Goal: Information Seeking & Learning: Learn about a topic

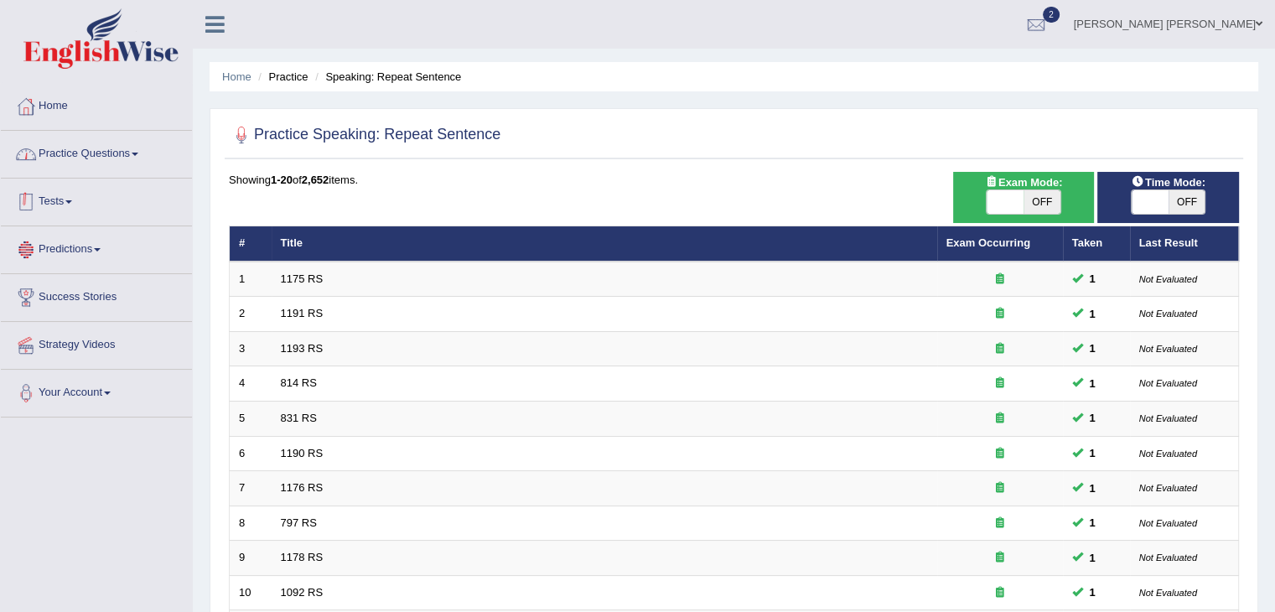
click at [50, 157] on link "Practice Questions" at bounding box center [96, 152] width 191 height 42
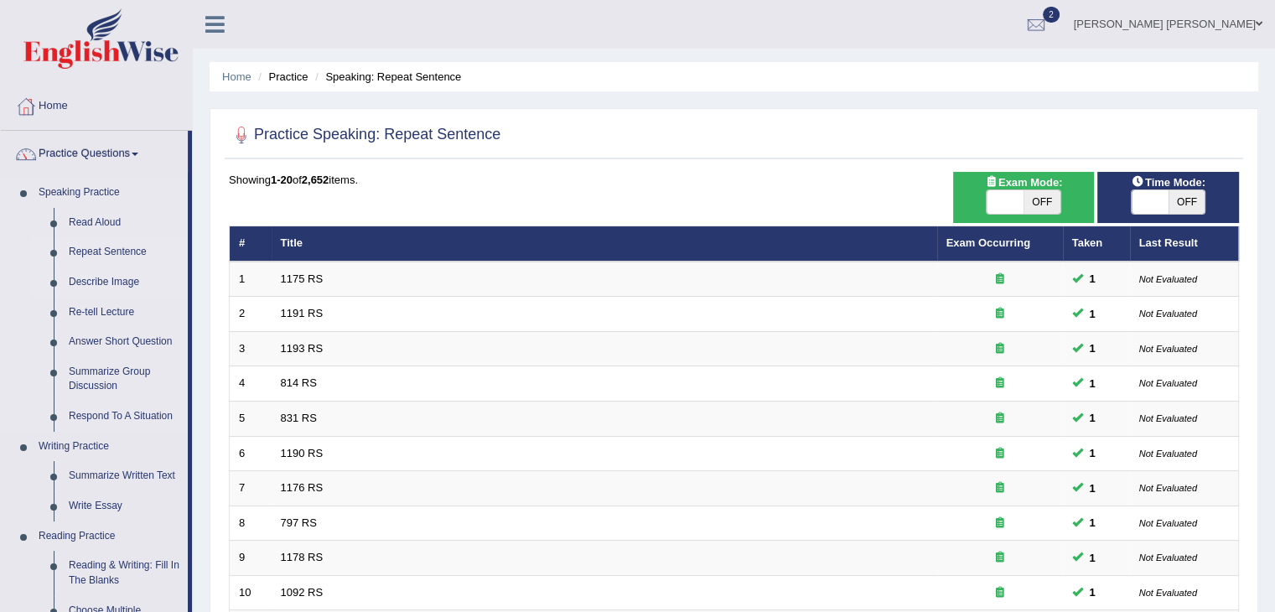
click at [114, 286] on link "Describe Image" at bounding box center [124, 282] width 127 height 30
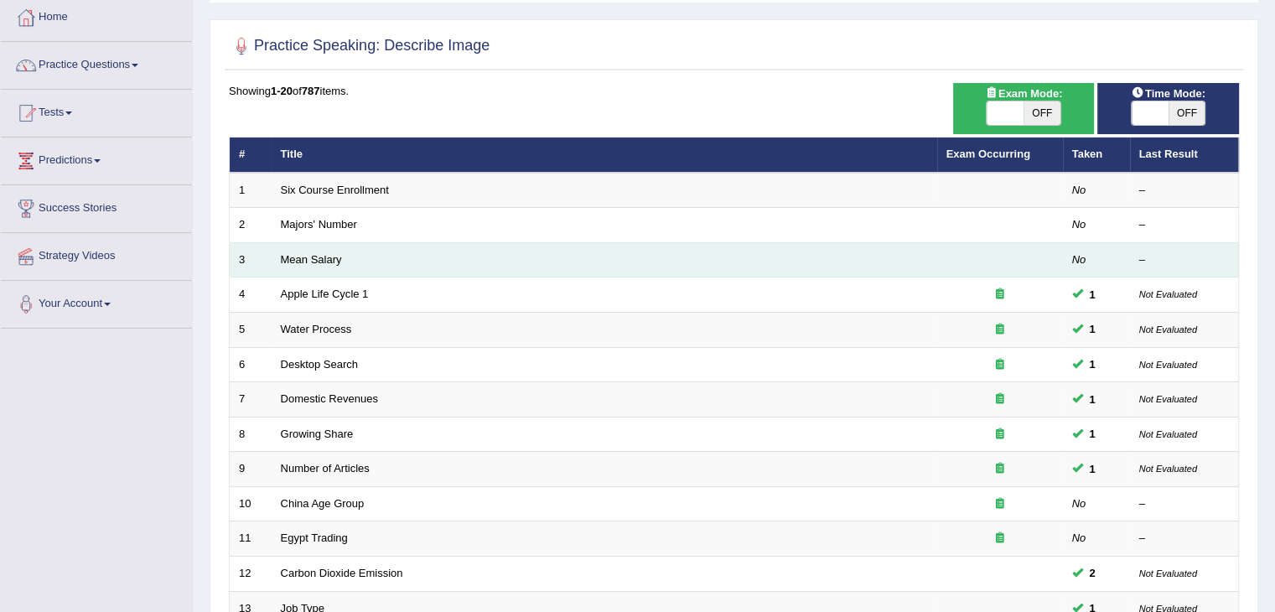
scroll to position [84, 0]
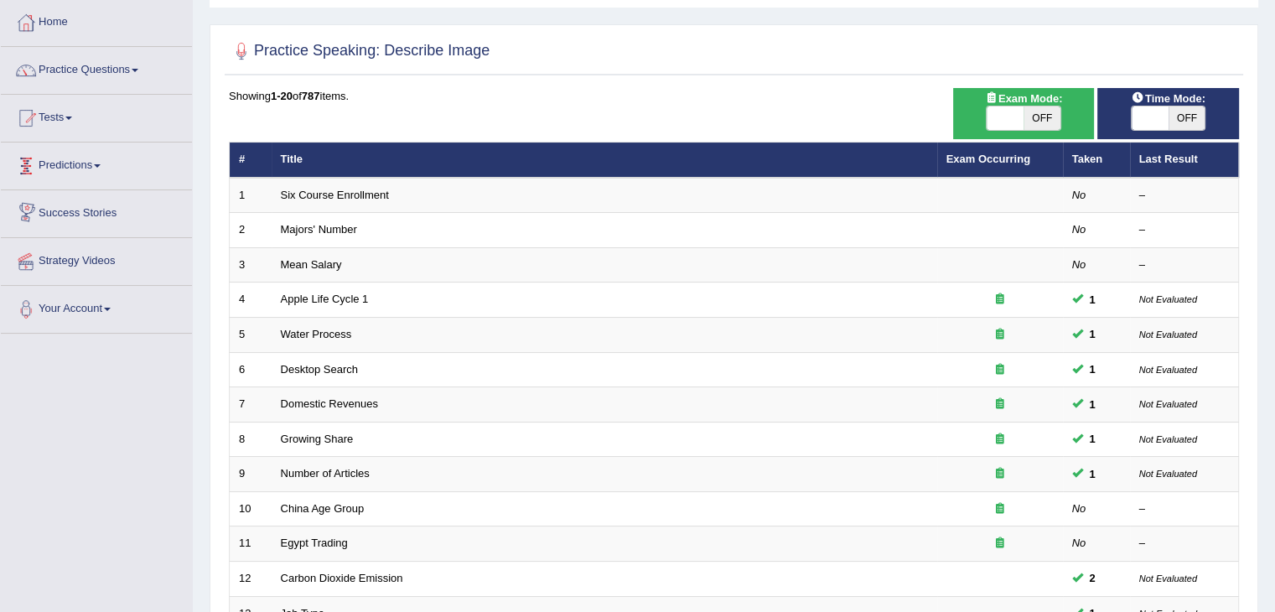
click at [1006, 133] on div "Exam Mode: ON OFF" at bounding box center [1024, 113] width 142 height 51
click at [1166, 122] on span at bounding box center [1150, 117] width 37 height 23
checkbox input "true"
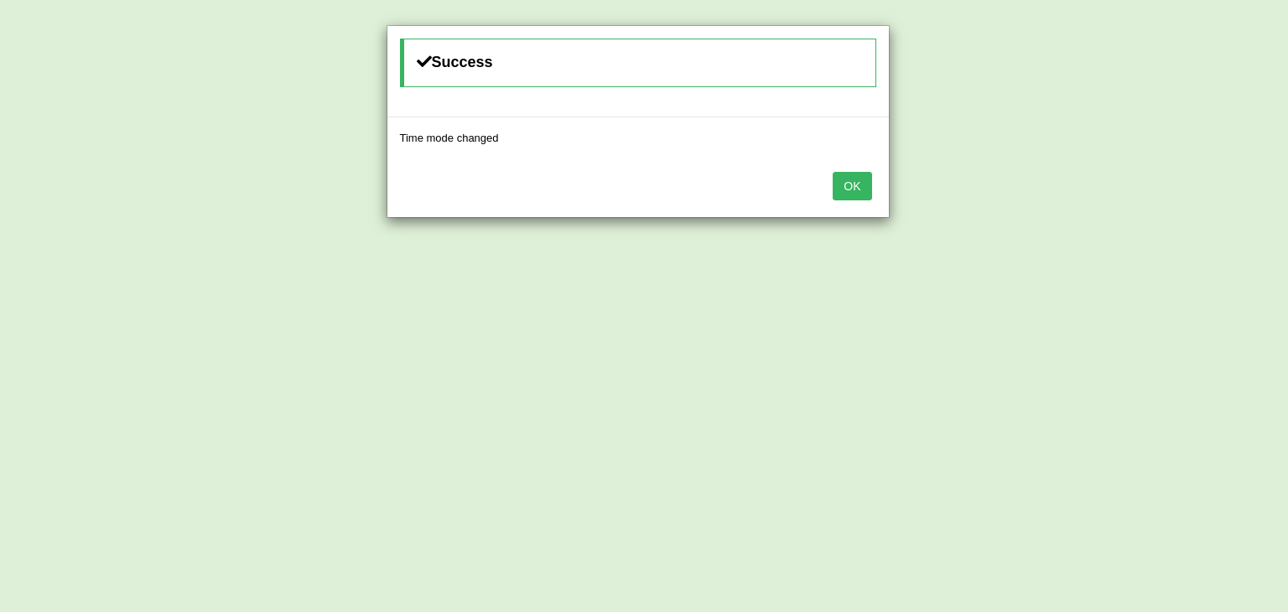
click at [849, 179] on button "OK" at bounding box center [852, 186] width 39 height 29
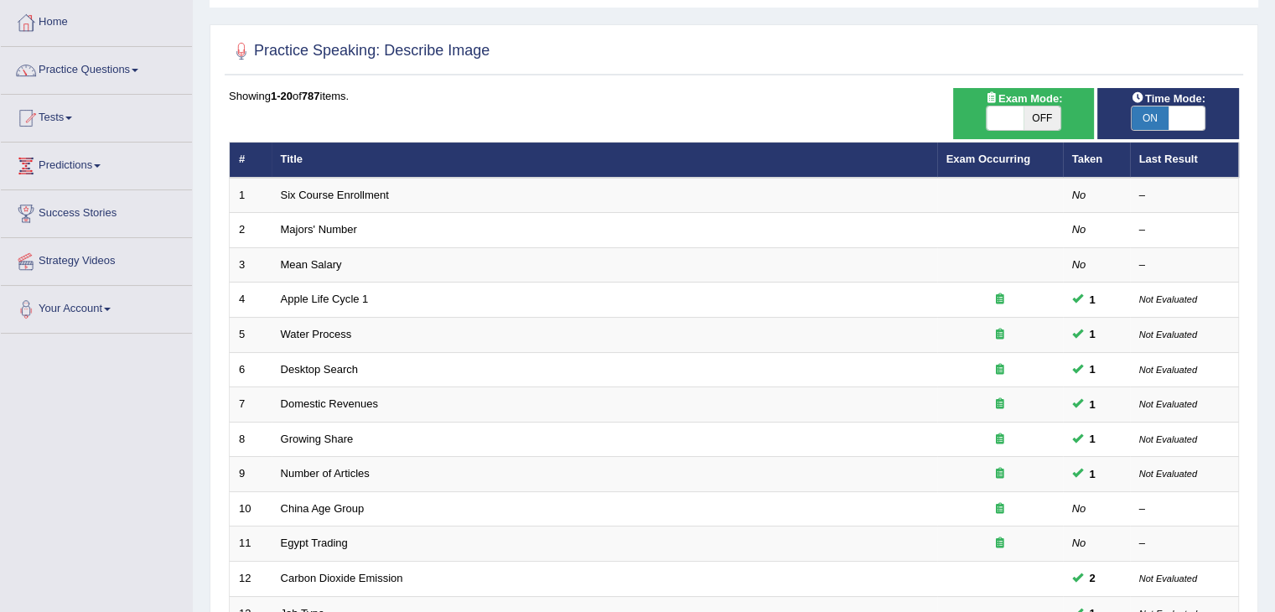
click at [1037, 121] on span "OFF" at bounding box center [1042, 117] width 37 height 23
checkbox input "true"
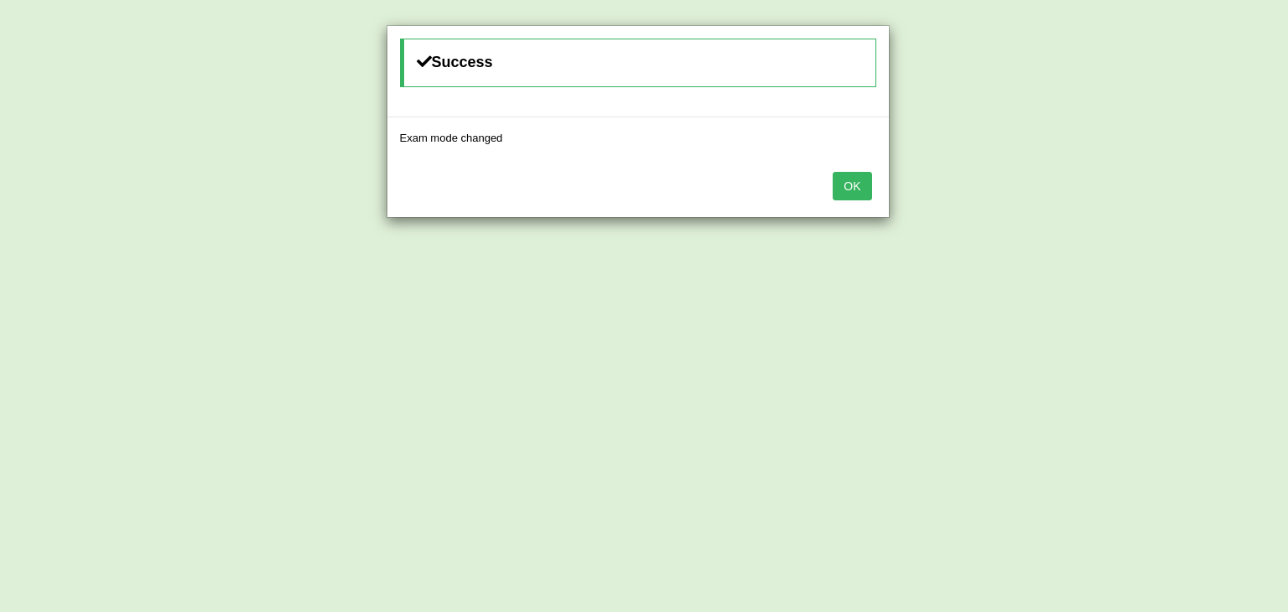
click at [838, 191] on button "OK" at bounding box center [852, 186] width 39 height 29
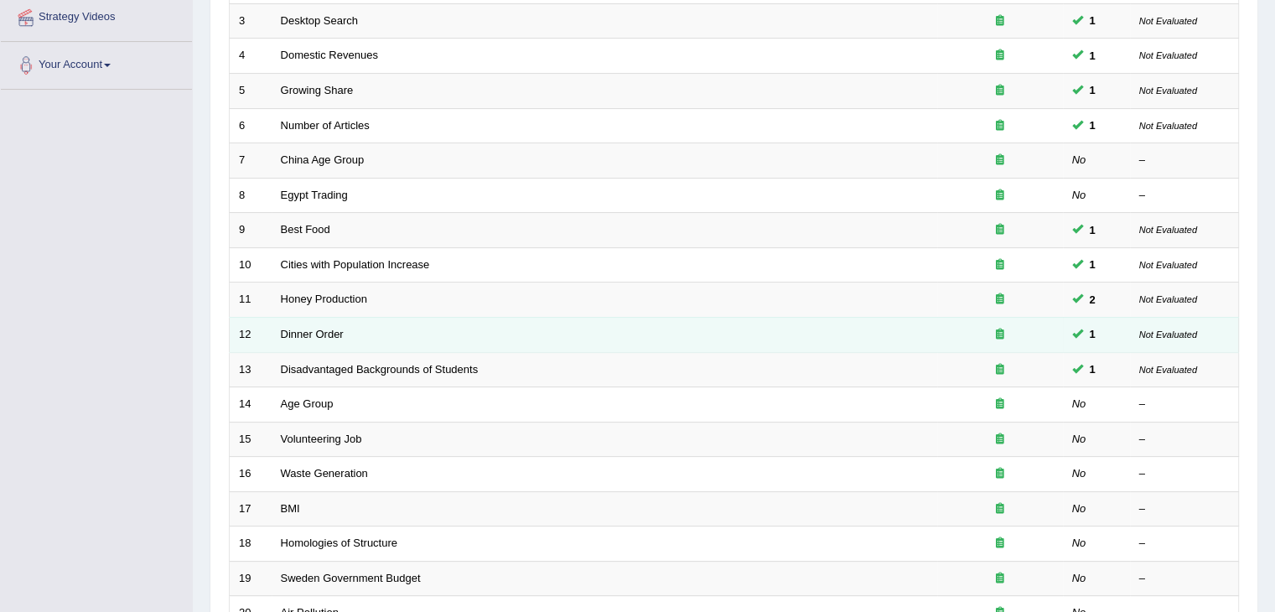
scroll to position [325, 0]
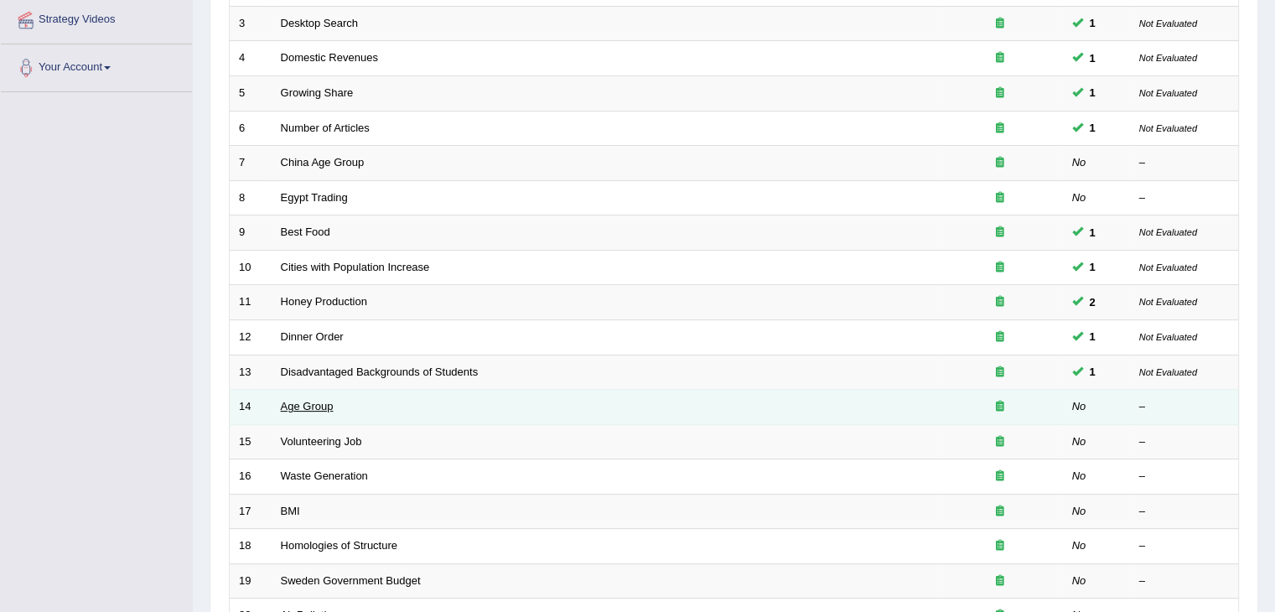
click at [294, 406] on link "Age Group" at bounding box center [307, 406] width 53 height 13
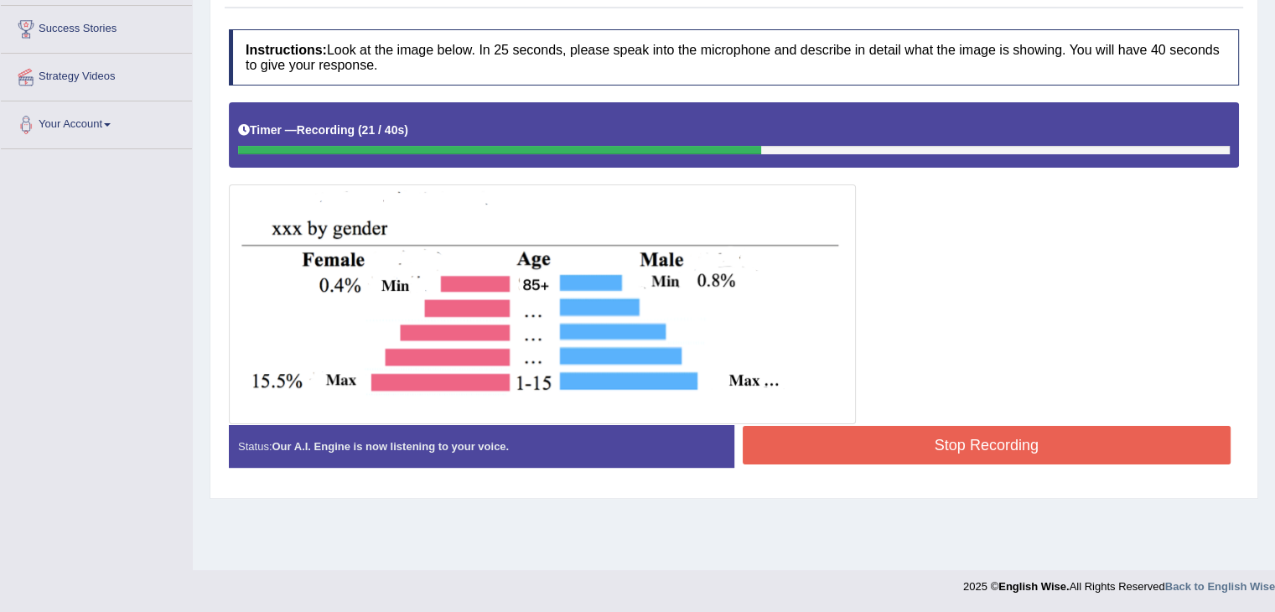
click at [788, 448] on button "Stop Recording" at bounding box center [987, 445] width 489 height 39
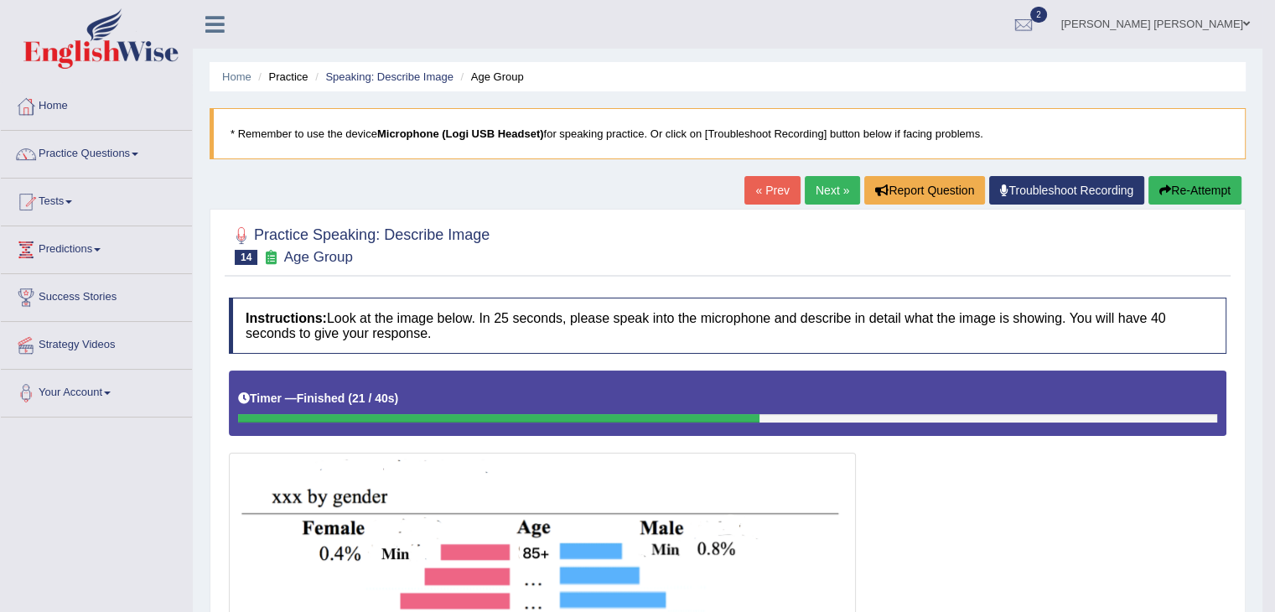
click at [830, 182] on link "Next »" at bounding box center [832, 190] width 55 height 29
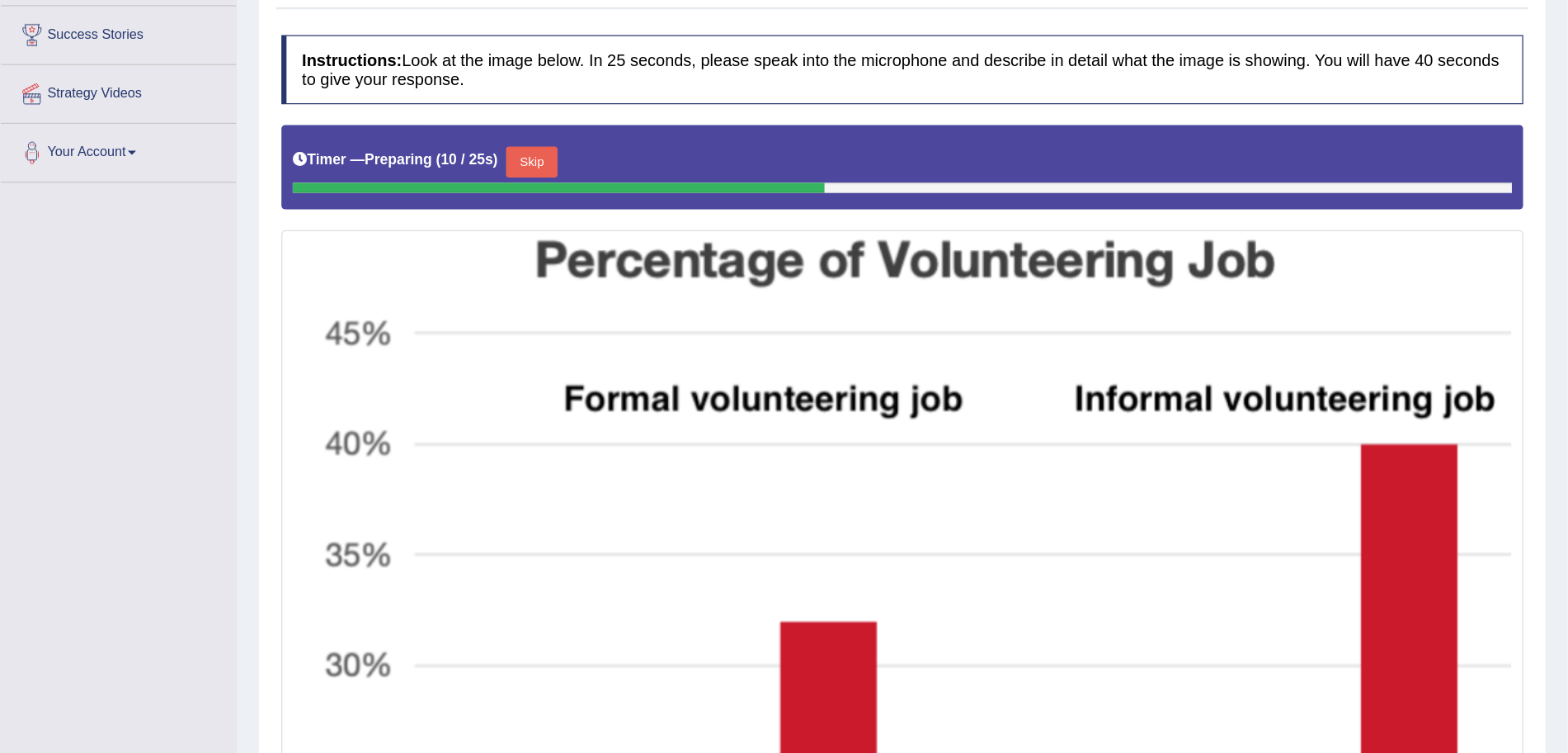
scroll to position [330, 0]
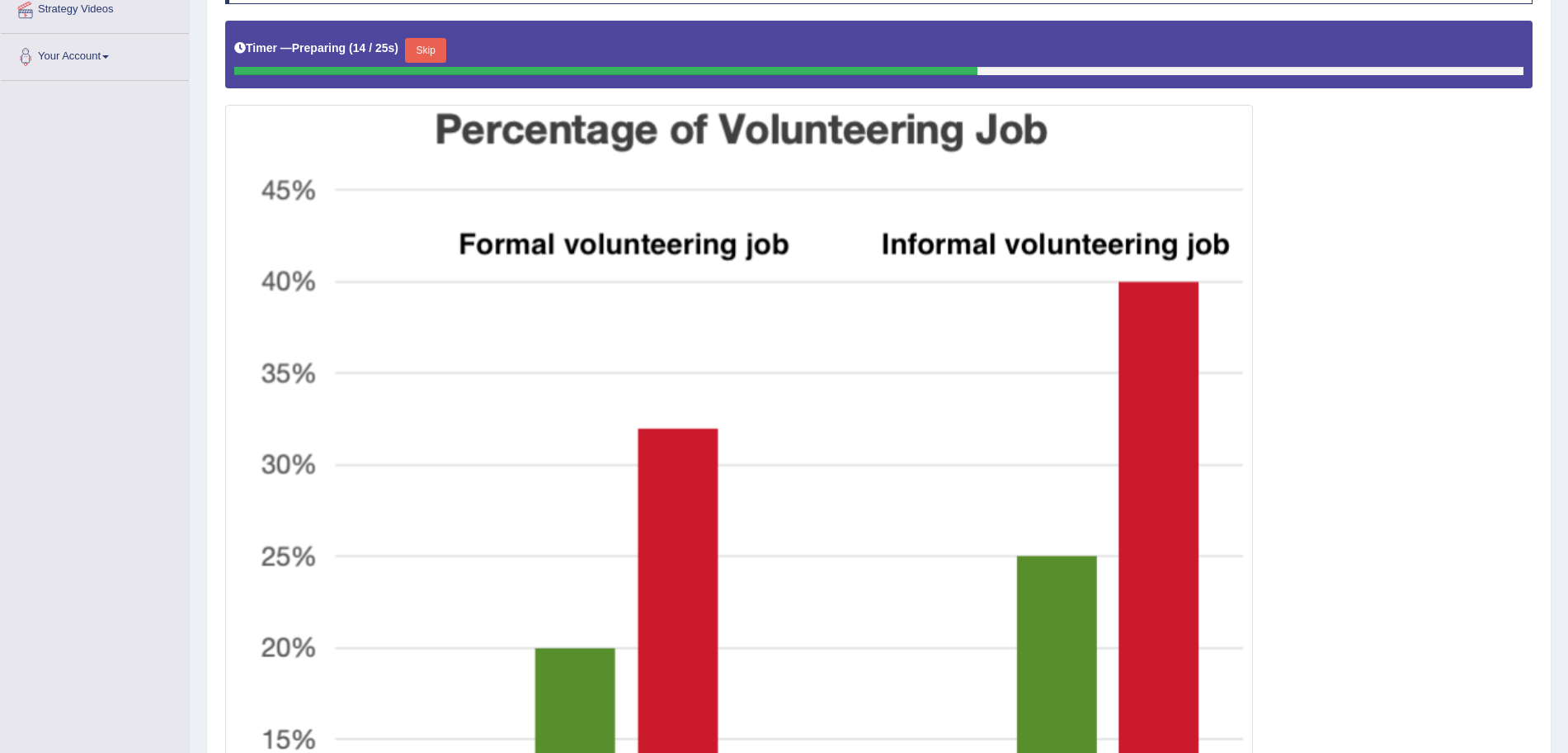
drag, startPoint x: 954, startPoint y: 8, endPoint x: 896, endPoint y: 246, distance: 245.0
click at [896, 246] on img at bounding box center [739, 581] width 1019 height 943
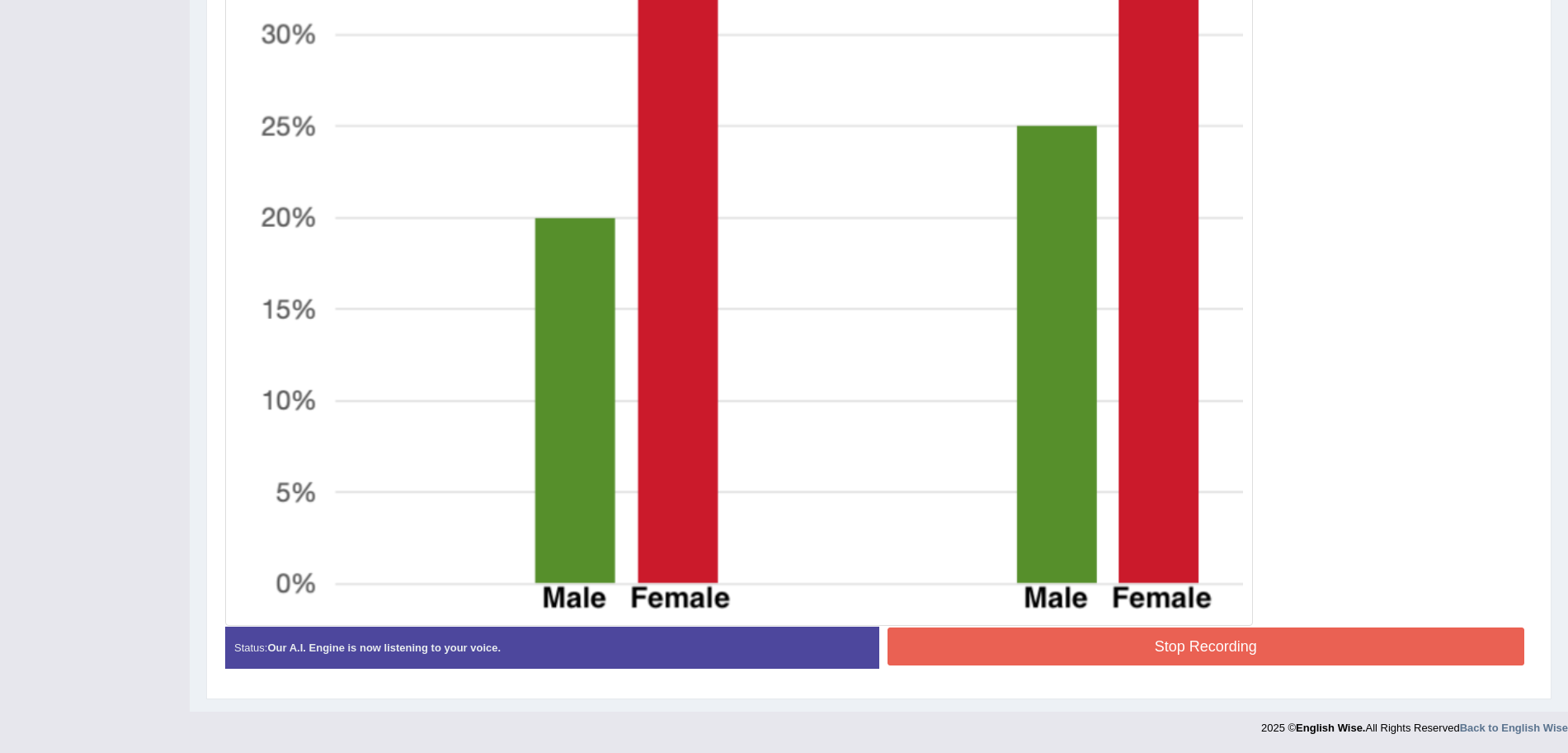
scroll to position [240, 0]
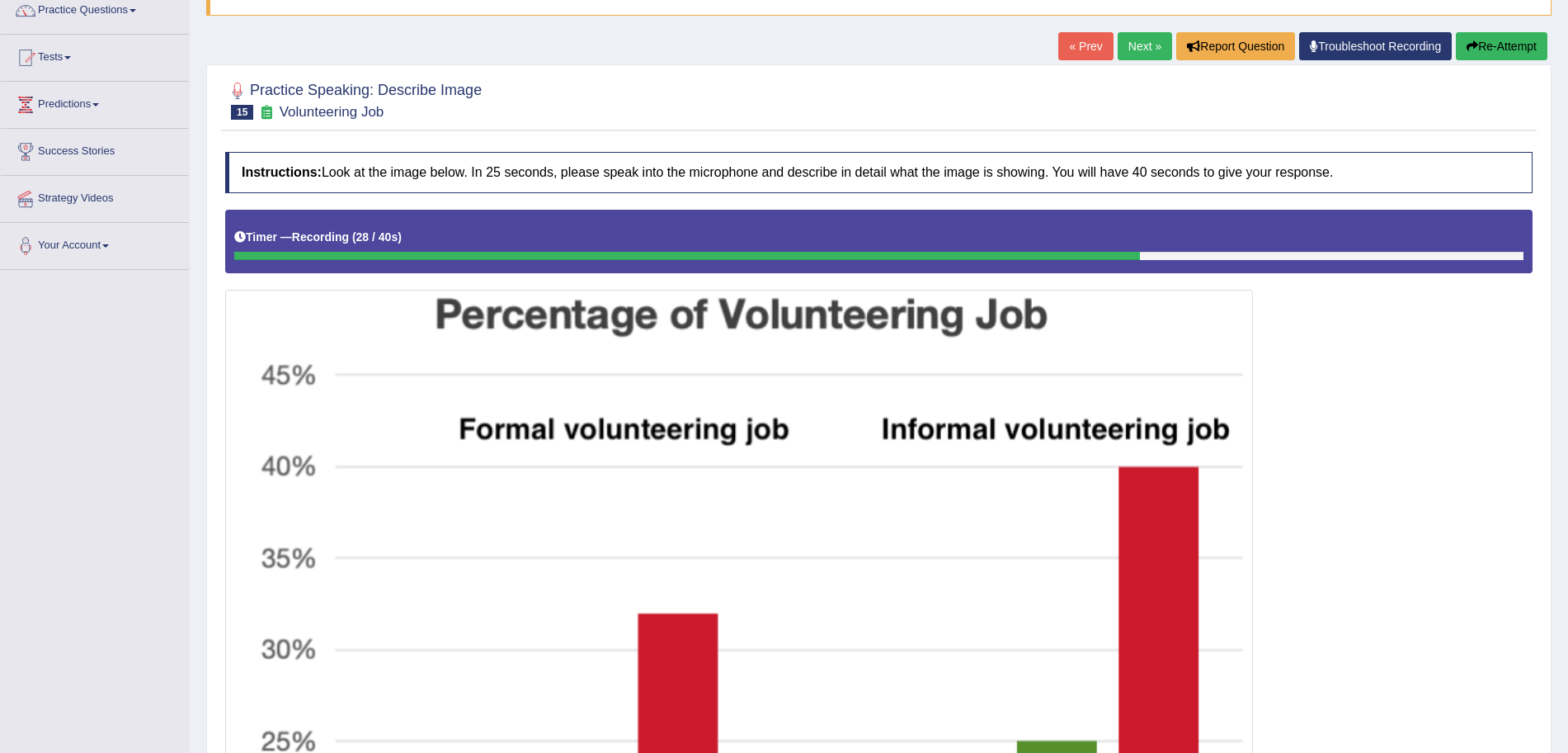
scroll to position [137, 0]
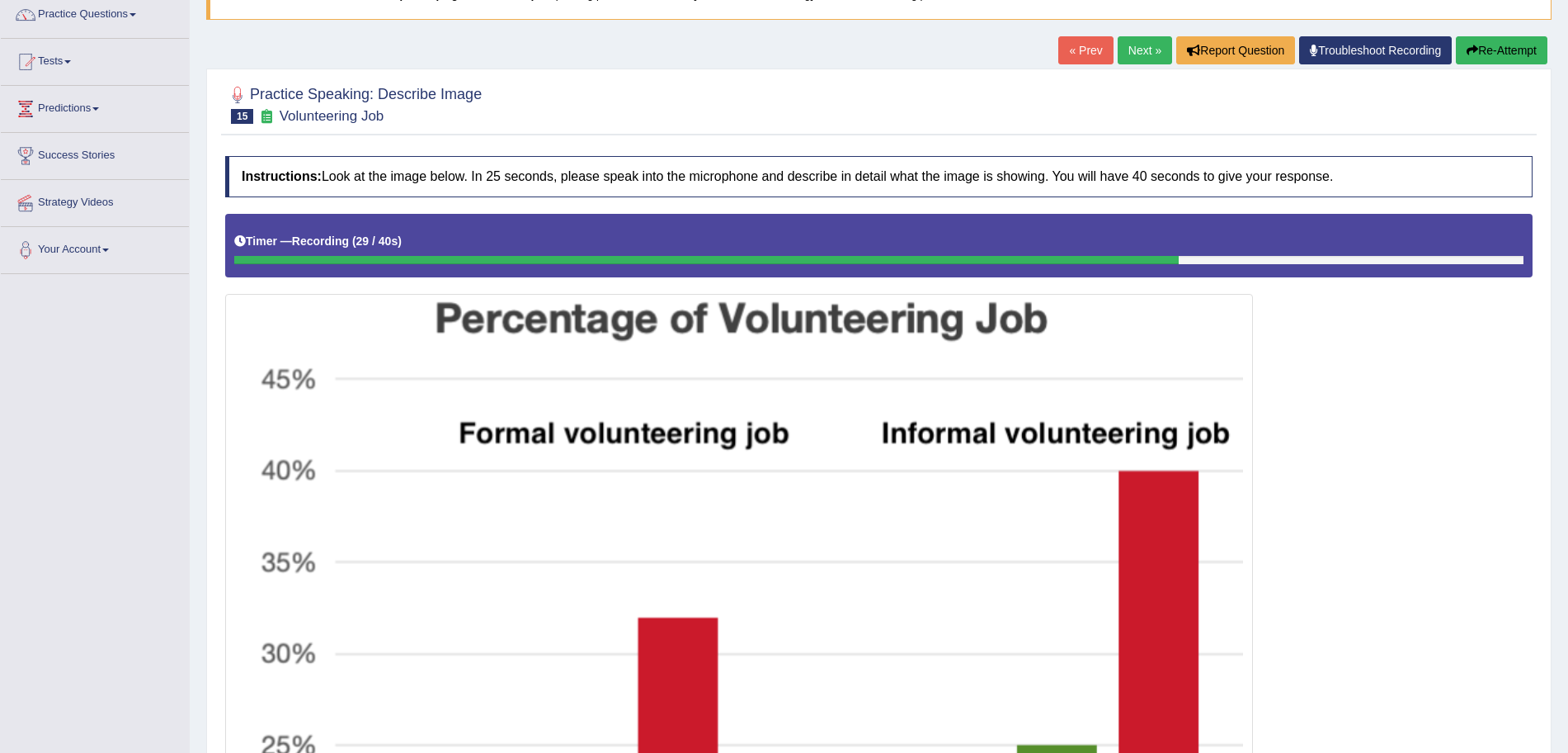
drag, startPoint x: 1509, startPoint y: 54, endPoint x: 1496, endPoint y: 54, distance: 13.0
click at [1509, 54] on button "Re-Attempt" at bounding box center [1501, 50] width 91 height 29
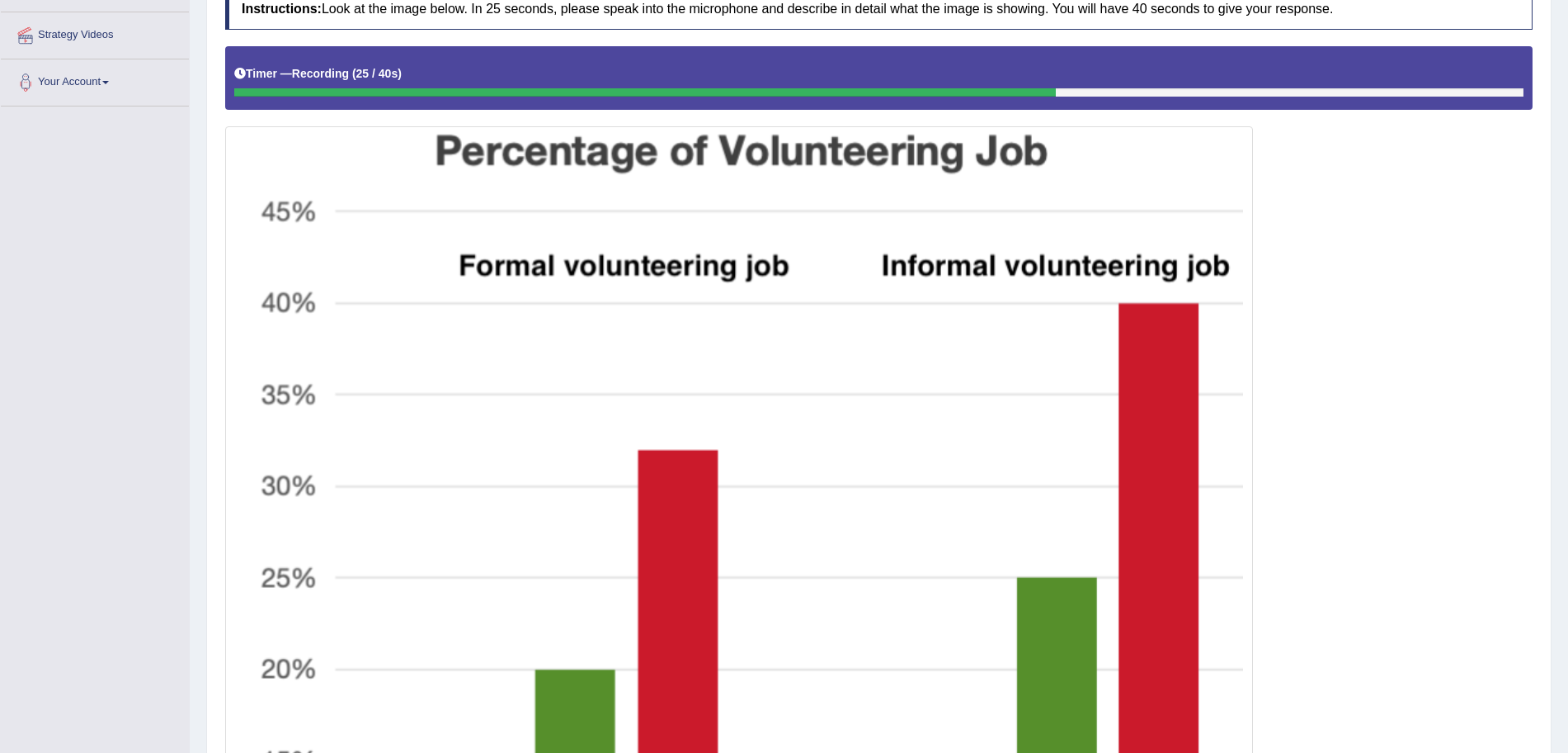
scroll to position [33, 0]
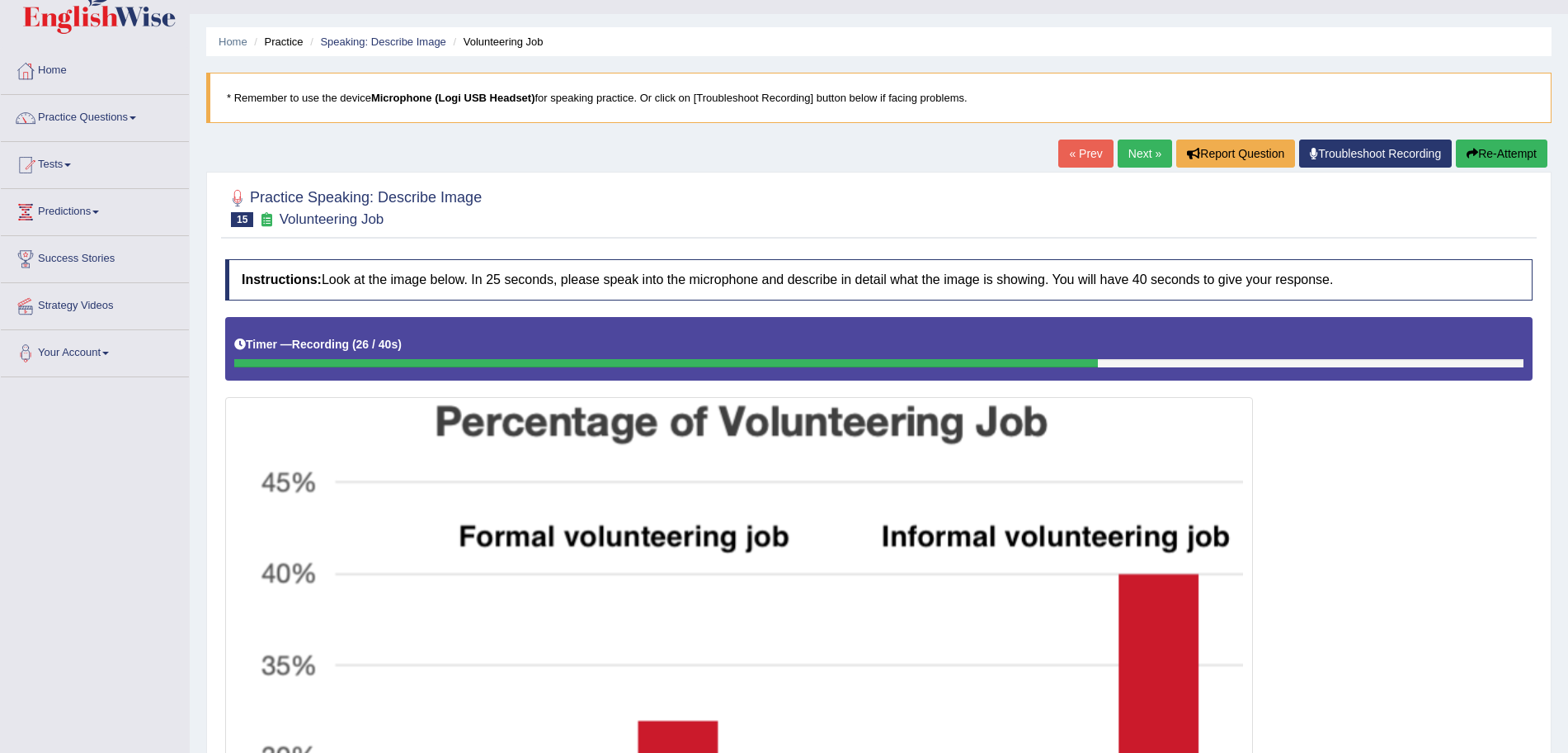
click at [1467, 153] on icon "button" at bounding box center [1473, 154] width 12 height 12
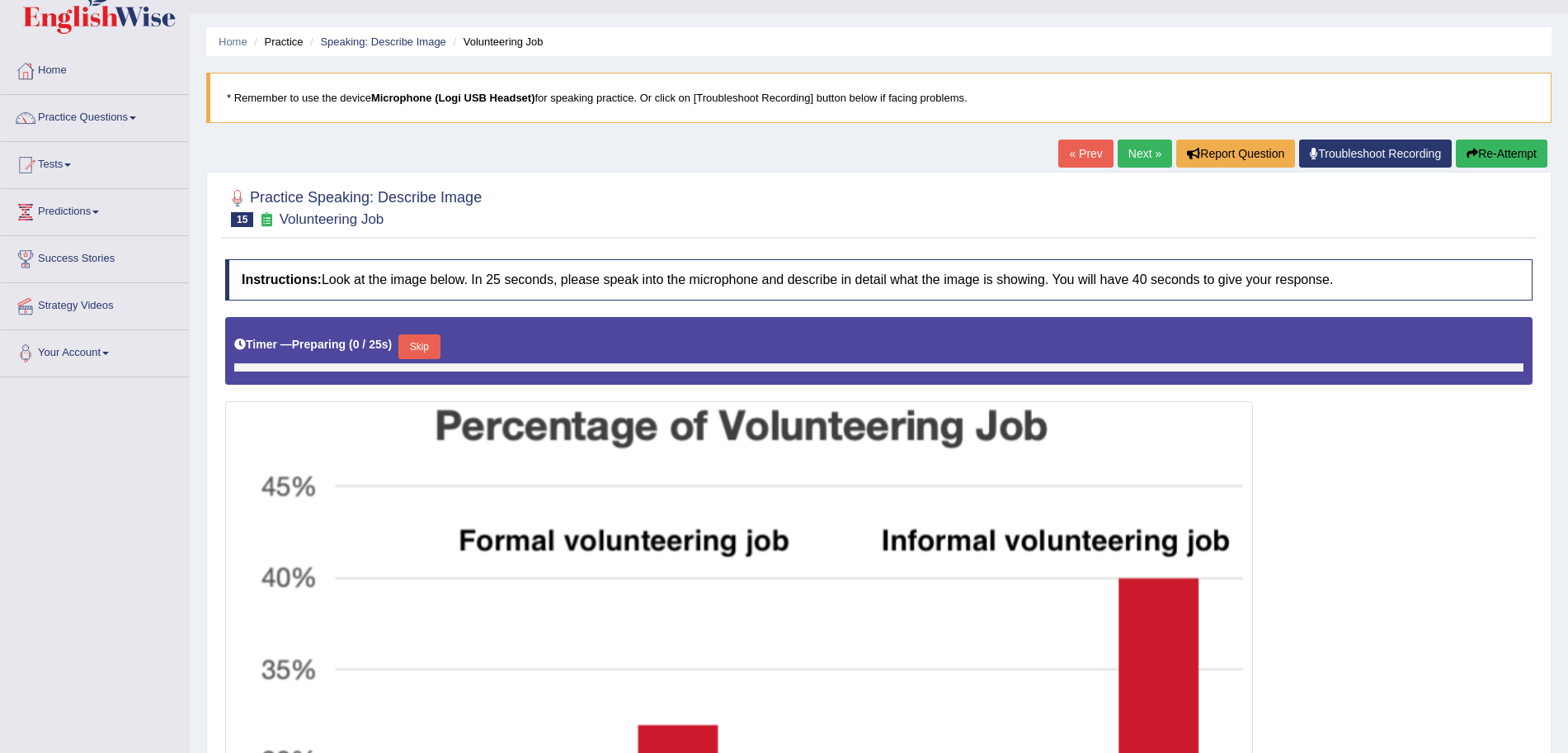
scroll to position [33, 0]
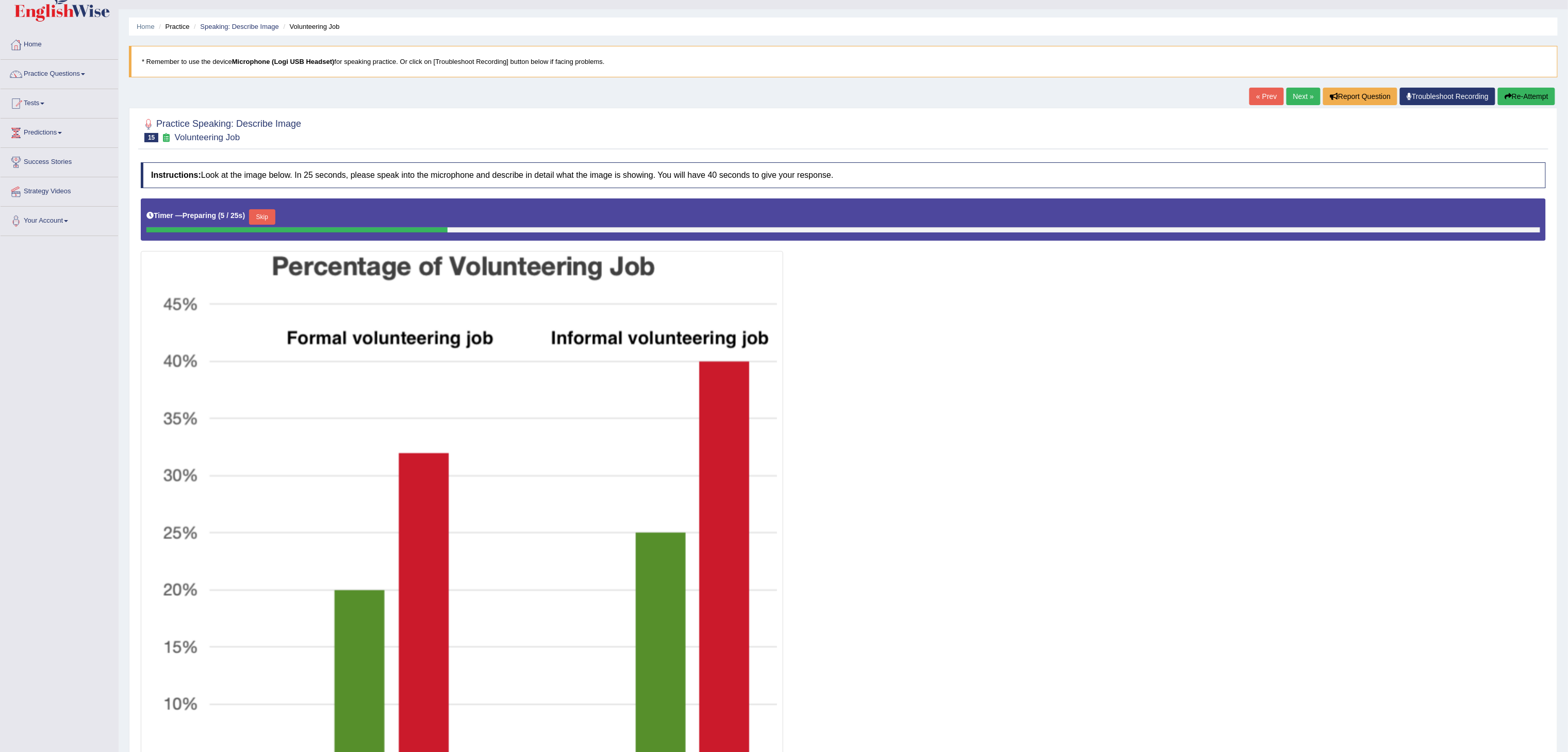
drag, startPoint x: 989, startPoint y: 2, endPoint x: 981, endPoint y: 180, distance: 178.2
click at [980, 180] on h4 "Instructions: Look at the image below. In 25 seconds, please speak into the mic…" at bounding box center [843, 175] width 1405 height 26
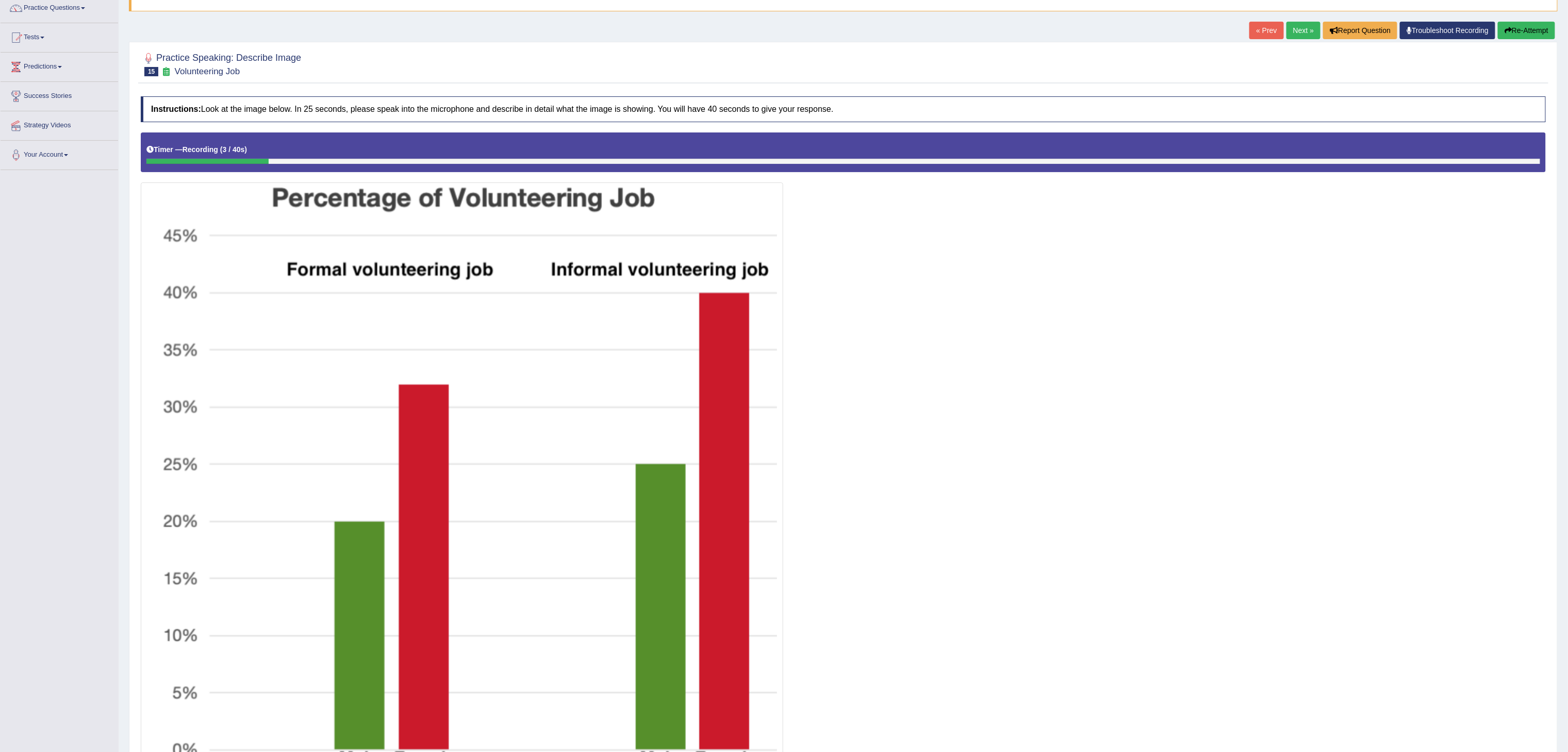
scroll to position [0, 0]
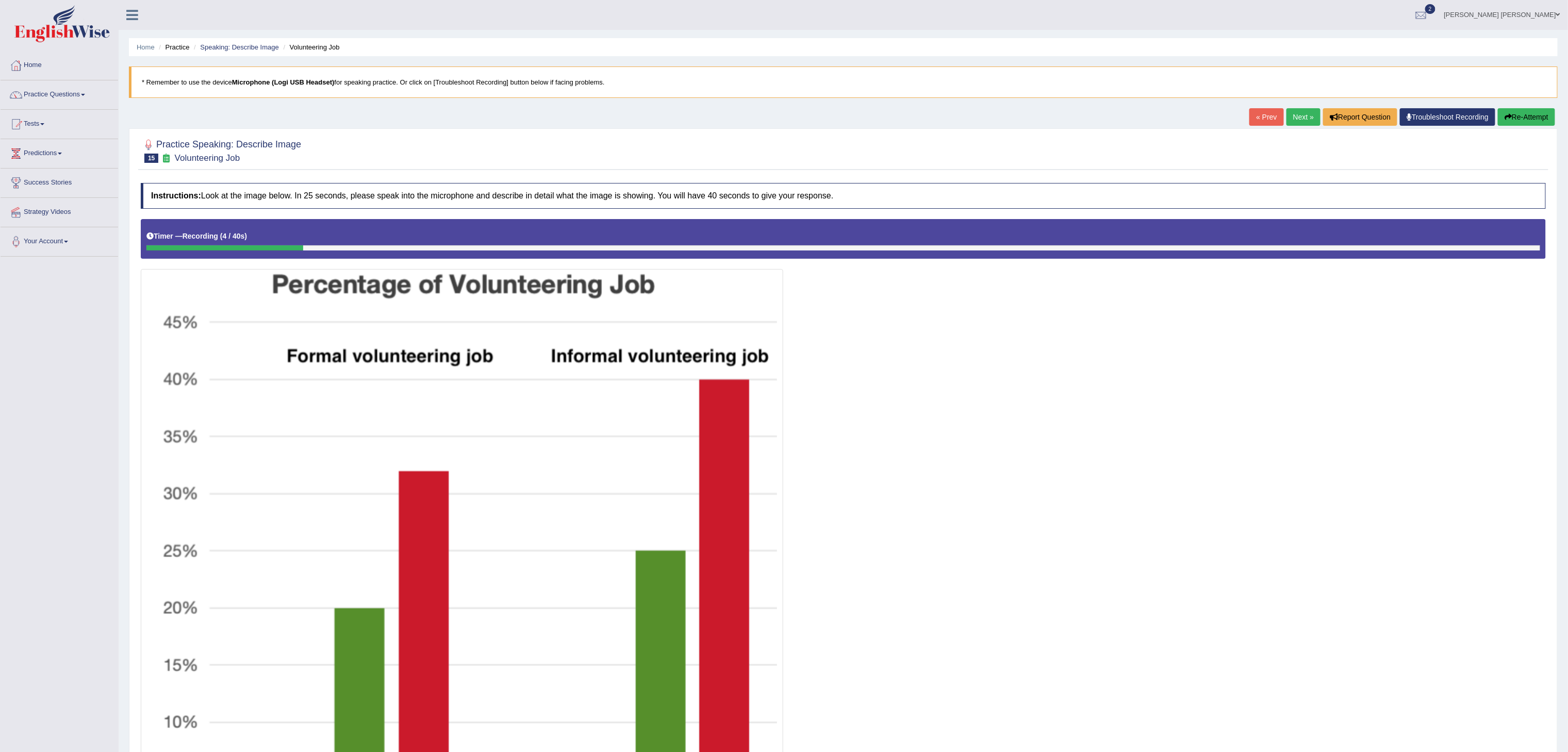
click at [980, 117] on button "Re-Attempt" at bounding box center [1526, 117] width 57 height 18
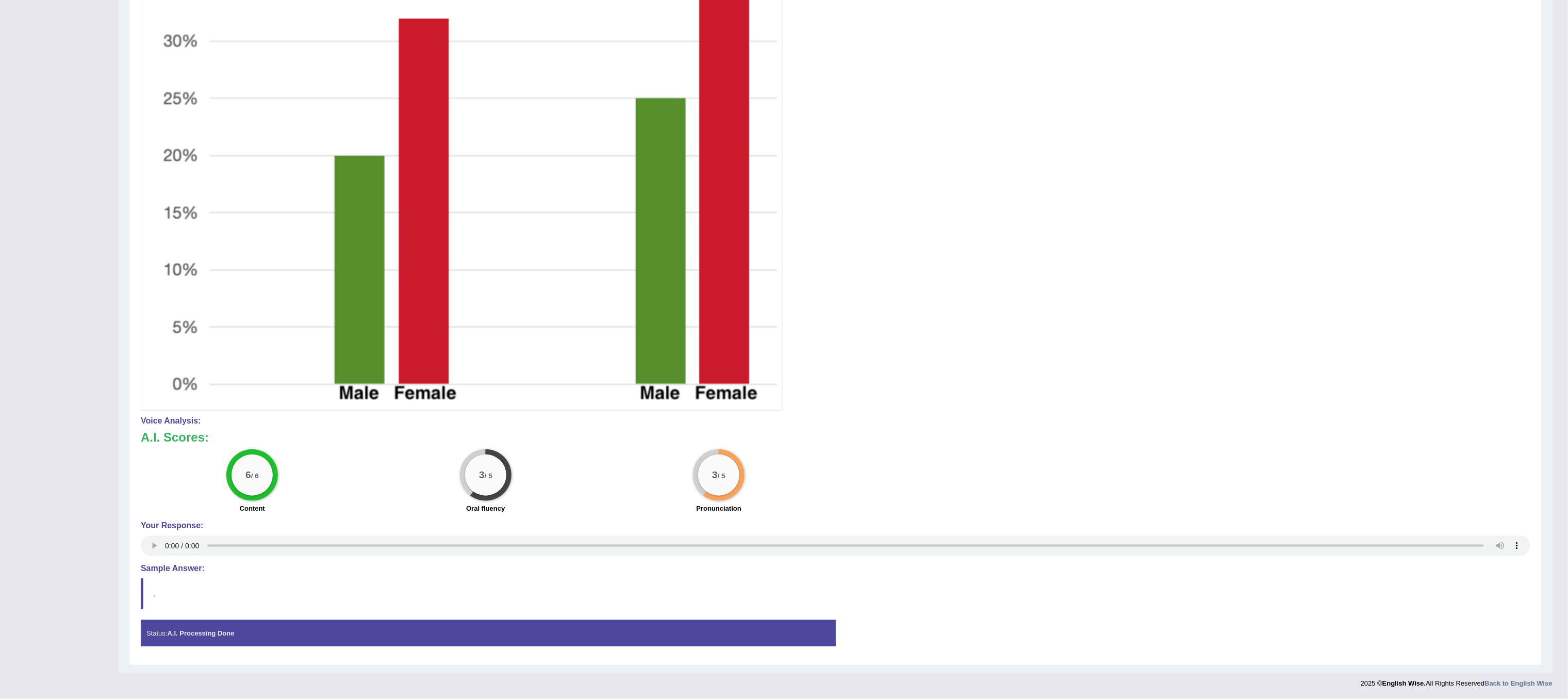
scroll to position [47, 0]
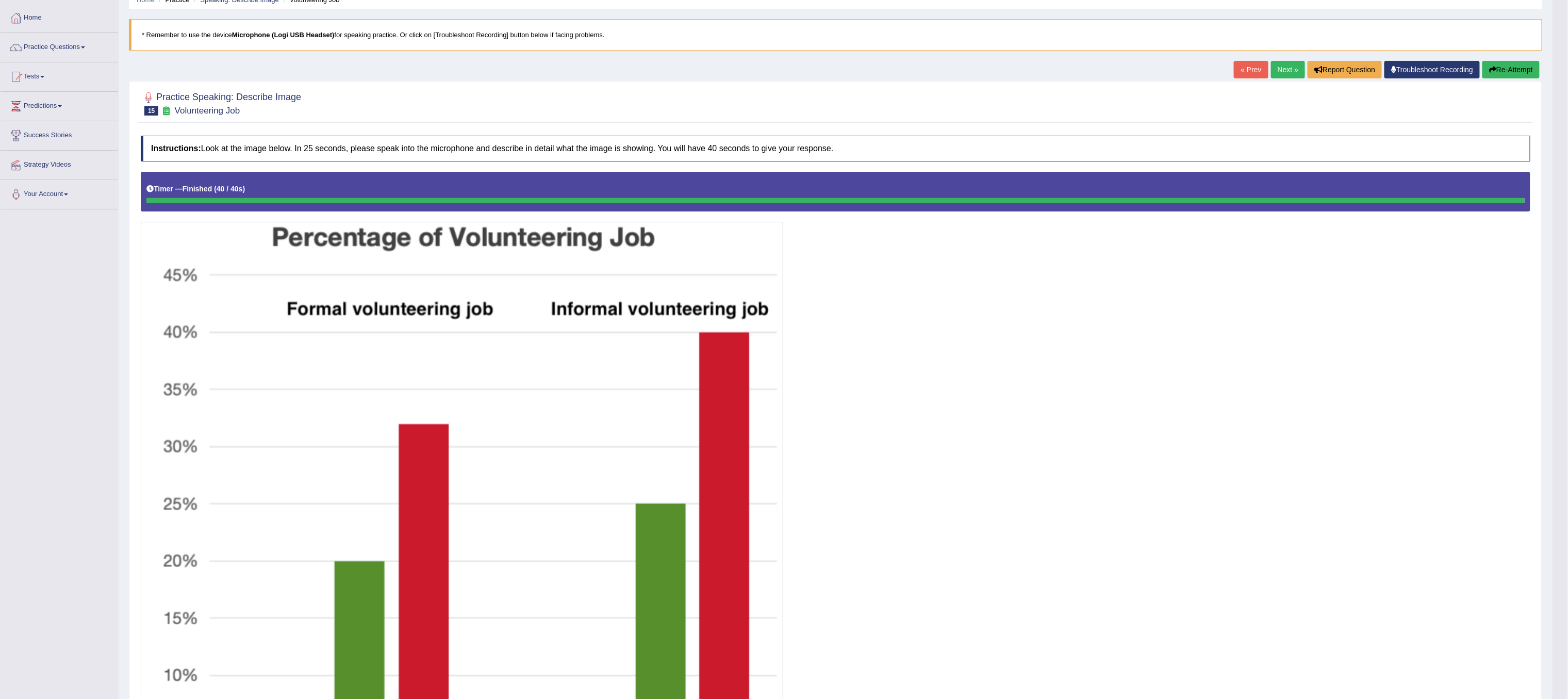
click at [1283, 78] on link "Next »" at bounding box center [1288, 70] width 34 height 18
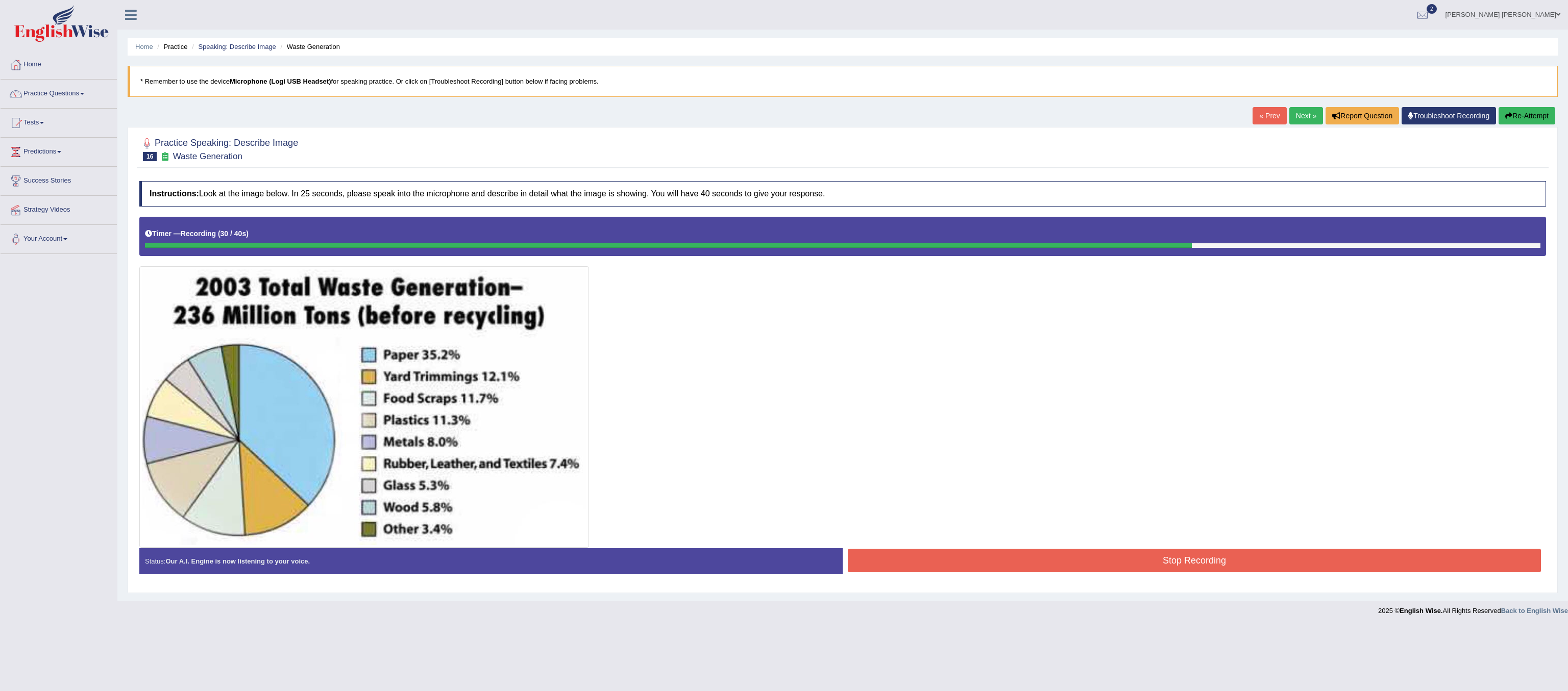
click at [1127, 562] on button "Stop Recording" at bounding box center [1194, 560] width 693 height 24
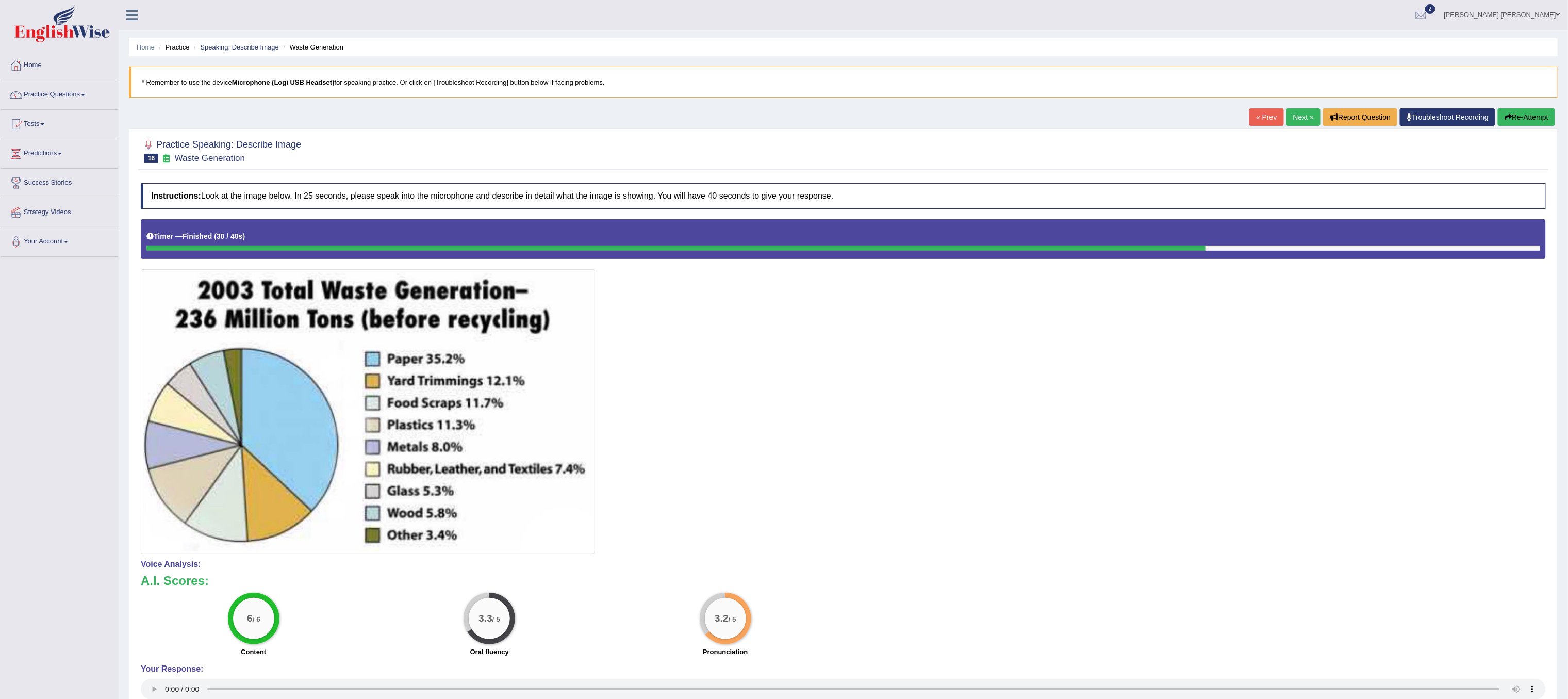
click at [1289, 110] on link "Next »" at bounding box center [1303, 117] width 34 height 18
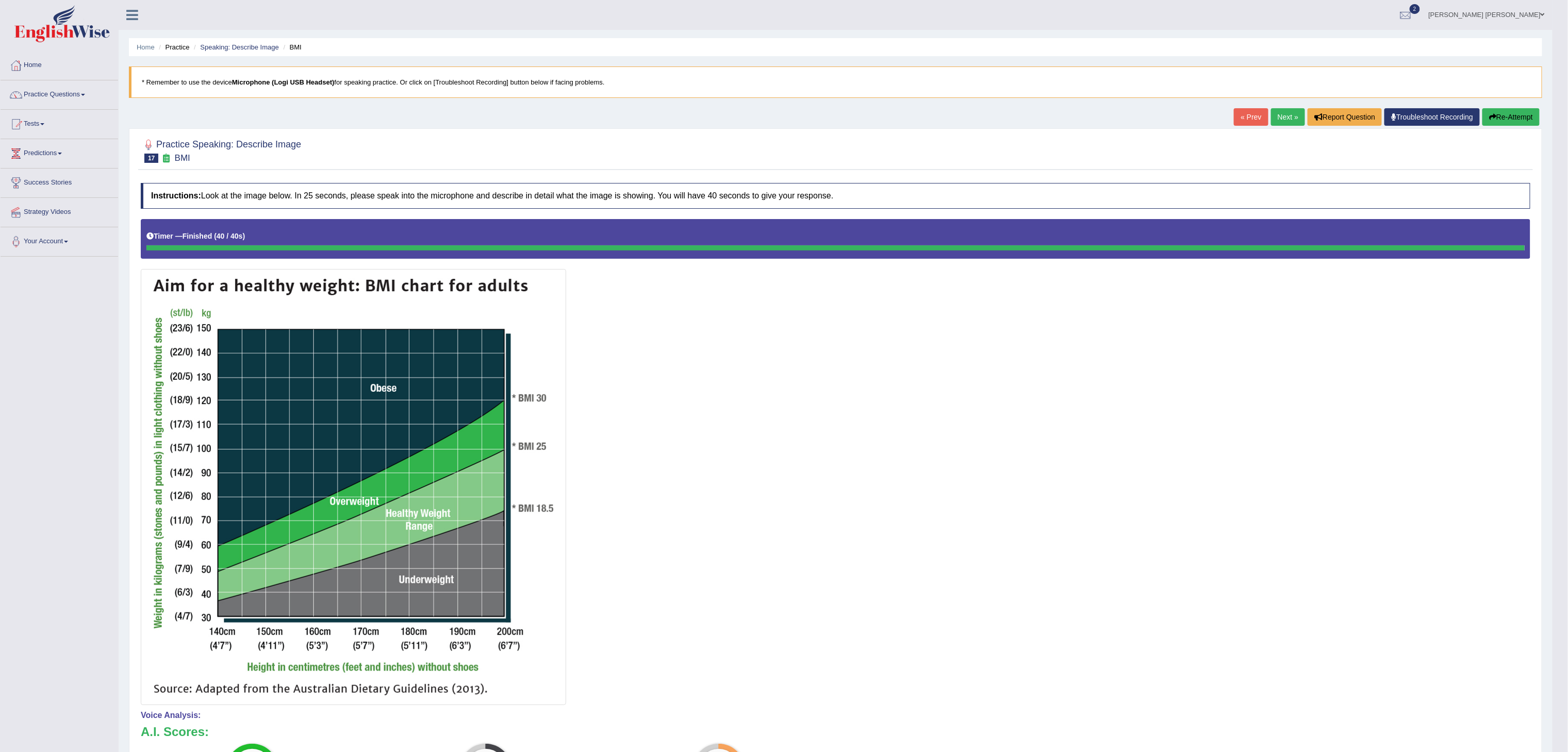
click at [1273, 118] on link "Next »" at bounding box center [1288, 117] width 34 height 18
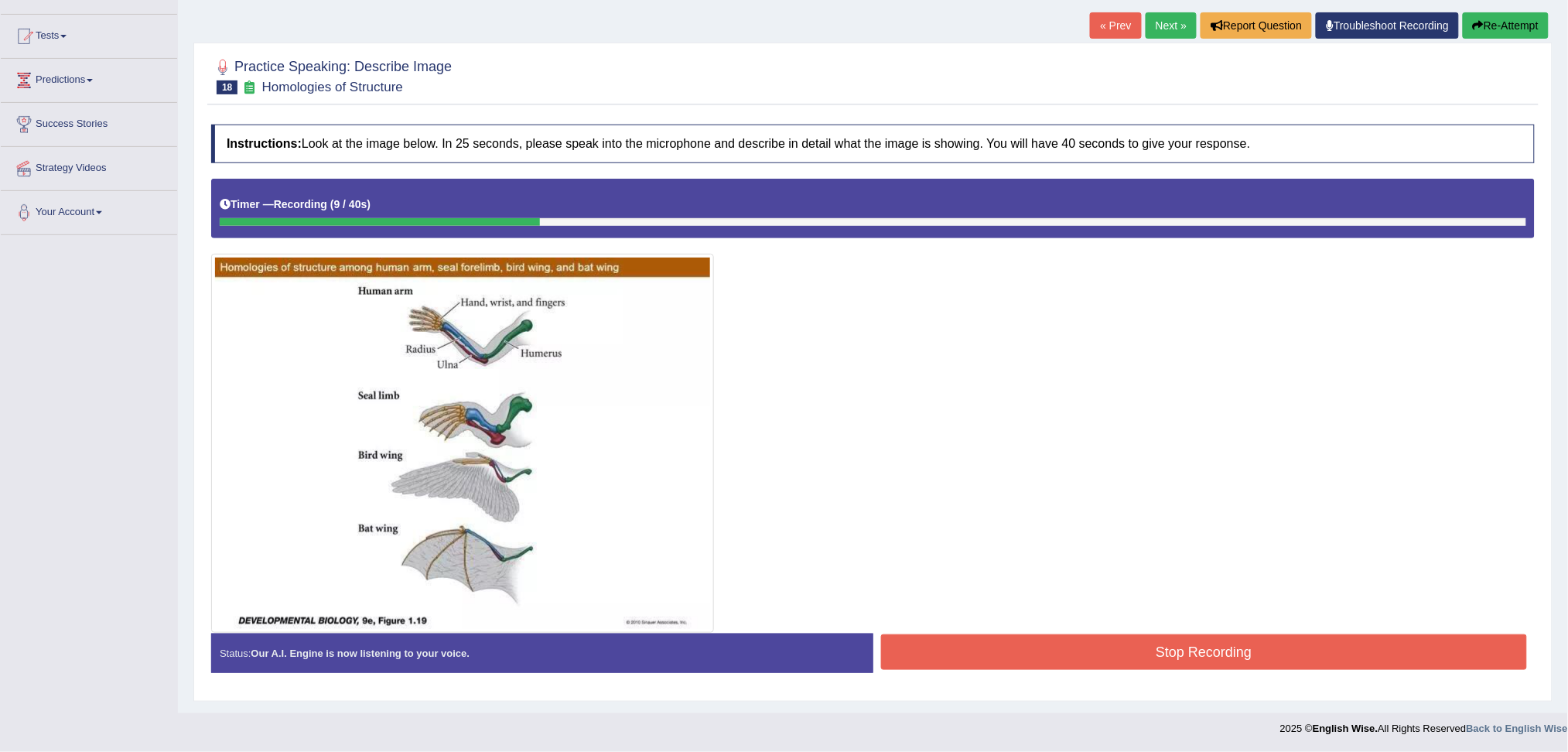
scroll to position [47, 0]
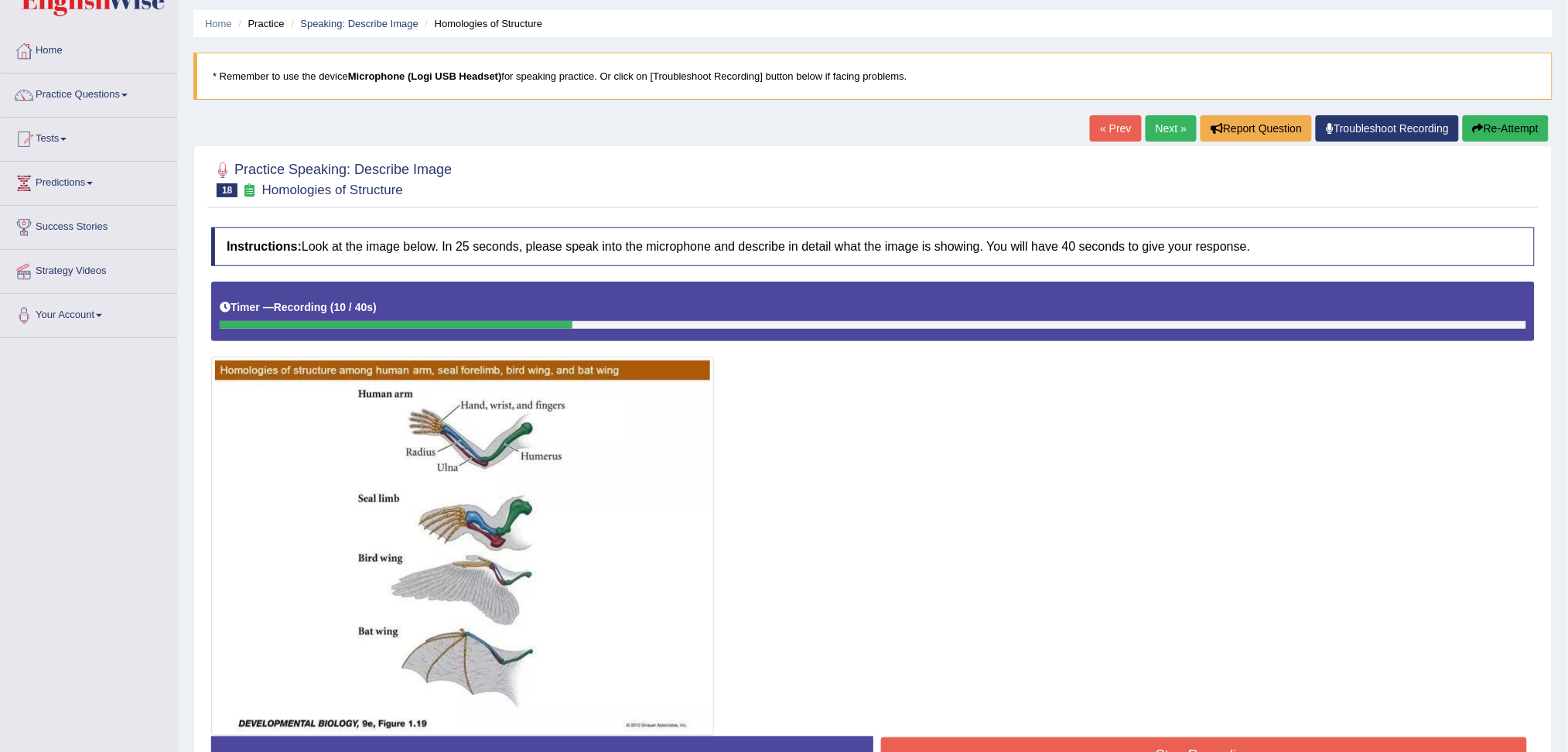
click at [1503, 147] on div "Home Practice Speaking: Describe Image Homologies of Structure * Remember to us…" at bounding box center [873, 385] width 1390 height 864
click at [1503, 132] on button "Re-Attempt" at bounding box center [1505, 128] width 86 height 27
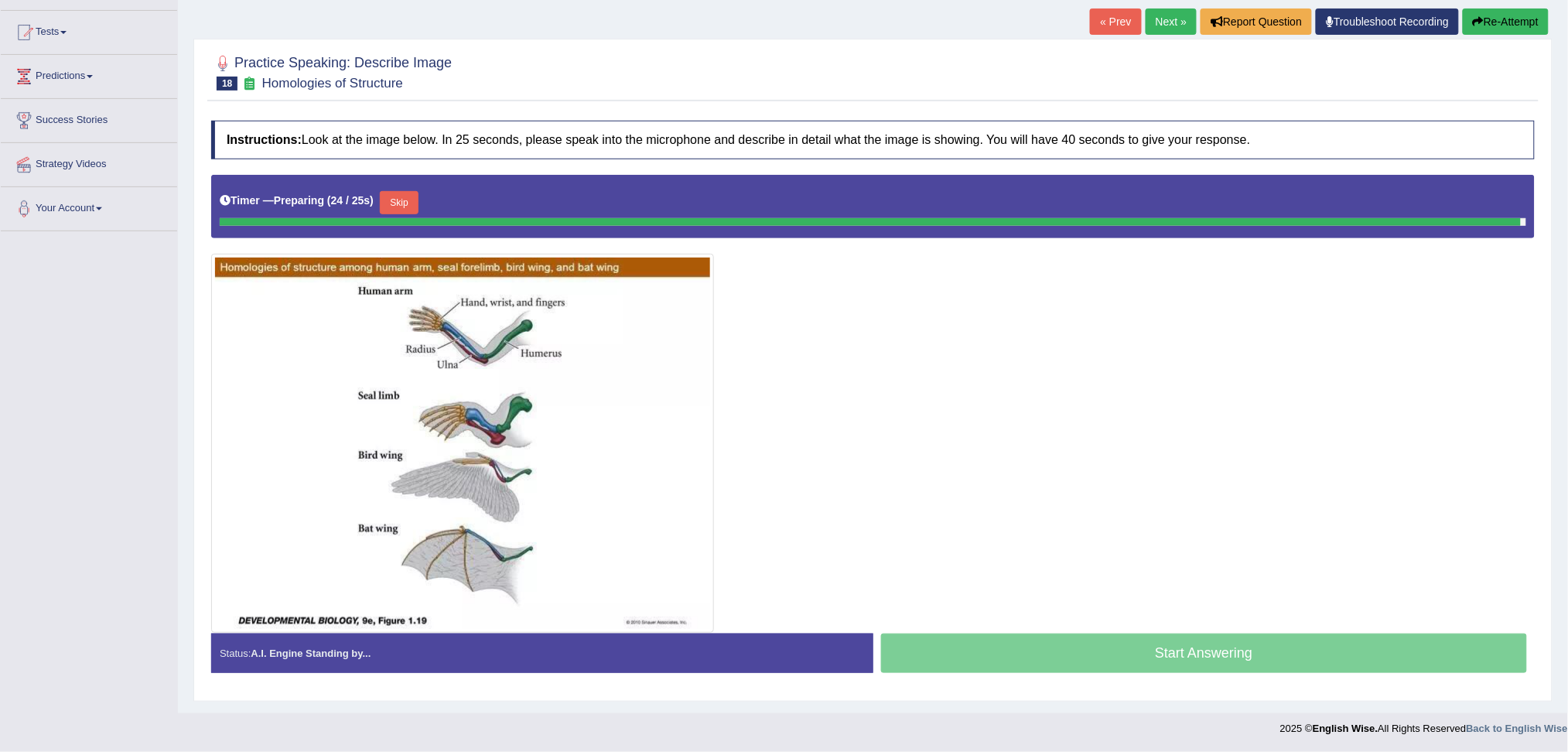
scroll to position [151, 0]
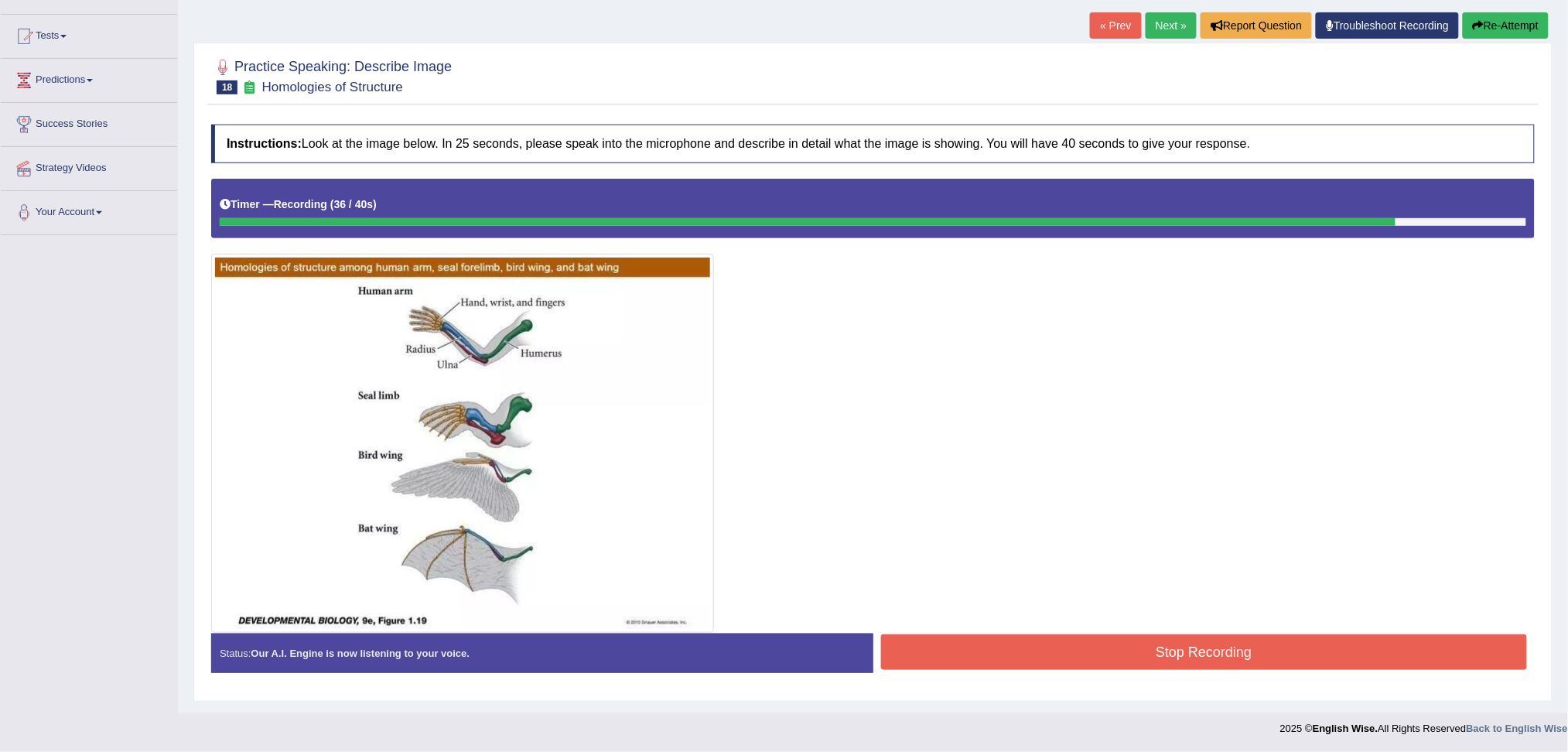
click at [1316, 642] on button "Stop Recording" at bounding box center [1204, 652] width 647 height 36
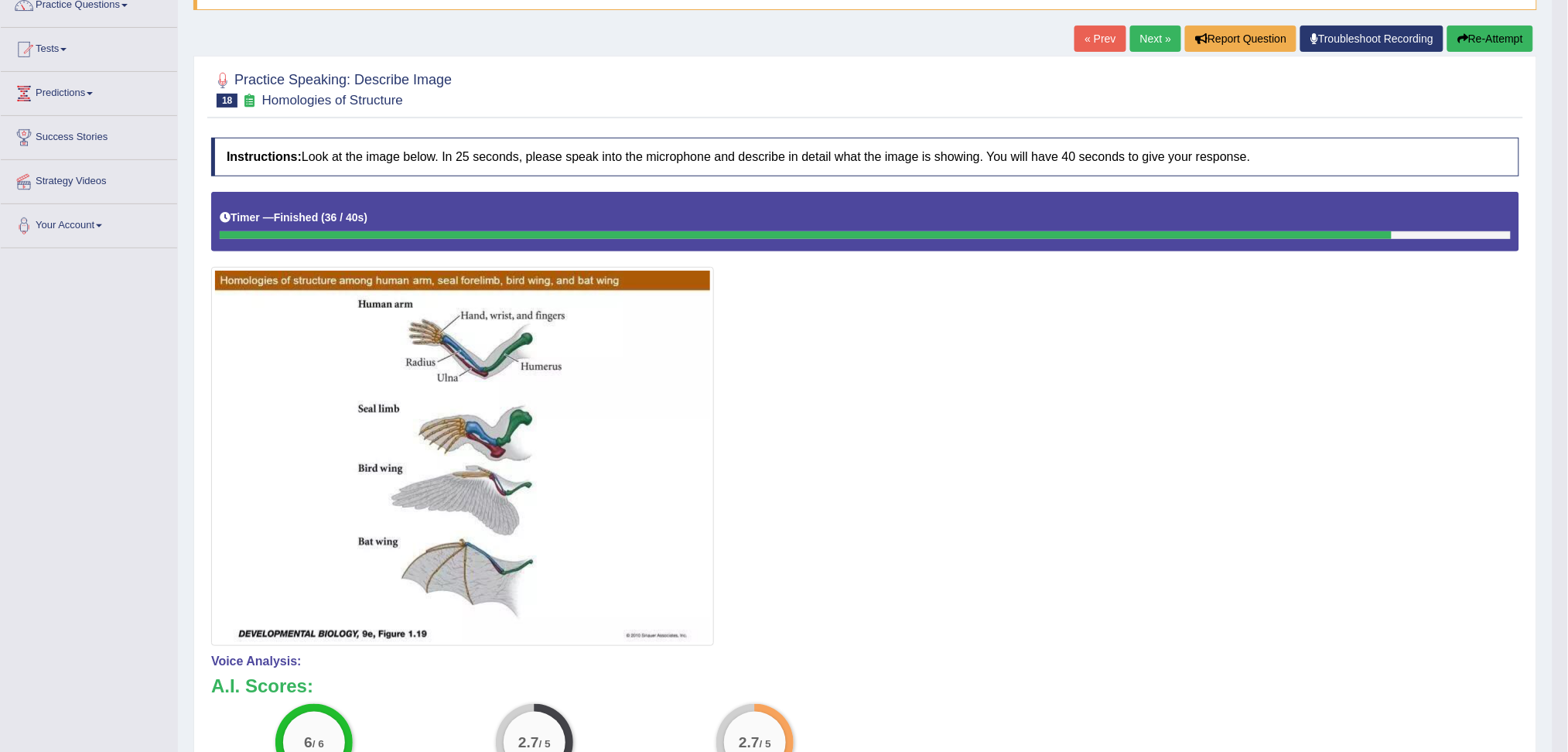
scroll to position [0, 0]
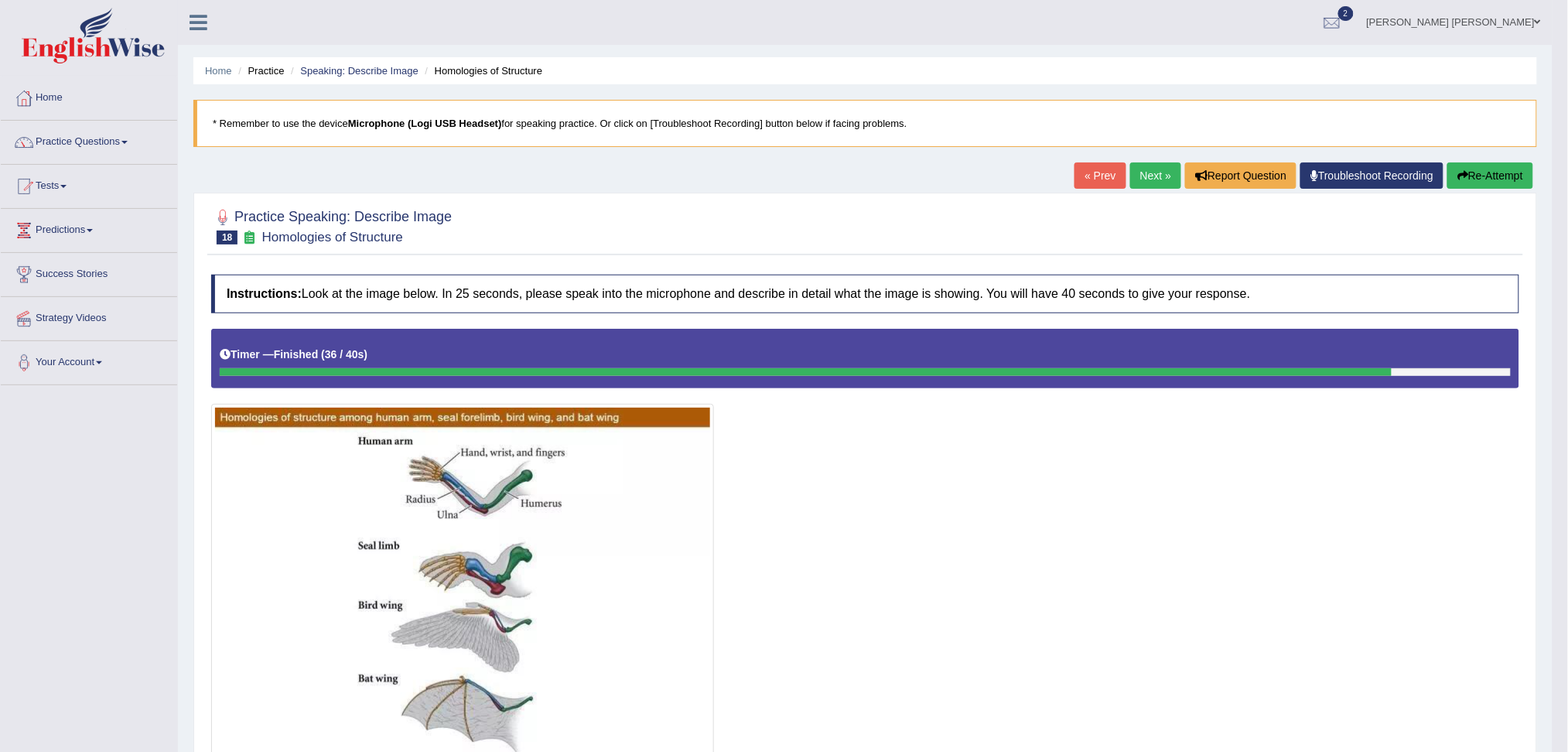
click at [1165, 170] on link "Next »" at bounding box center [1155, 175] width 51 height 27
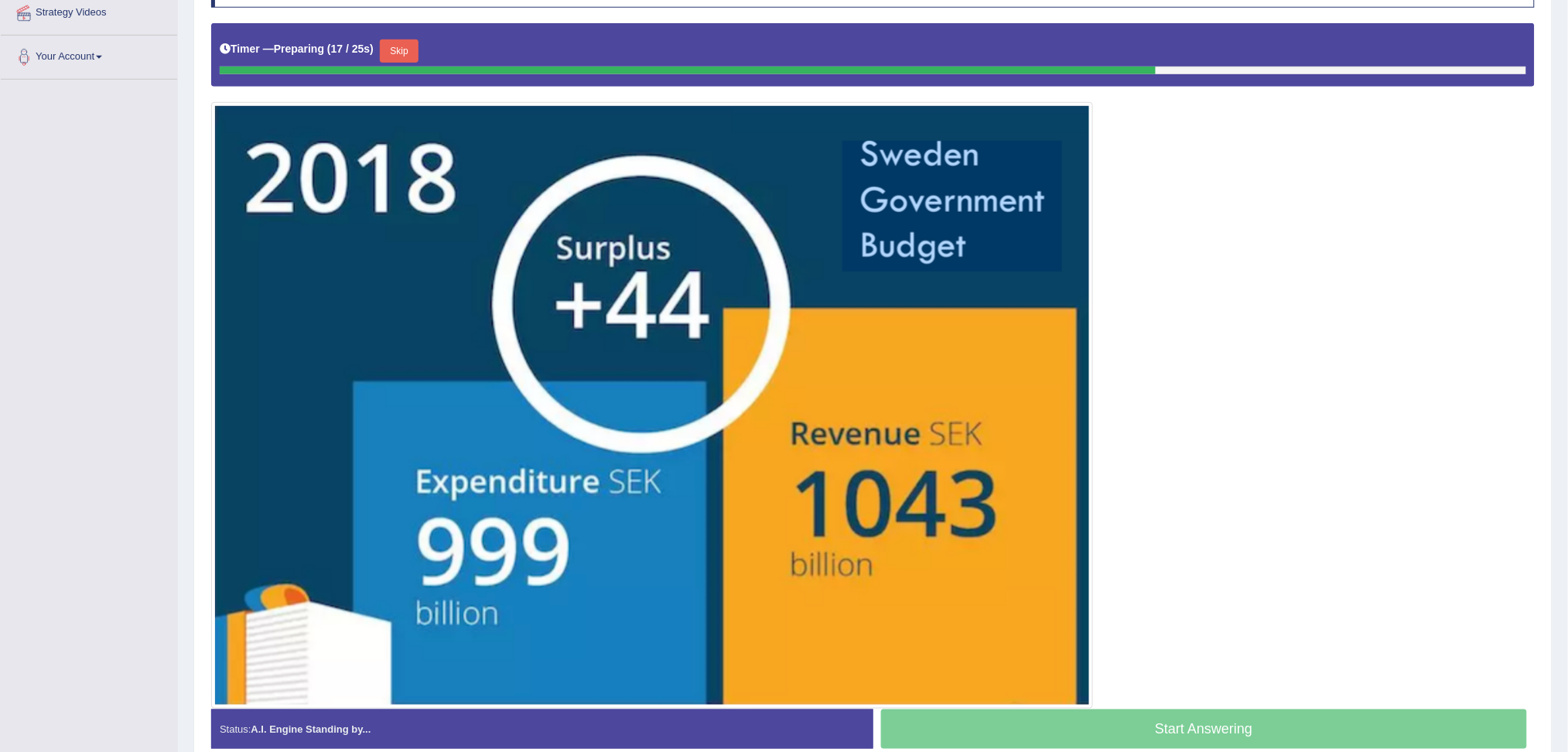
scroll to position [308, 0]
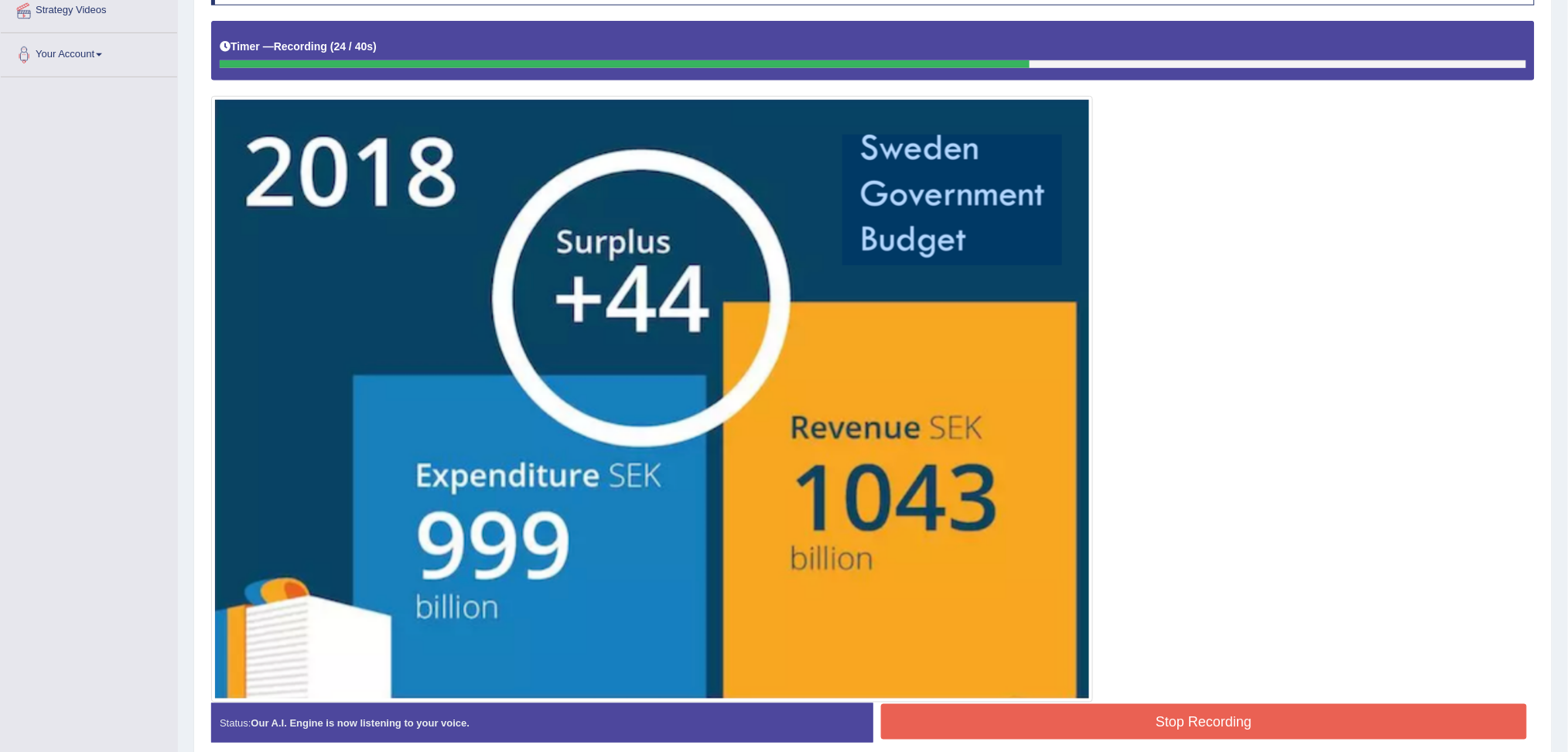
click at [1098, 715] on button "Stop Recording" at bounding box center [1204, 722] width 647 height 36
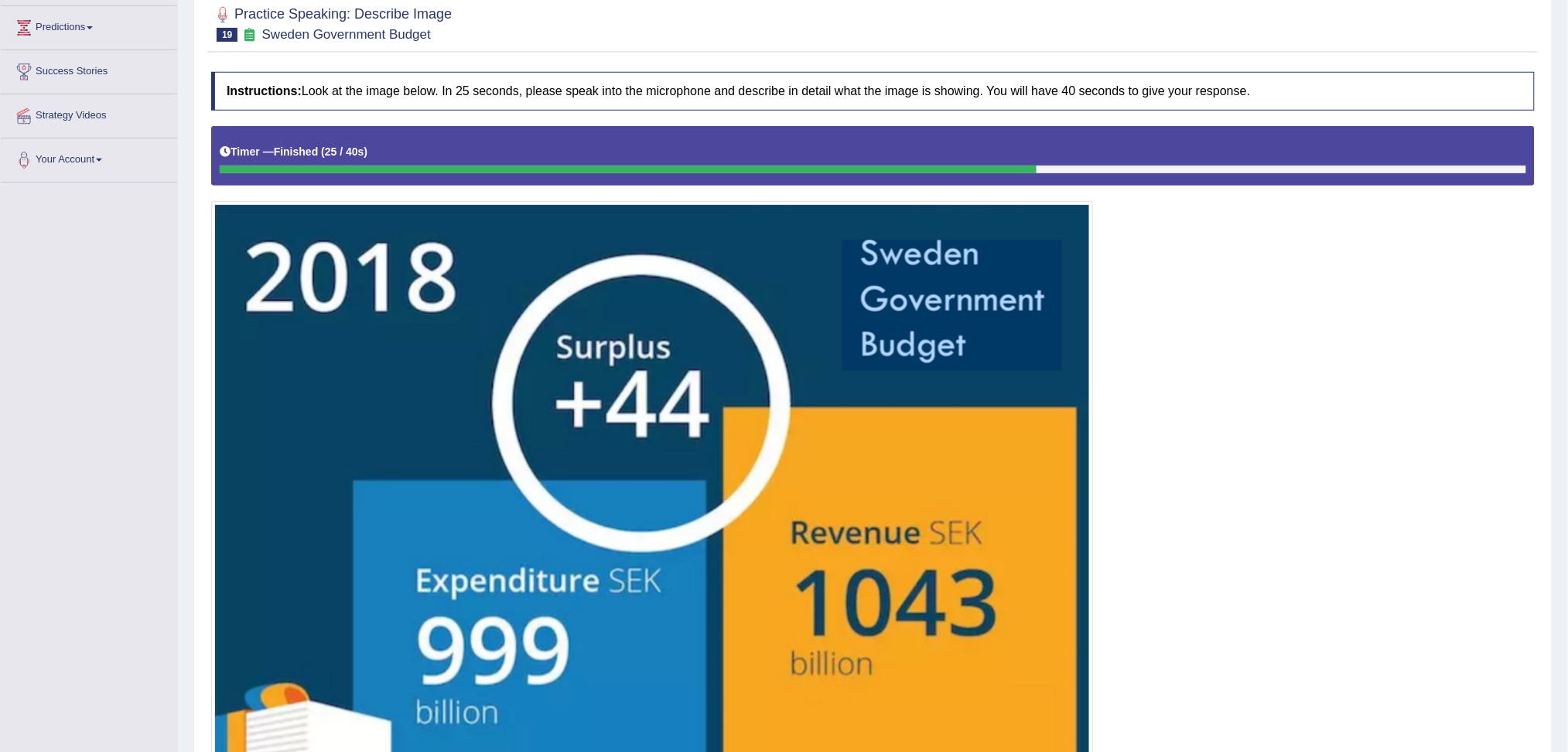
scroll to position [161, 0]
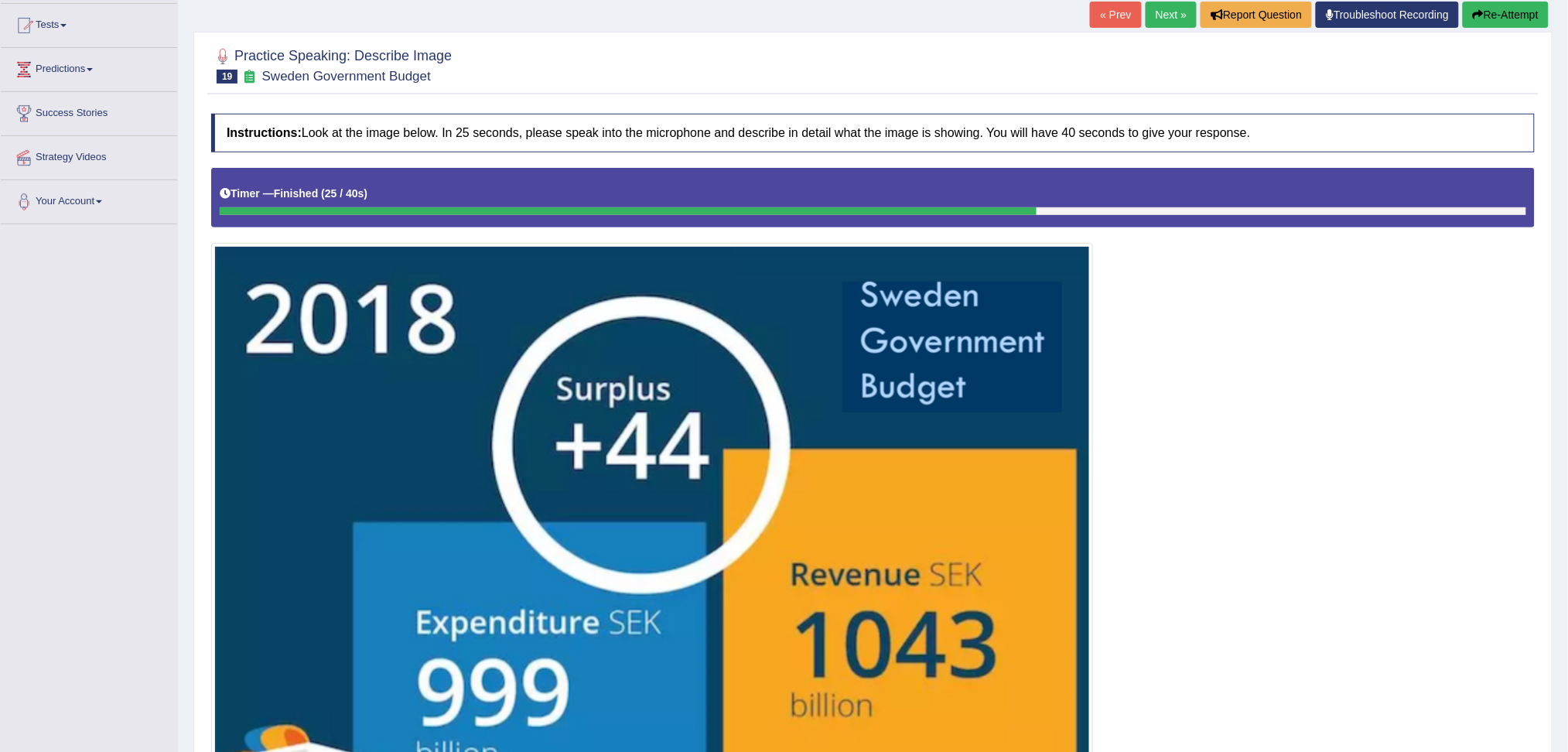
click at [1146, 21] on link "Next »" at bounding box center [1170, 15] width 51 height 27
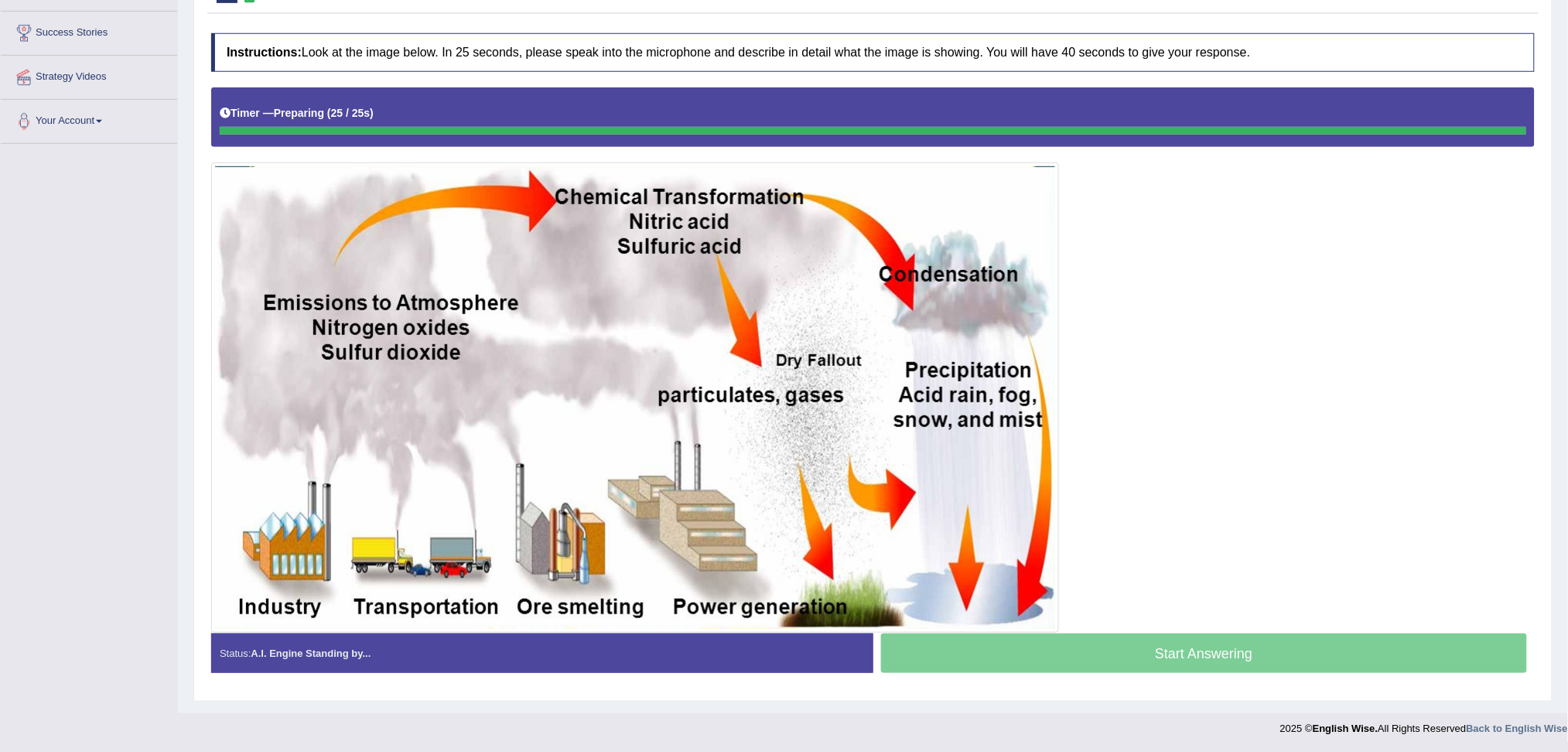
scroll to position [242, 0]
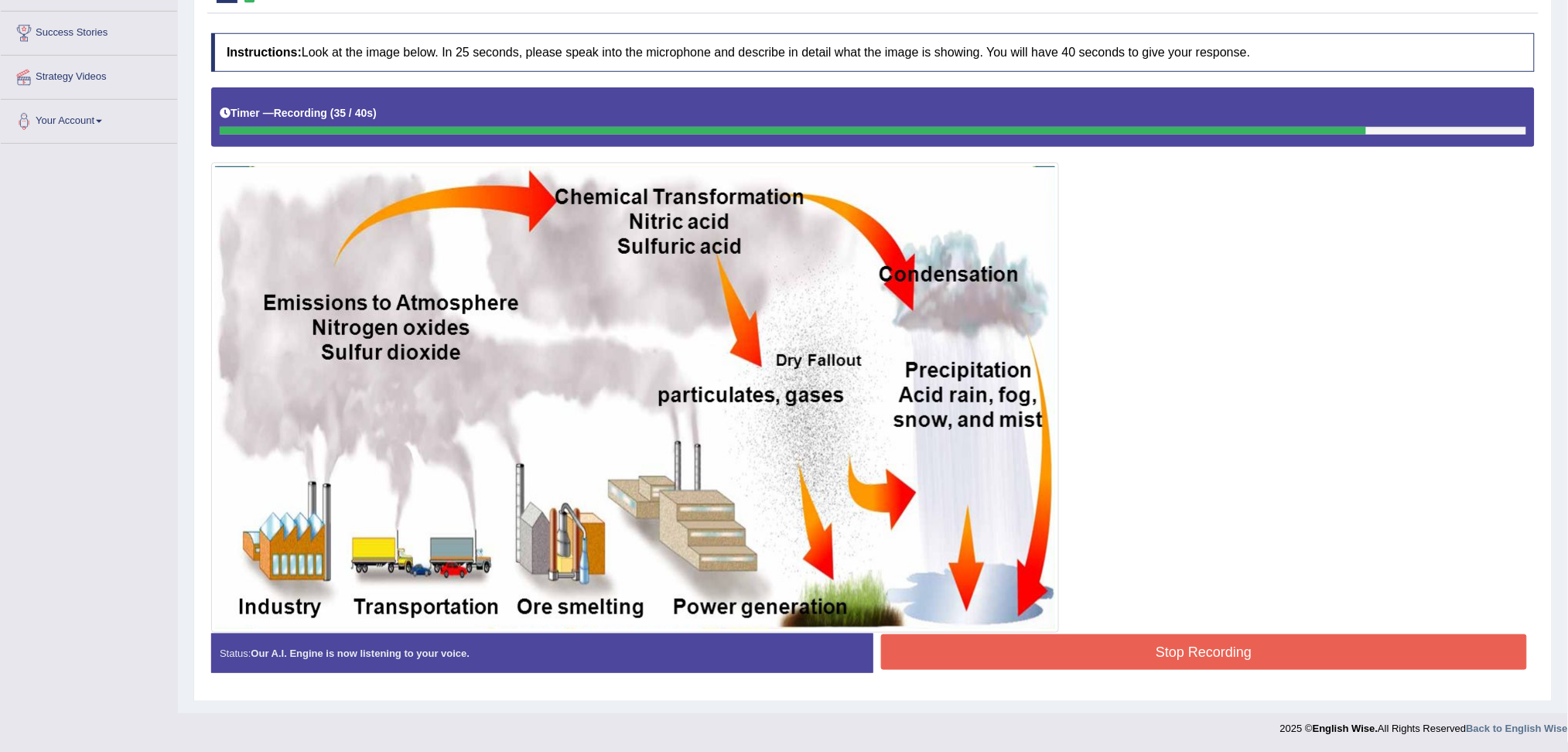
click at [1114, 655] on button "Stop Recording" at bounding box center [1204, 652] width 647 height 36
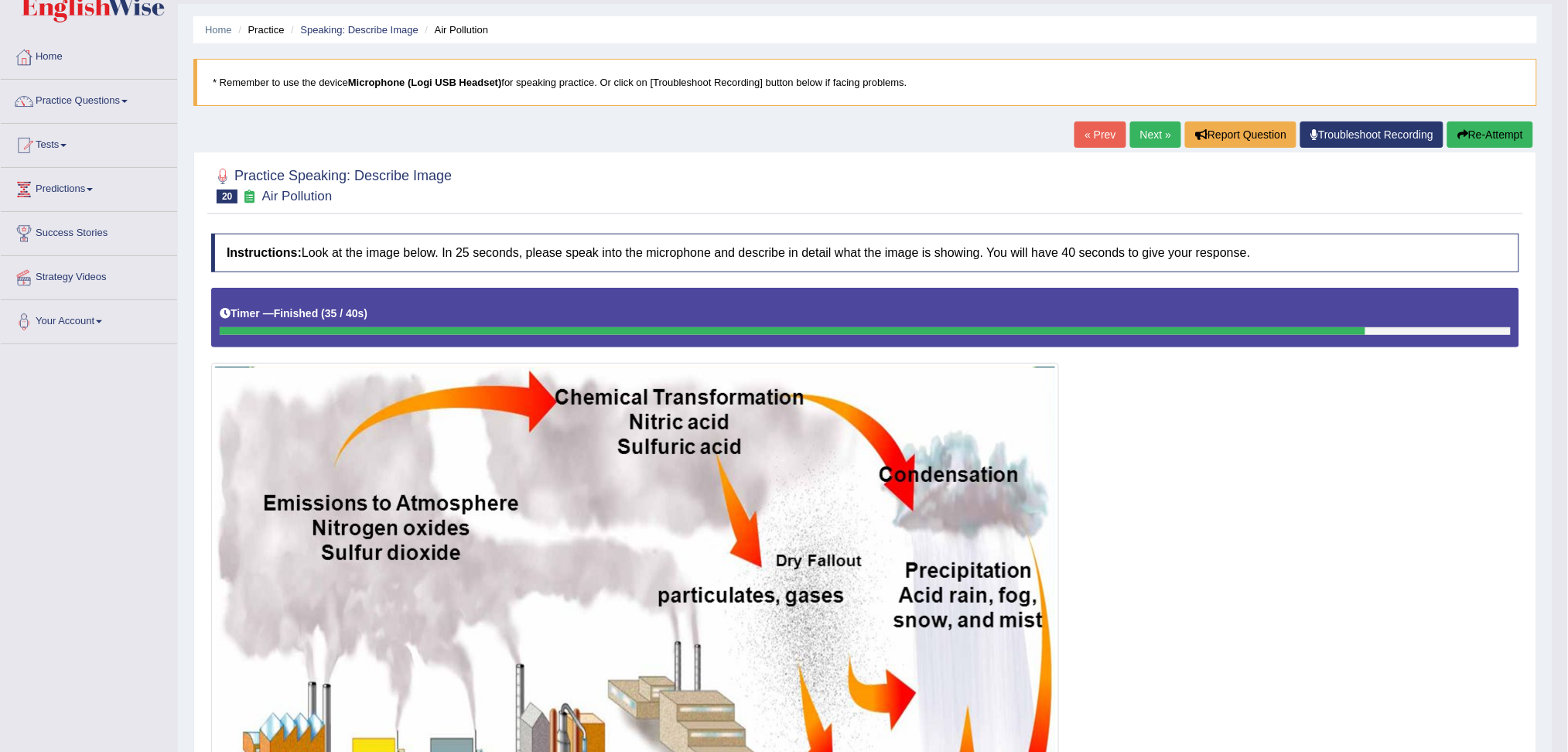
scroll to position [0, 0]
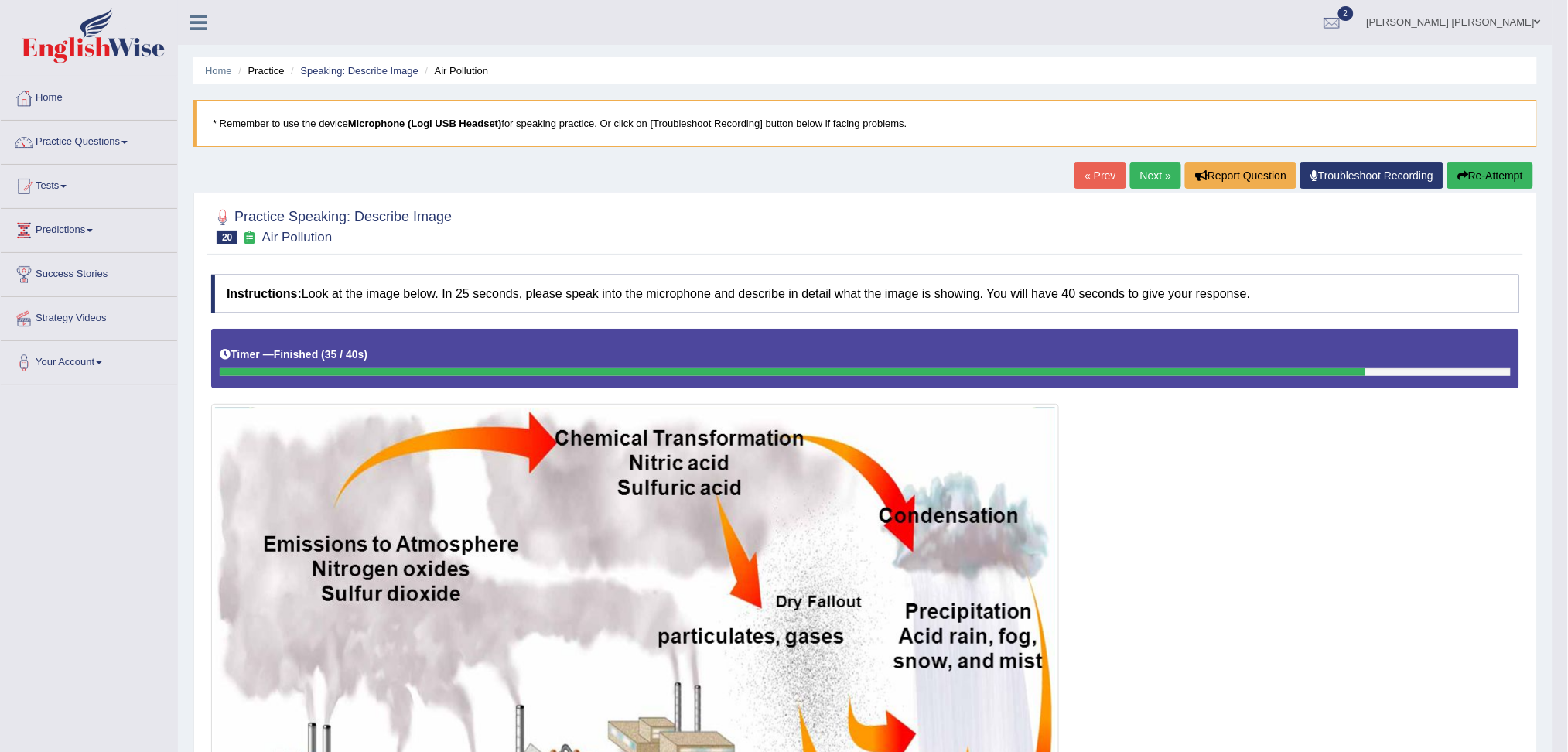
click at [1143, 168] on link "Next »" at bounding box center [1155, 175] width 51 height 27
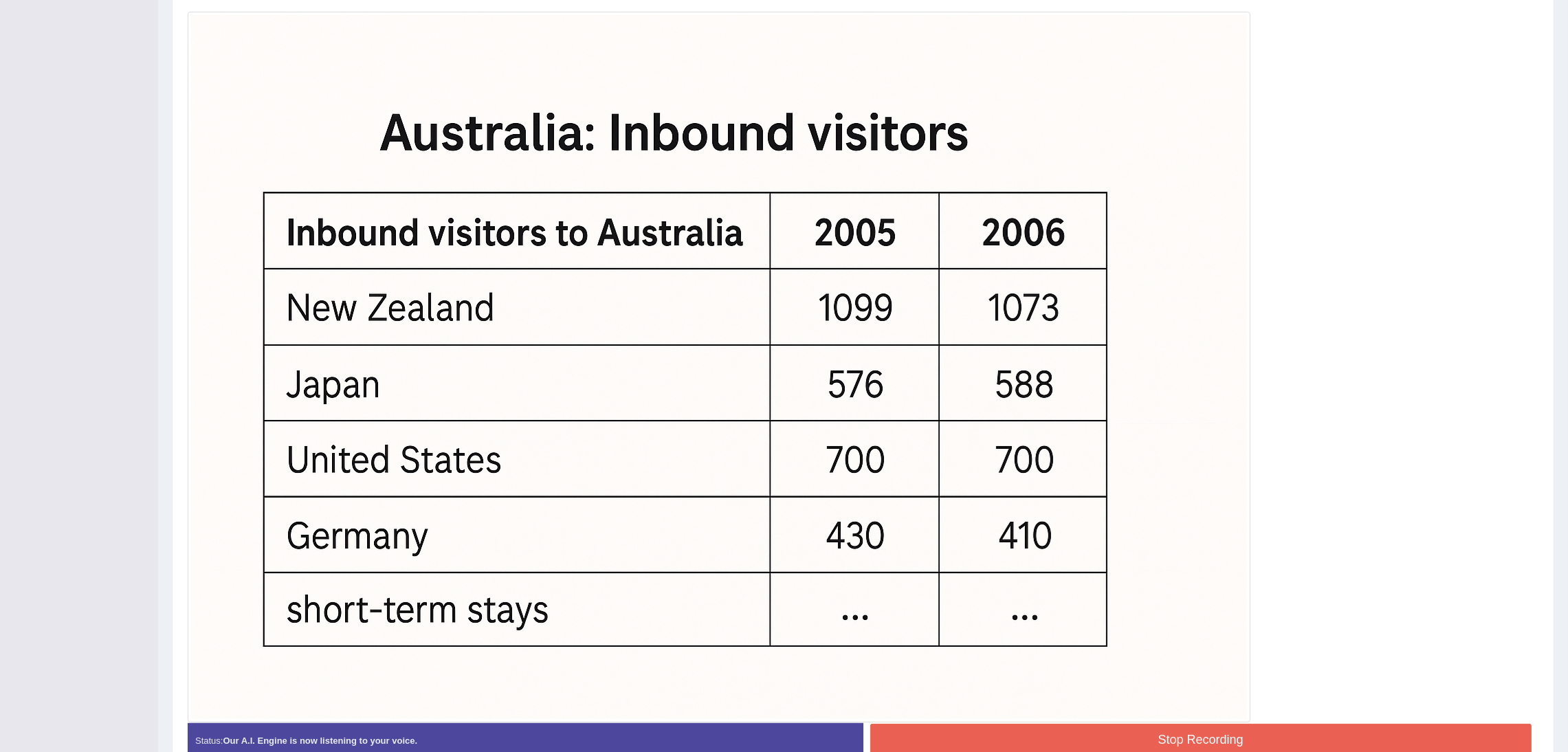
scroll to position [426, 0]
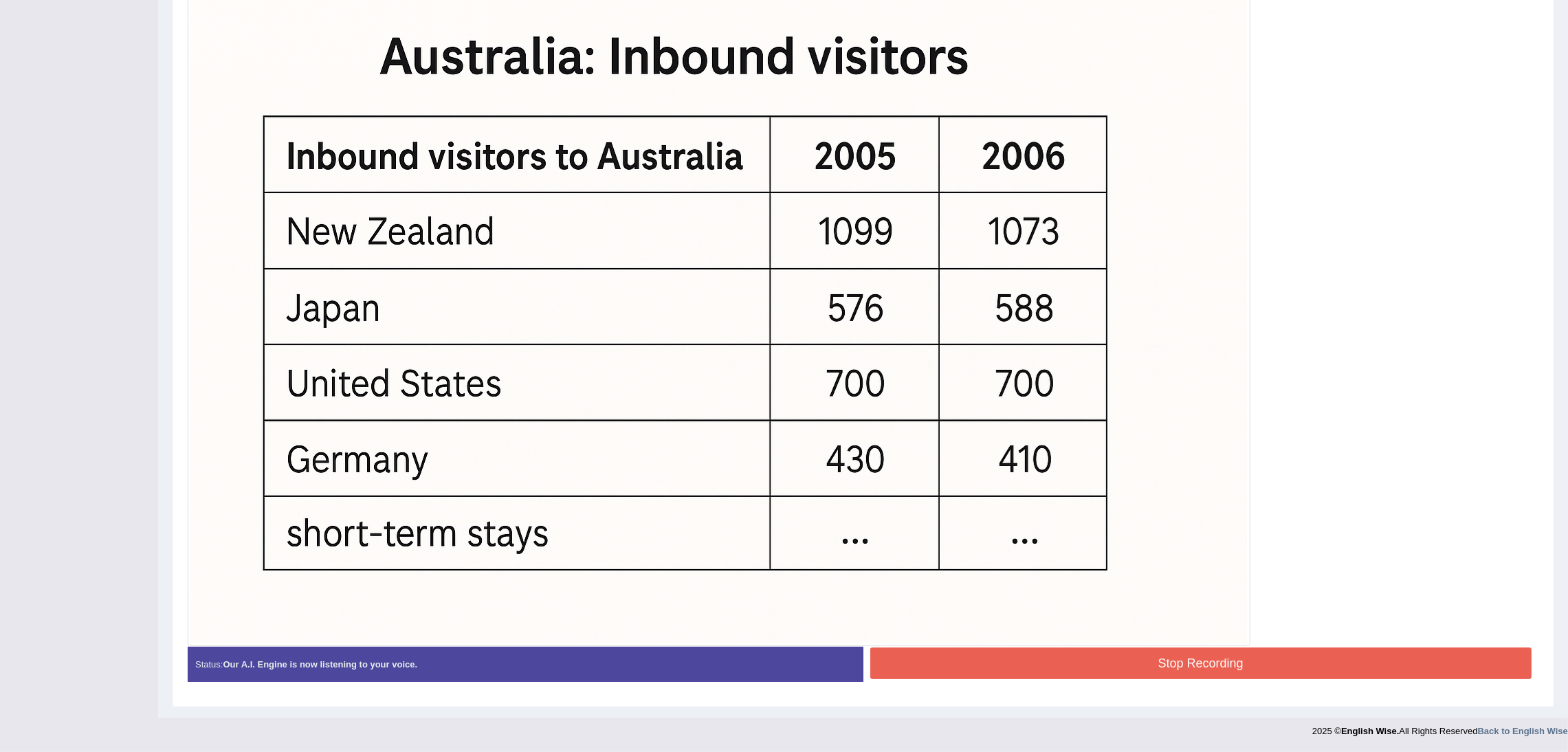
click at [1158, 665] on button "Stop Recording" at bounding box center [1202, 663] width 662 height 32
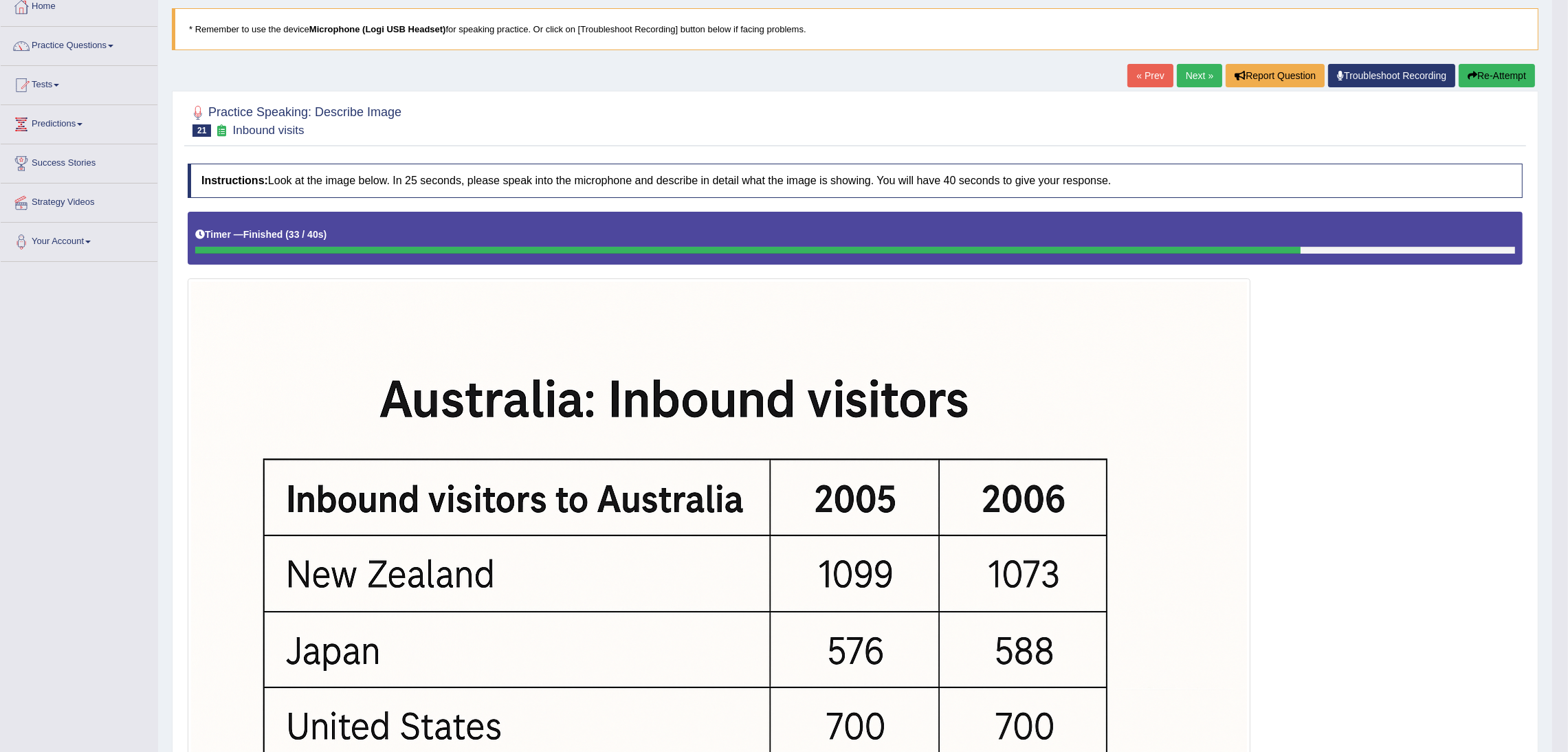
scroll to position [0, 0]
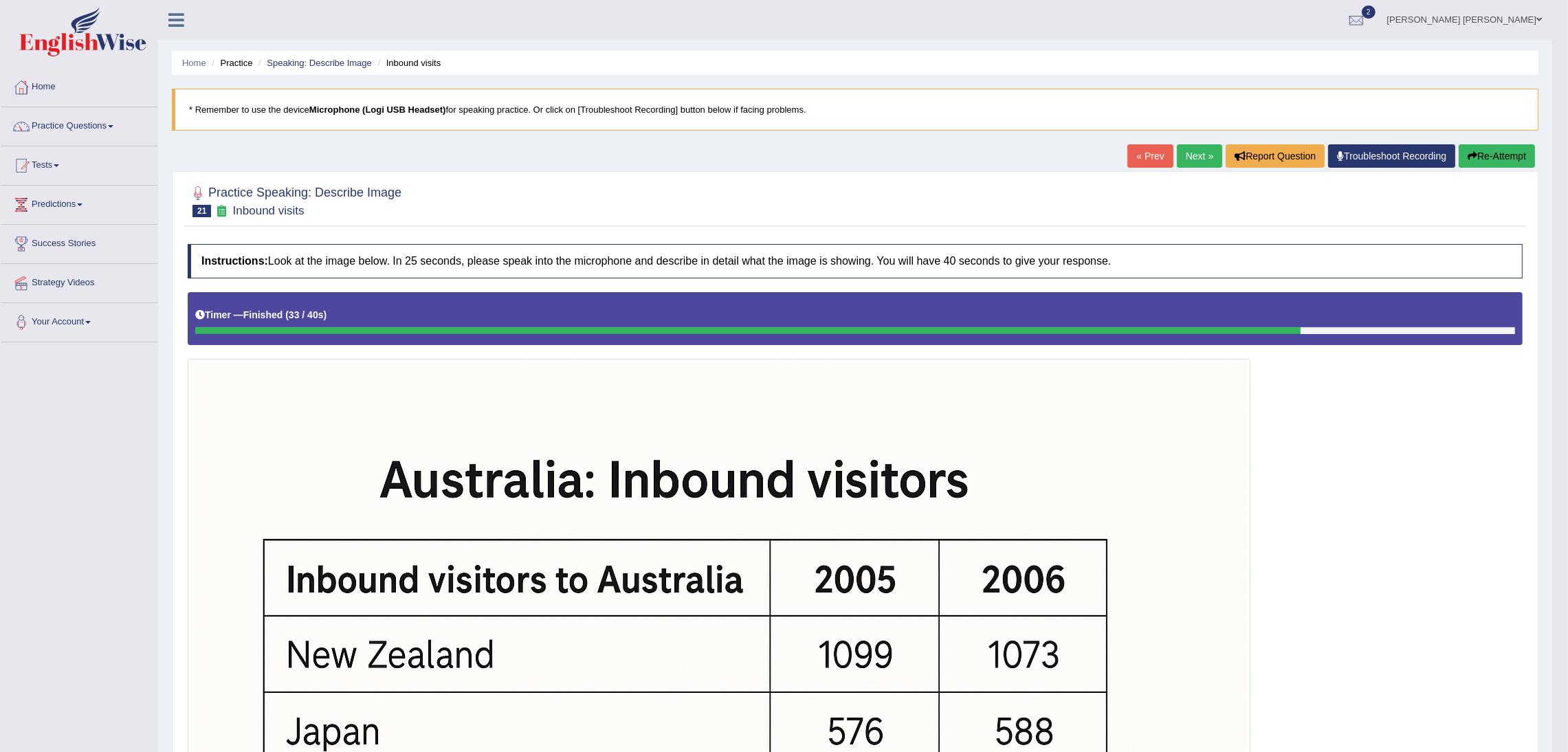
click at [1188, 159] on link "Next »" at bounding box center [1199, 156] width 45 height 24
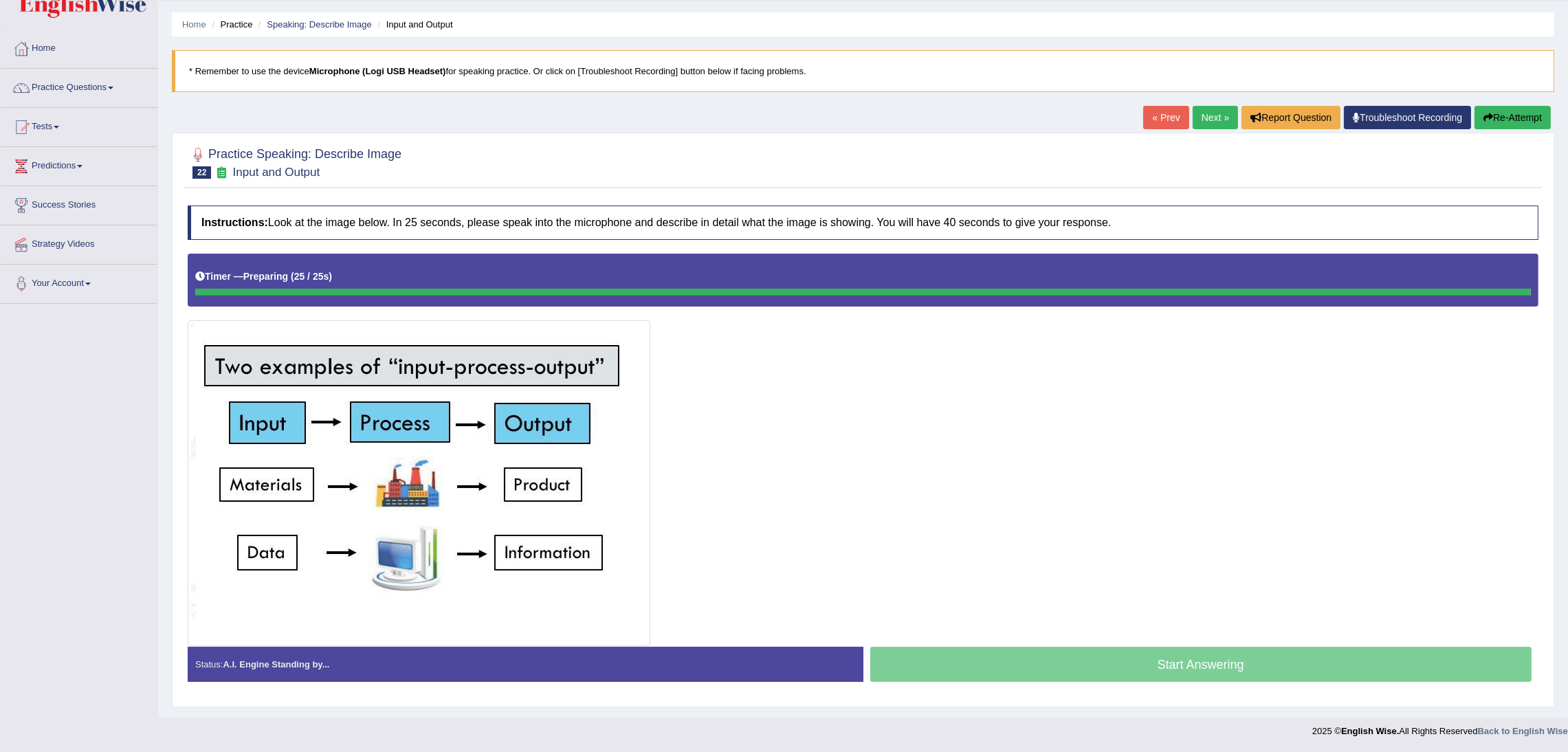
scroll to position [40, 0]
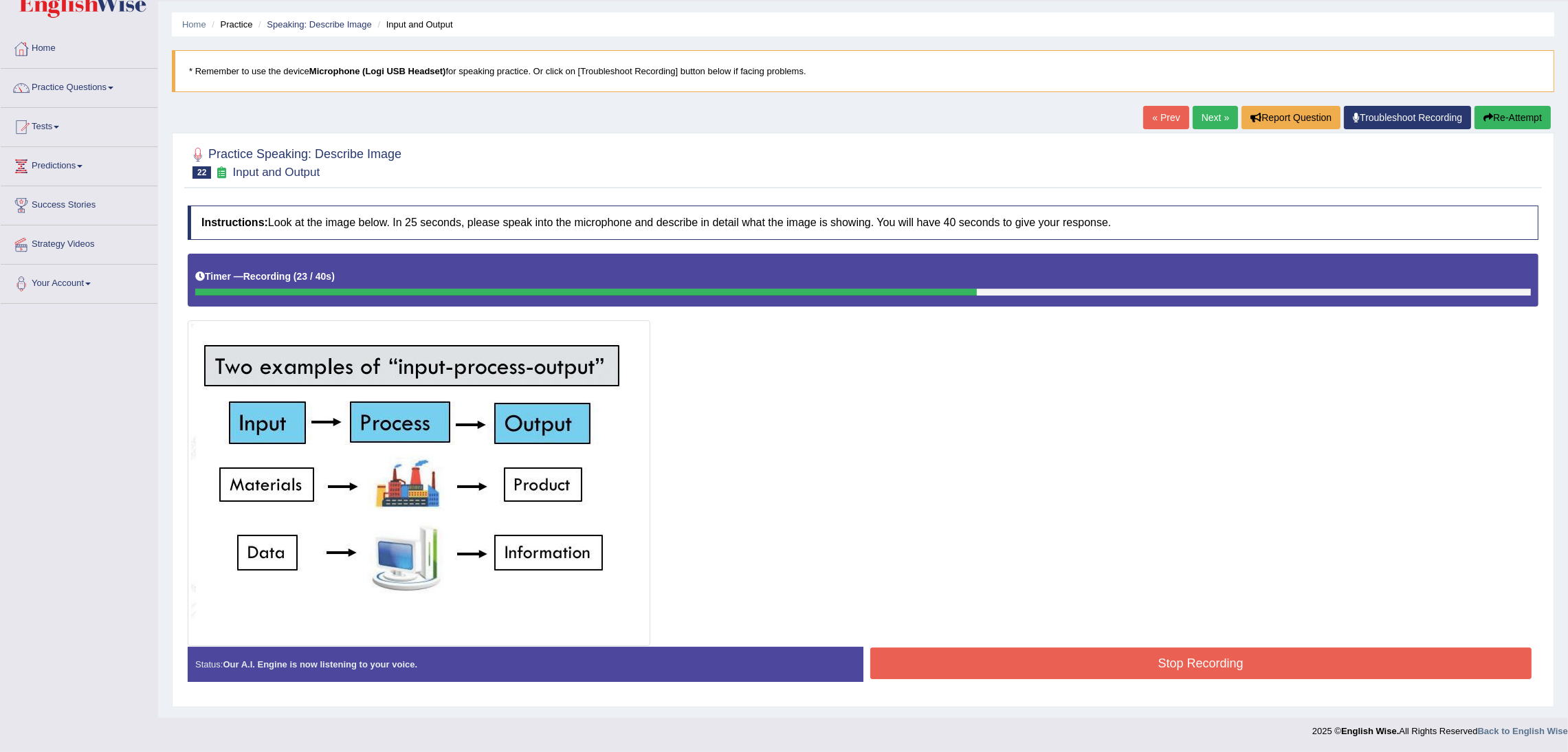
click at [1266, 663] on button "Stop Recording" at bounding box center [1202, 663] width 662 height 32
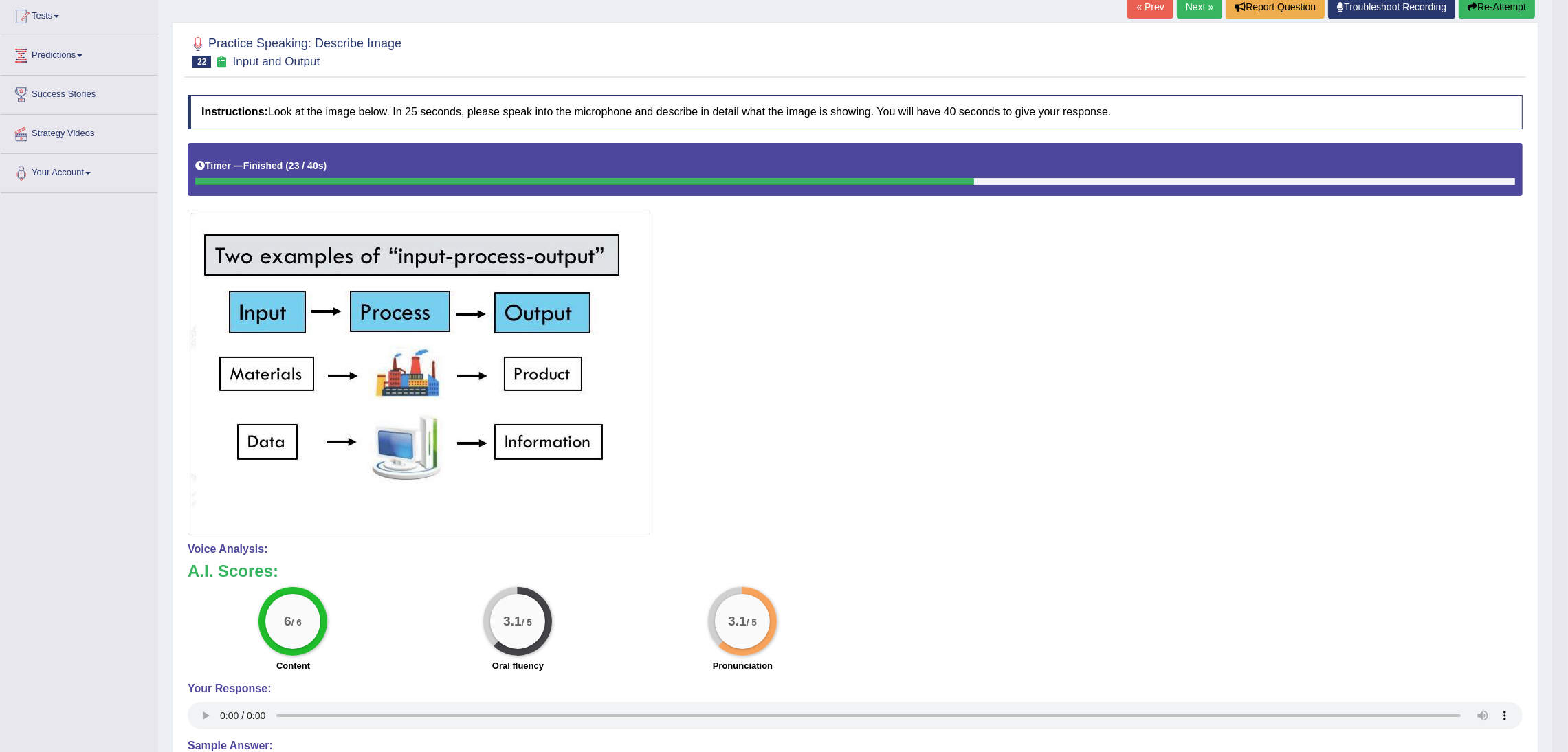
scroll to position [11, 0]
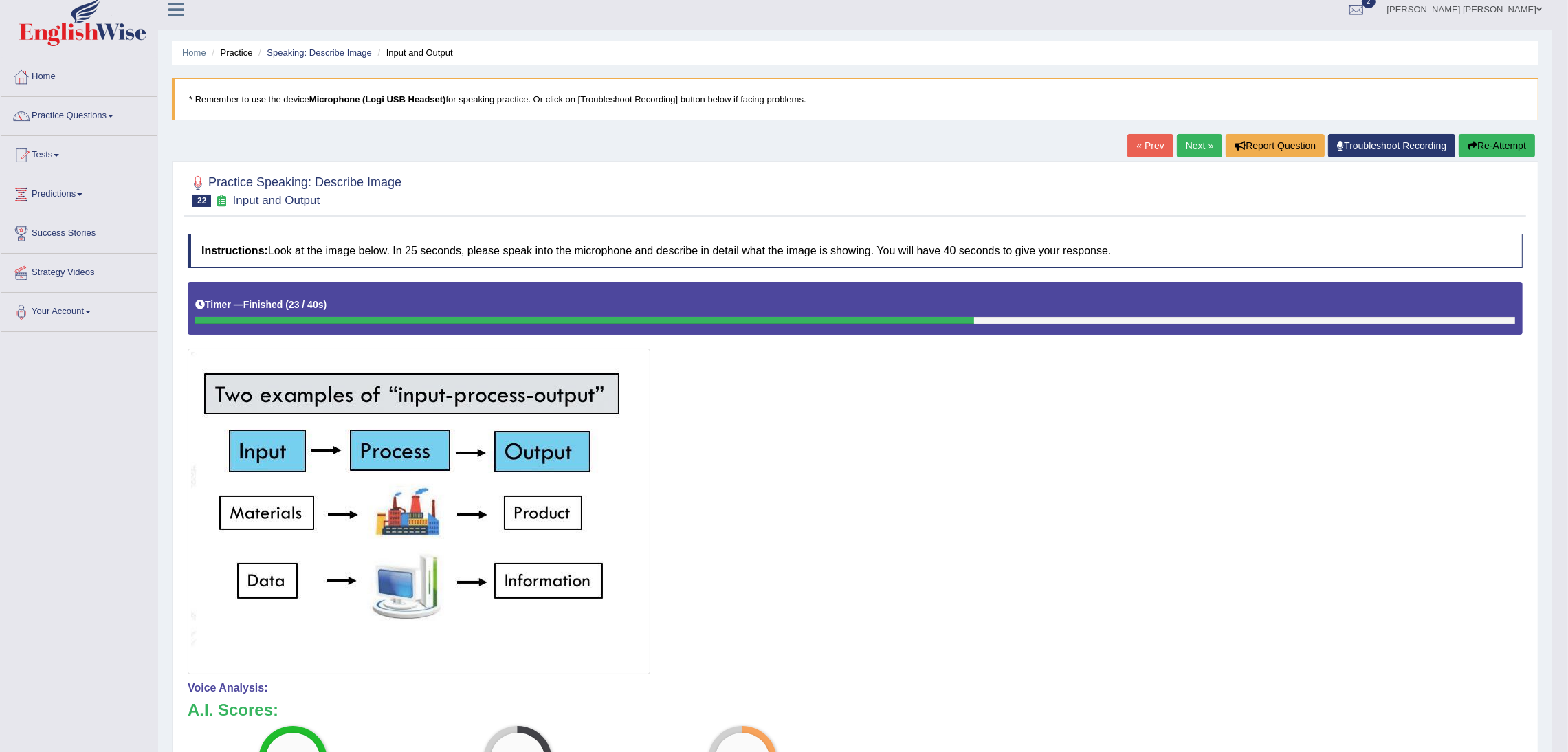
click at [1195, 137] on link "Next »" at bounding box center [1199, 146] width 45 height 24
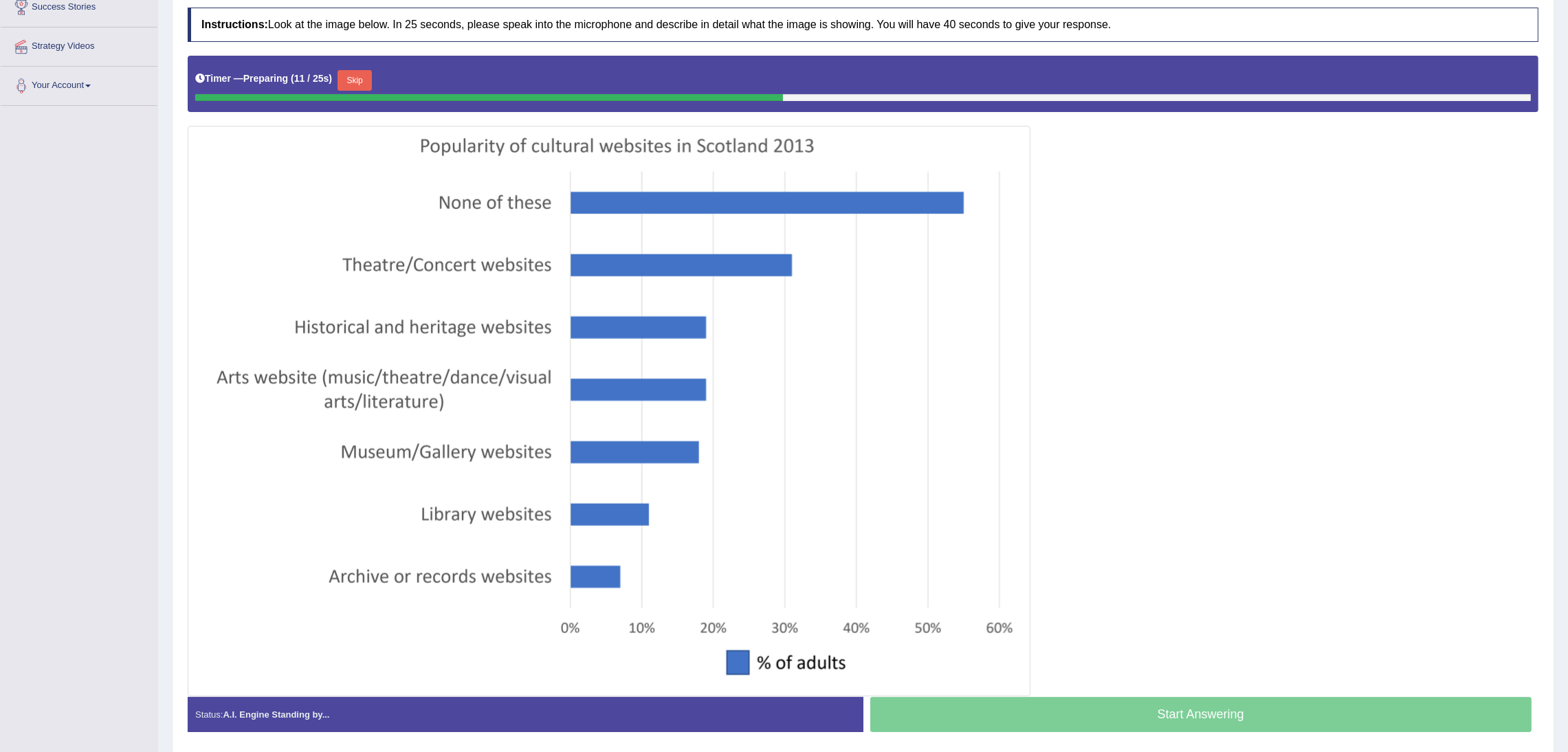
scroll to position [243, 0]
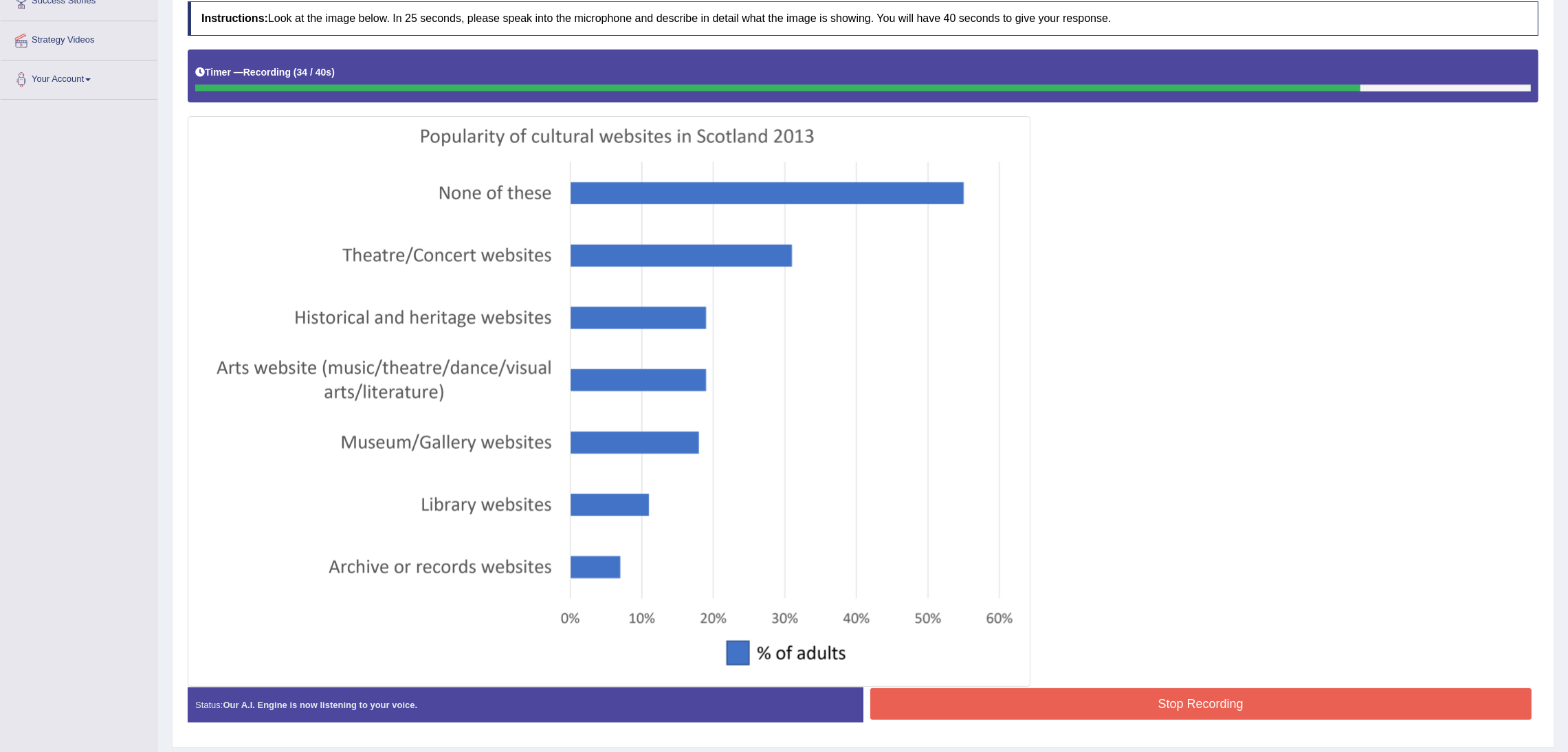
click at [1213, 707] on button "Stop Recording" at bounding box center [1202, 704] width 662 height 32
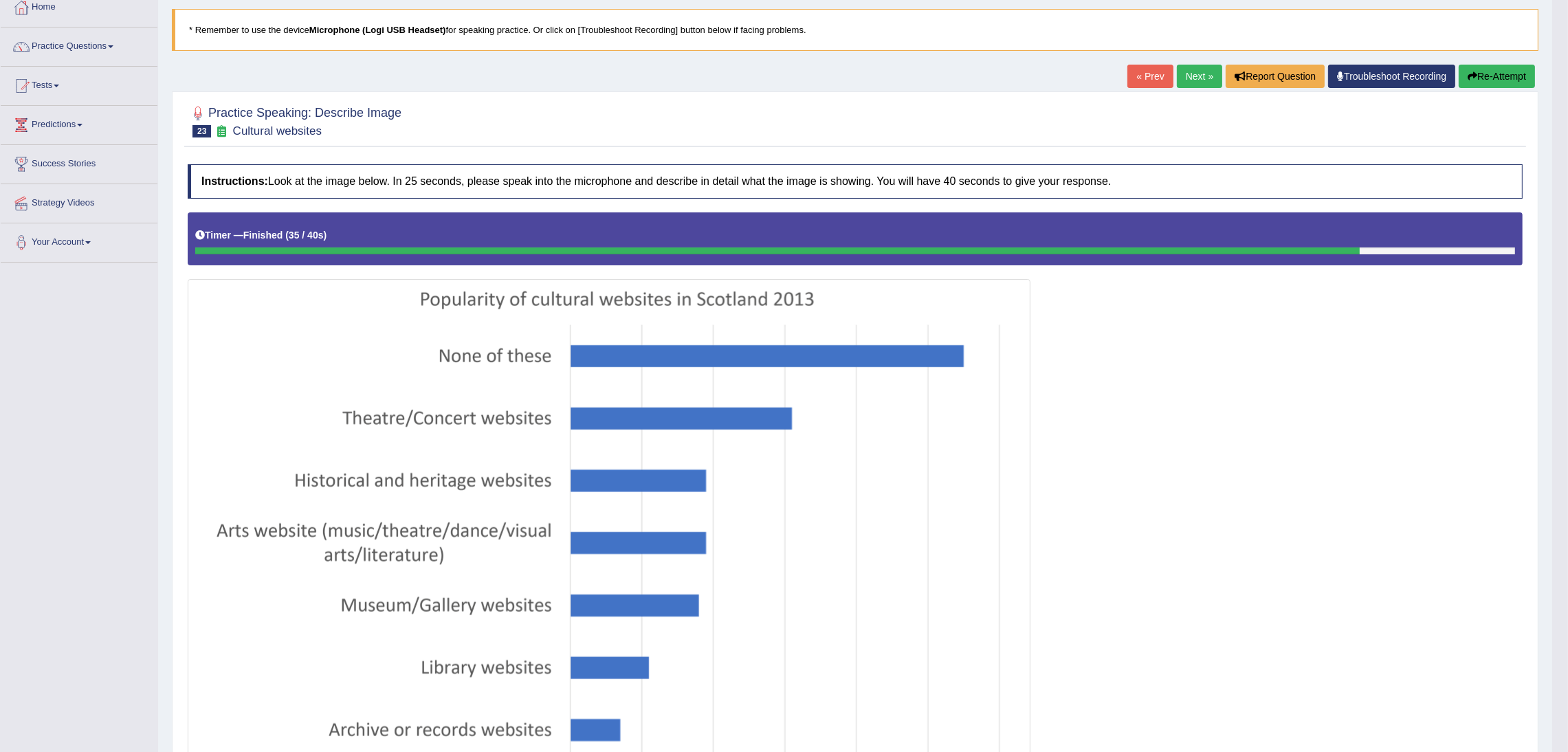
scroll to position [0, 0]
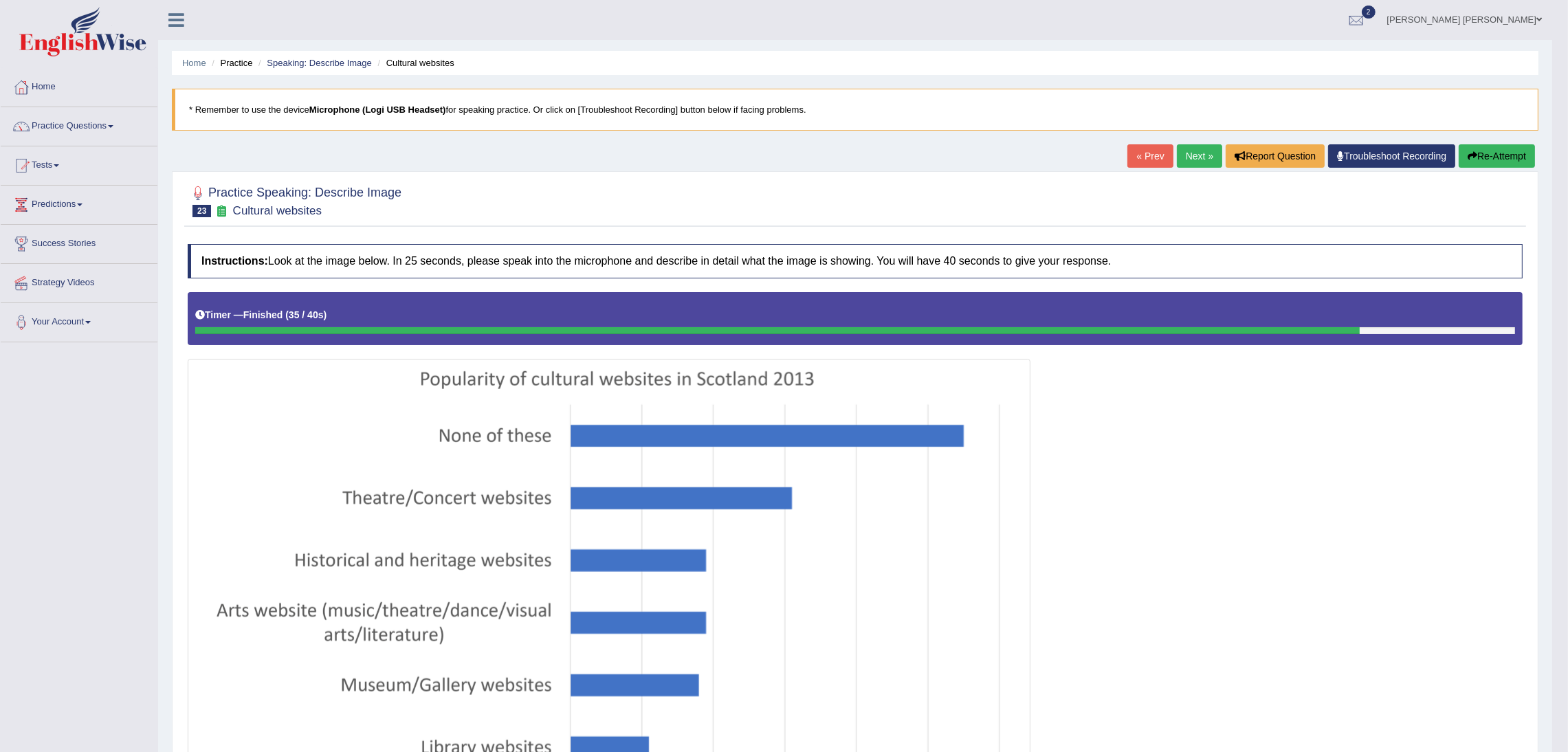
drag, startPoint x: 1193, startPoint y: 157, endPoint x: 1166, endPoint y: 165, distance: 28.2
click at [1193, 157] on link "Next »" at bounding box center [1199, 156] width 45 height 24
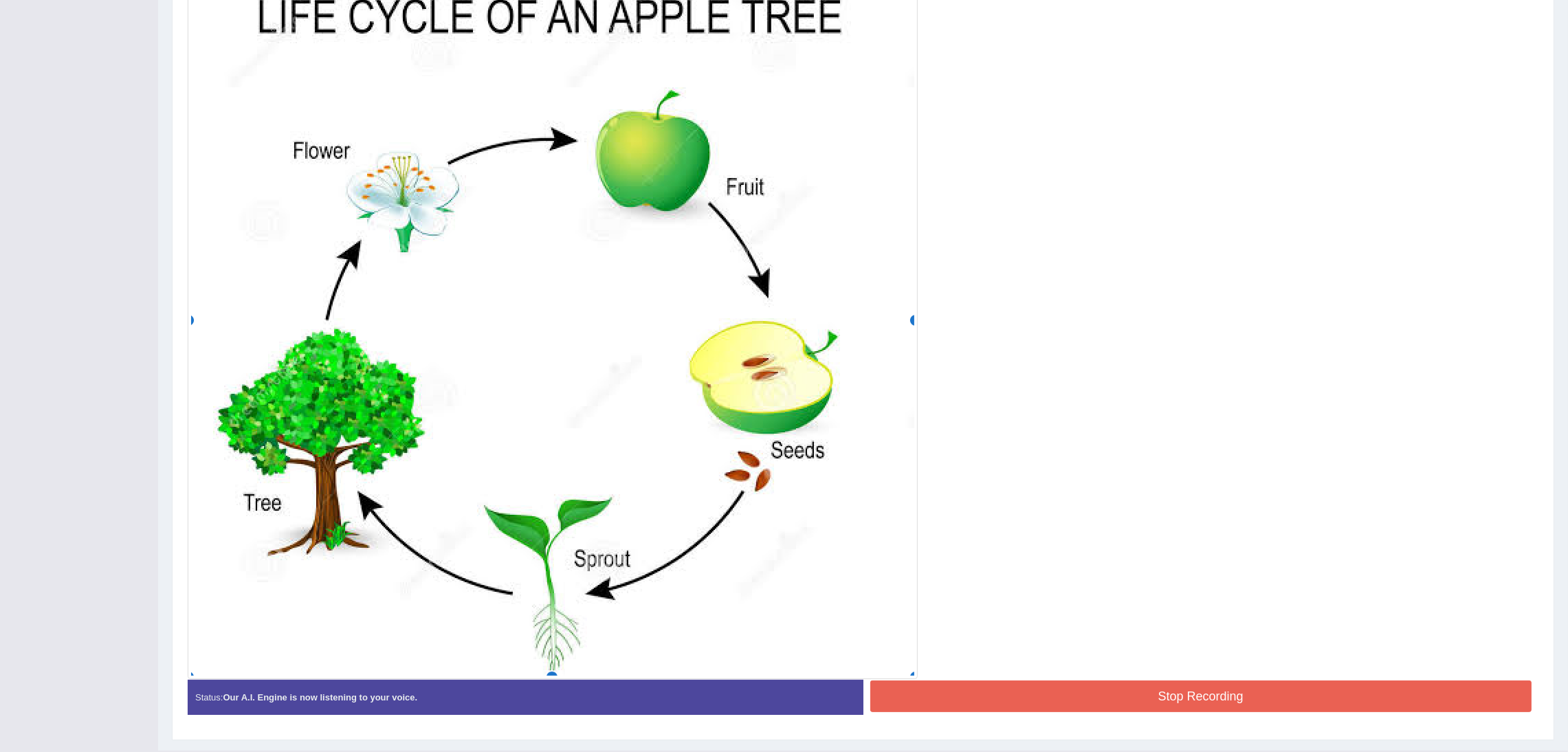
scroll to position [429, 0]
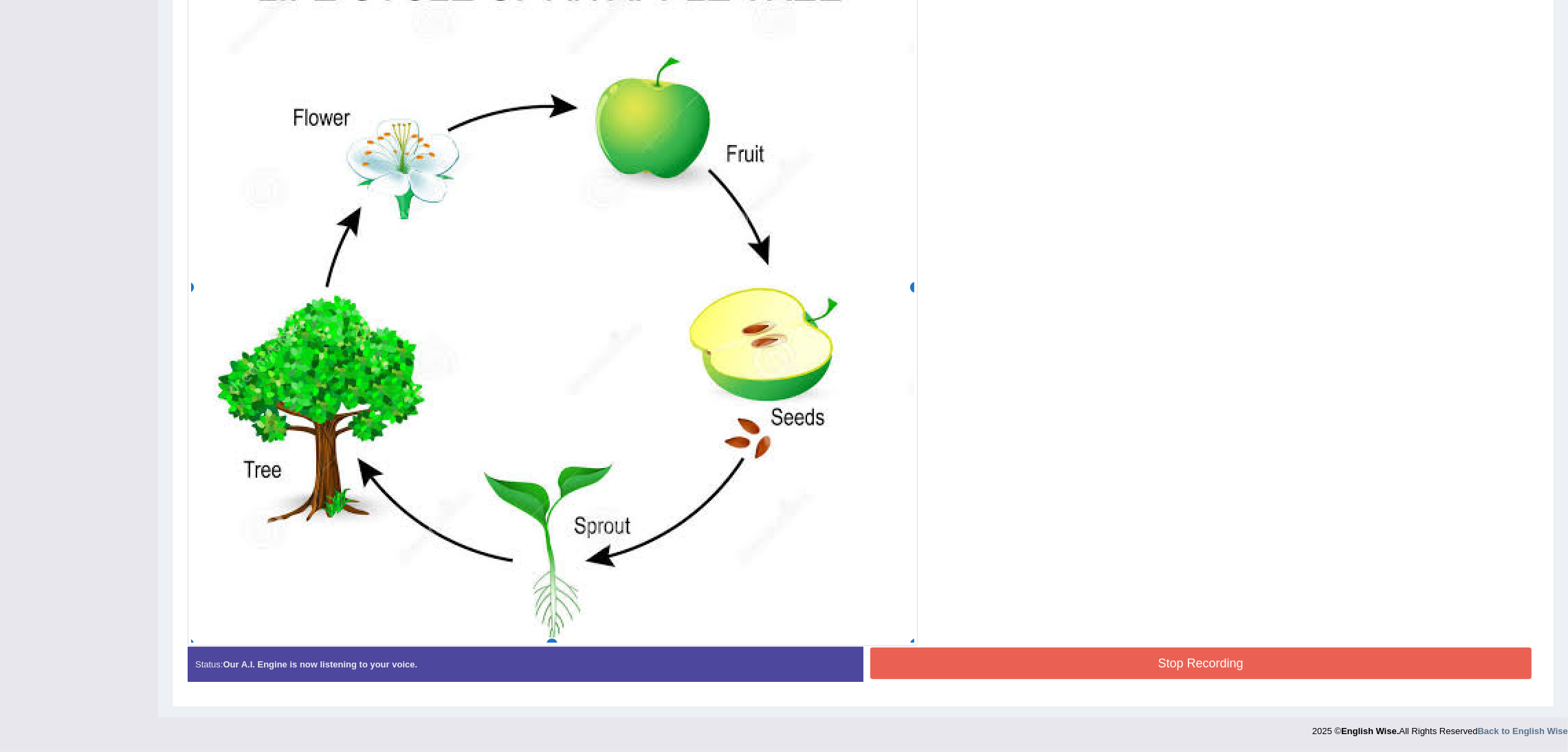
click at [1149, 674] on button "Stop Recording" at bounding box center [1202, 663] width 662 height 32
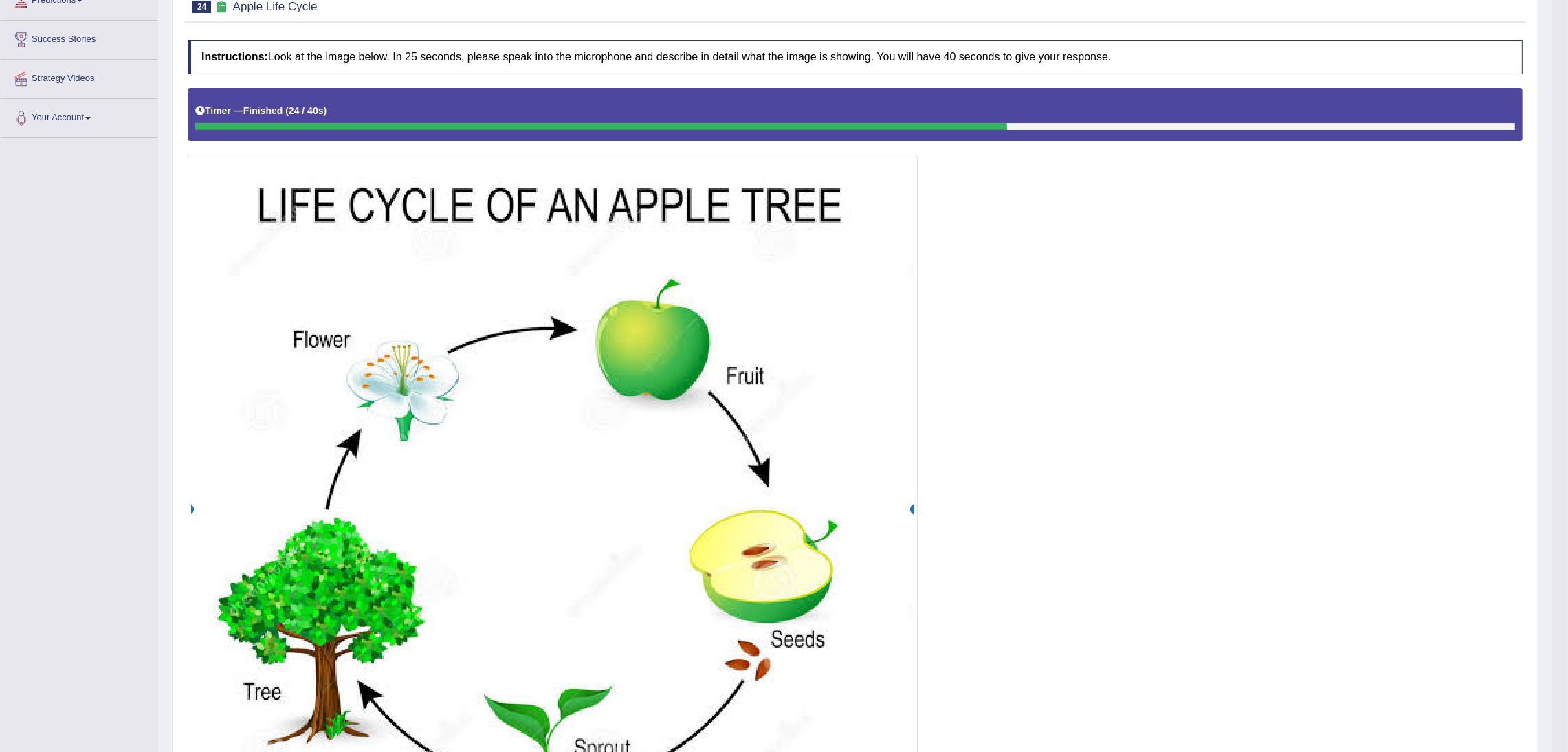
scroll to position [0, 0]
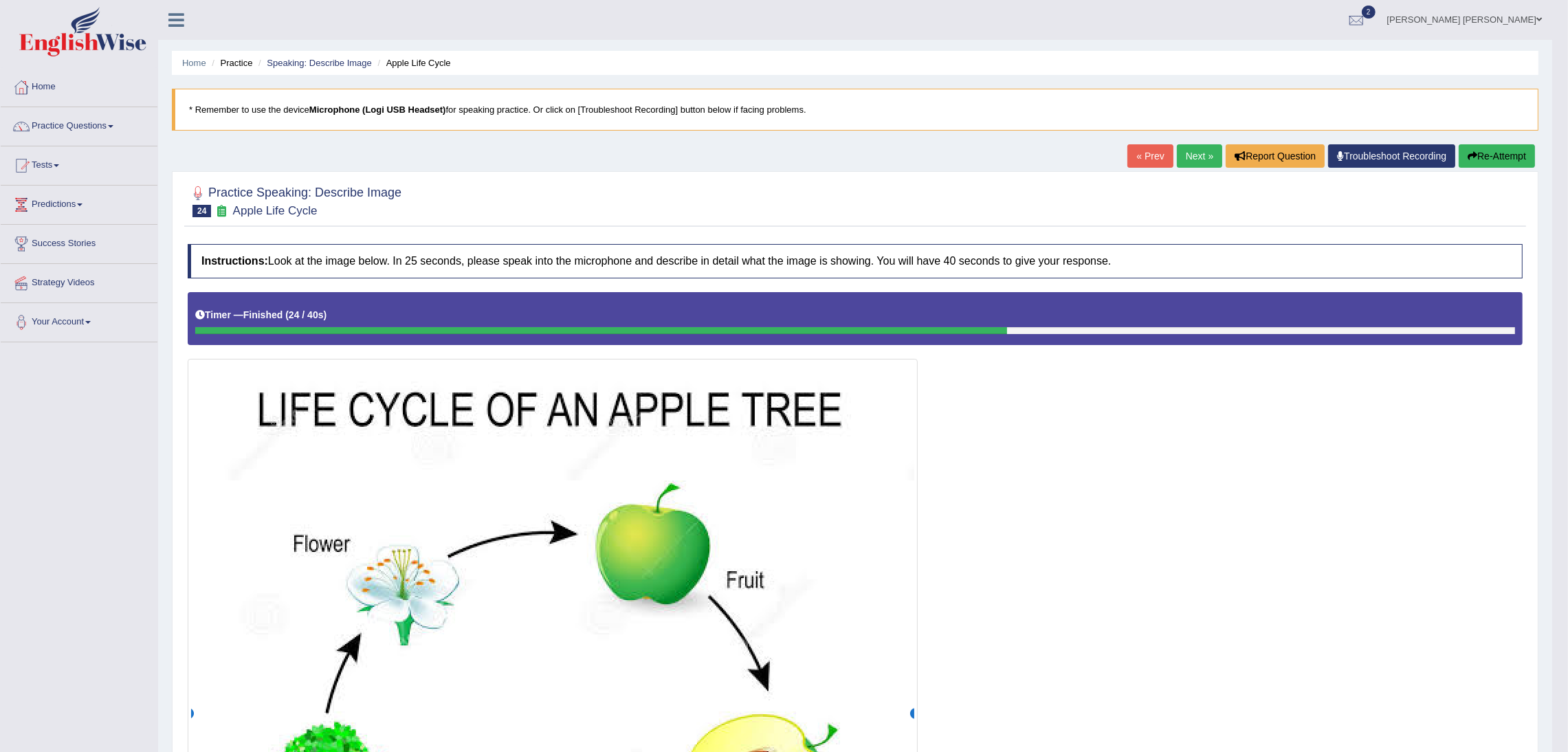
click at [1183, 160] on link "Next »" at bounding box center [1199, 156] width 45 height 24
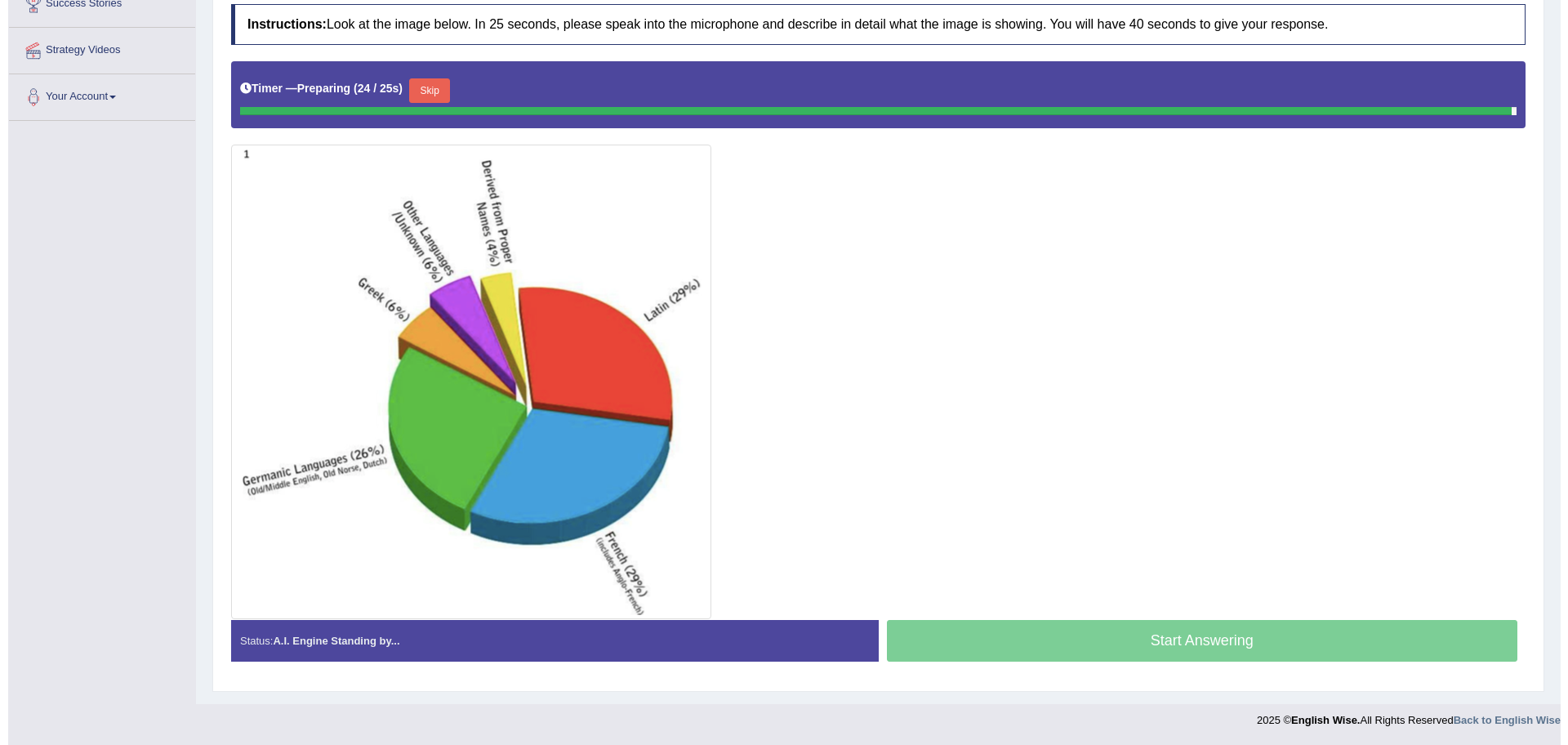
scroll to position [281, 0]
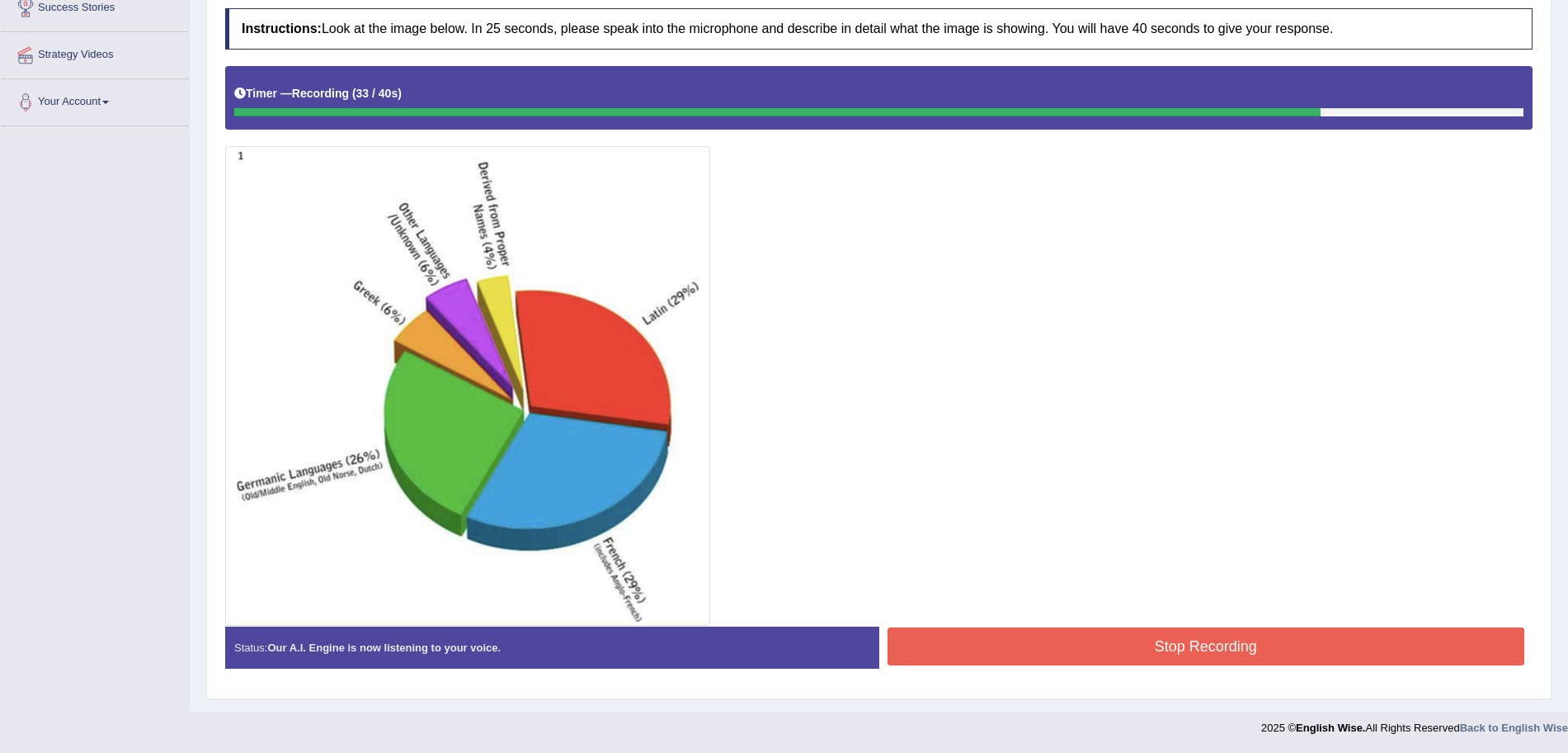
click at [1116, 636] on button "Stop Recording" at bounding box center [1206, 646] width 637 height 38
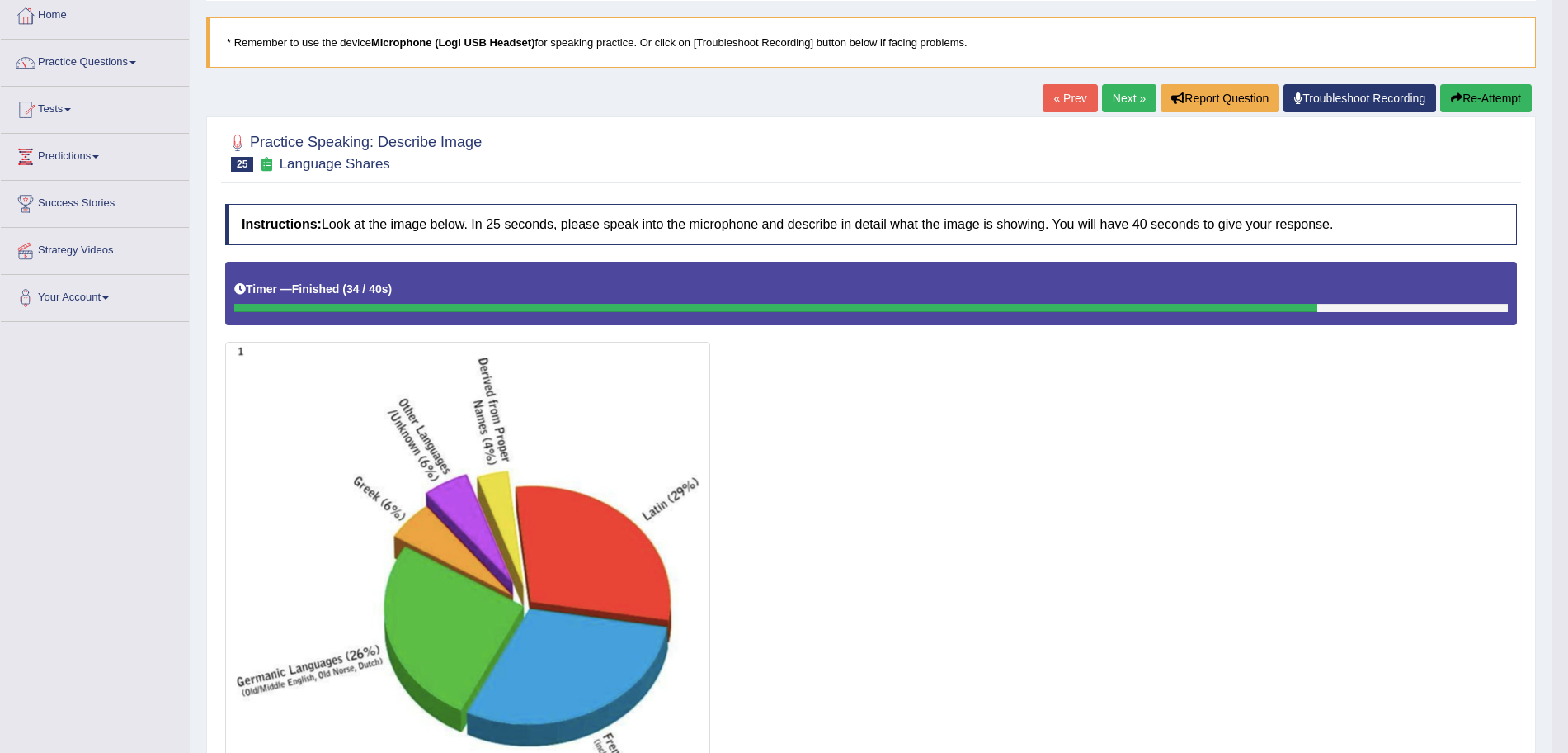
scroll to position [0, 0]
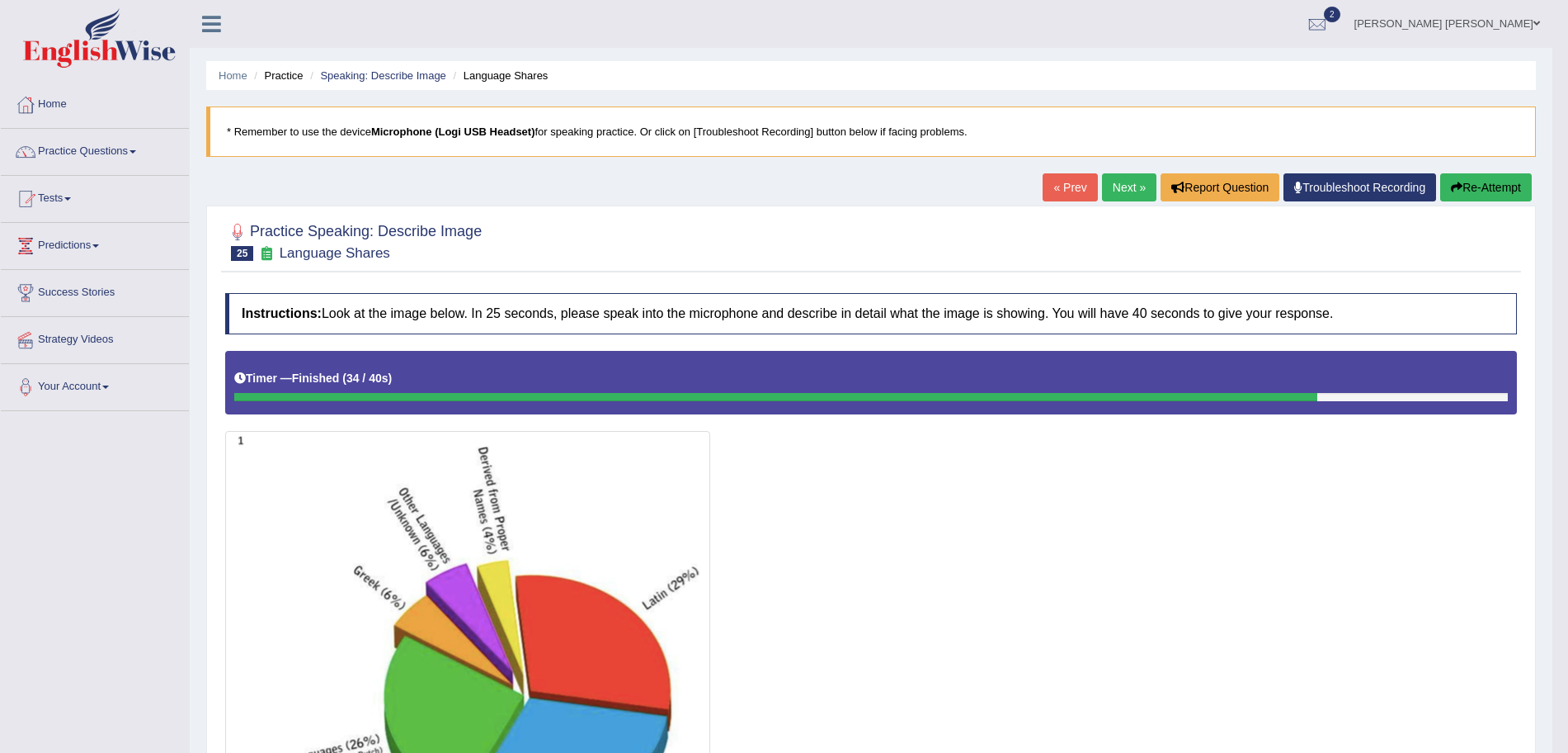
click at [1121, 189] on link "Next »" at bounding box center [1128, 187] width 54 height 29
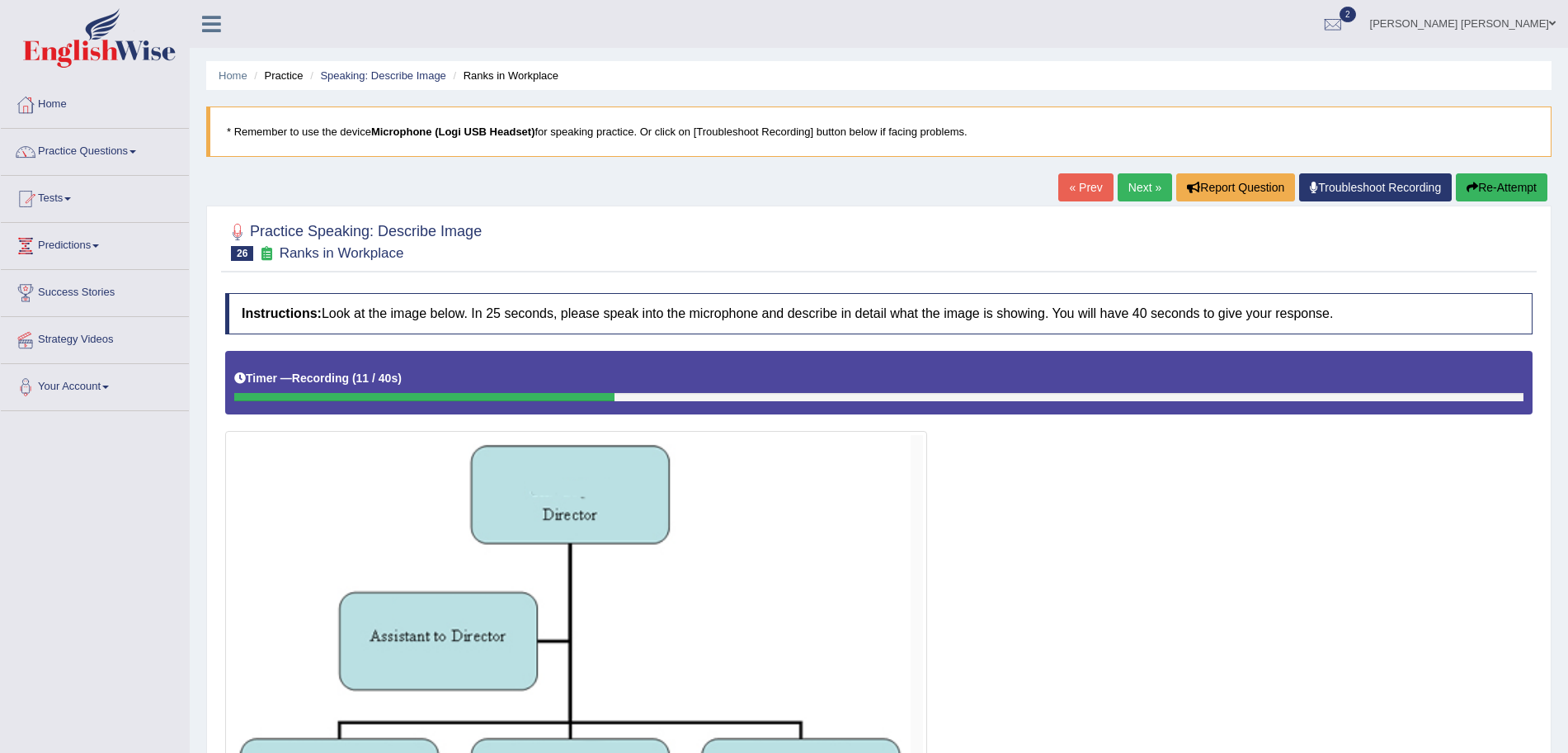
click at [1478, 188] on button "Re-Attempt" at bounding box center [1501, 187] width 91 height 29
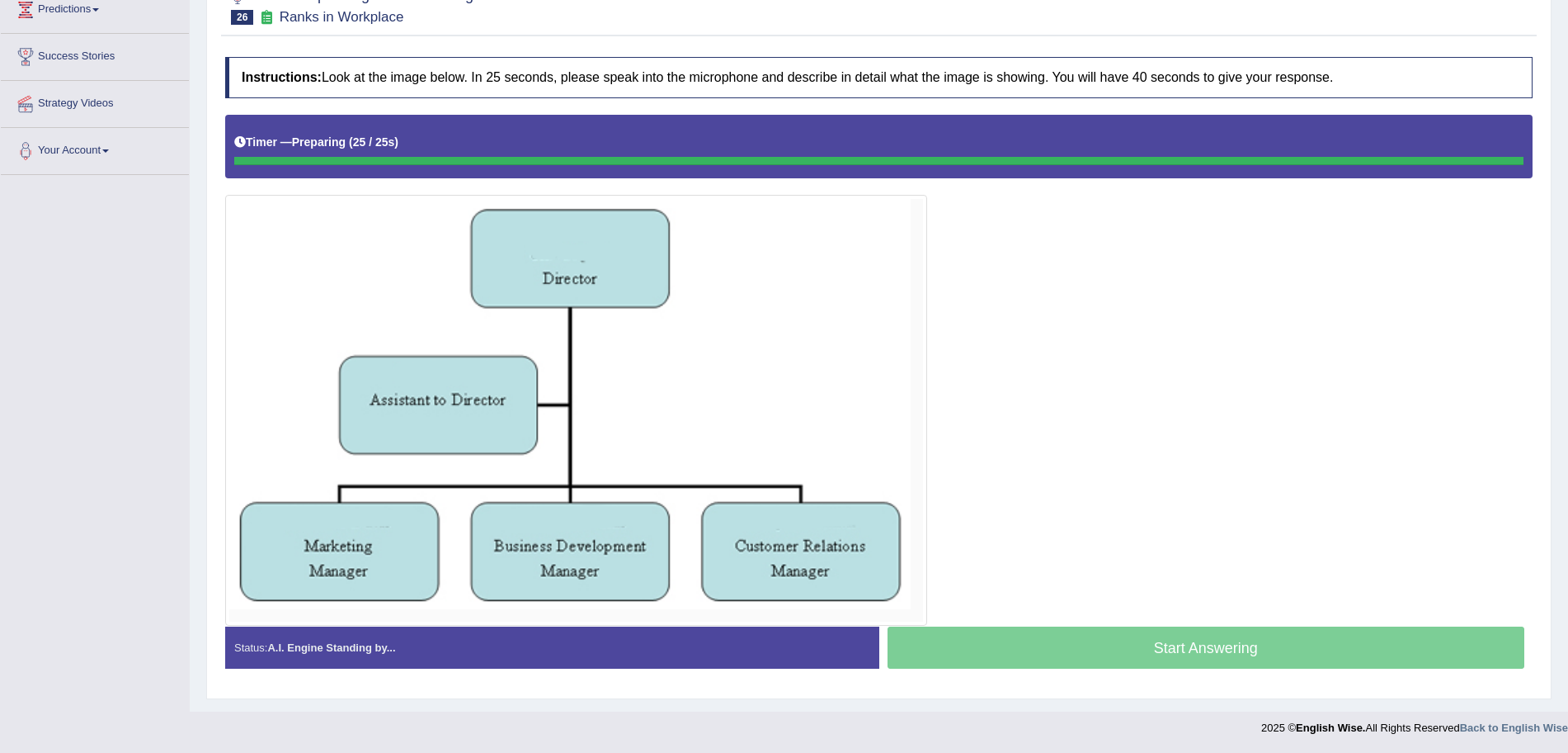
scroll to position [236, 0]
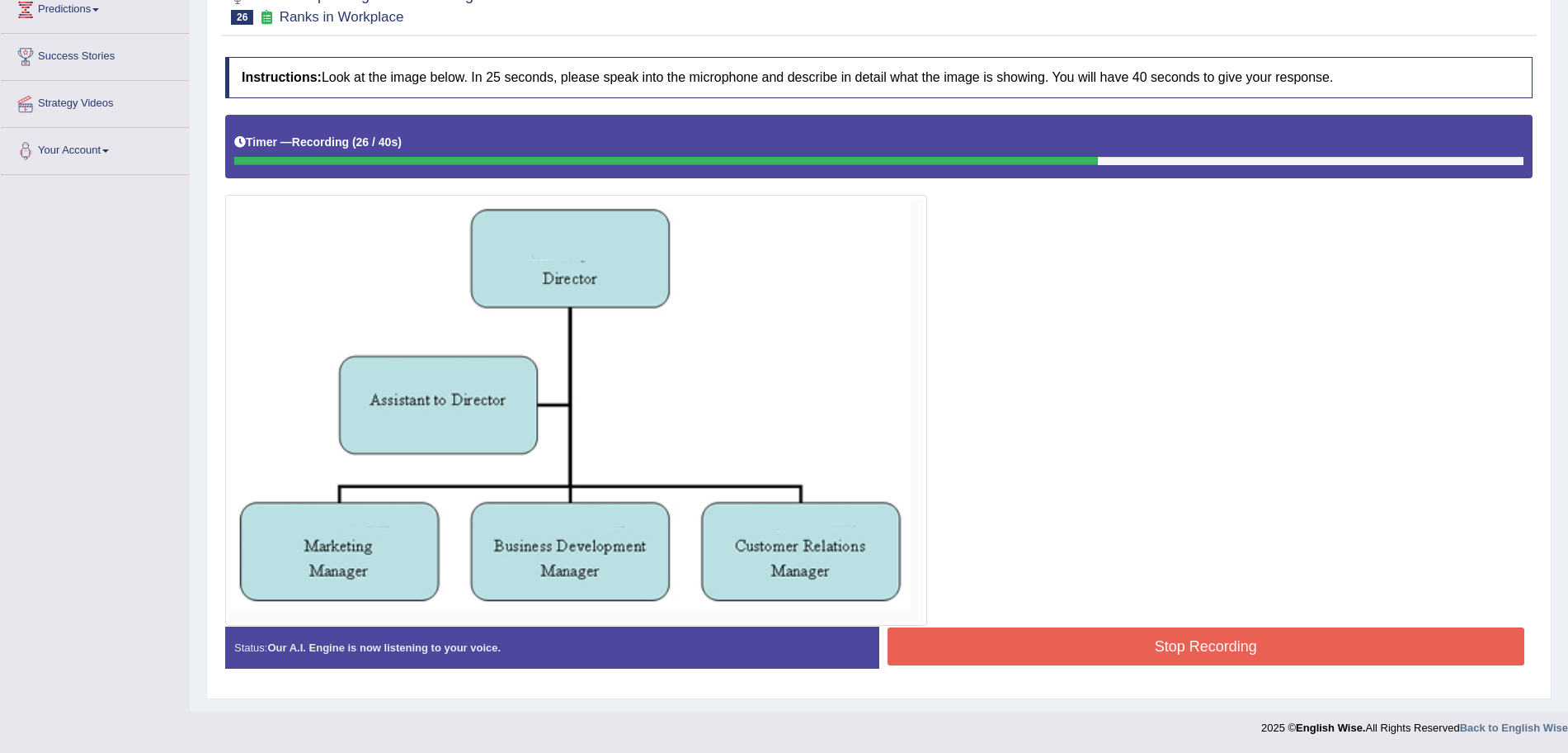
click at [1238, 660] on button "Stop Recording" at bounding box center [1206, 646] width 637 height 38
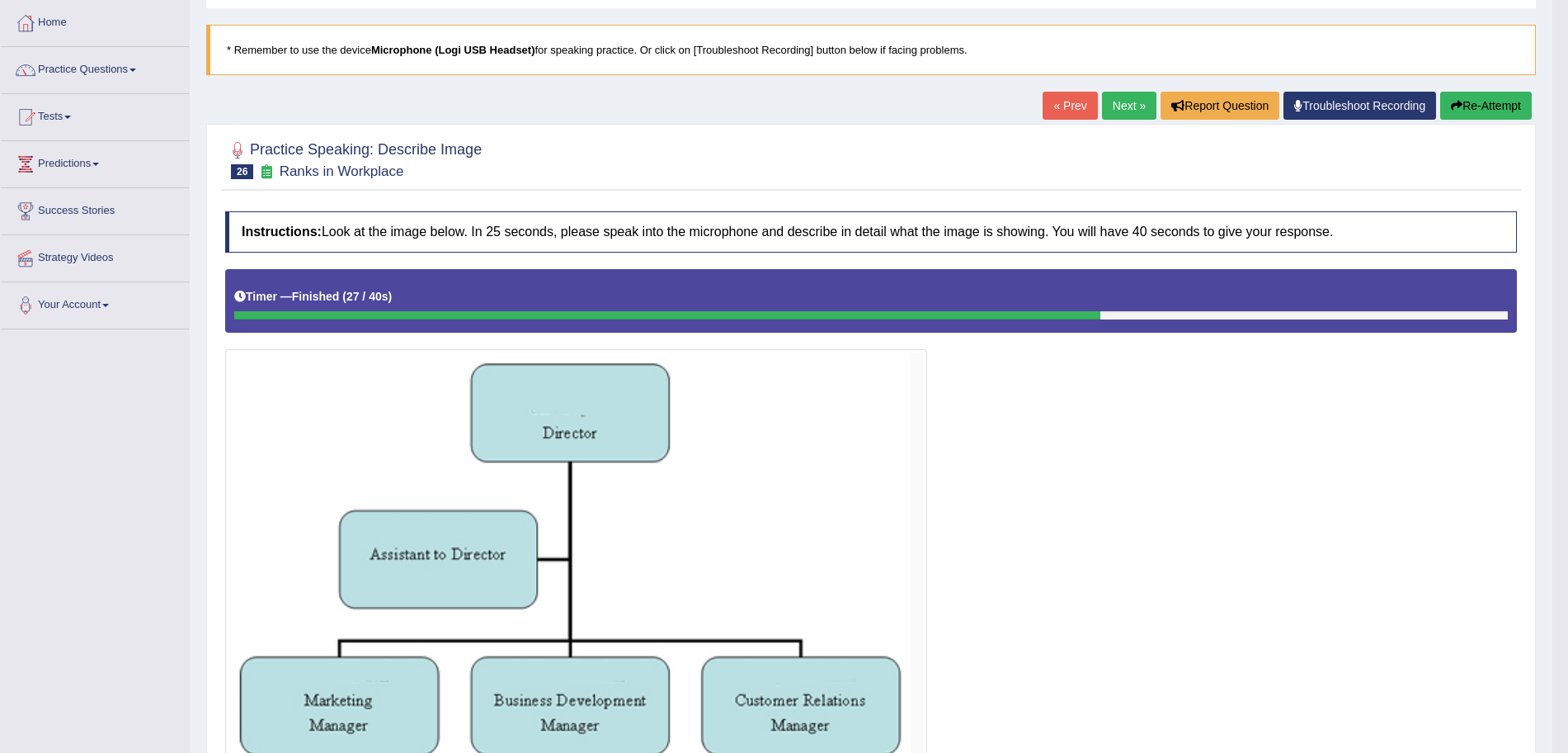
scroll to position [0, 0]
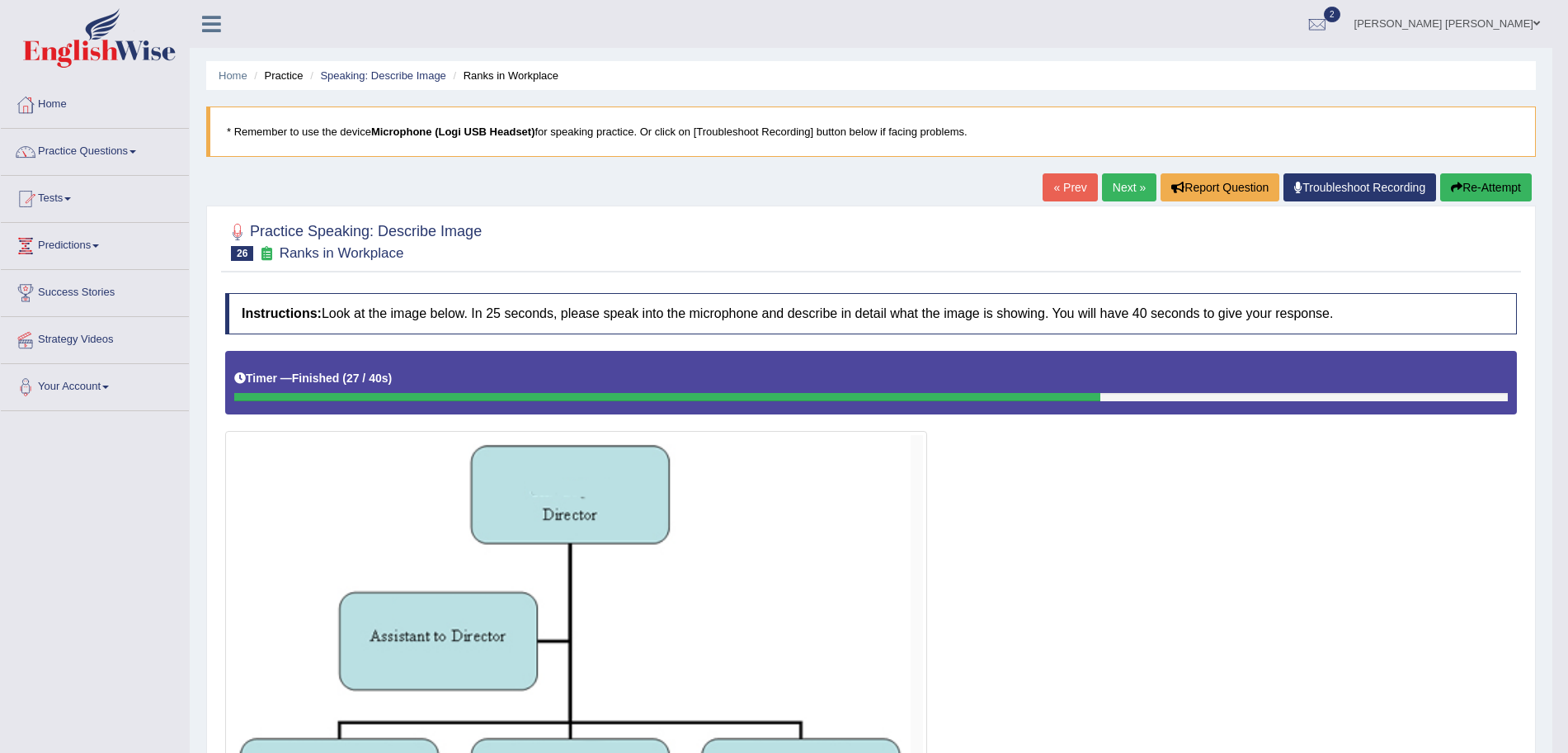
click at [1114, 178] on link "Next »" at bounding box center [1128, 187] width 54 height 29
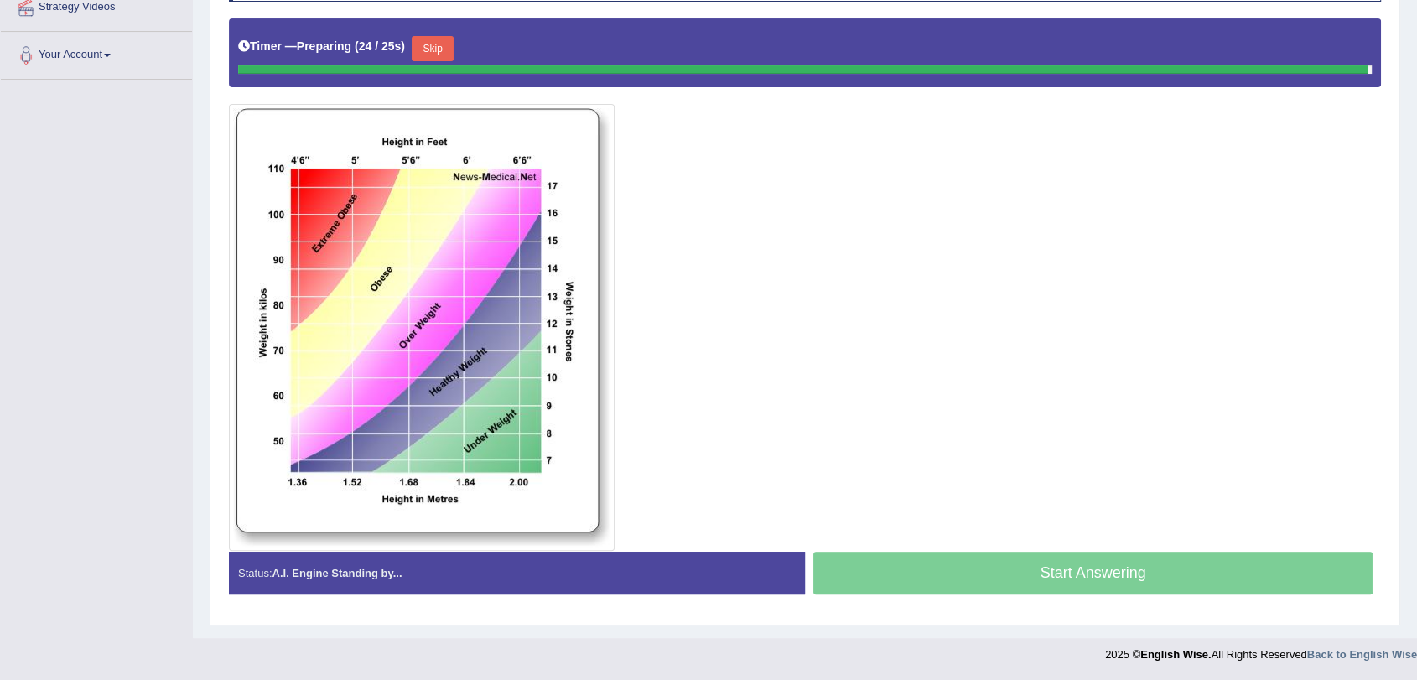
scroll to position [335, 0]
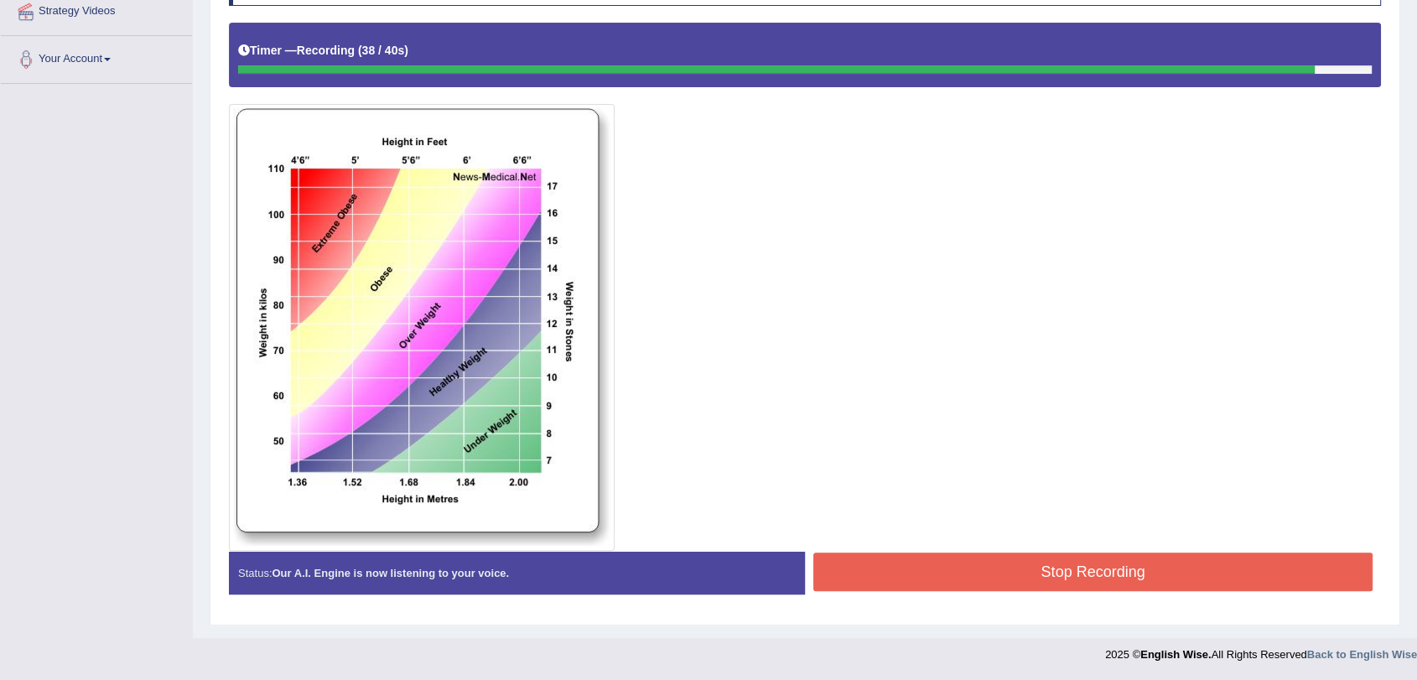
click at [1023, 572] on button "Stop Recording" at bounding box center [1092, 572] width 559 height 39
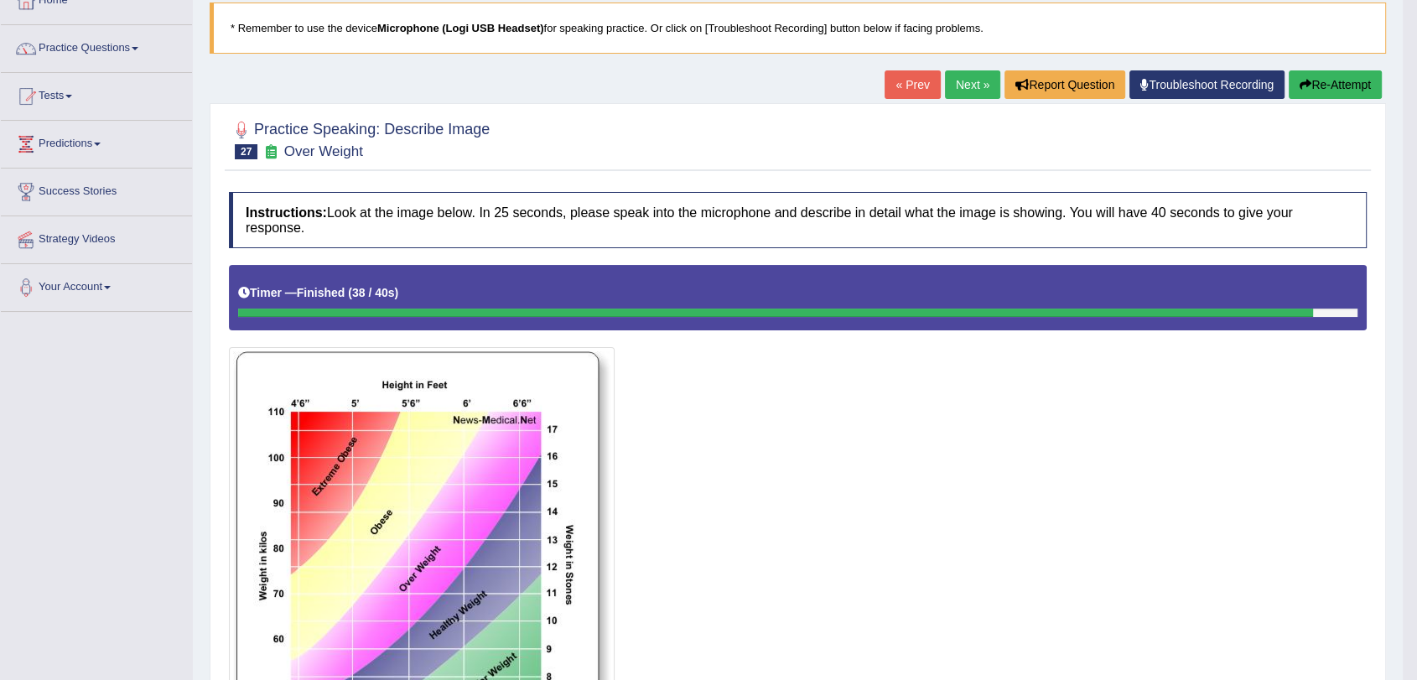
scroll to position [0, 0]
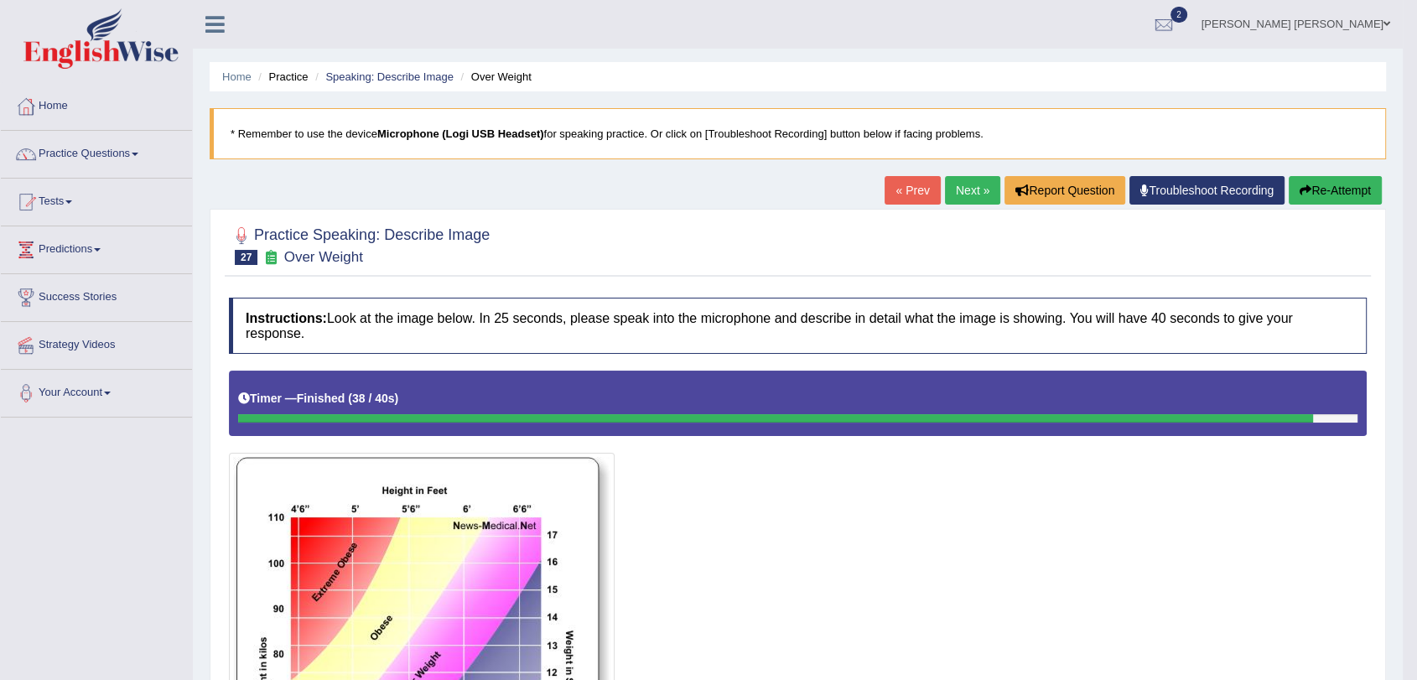
click at [961, 195] on link "Next »" at bounding box center [972, 190] width 55 height 29
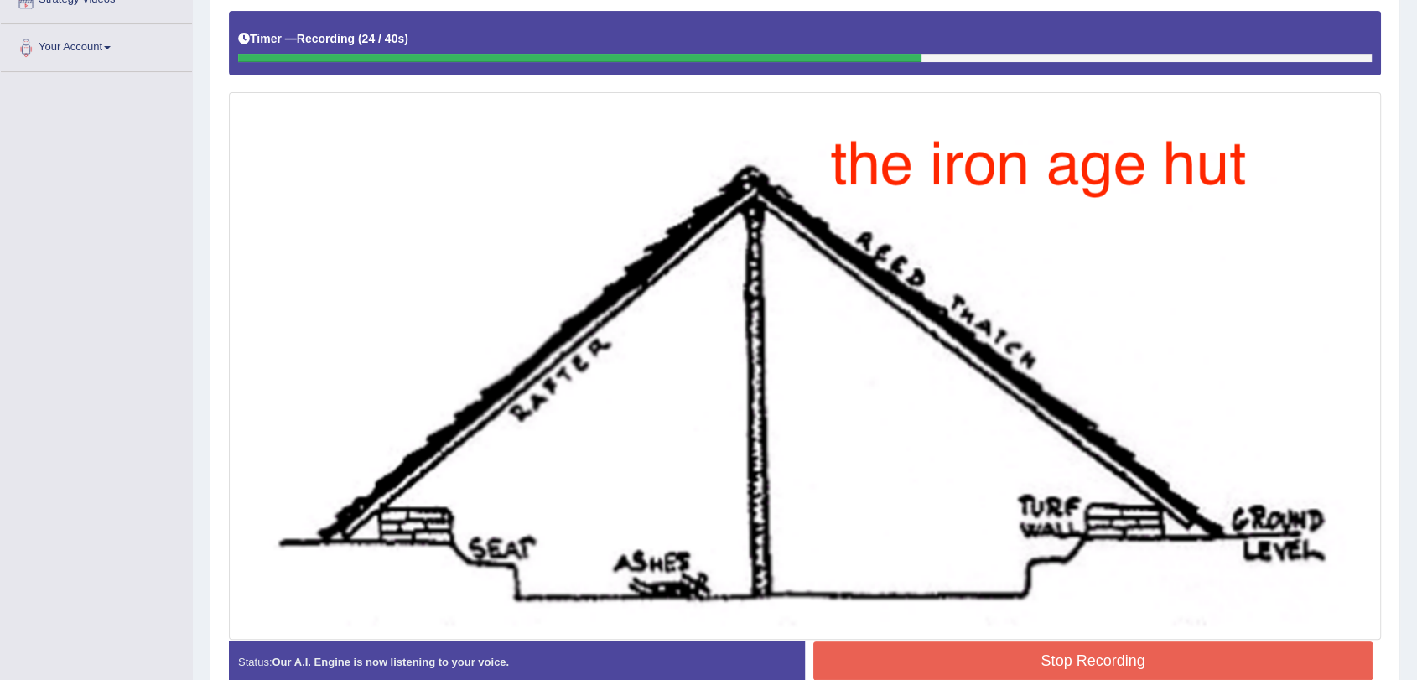
scroll to position [435, 0]
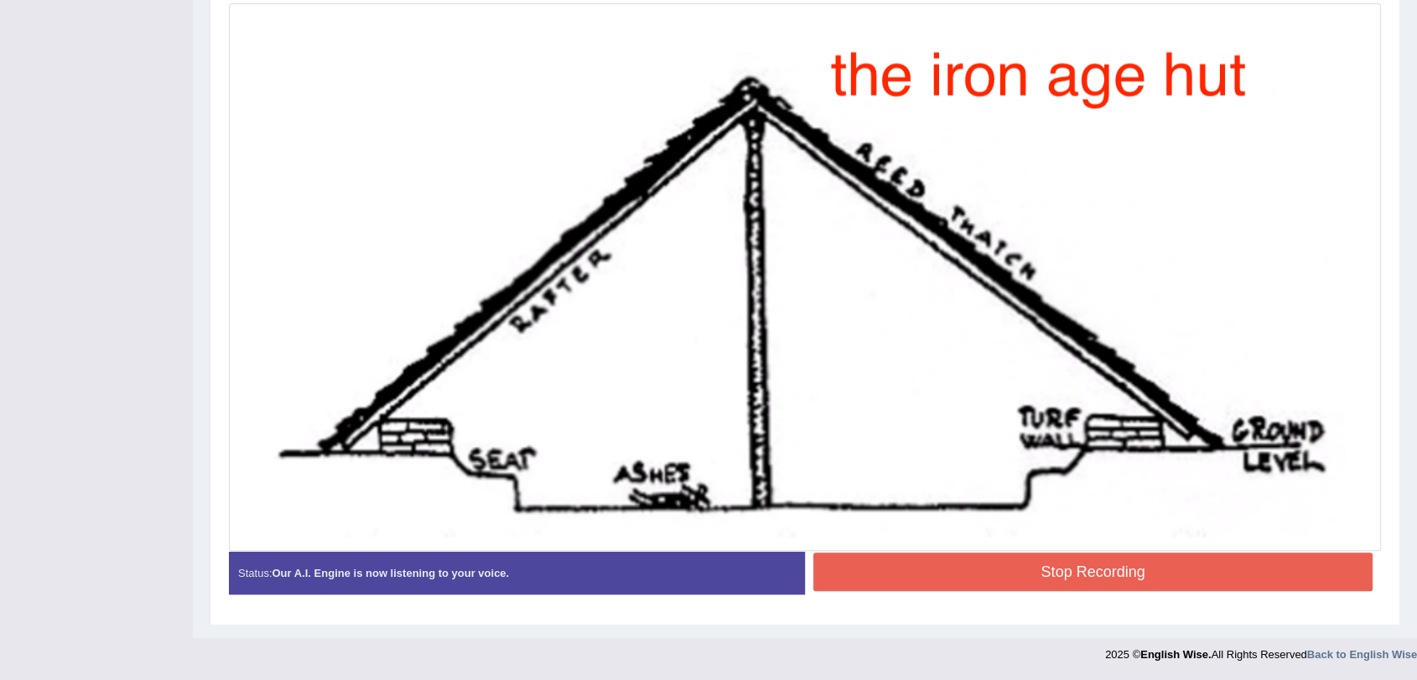
click at [1124, 574] on button "Stop Recording" at bounding box center [1092, 572] width 559 height 39
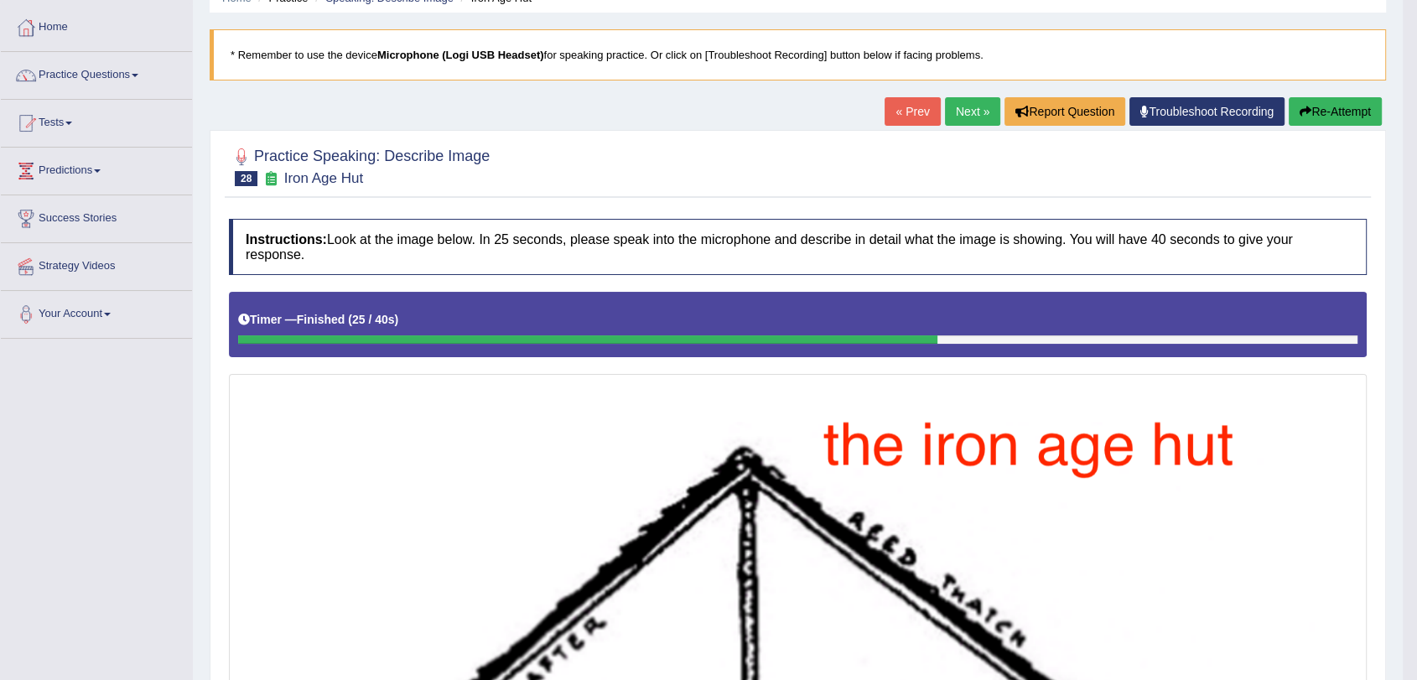
scroll to position [0, 0]
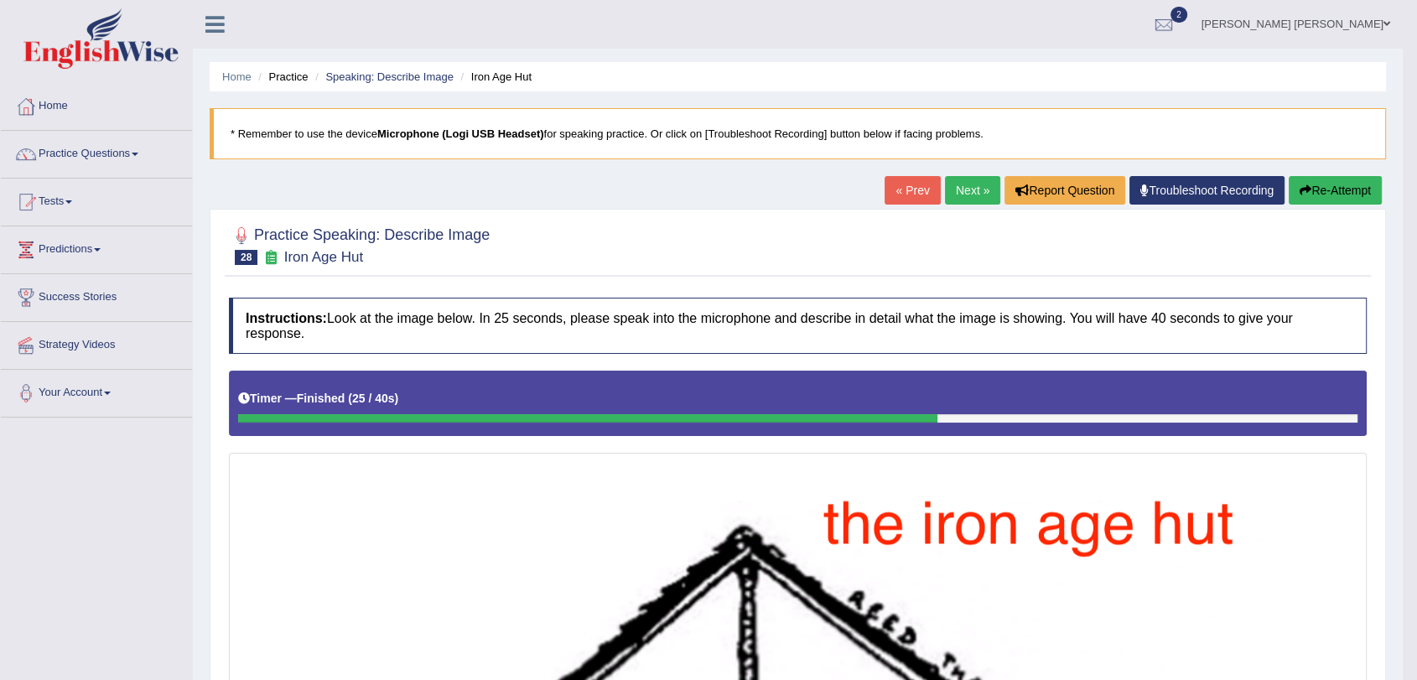
click at [956, 184] on link "Next »" at bounding box center [972, 190] width 55 height 29
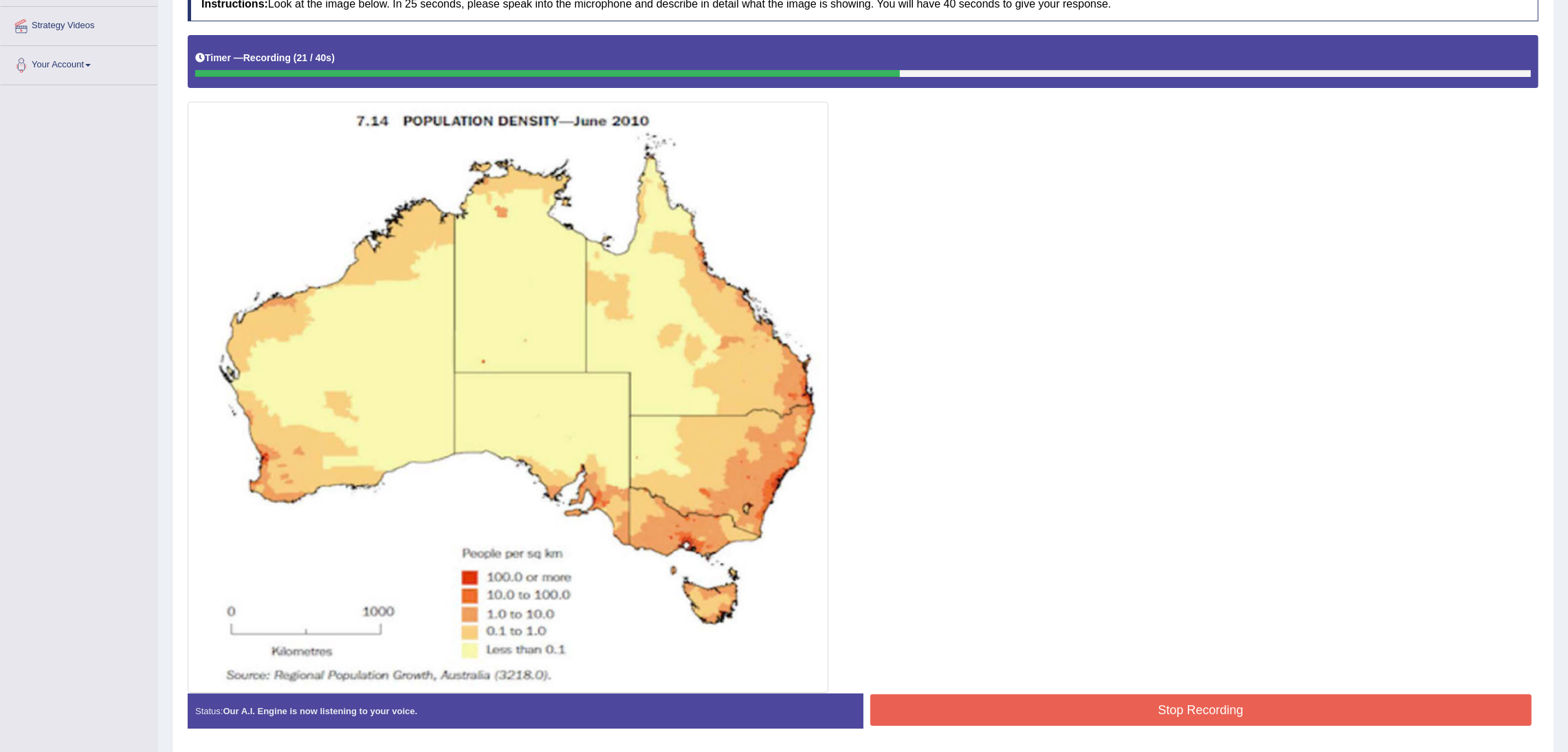
scroll to position [66, 0]
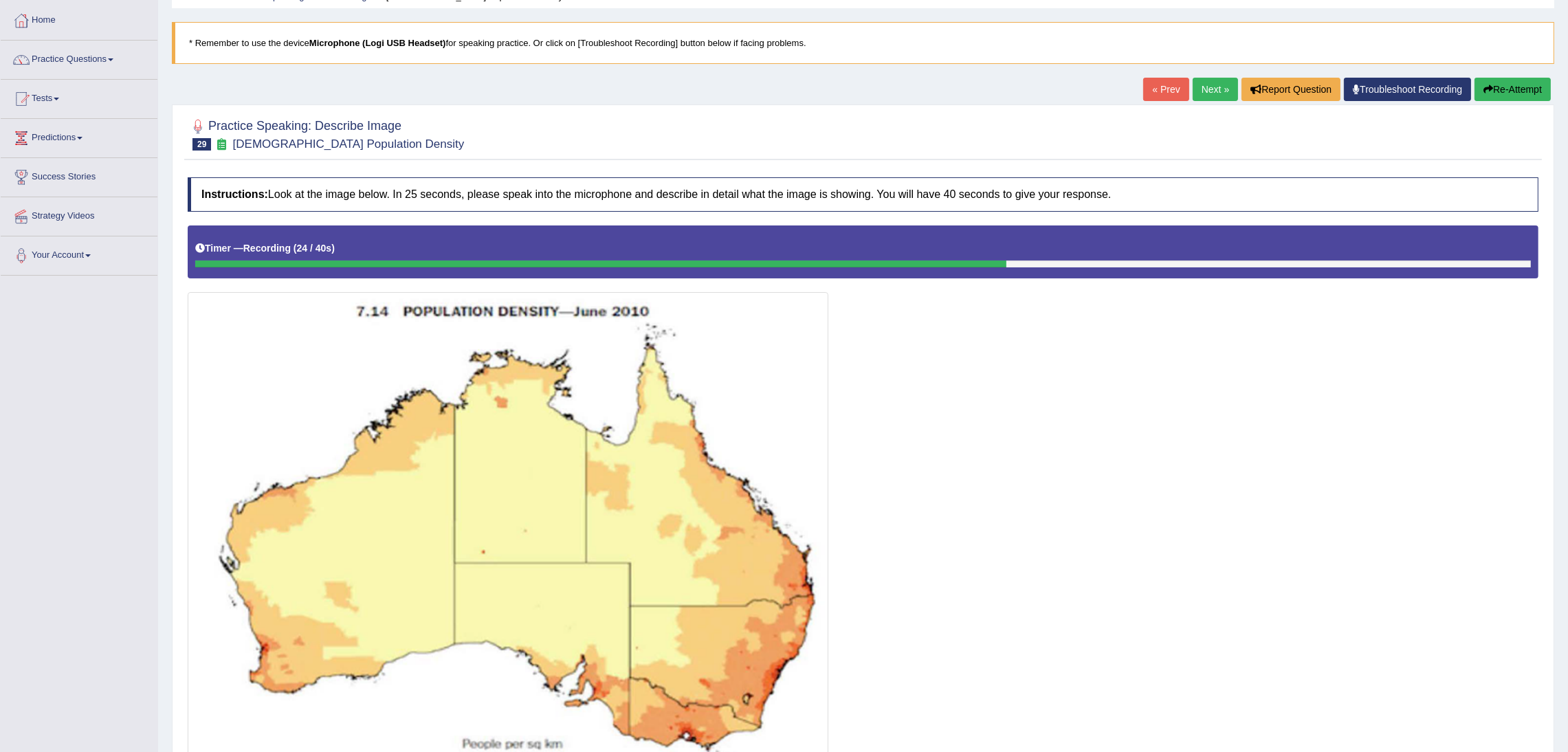
click at [1161, 84] on button "Re-Attempt" at bounding box center [1512, 89] width 76 height 24
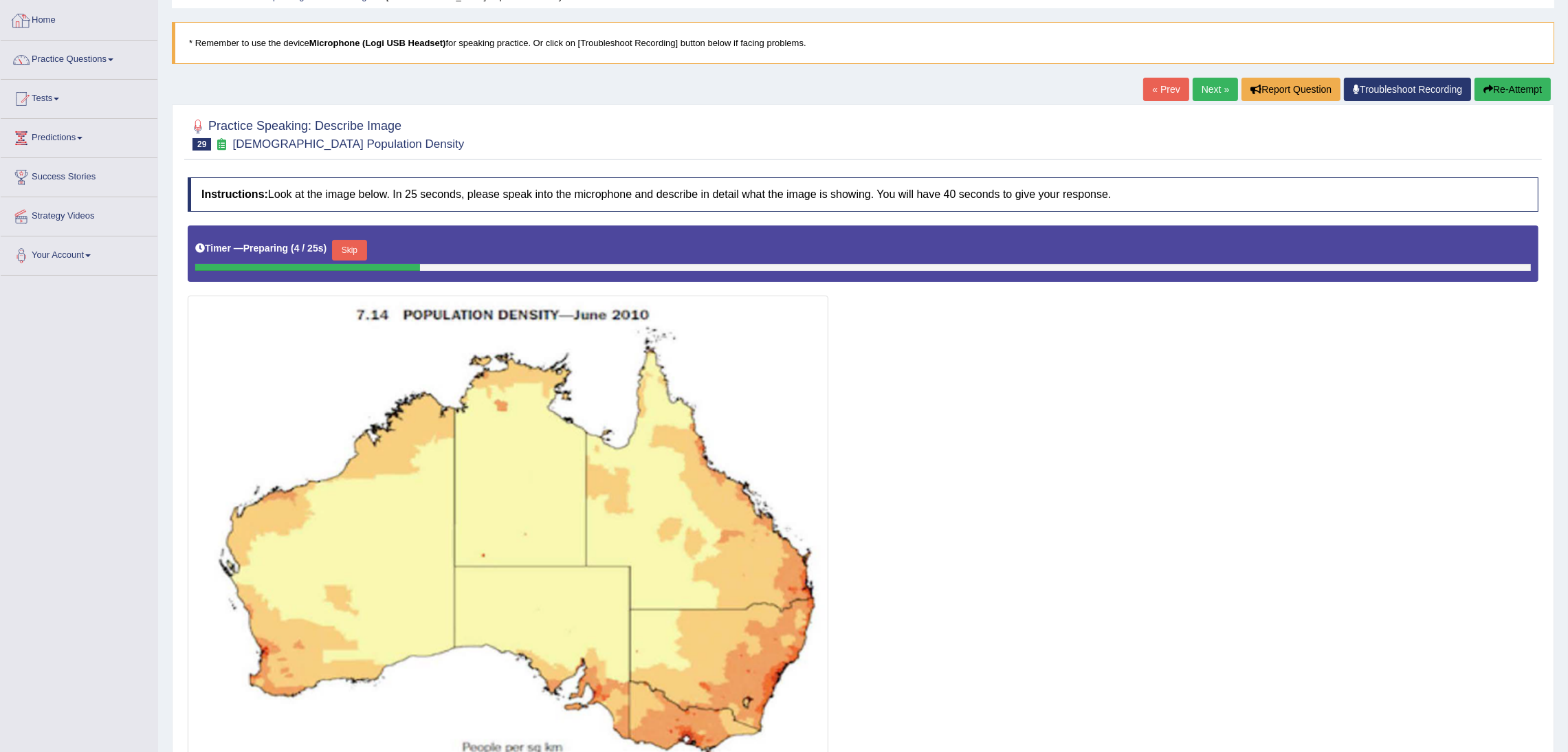
click at [67, 29] on link "Home" at bounding box center [79, 19] width 157 height 34
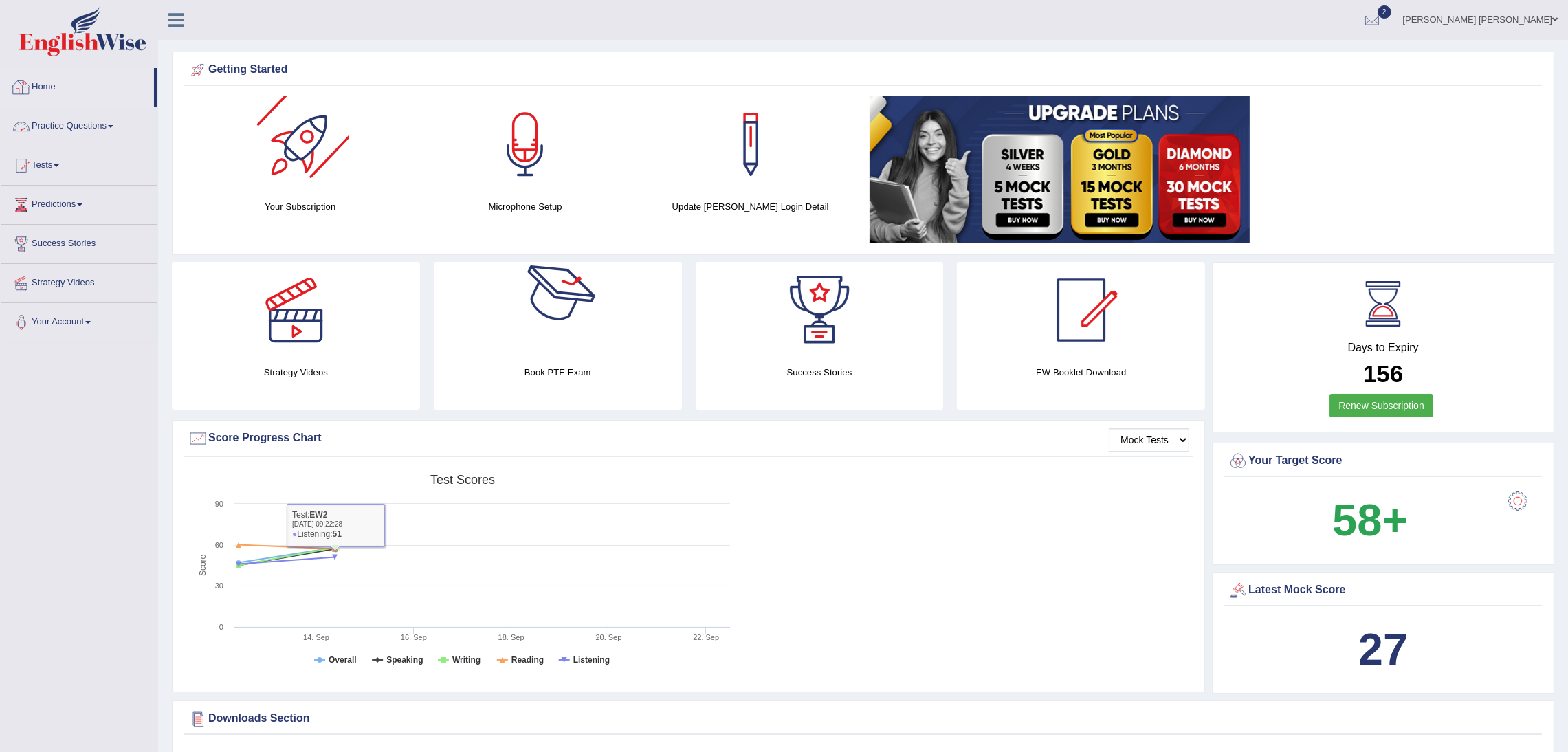
click at [75, 120] on link "Practice Questions" at bounding box center [79, 125] width 157 height 34
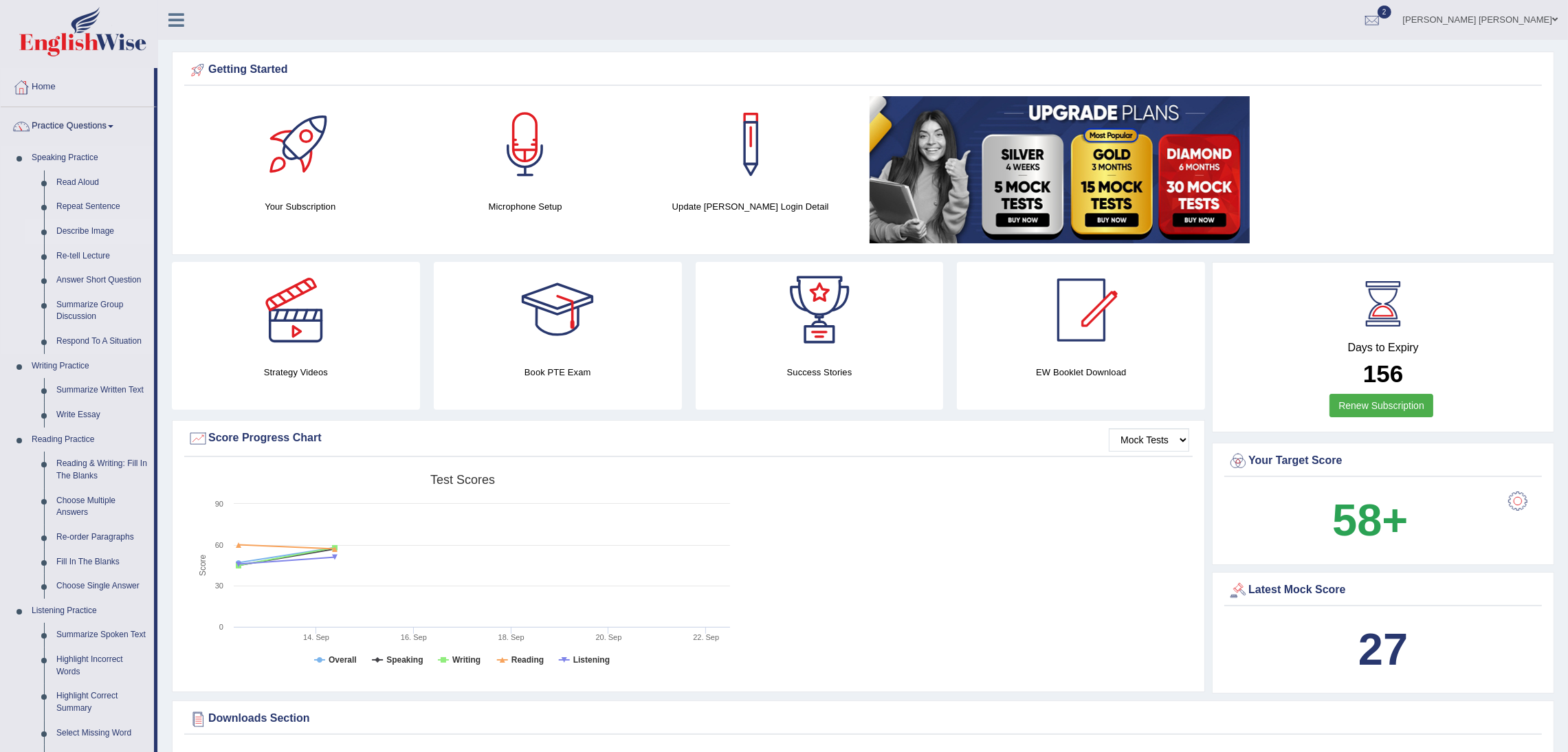
click at [83, 231] on link "Describe Image" at bounding box center [102, 231] width 104 height 25
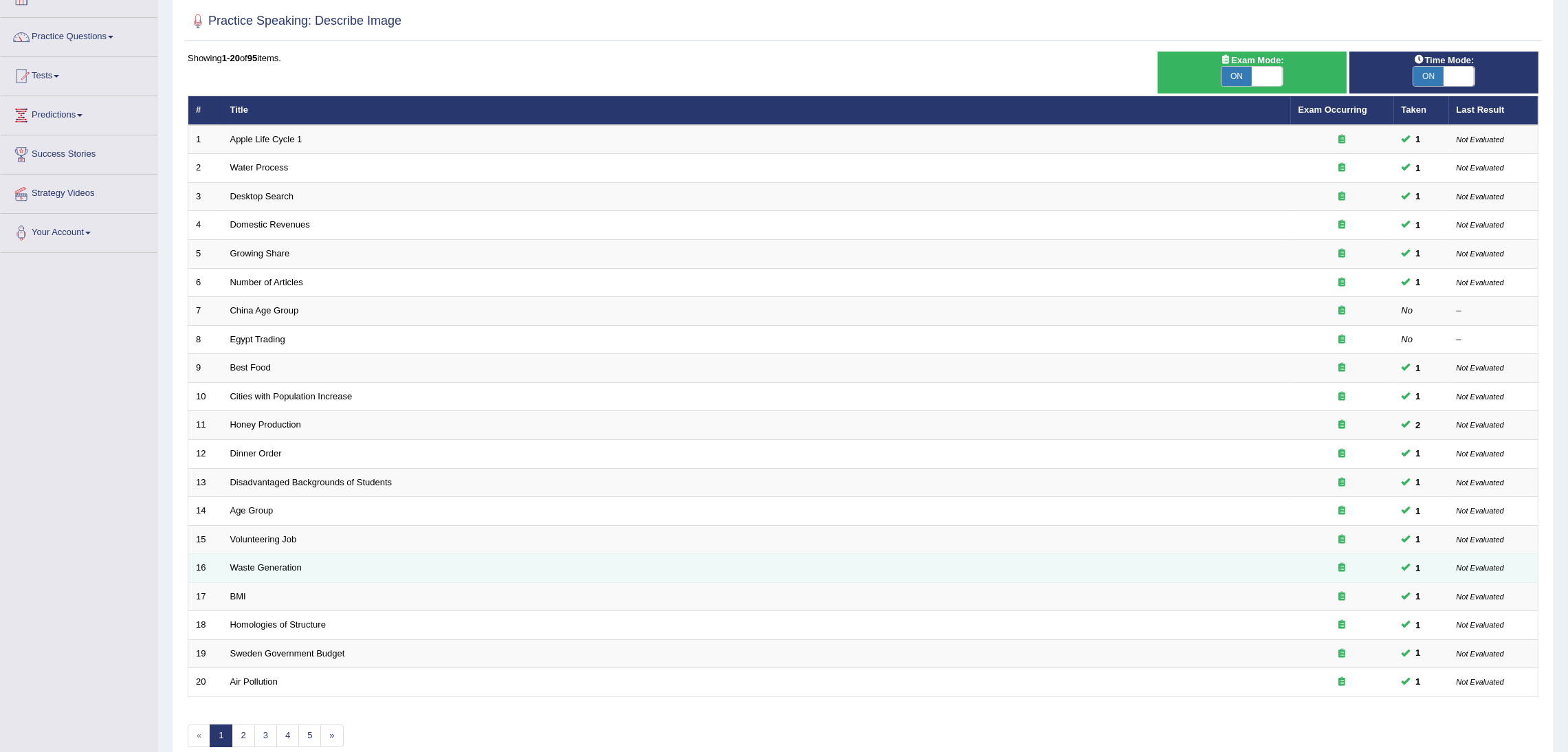
scroll to position [160, 0]
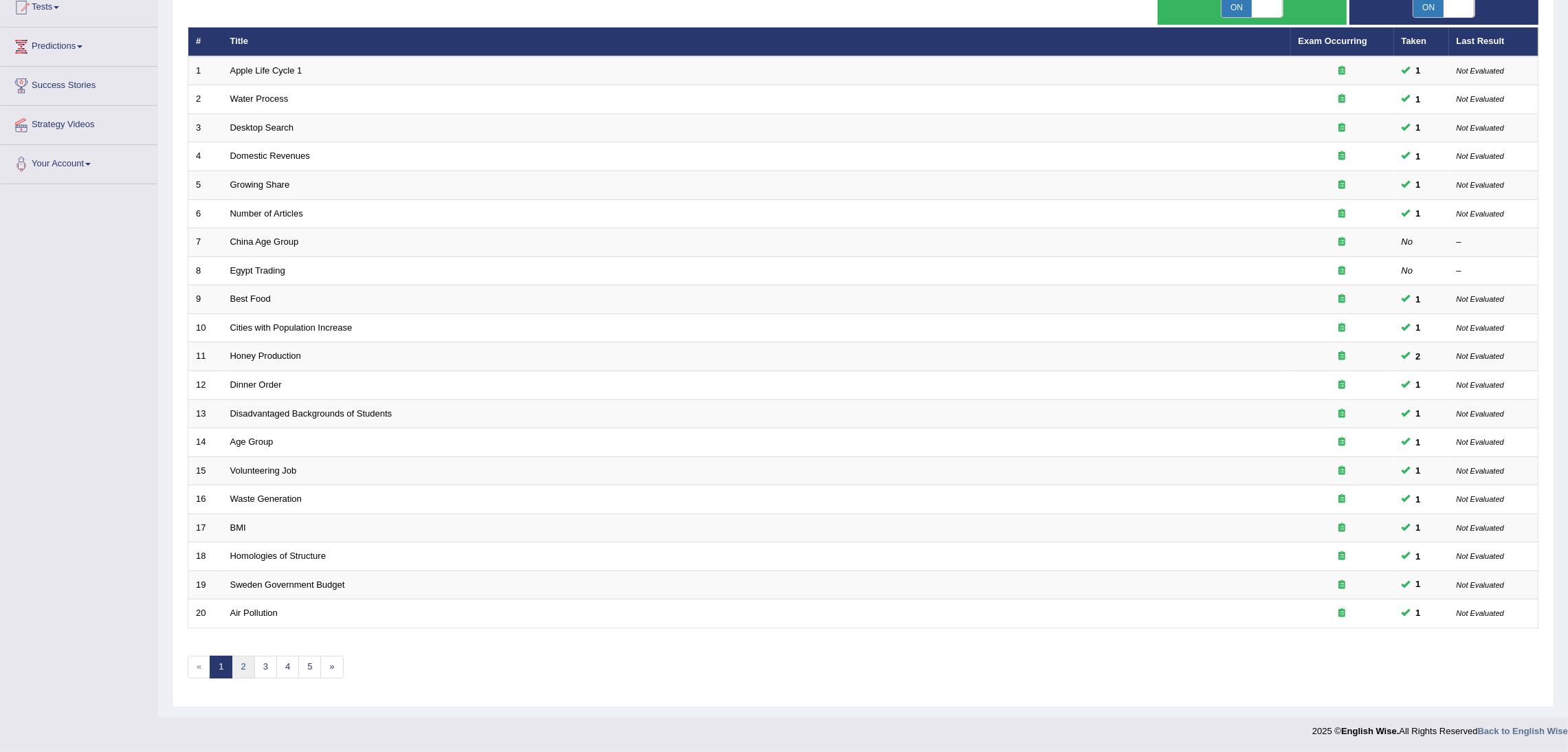
click at [240, 663] on link "2" at bounding box center [243, 668] width 23 height 23
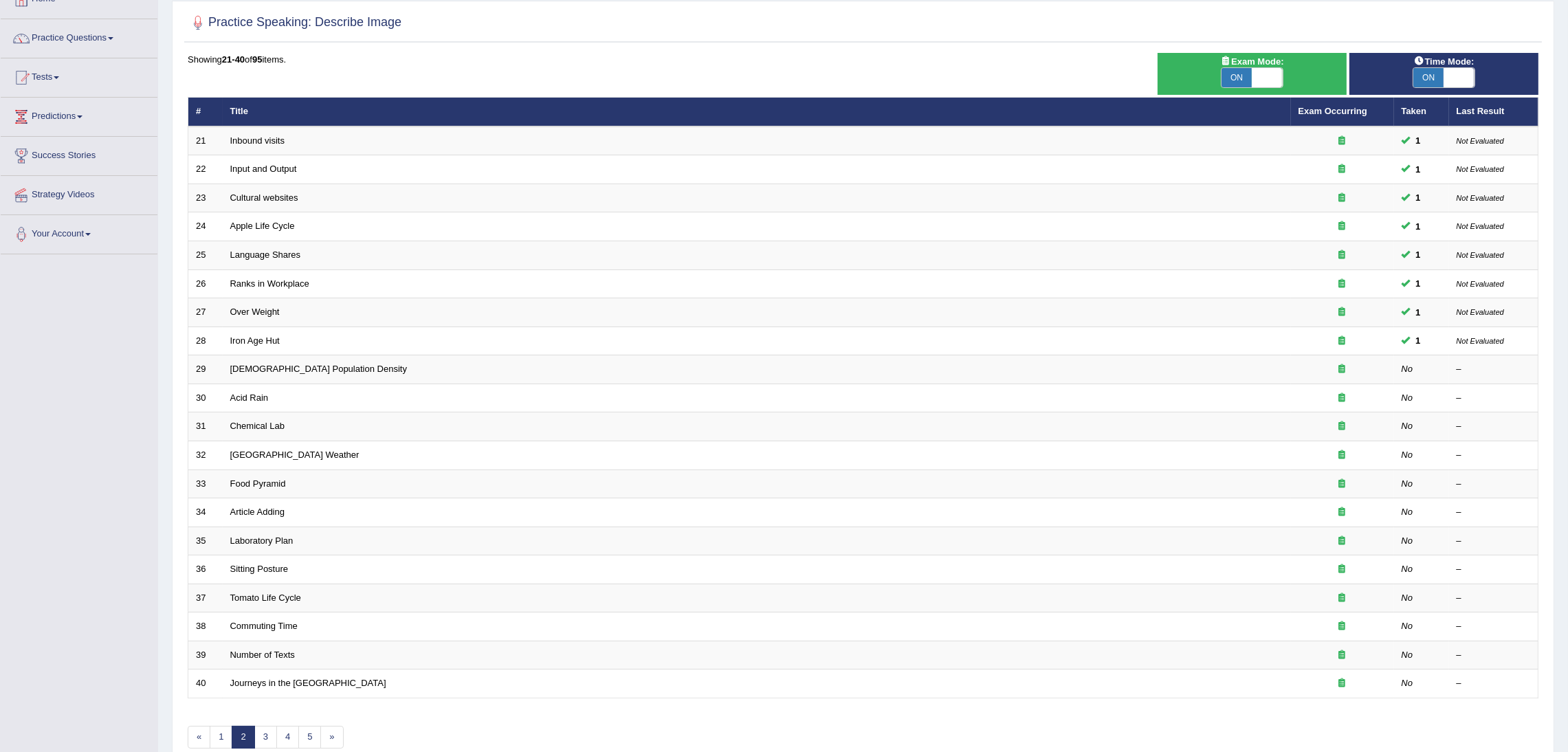
scroll to position [160, 0]
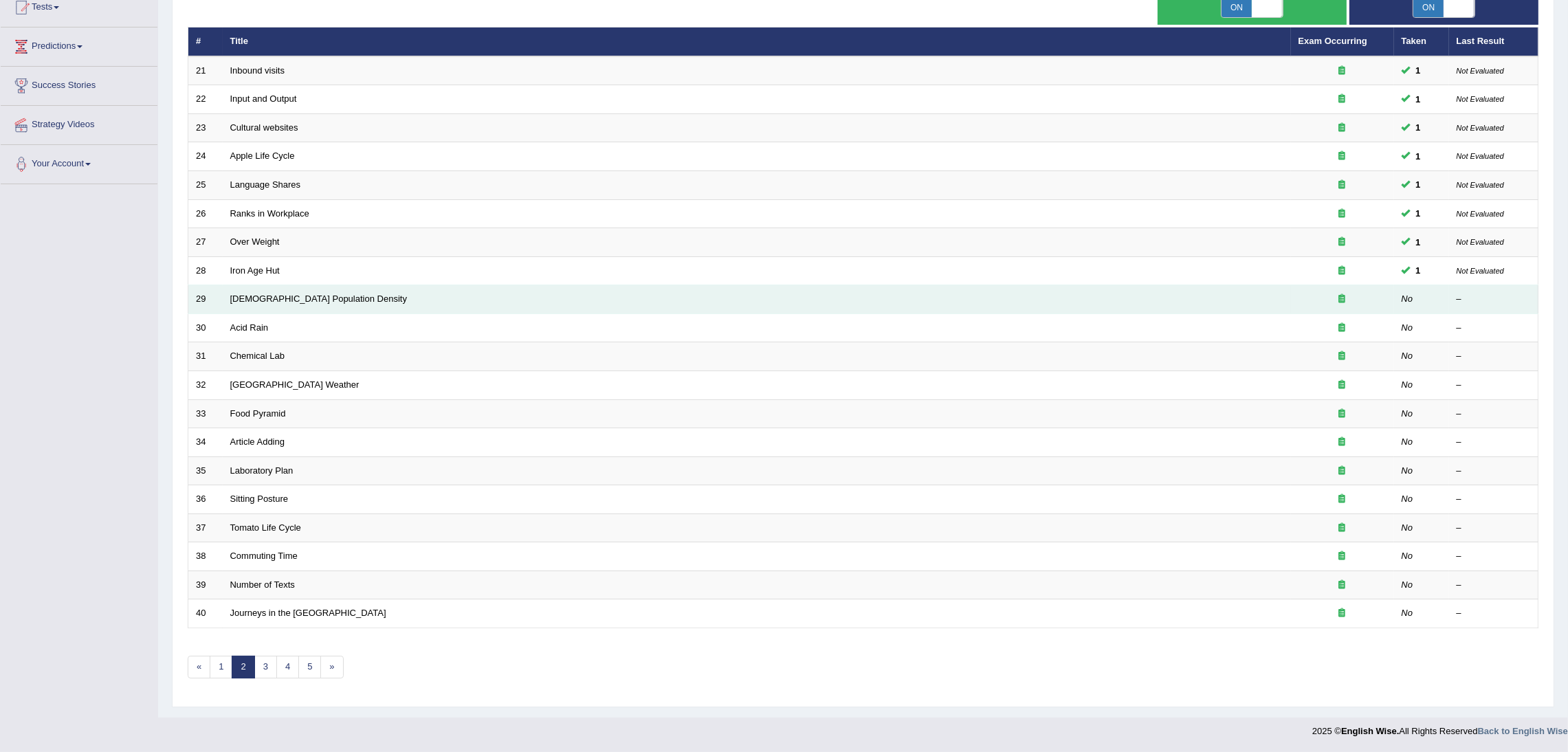
click at [1441, 296] on td "No" at bounding box center [1421, 299] width 55 height 29
click at [261, 299] on link "[DEMOGRAPHIC_DATA] Population Density" at bounding box center [319, 299] width 177 height 11
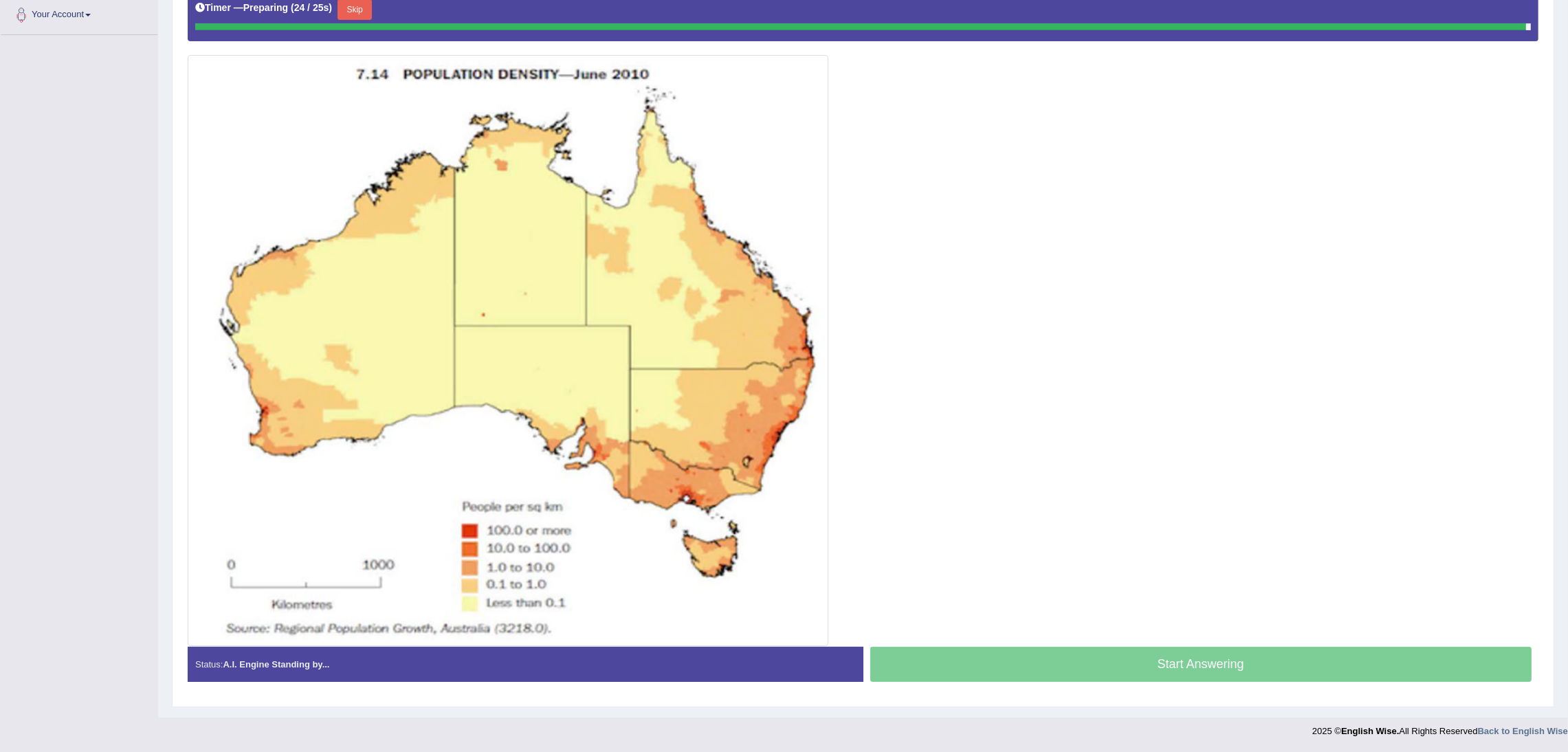
scroll to position [306, 0]
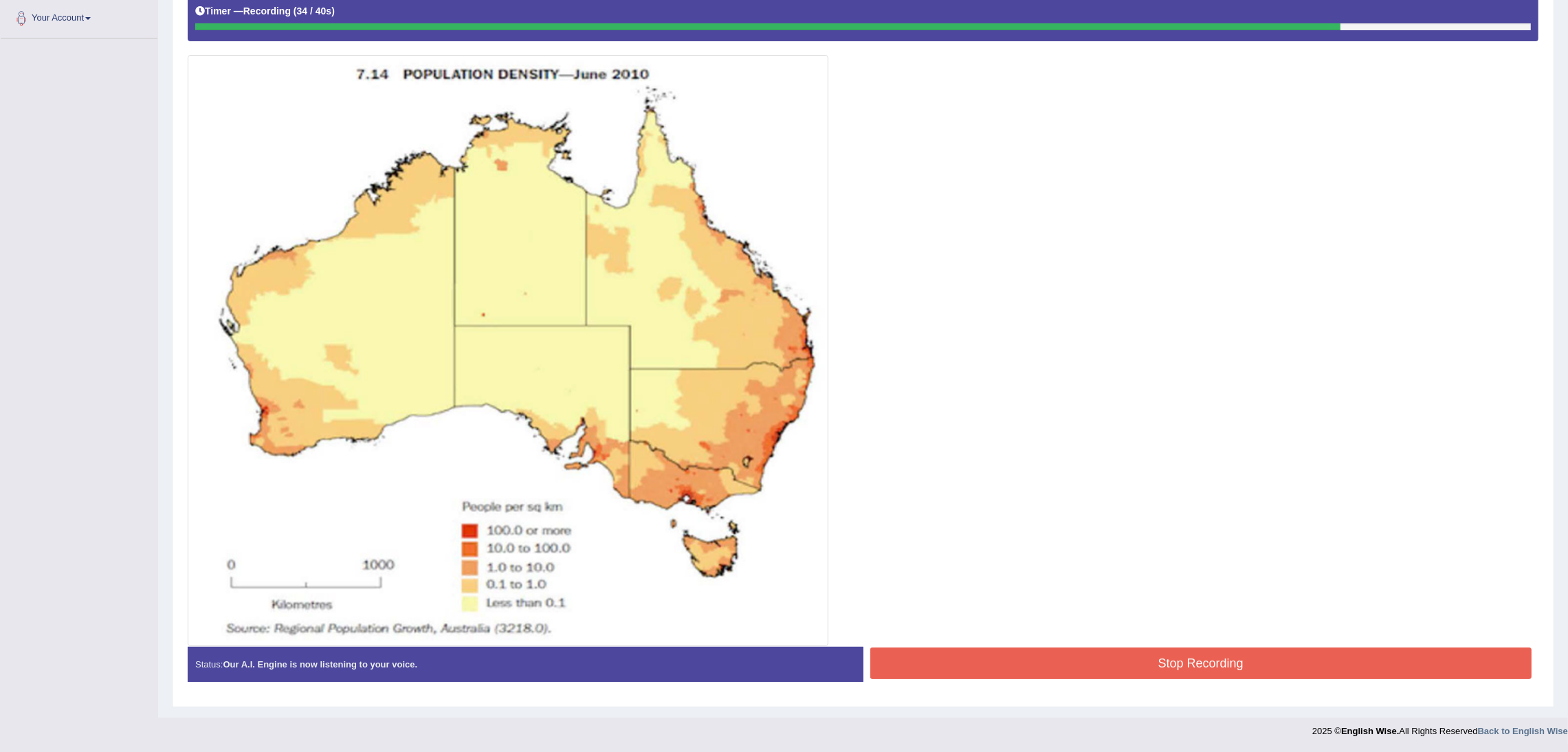
click at [1173, 640] on div at bounding box center [863, 317] width 1351 height 658
click at [1188, 663] on button "Stop Recording" at bounding box center [1202, 663] width 662 height 32
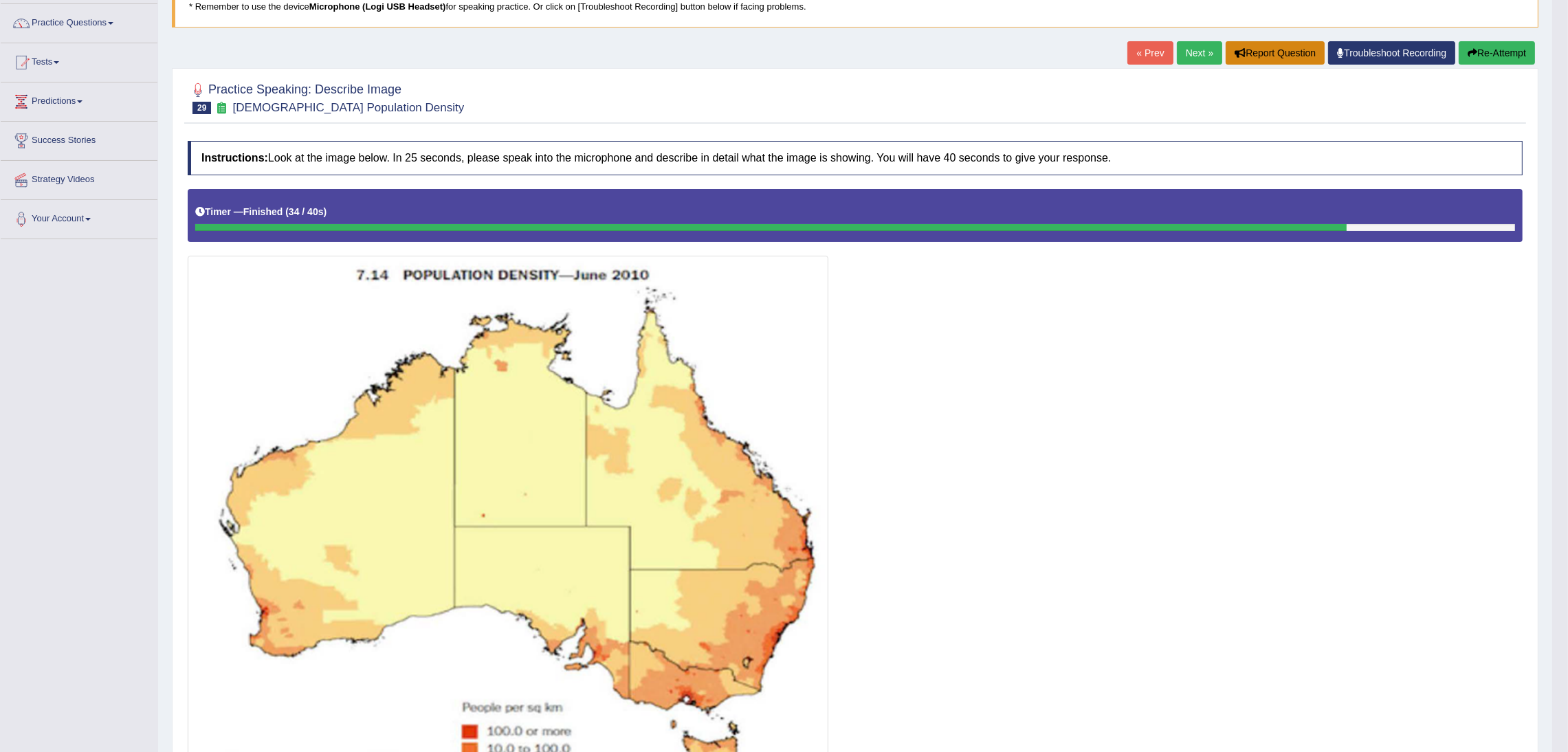
scroll to position [0, 0]
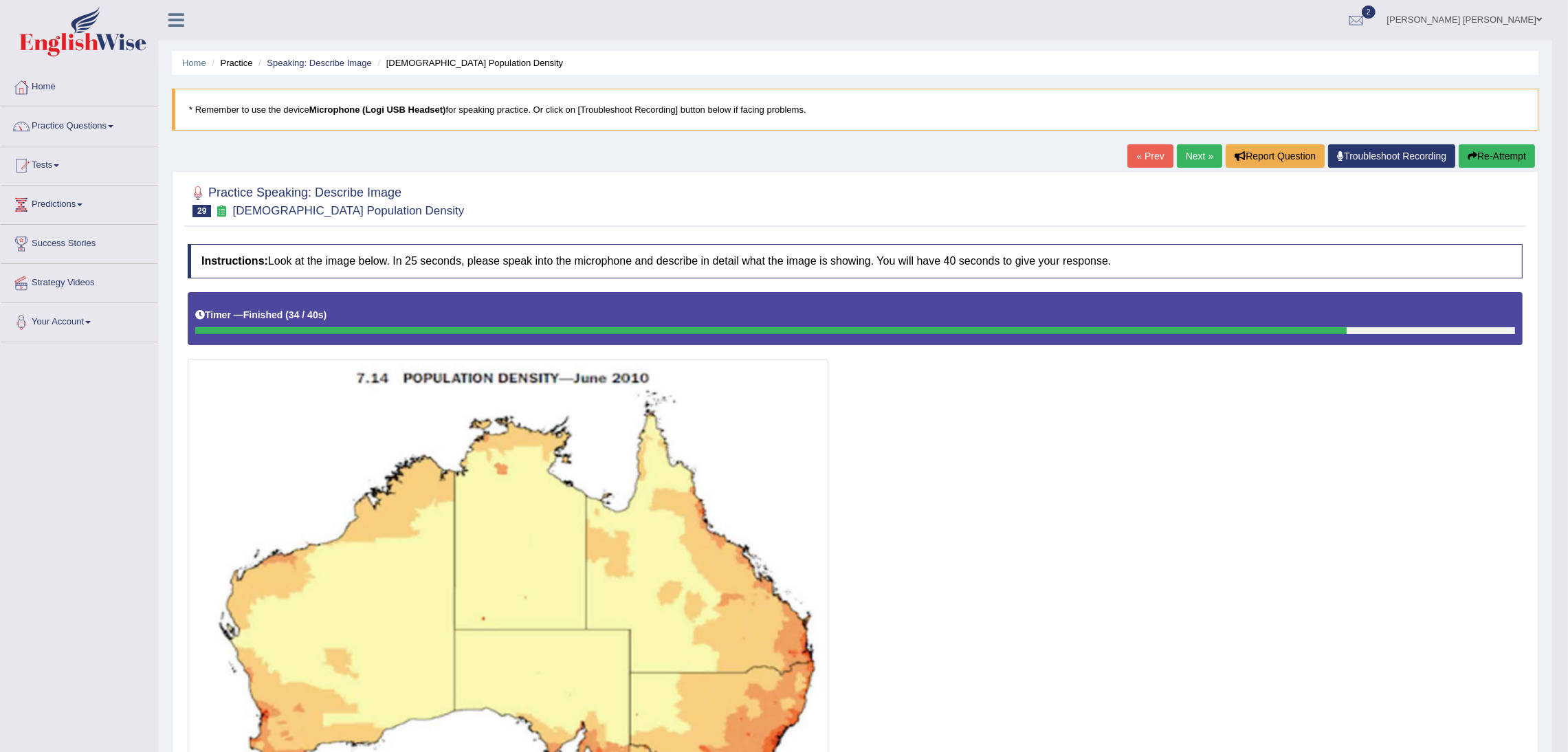
click at [1184, 163] on link "Next »" at bounding box center [1199, 156] width 45 height 24
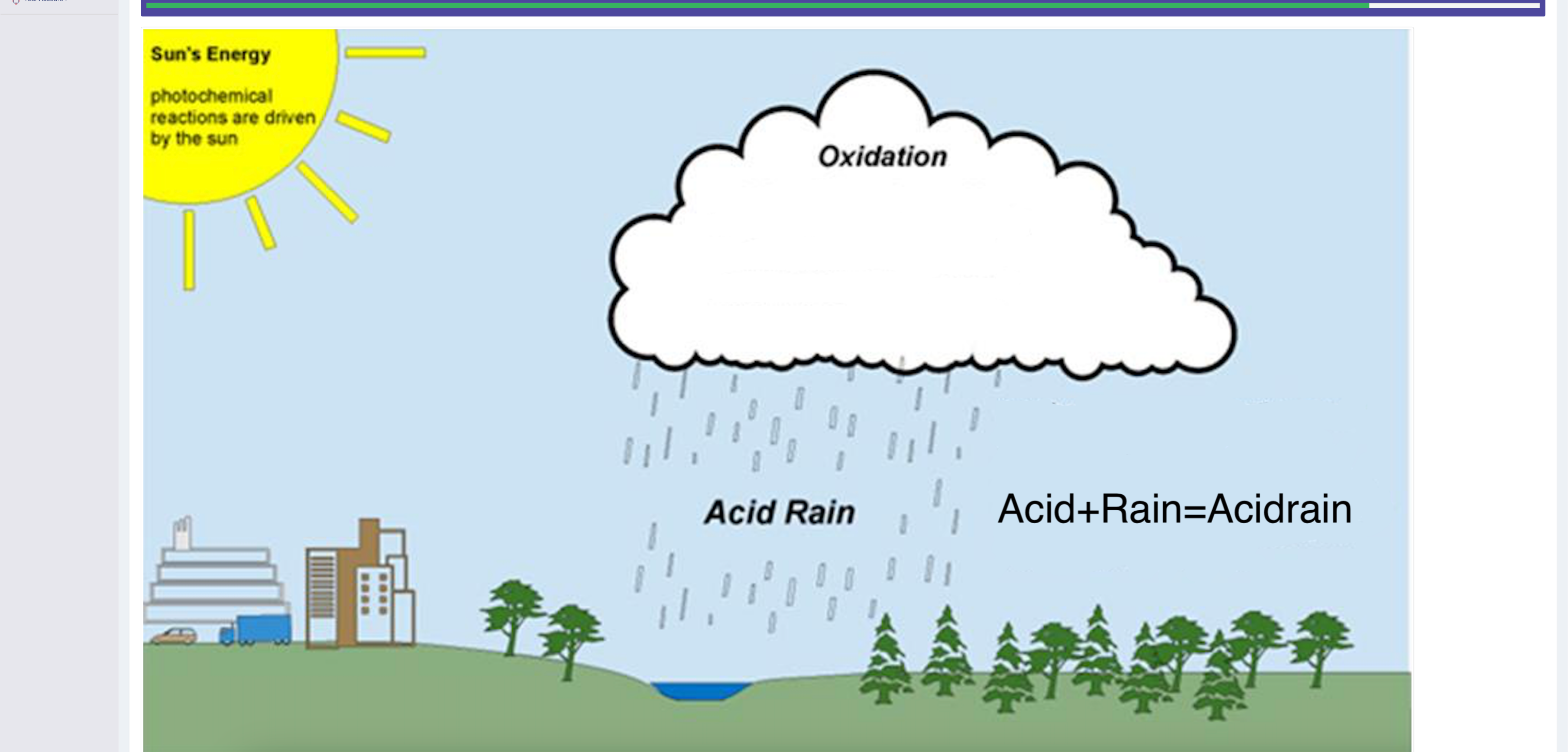
scroll to position [337, 0]
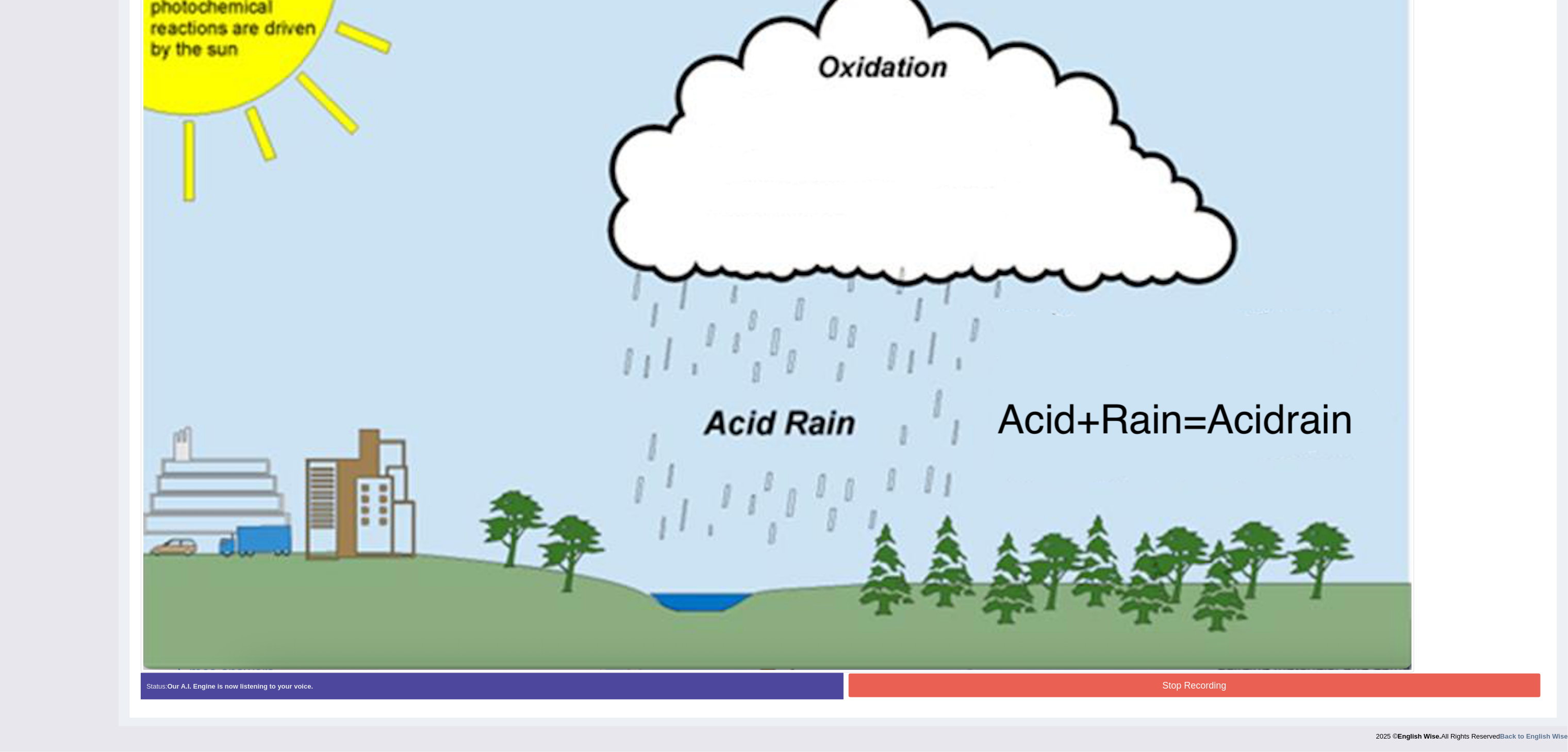
click at [1187, 564] on button "Stop Recording" at bounding box center [1195, 686] width 692 height 24
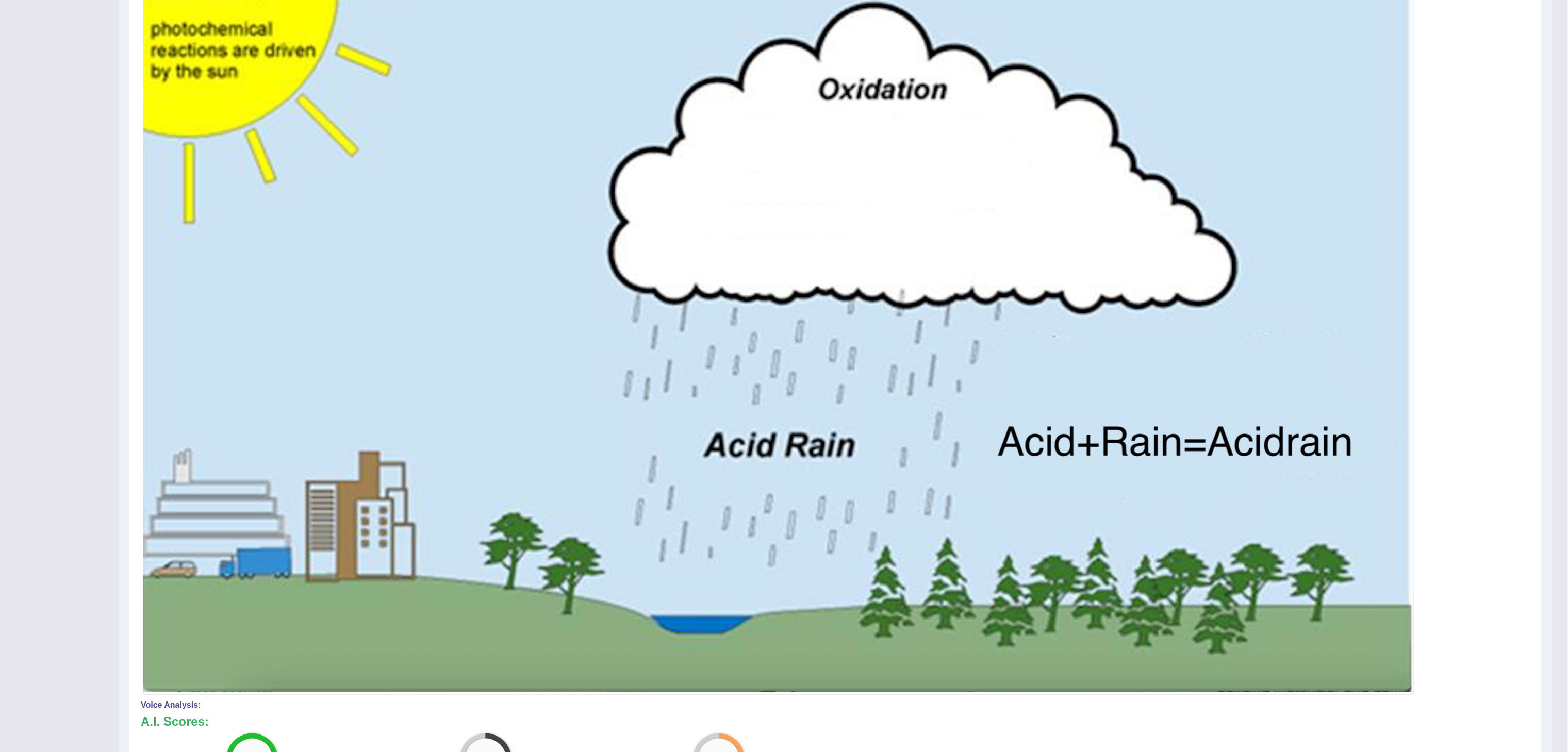
scroll to position [0, 0]
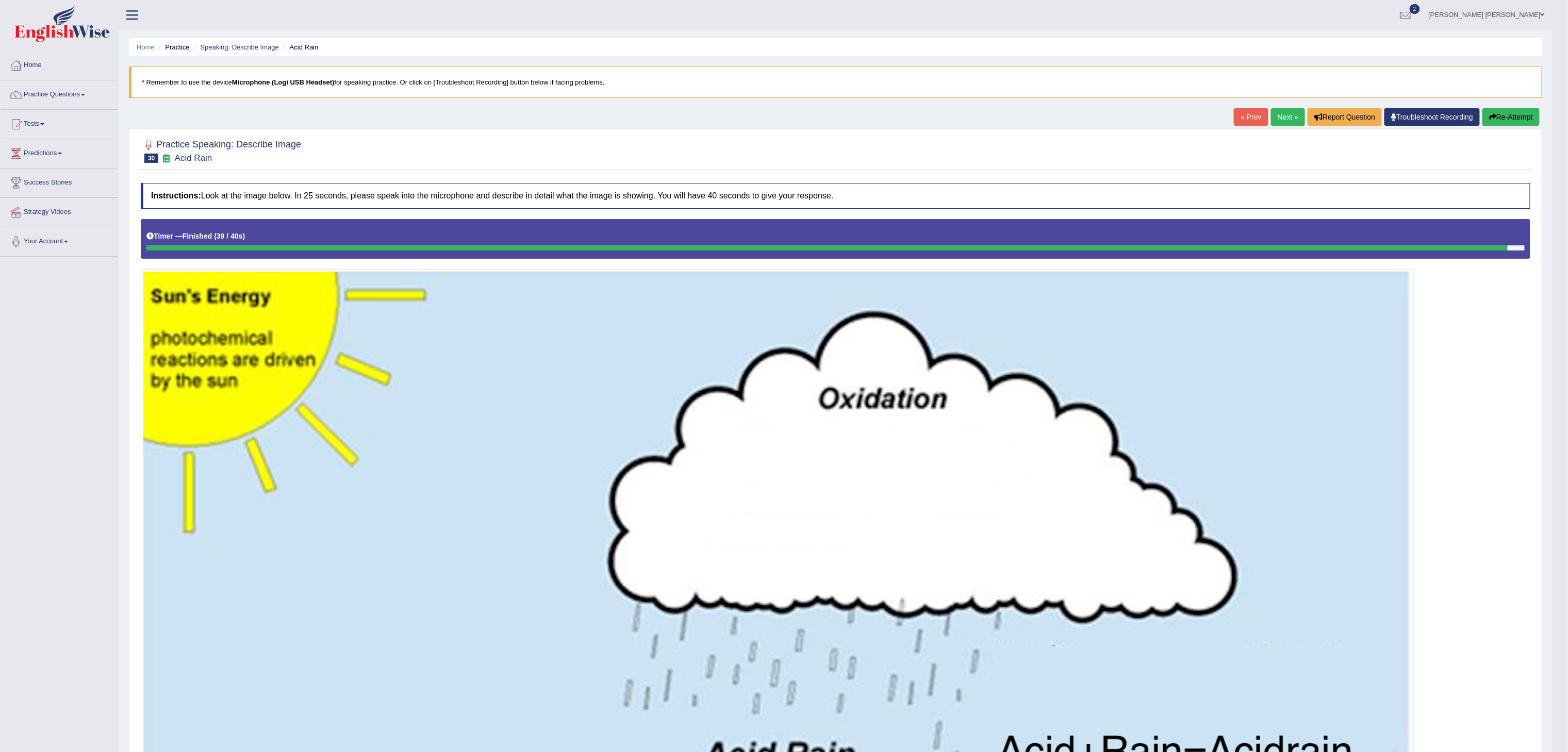
click at [1187, 108] on link "Next »" at bounding box center [1288, 117] width 34 height 18
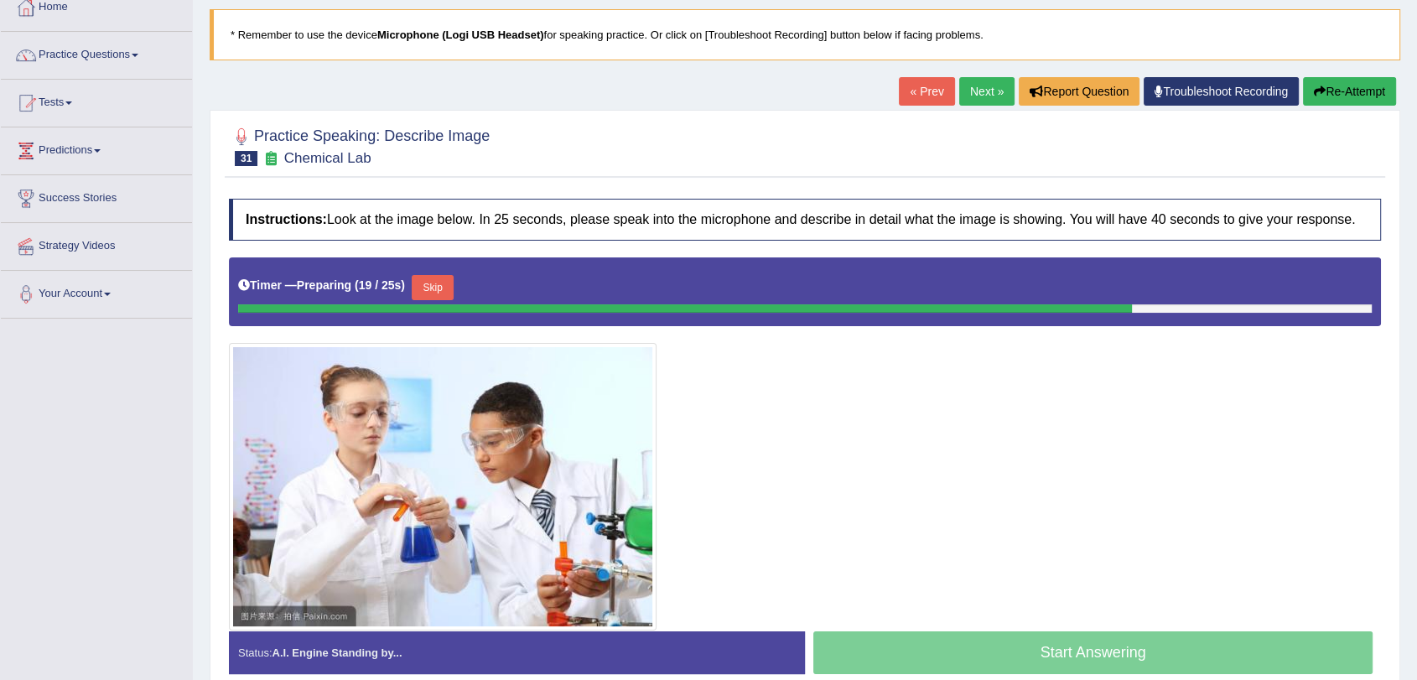
scroll to position [200, 0]
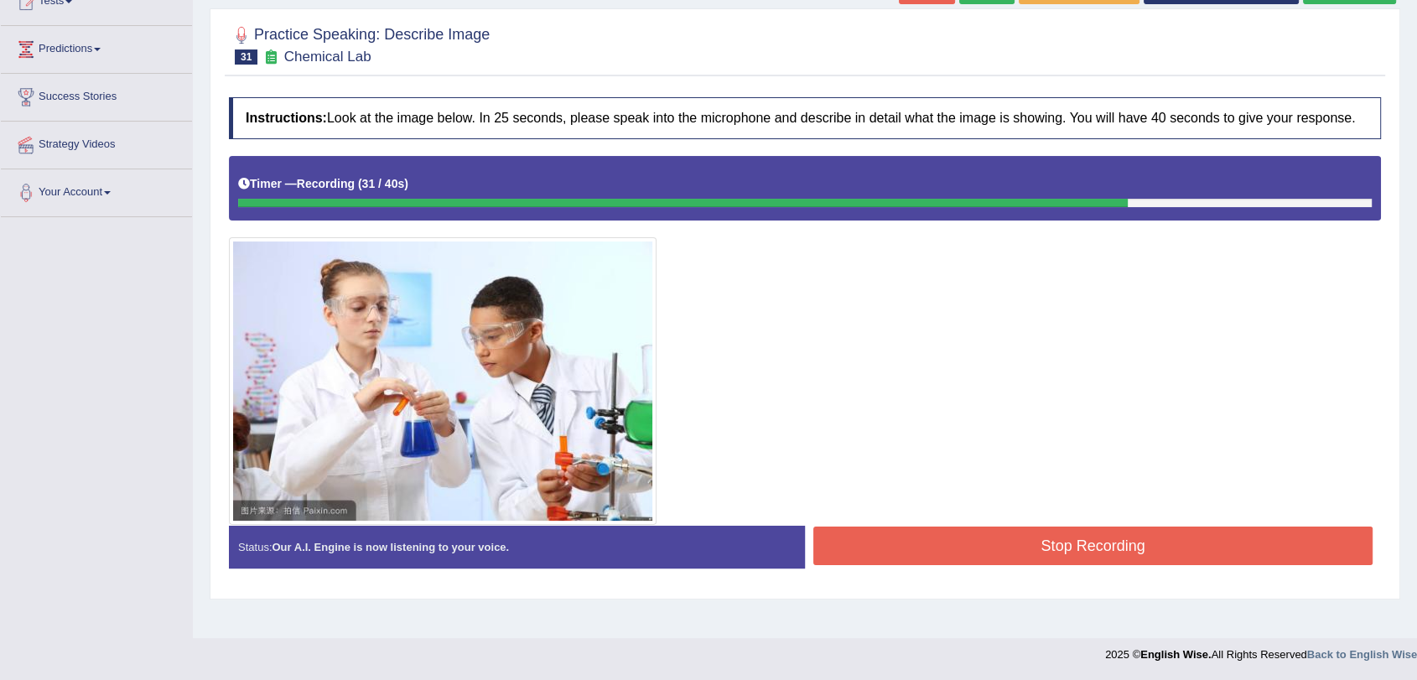
click at [933, 561] on button "Stop Recording" at bounding box center [1092, 546] width 559 height 39
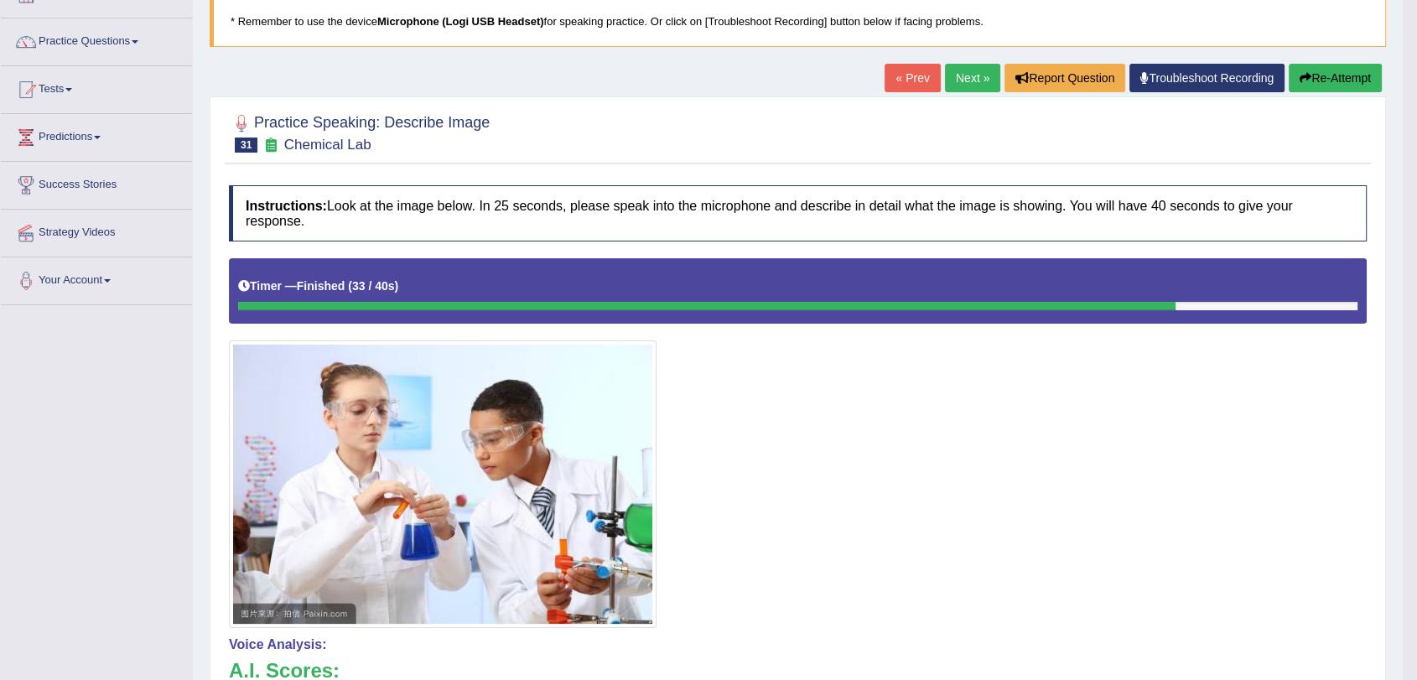
scroll to position [0, 0]
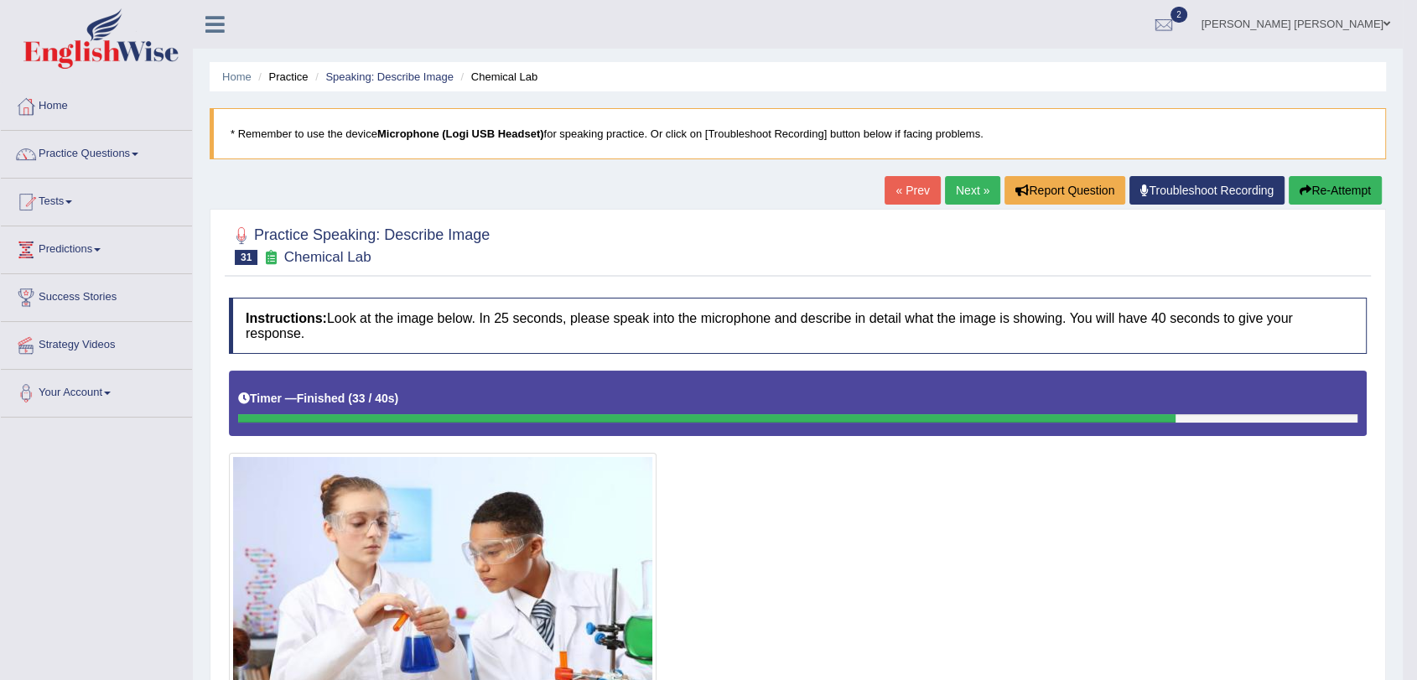
click at [979, 190] on link "Next »" at bounding box center [972, 190] width 55 height 29
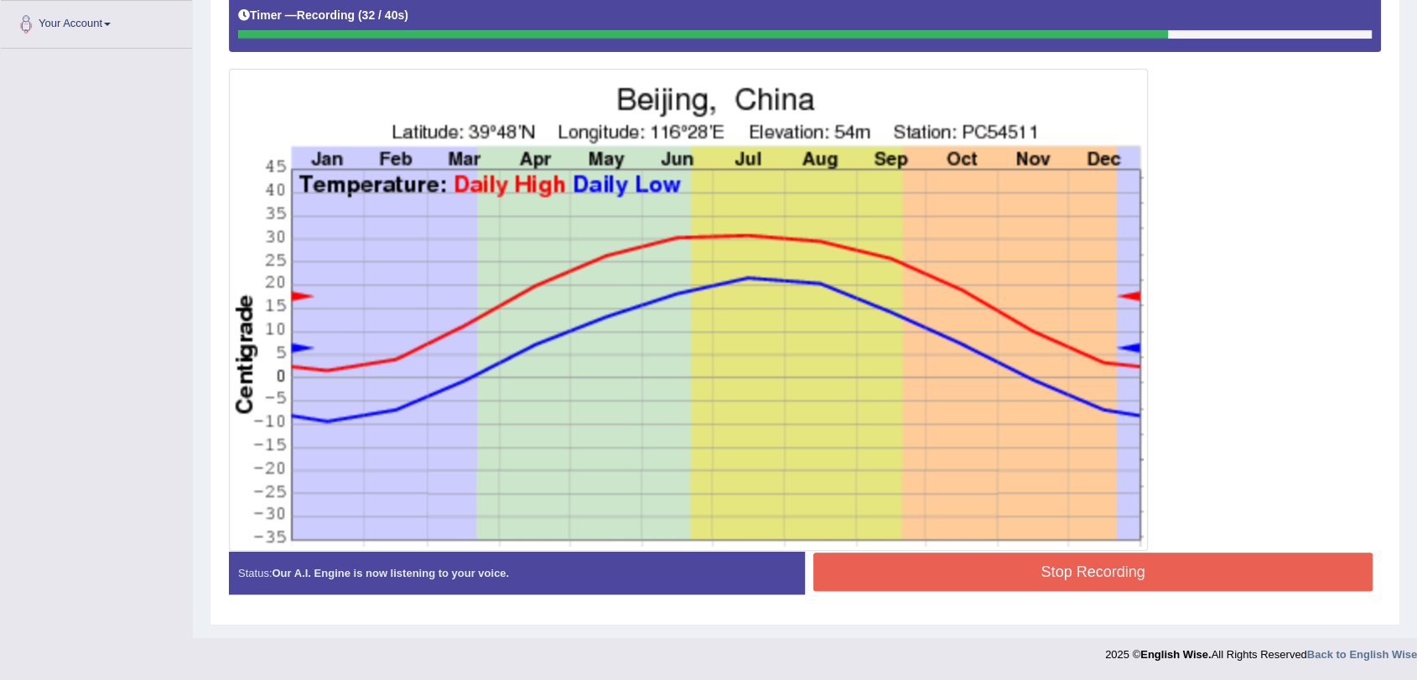
scroll to position [90, 0]
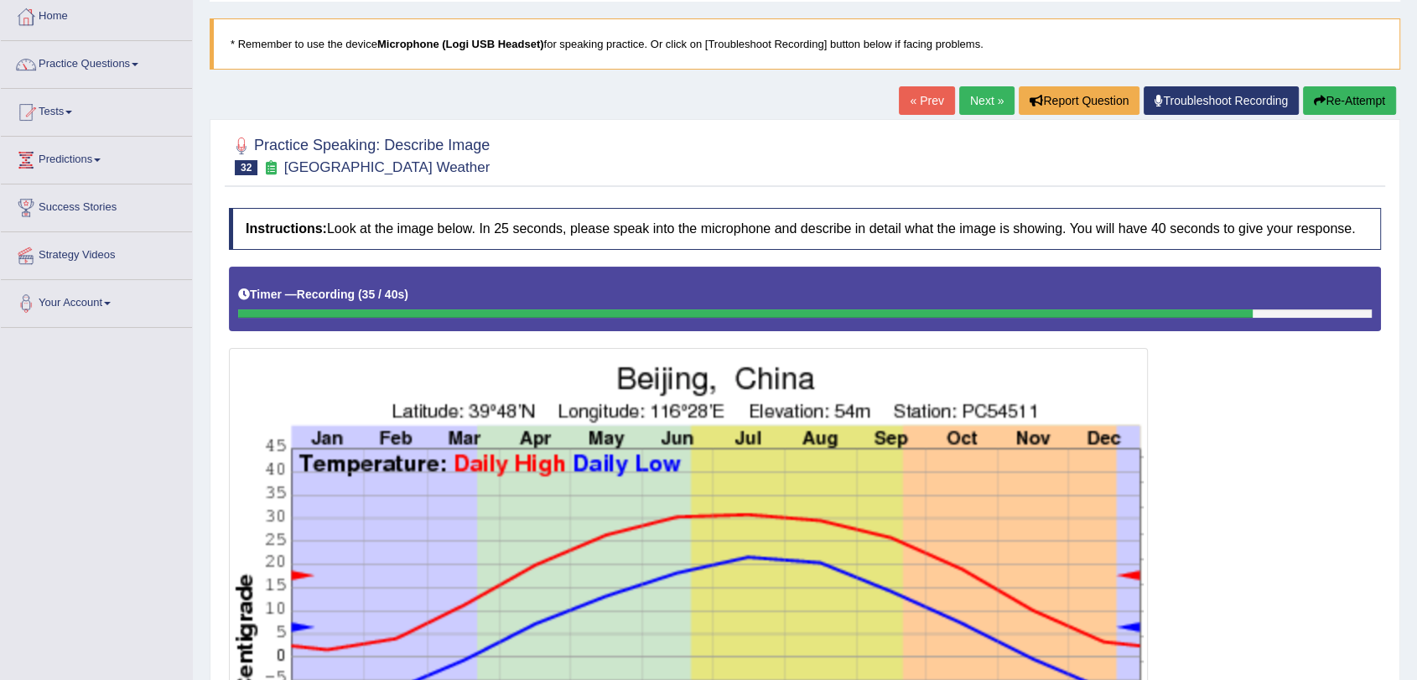
click at [1378, 98] on button "Re-Attempt" at bounding box center [1349, 100] width 93 height 29
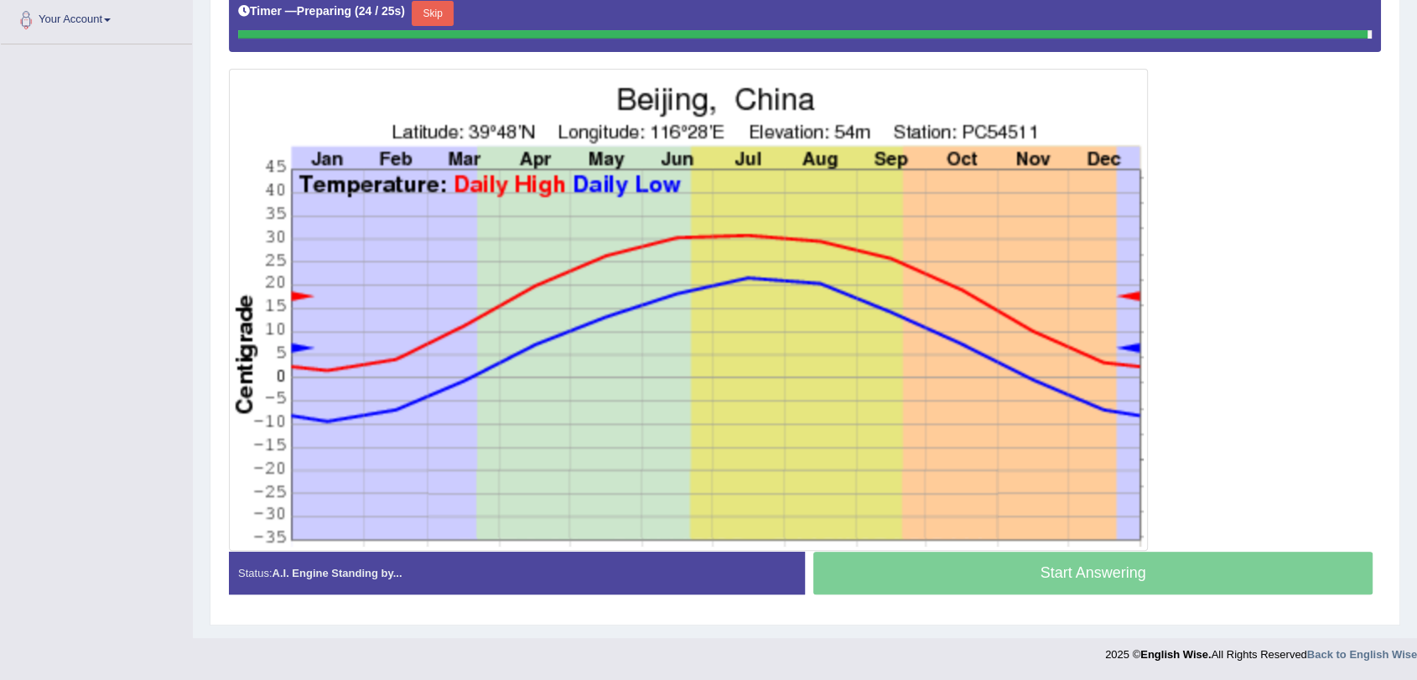
scroll to position [369, 0]
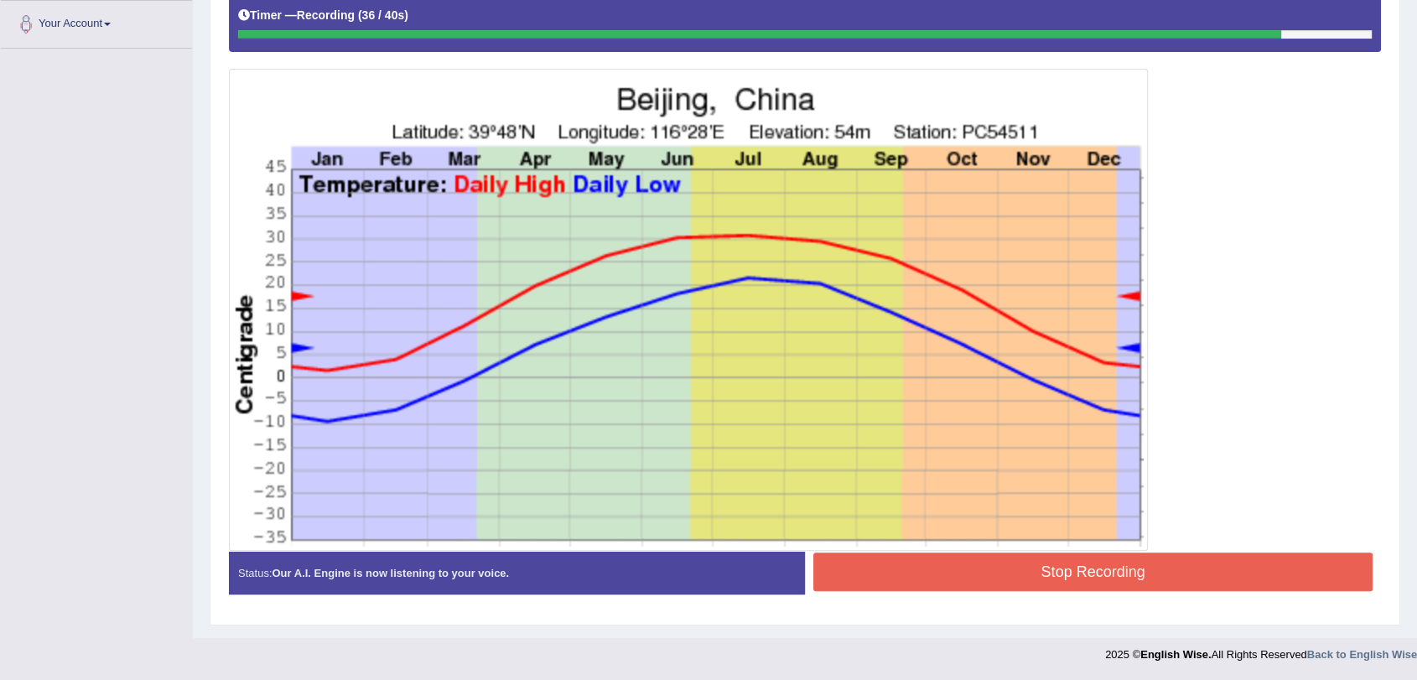
click at [961, 578] on button "Stop Recording" at bounding box center [1092, 572] width 559 height 39
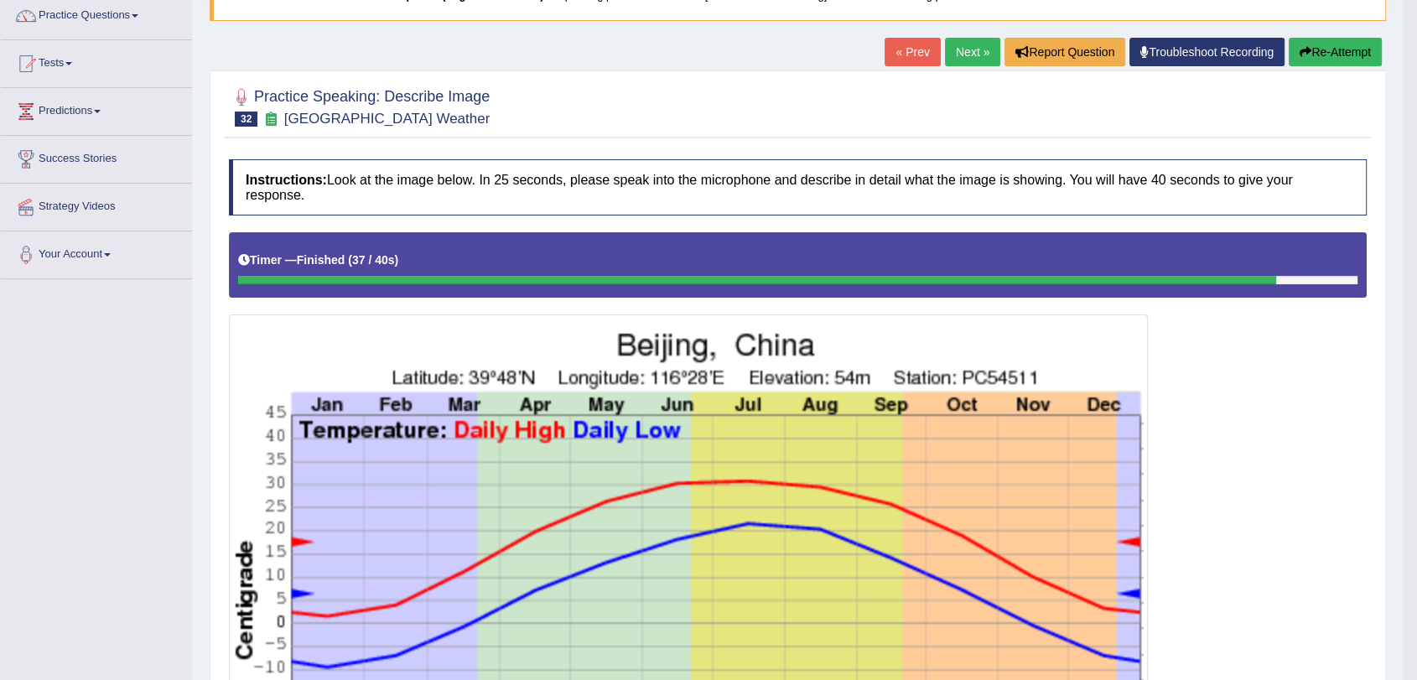
scroll to position [0, 0]
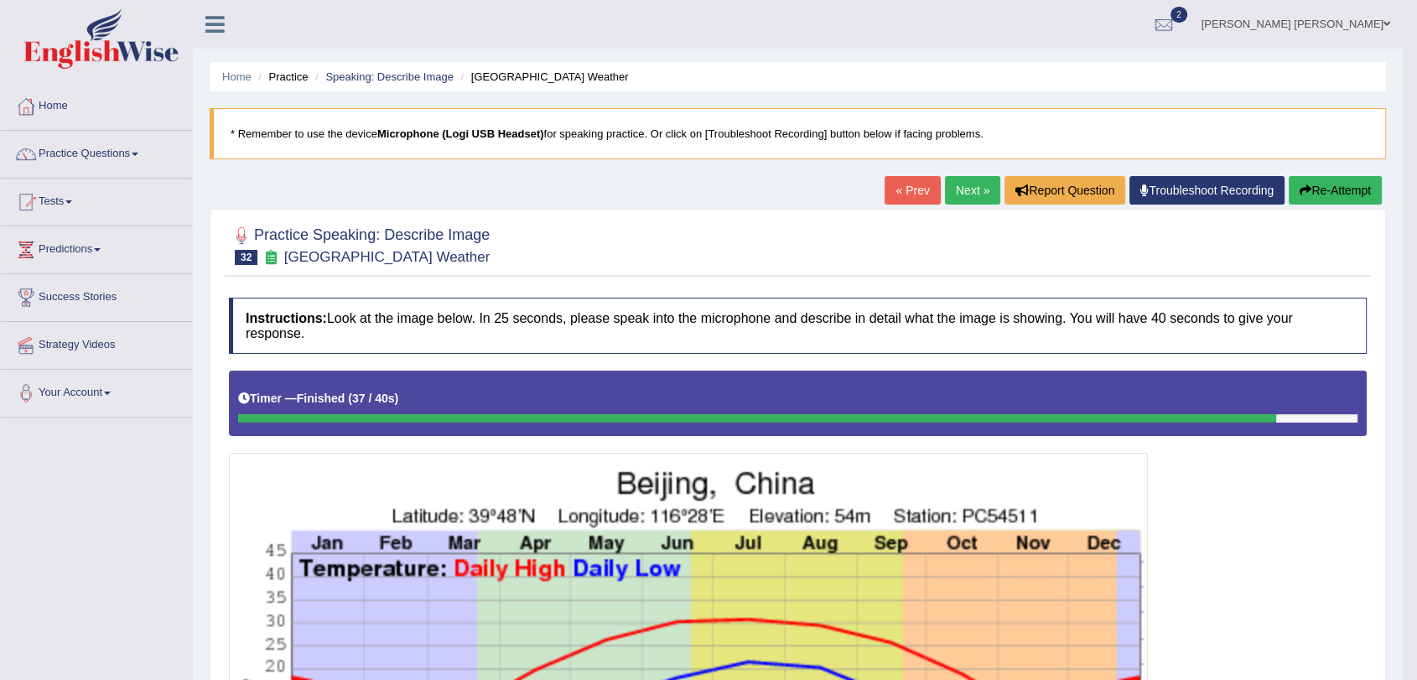
click at [953, 190] on link "Next »" at bounding box center [972, 190] width 55 height 29
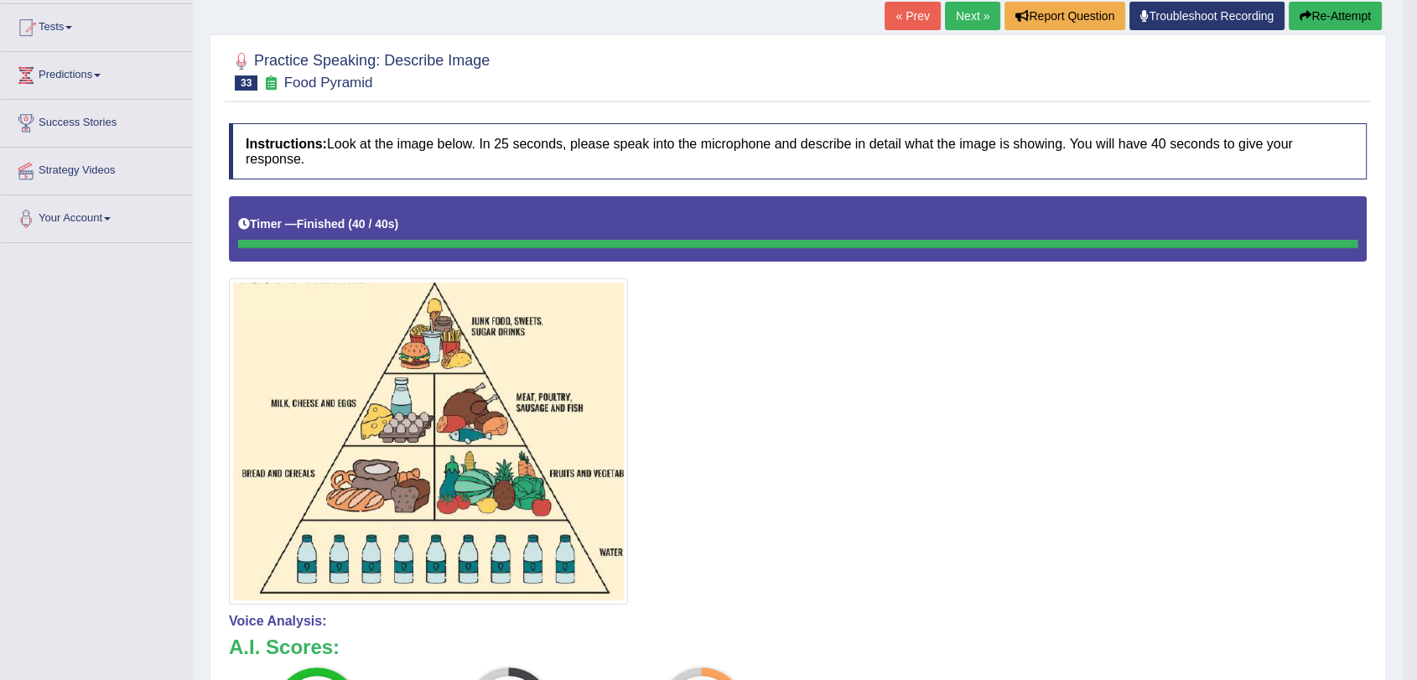
scroll to position [9, 0]
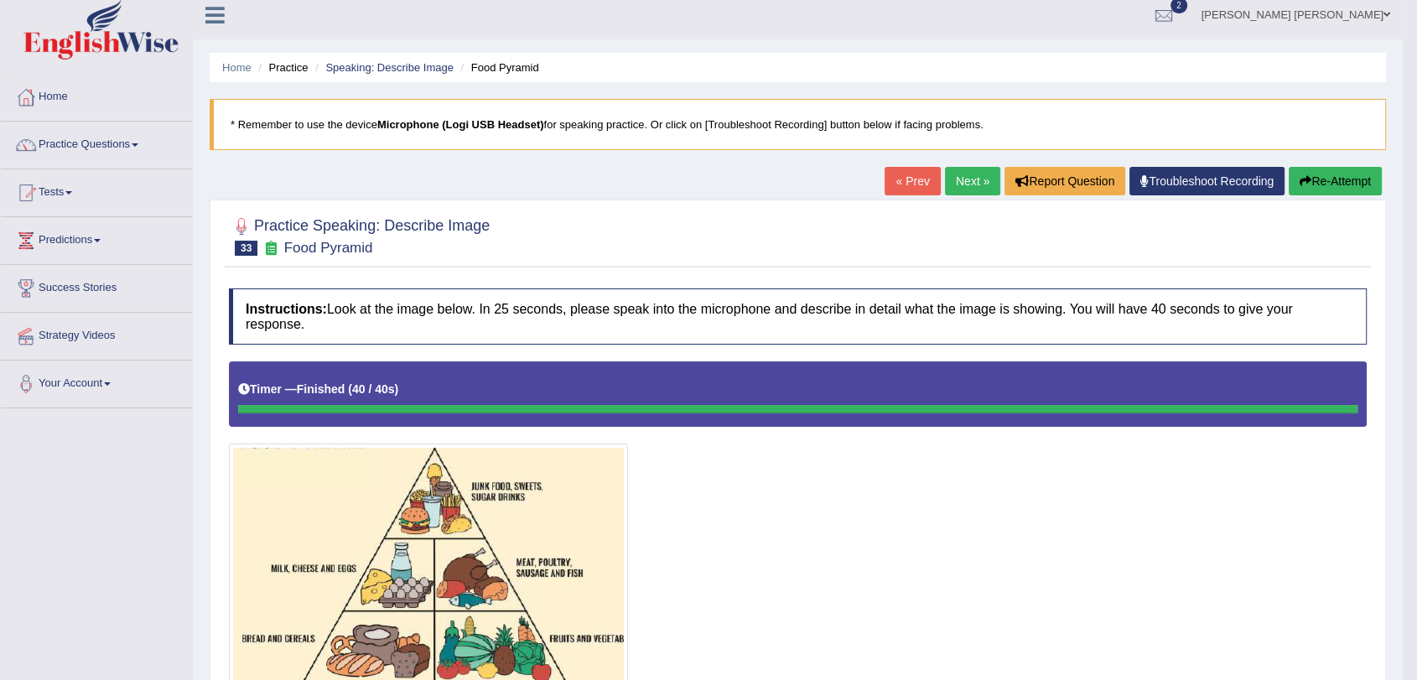
click at [946, 190] on link "Next »" at bounding box center [972, 181] width 55 height 29
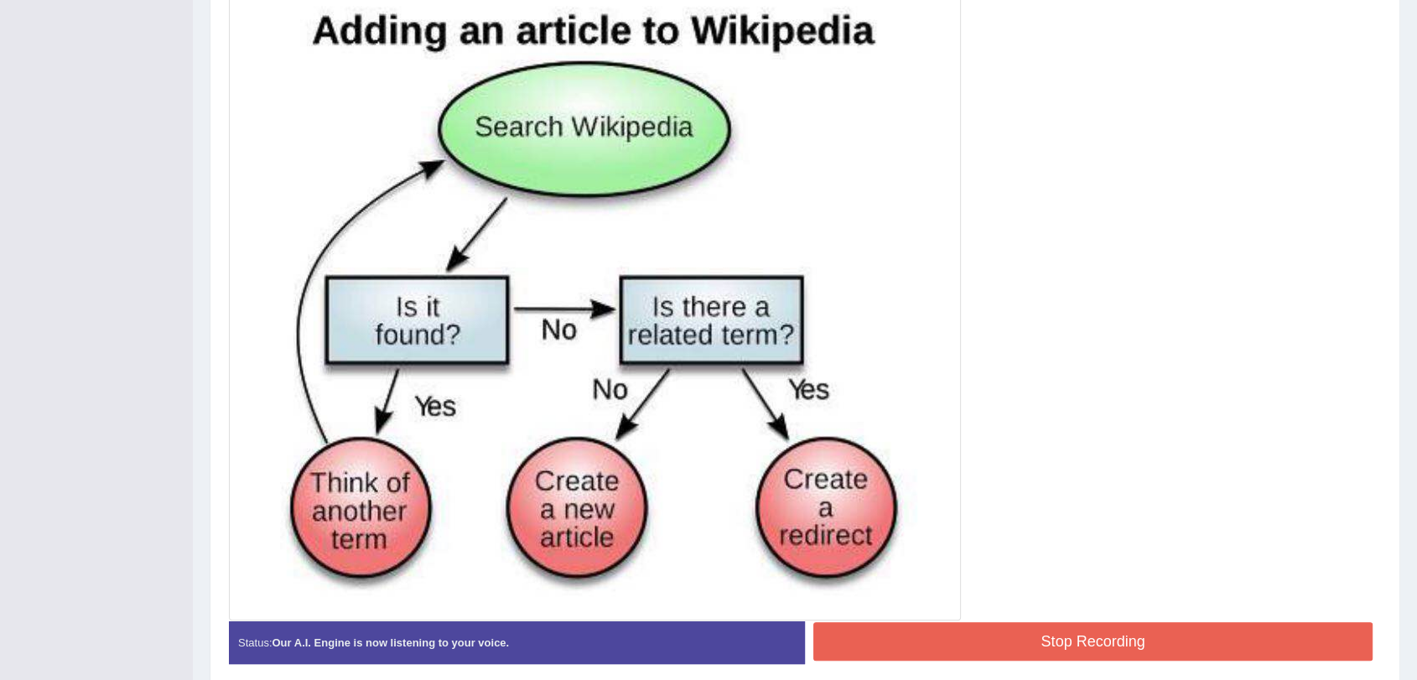
scroll to position [526, 0]
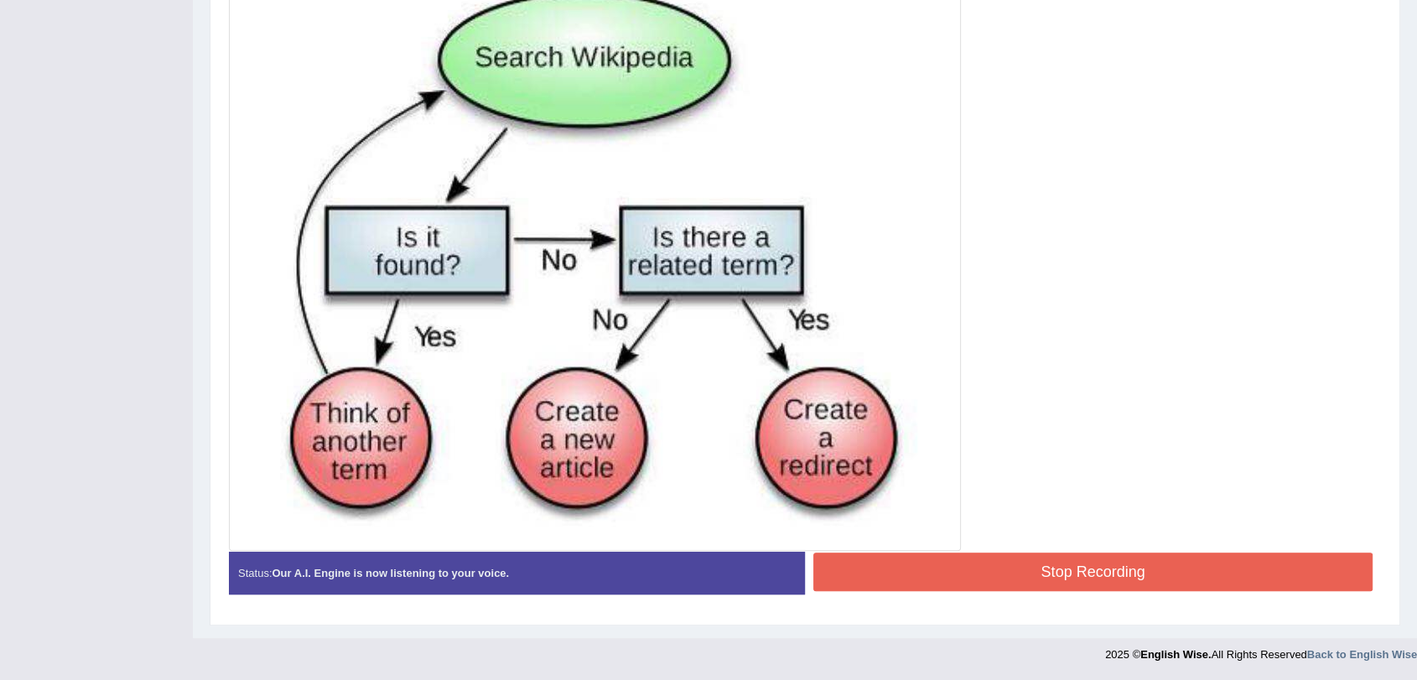
click at [1138, 587] on button "Stop Recording" at bounding box center [1092, 572] width 559 height 39
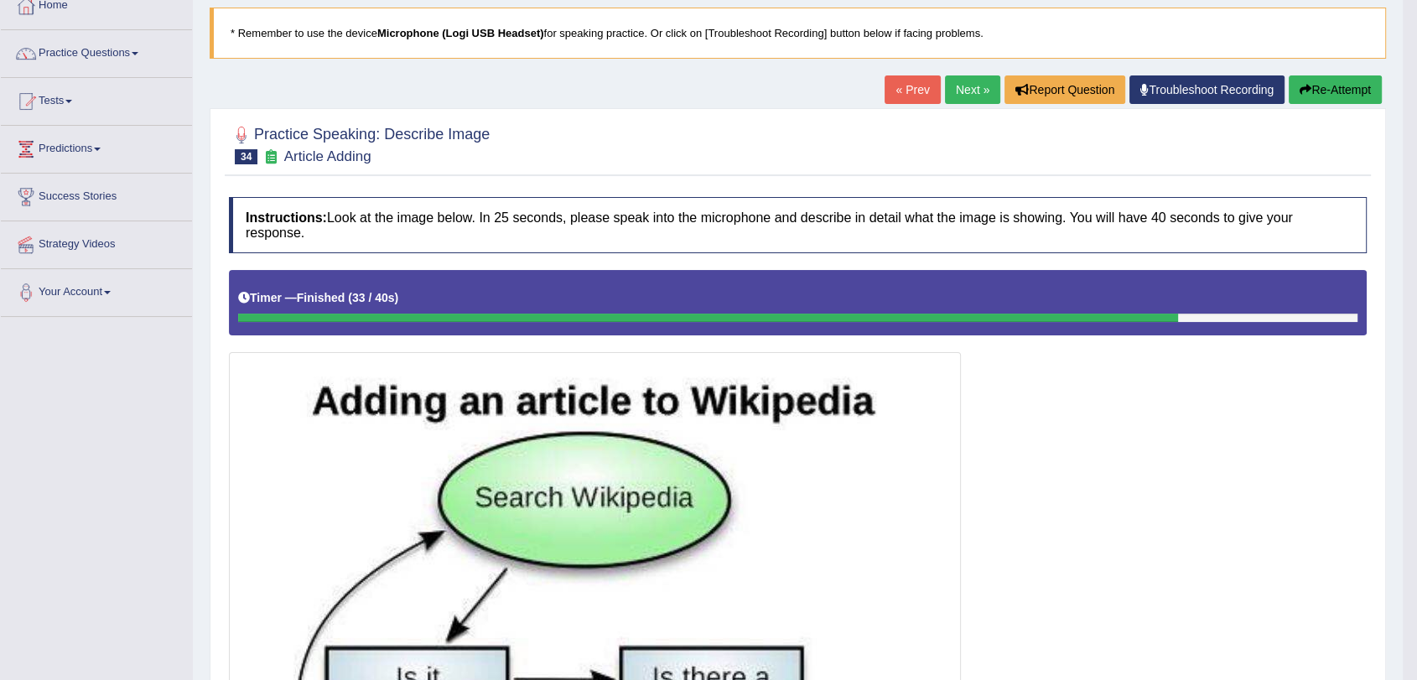
scroll to position [43, 0]
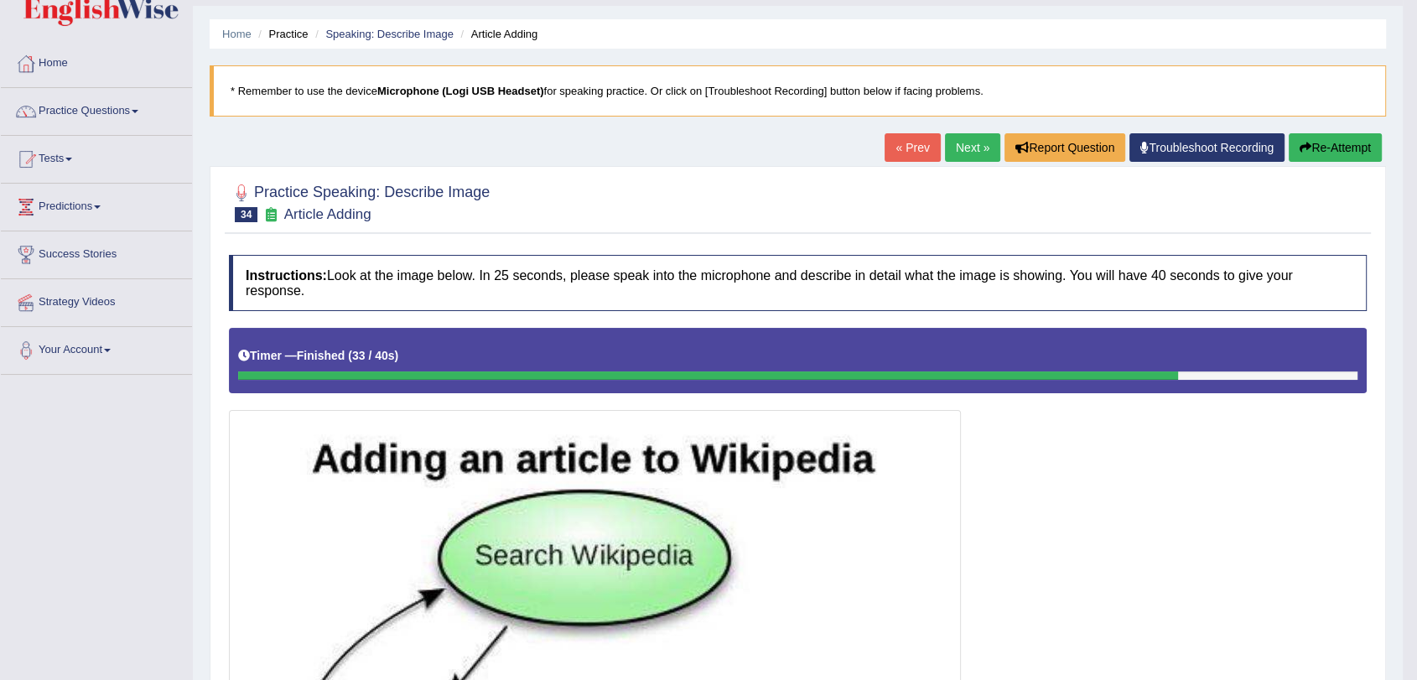
click at [976, 139] on link "Next »" at bounding box center [972, 147] width 55 height 29
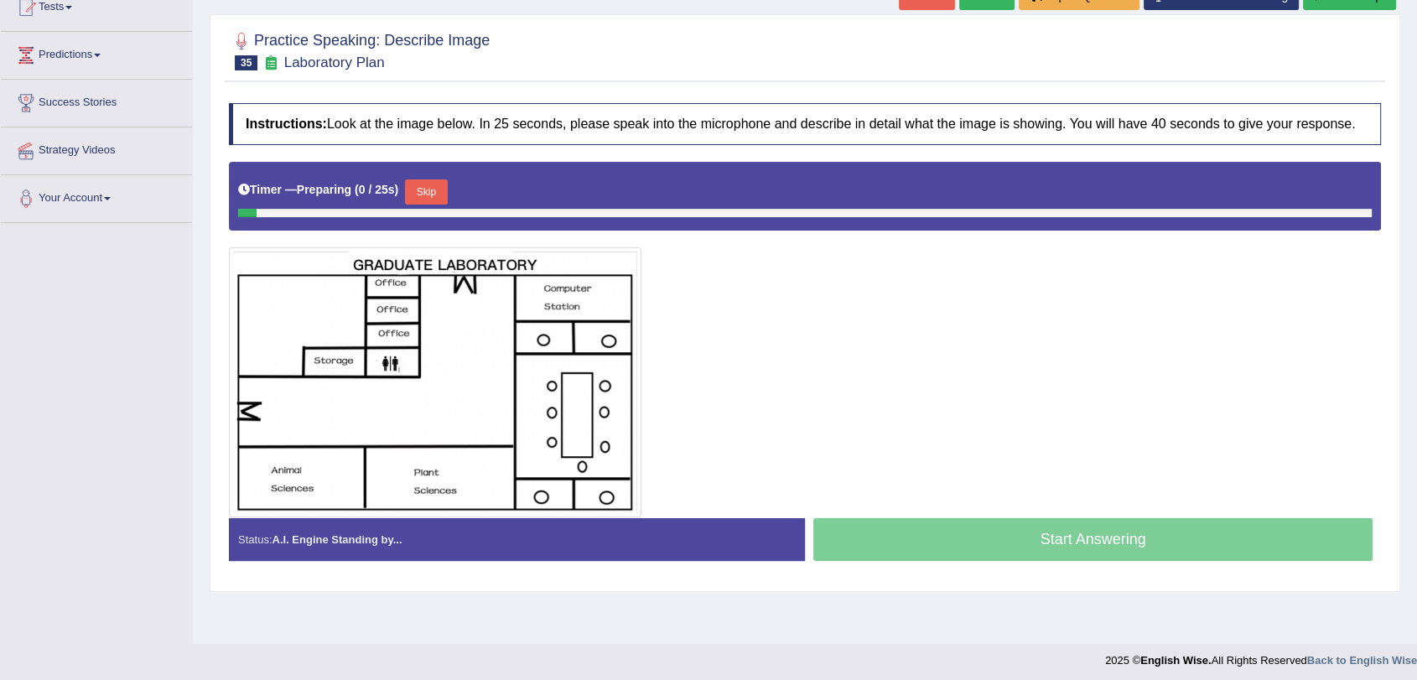
scroll to position [200, 0]
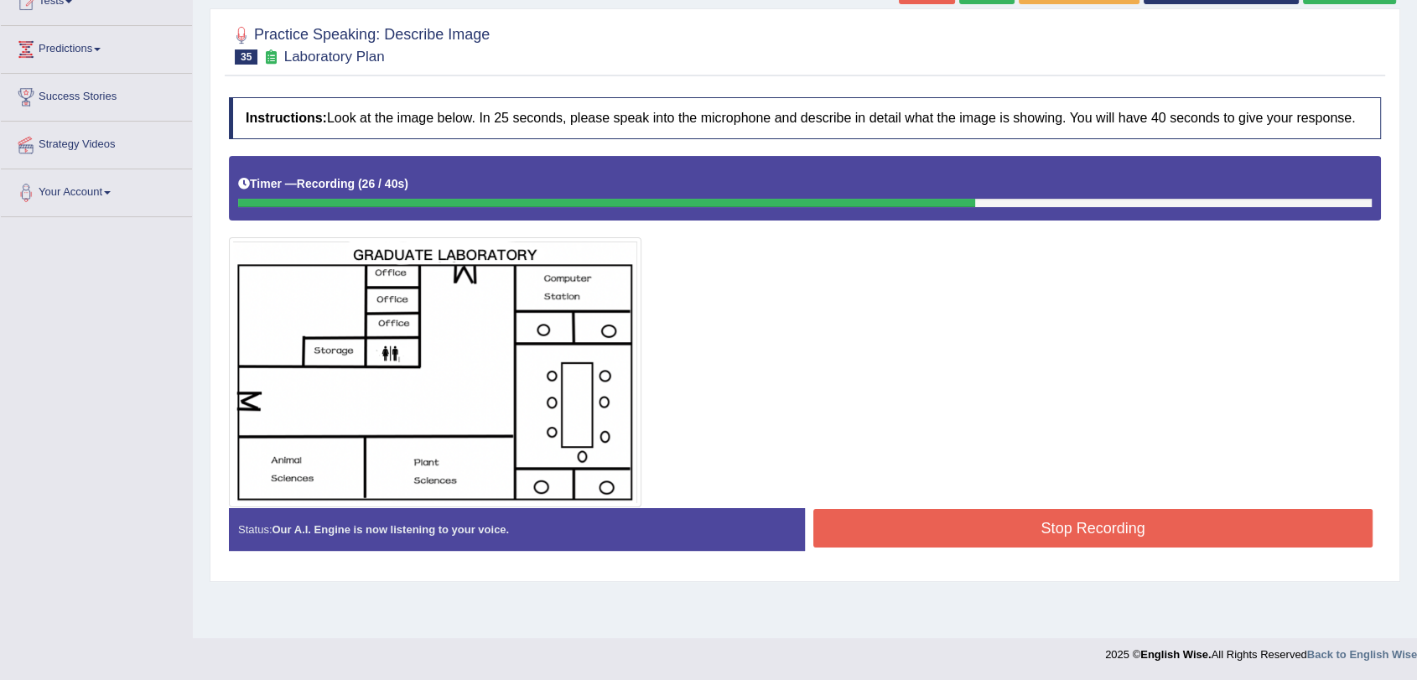
click at [1135, 522] on button "Stop Recording" at bounding box center [1092, 528] width 559 height 39
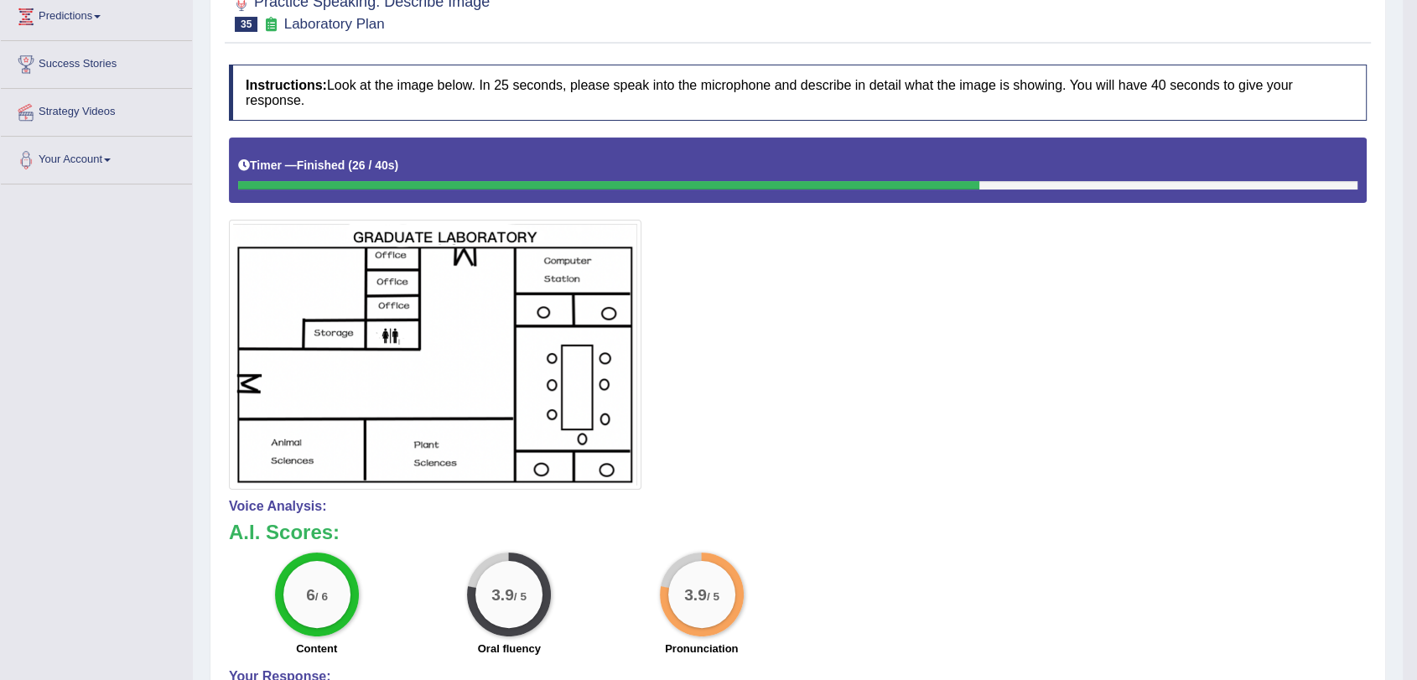
scroll to position [0, 0]
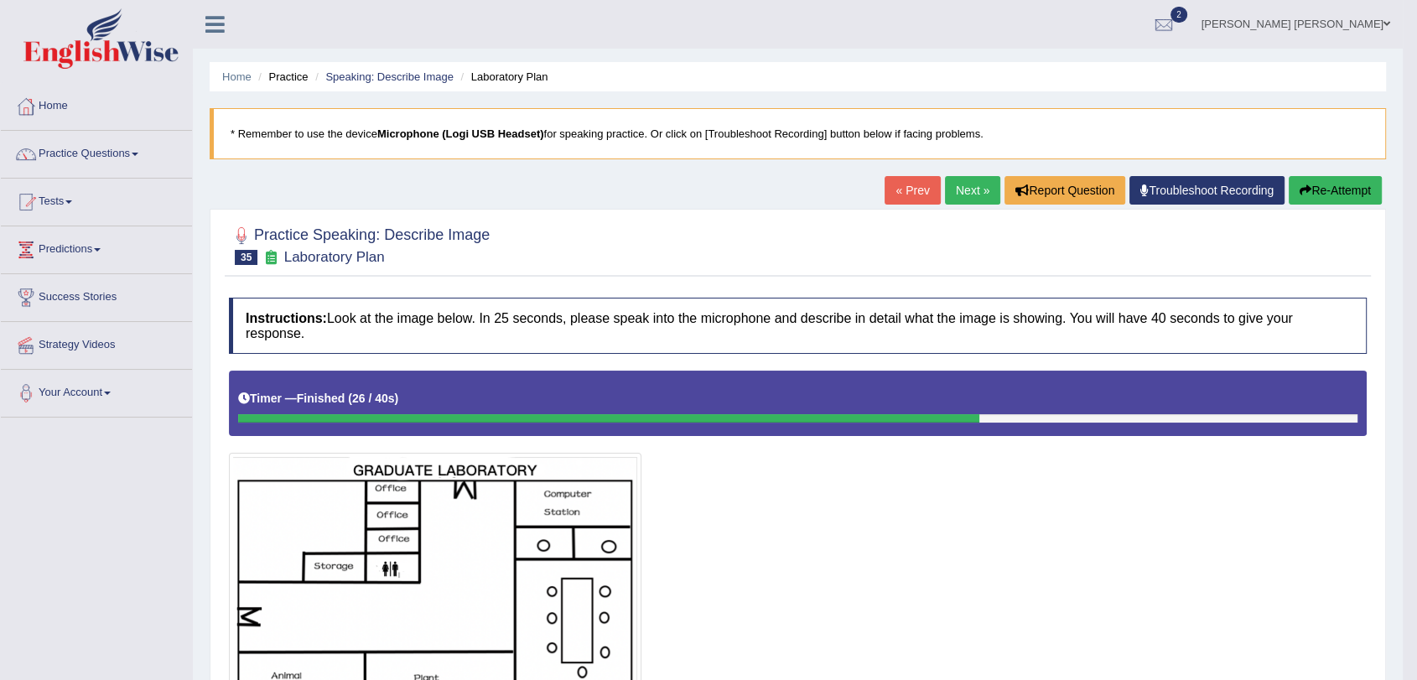
click at [946, 195] on link "Next »" at bounding box center [972, 190] width 55 height 29
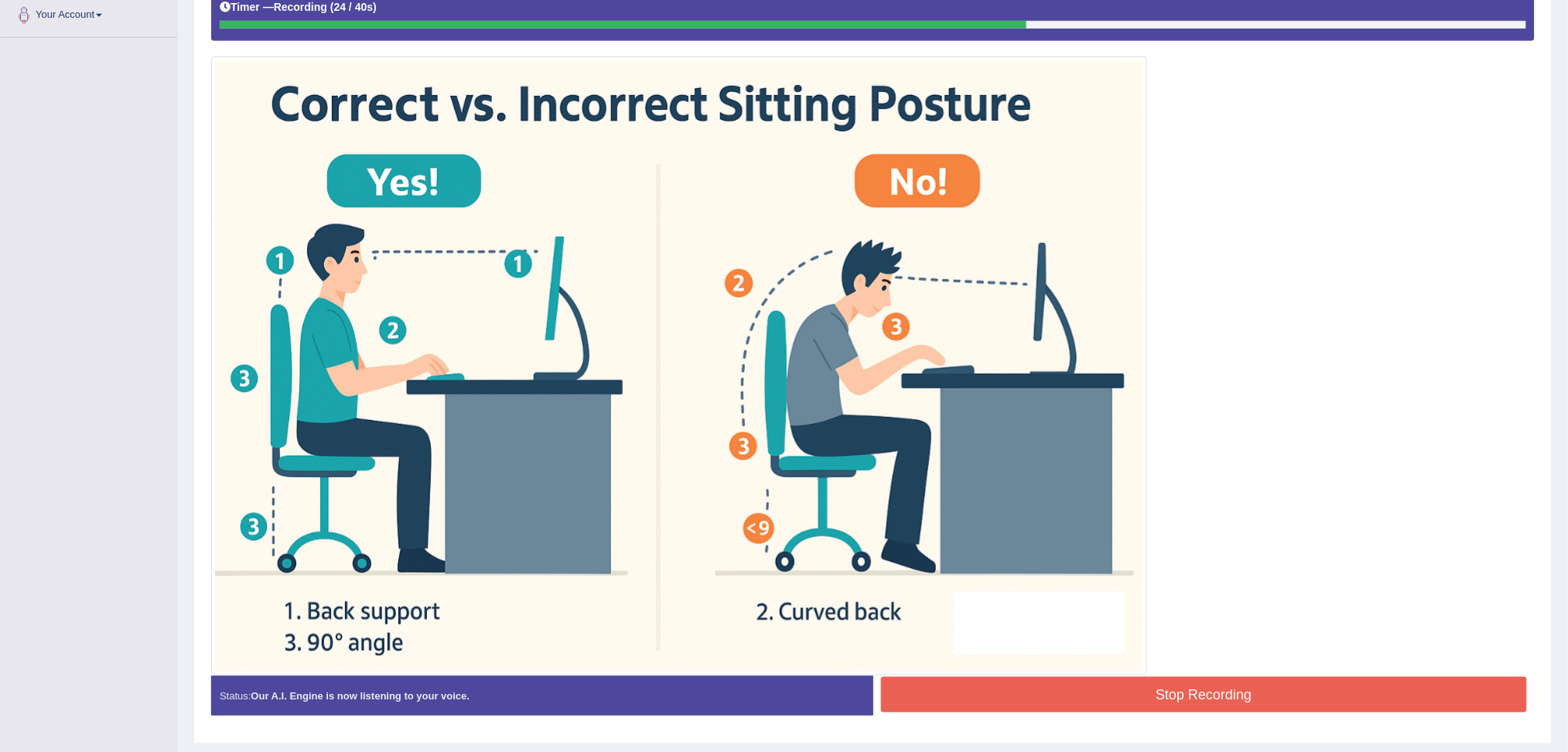
scroll to position [390, 0]
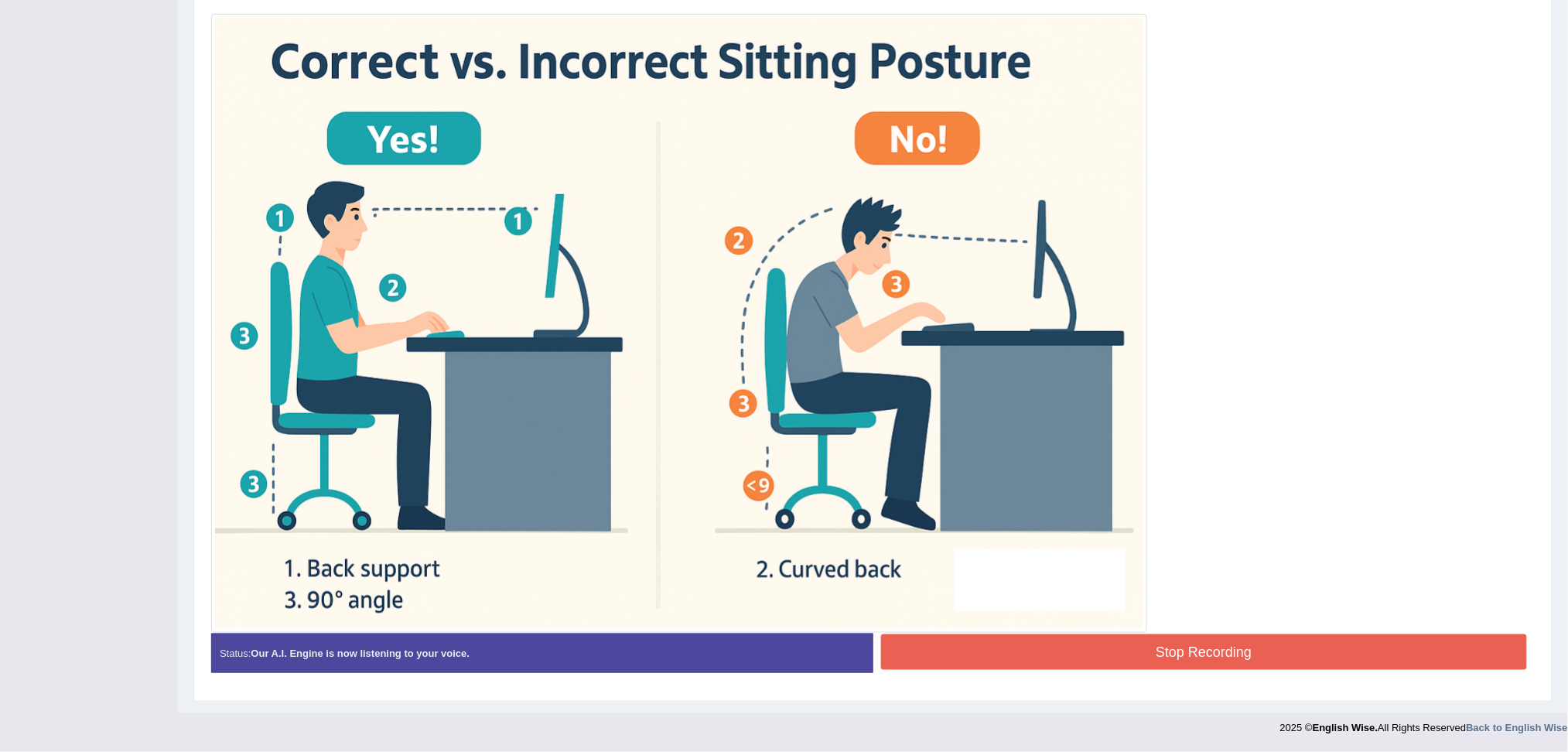
click at [1148, 627] on button "Stop Recording" at bounding box center [1204, 652] width 647 height 36
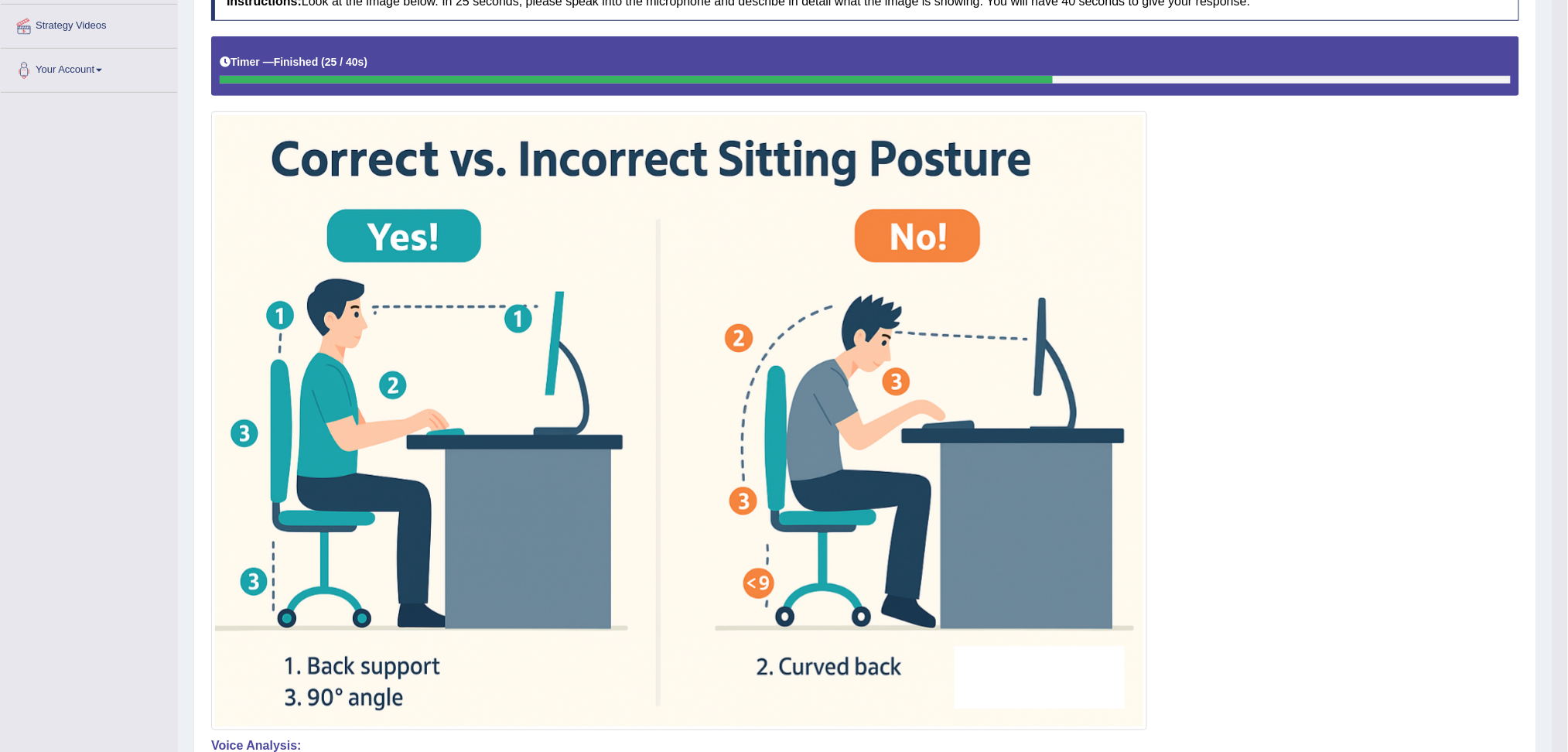
scroll to position [0, 0]
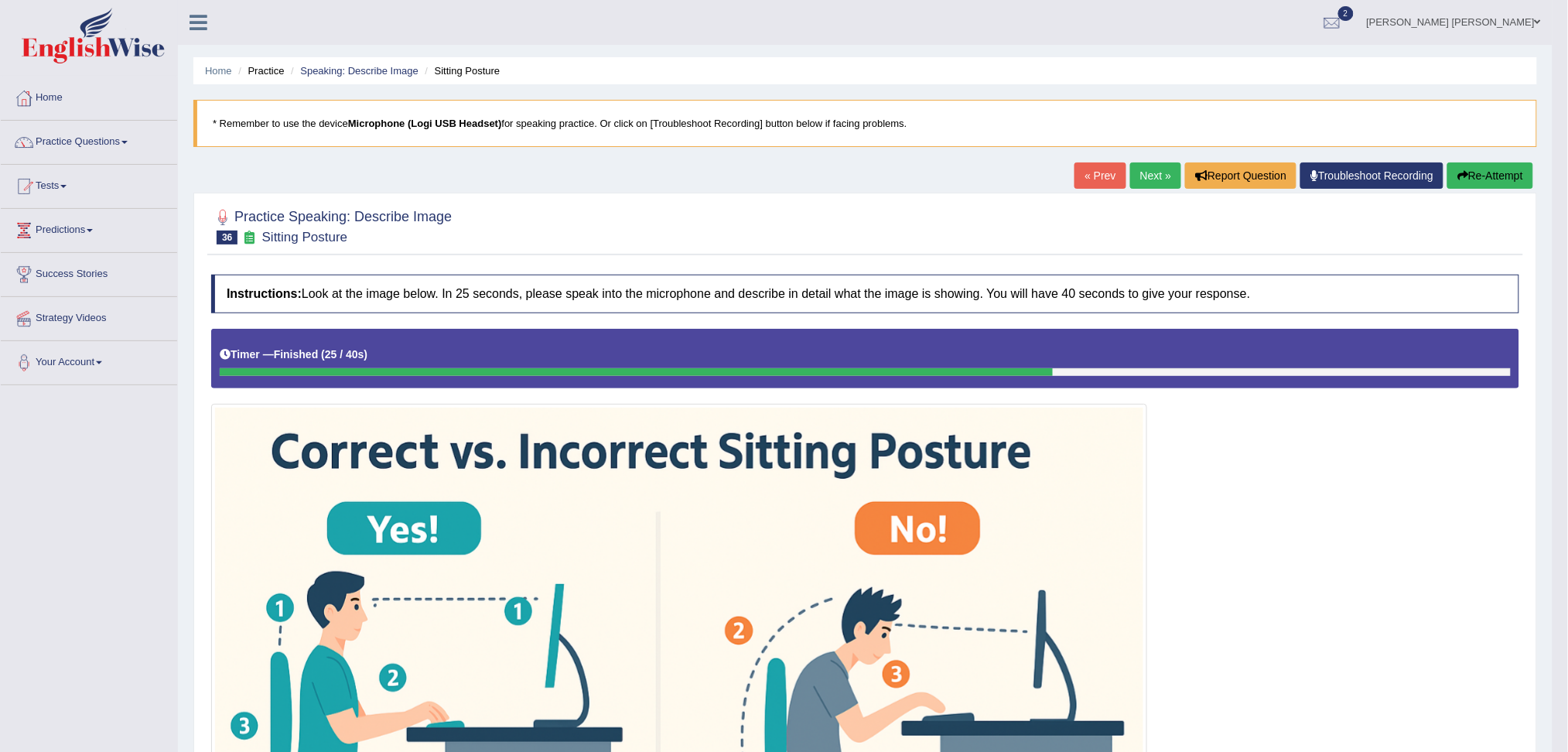
click at [1152, 171] on link "Next »" at bounding box center [1155, 175] width 51 height 27
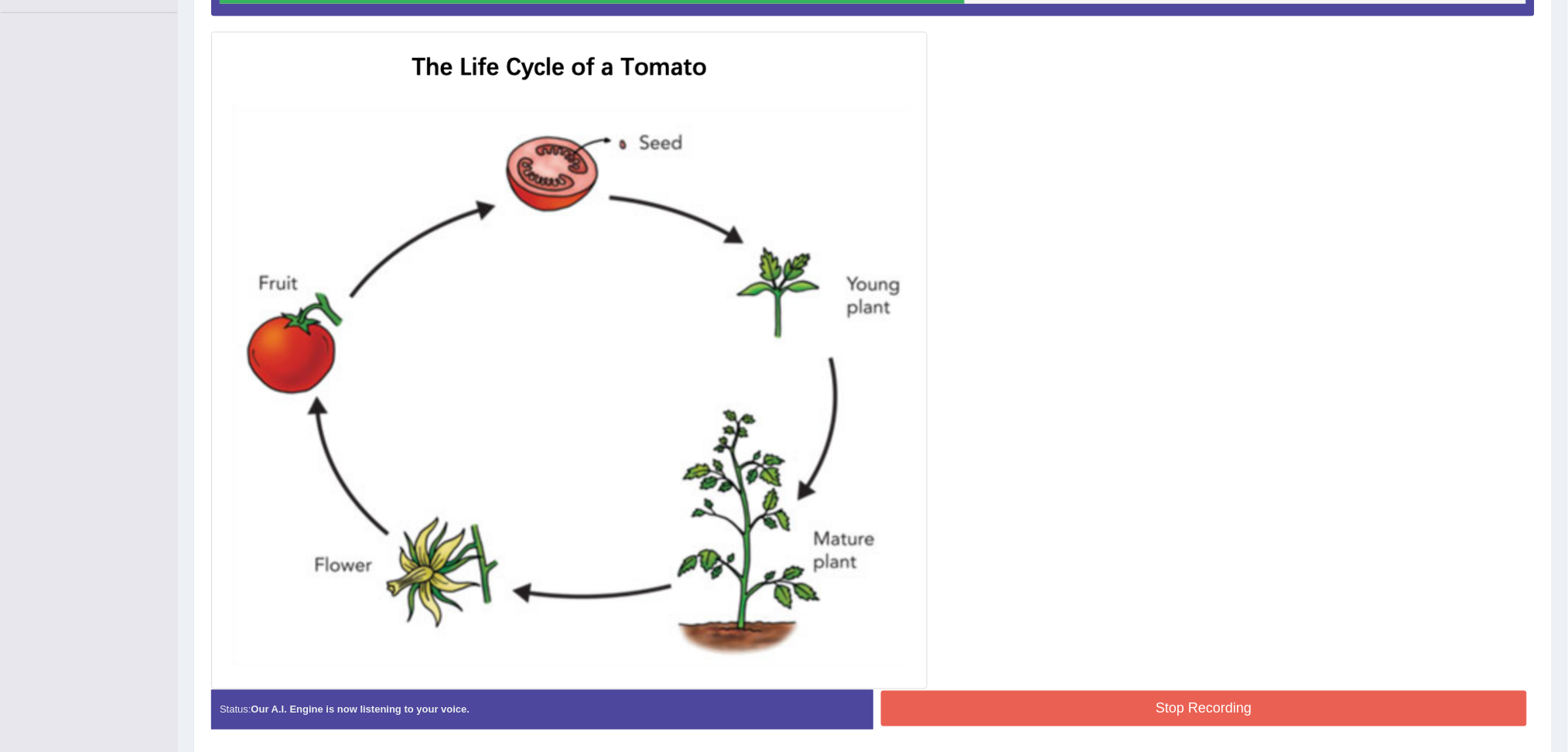
scroll to position [429, 0]
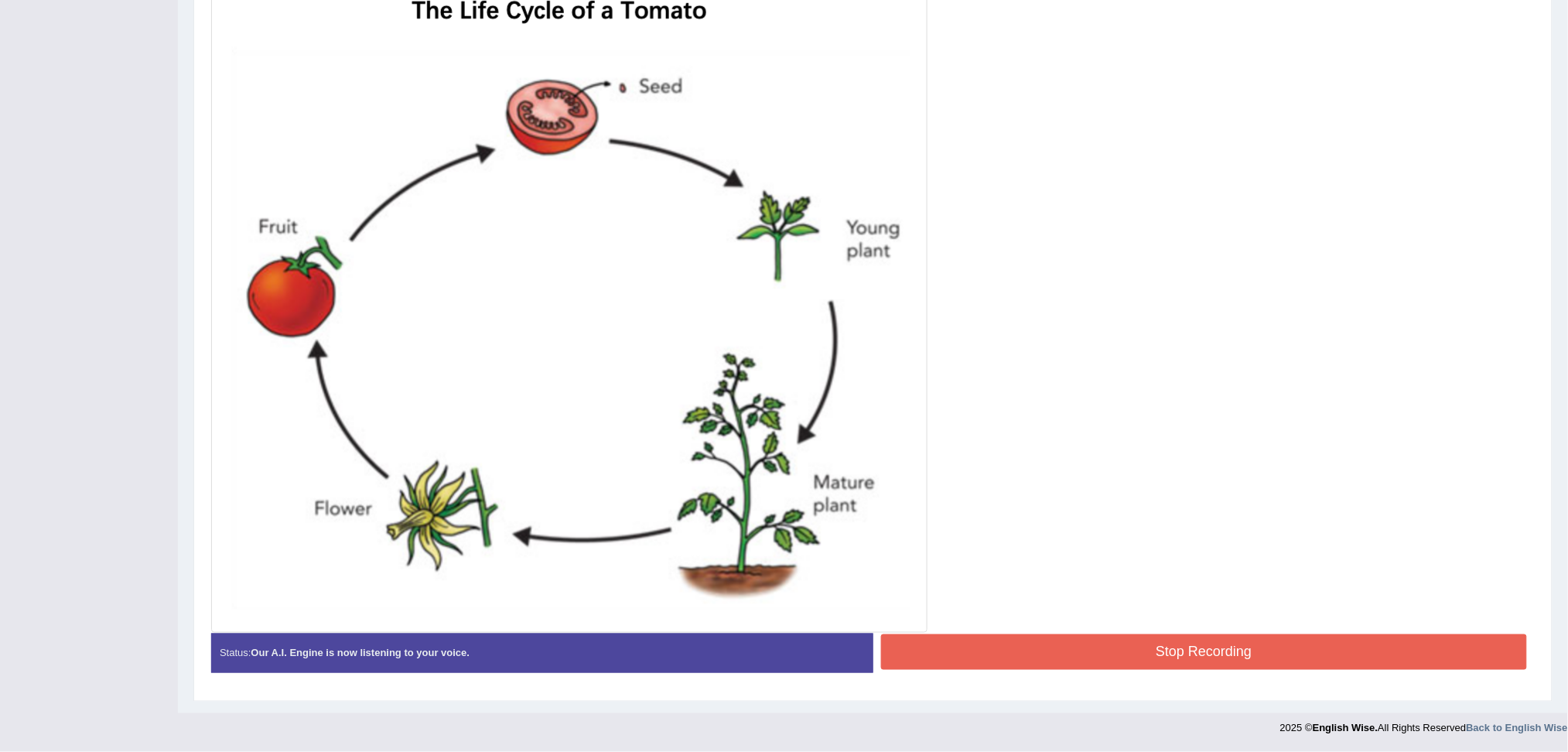
click at [1348, 649] on button "Stop Recording" at bounding box center [1204, 652] width 647 height 36
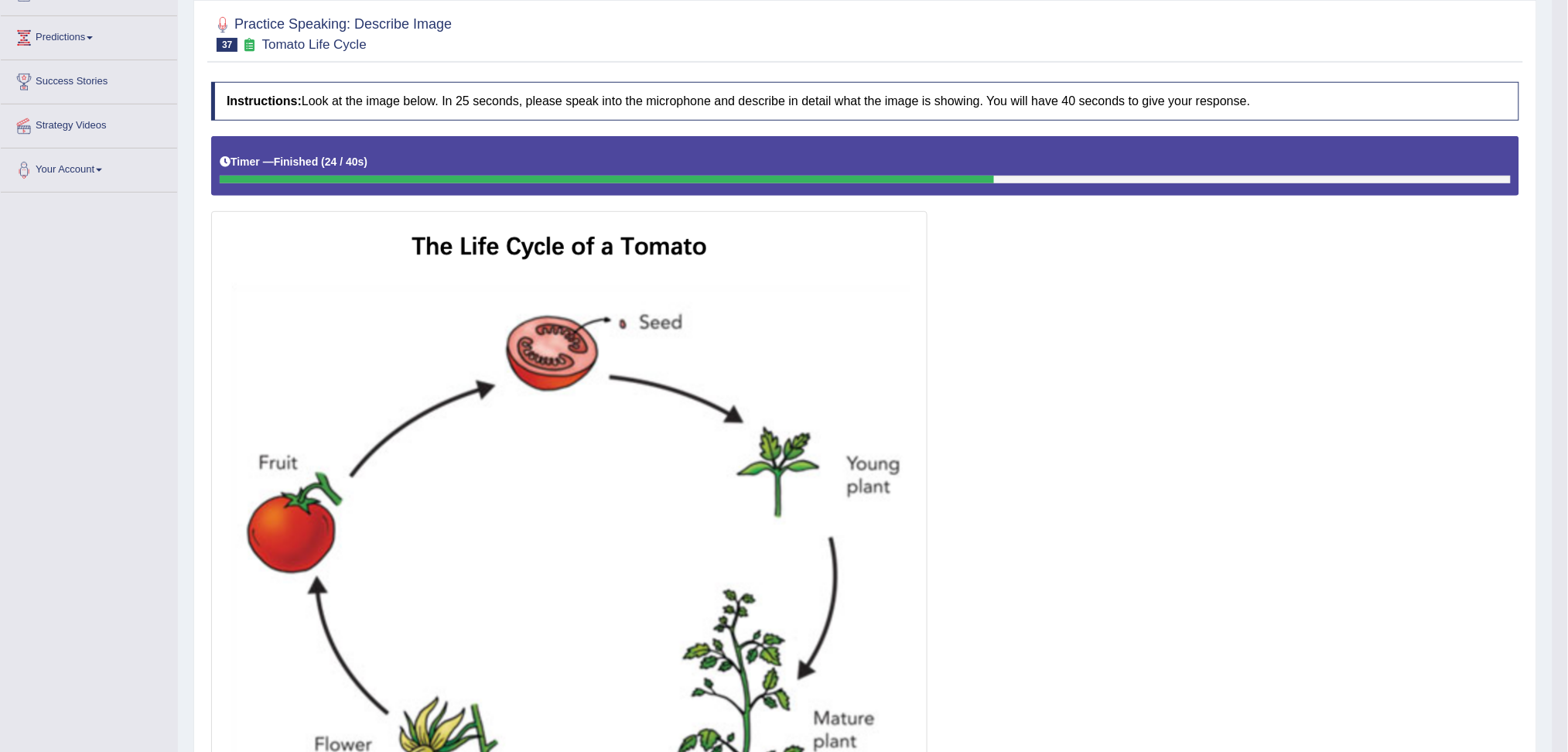
scroll to position [0, 0]
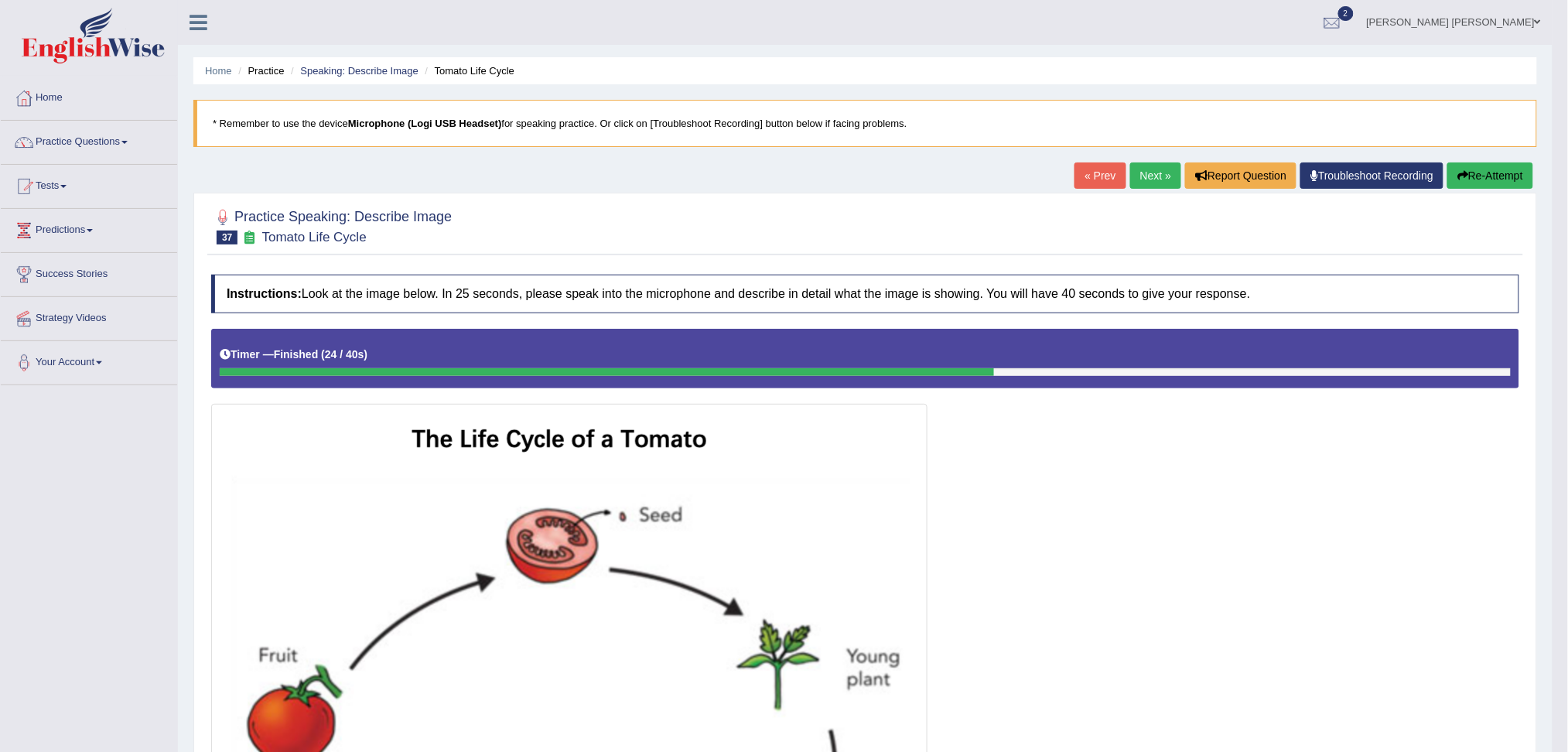
click at [1147, 177] on link "Next »" at bounding box center [1155, 175] width 51 height 27
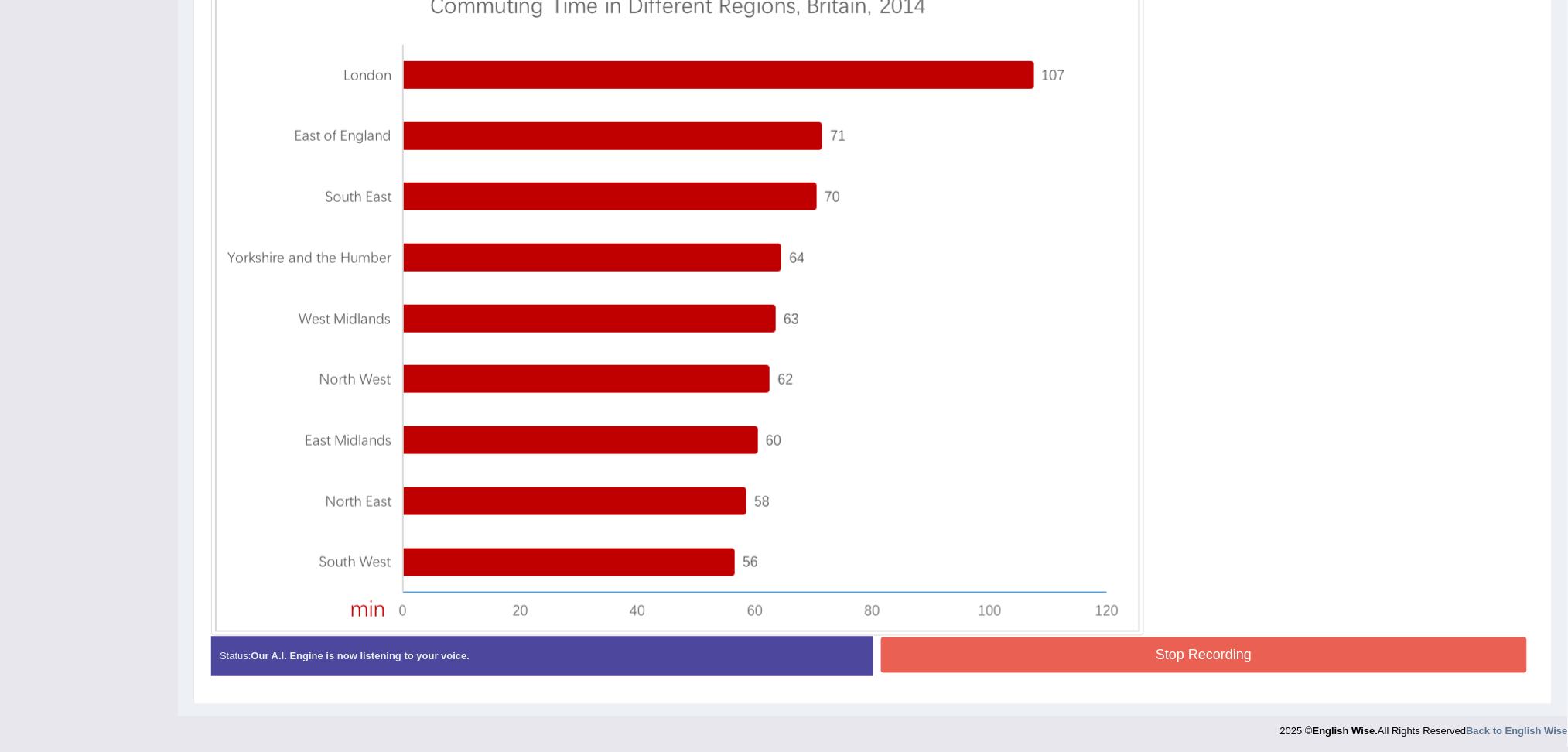
scroll to position [437, 0]
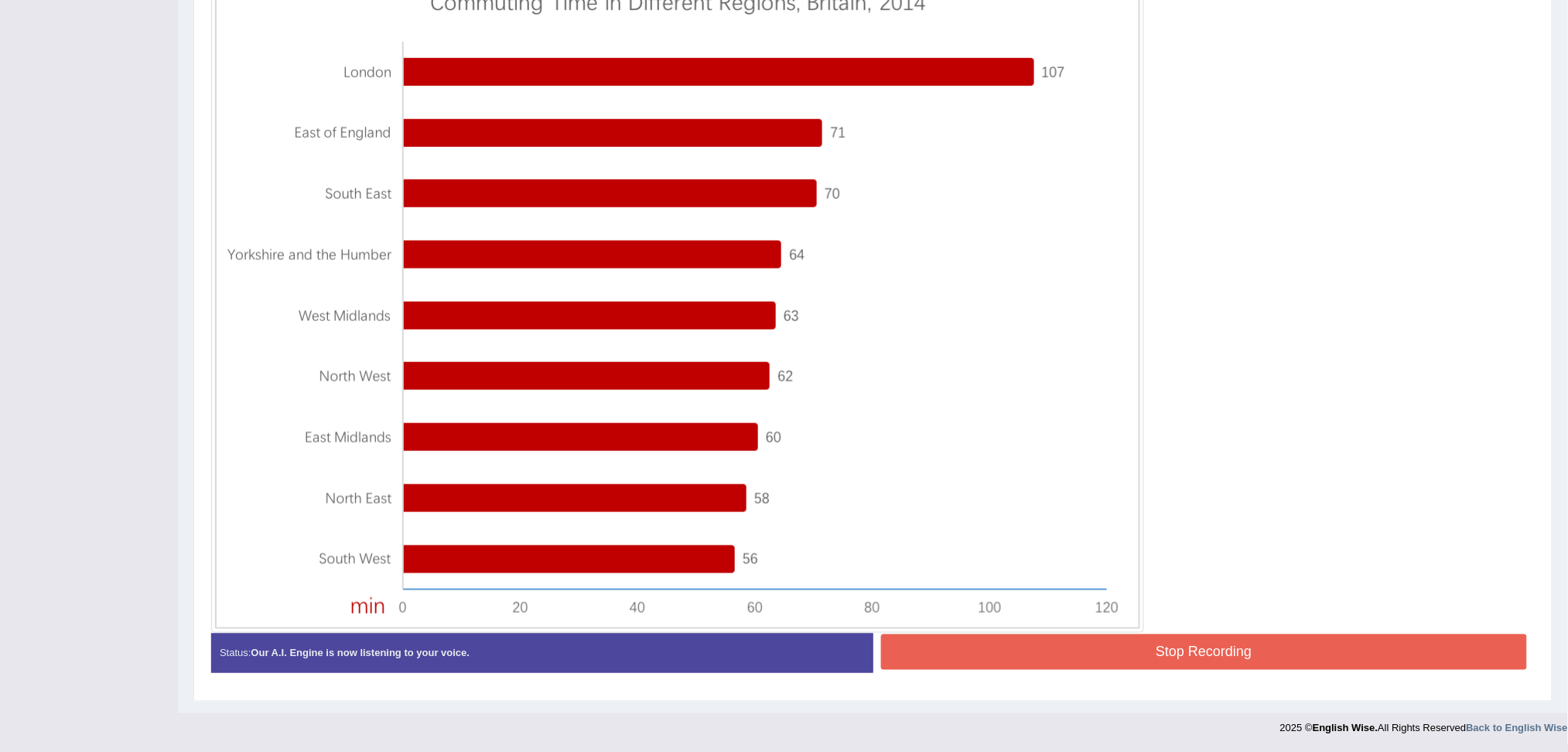
click at [1409, 650] on button "Stop Recording" at bounding box center [1204, 652] width 647 height 36
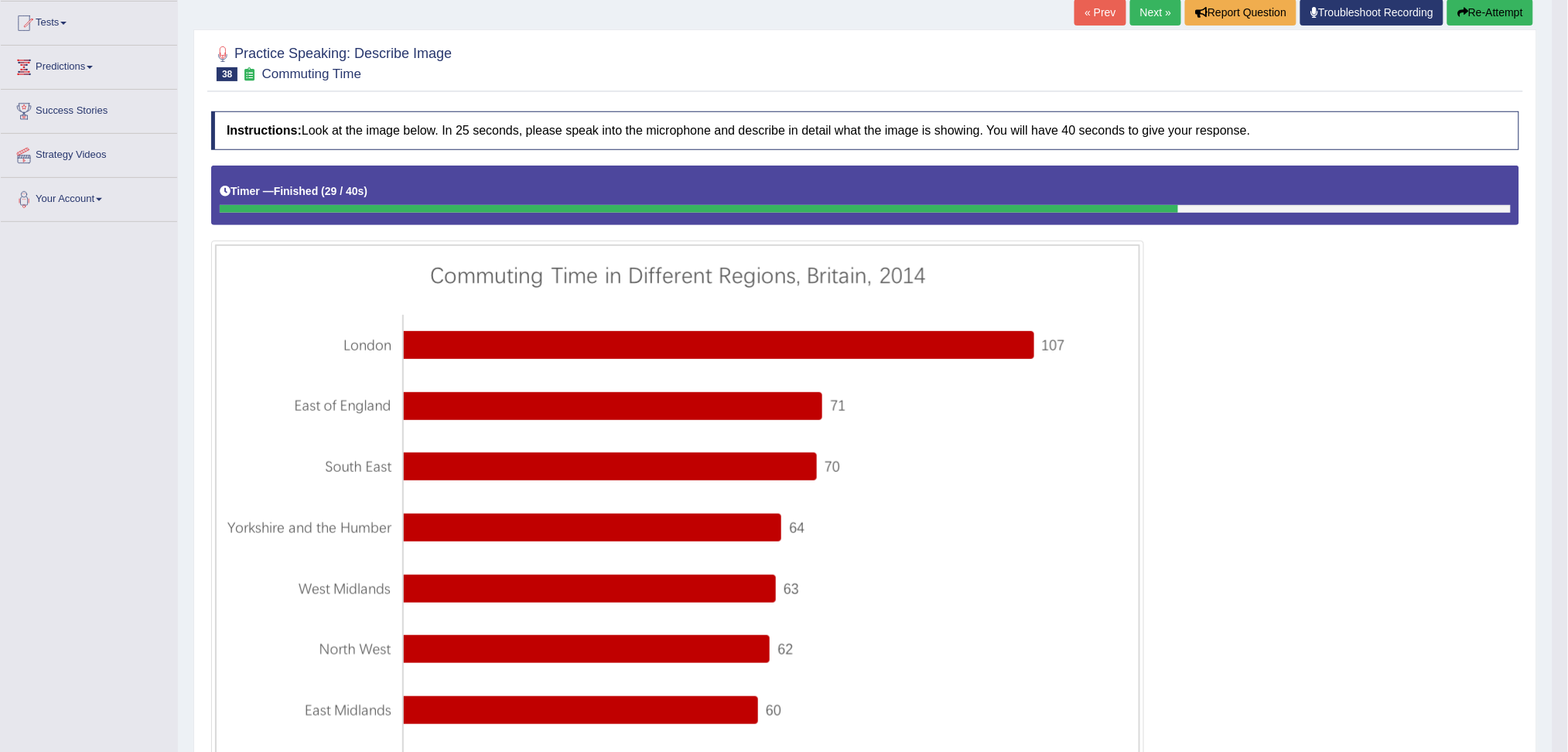
scroll to position [30, 0]
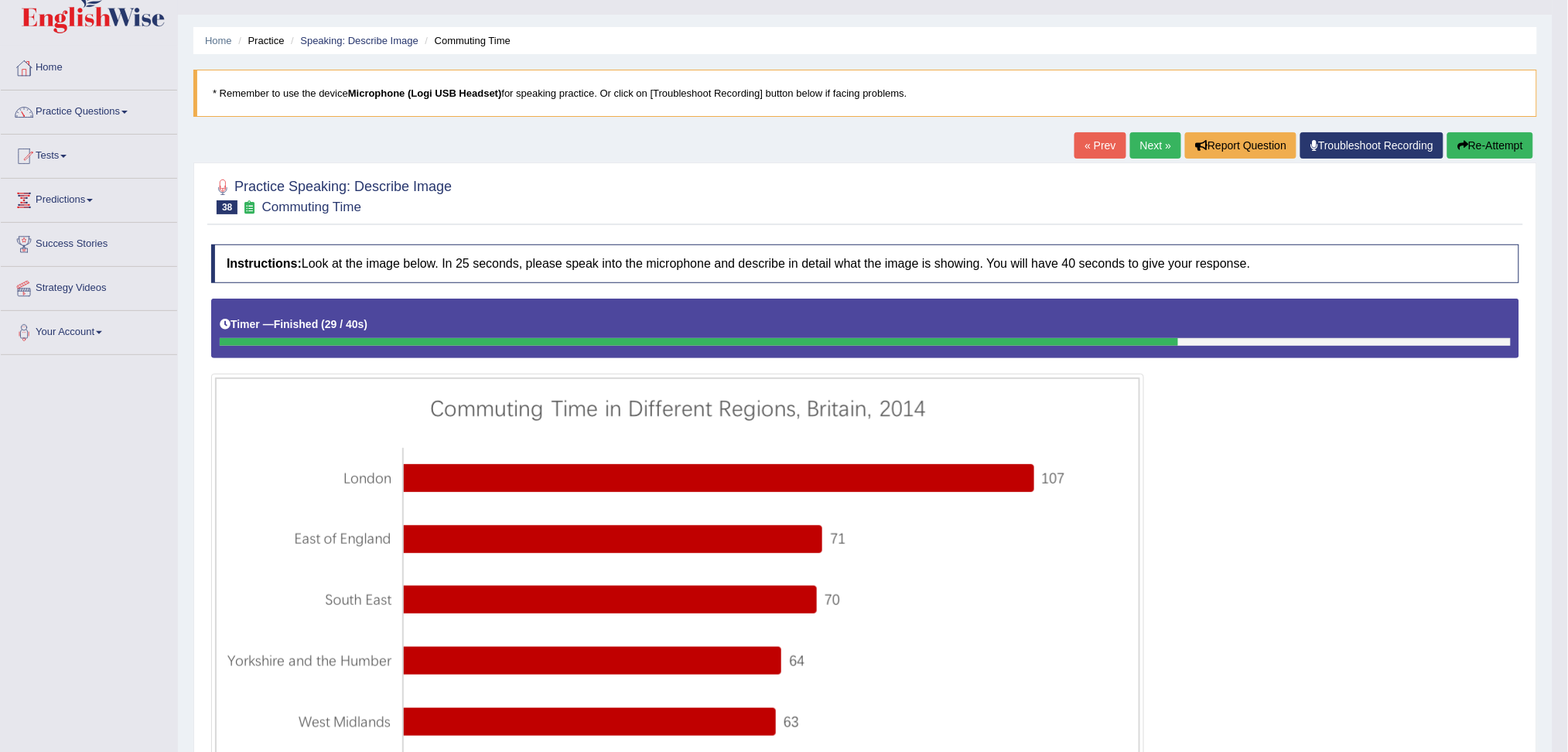
click at [1137, 151] on link "Next »" at bounding box center [1155, 145] width 51 height 27
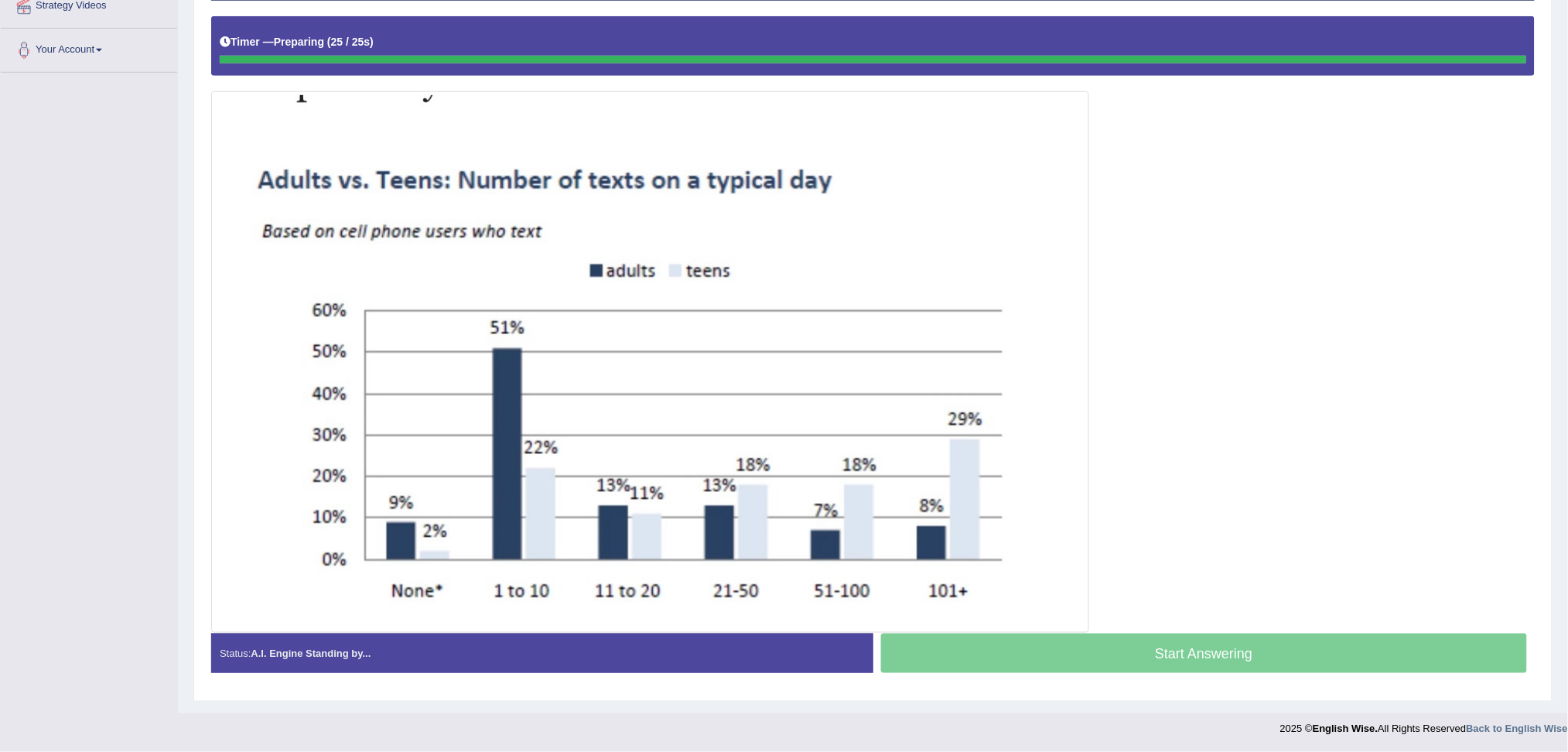
scroll to position [314, 0]
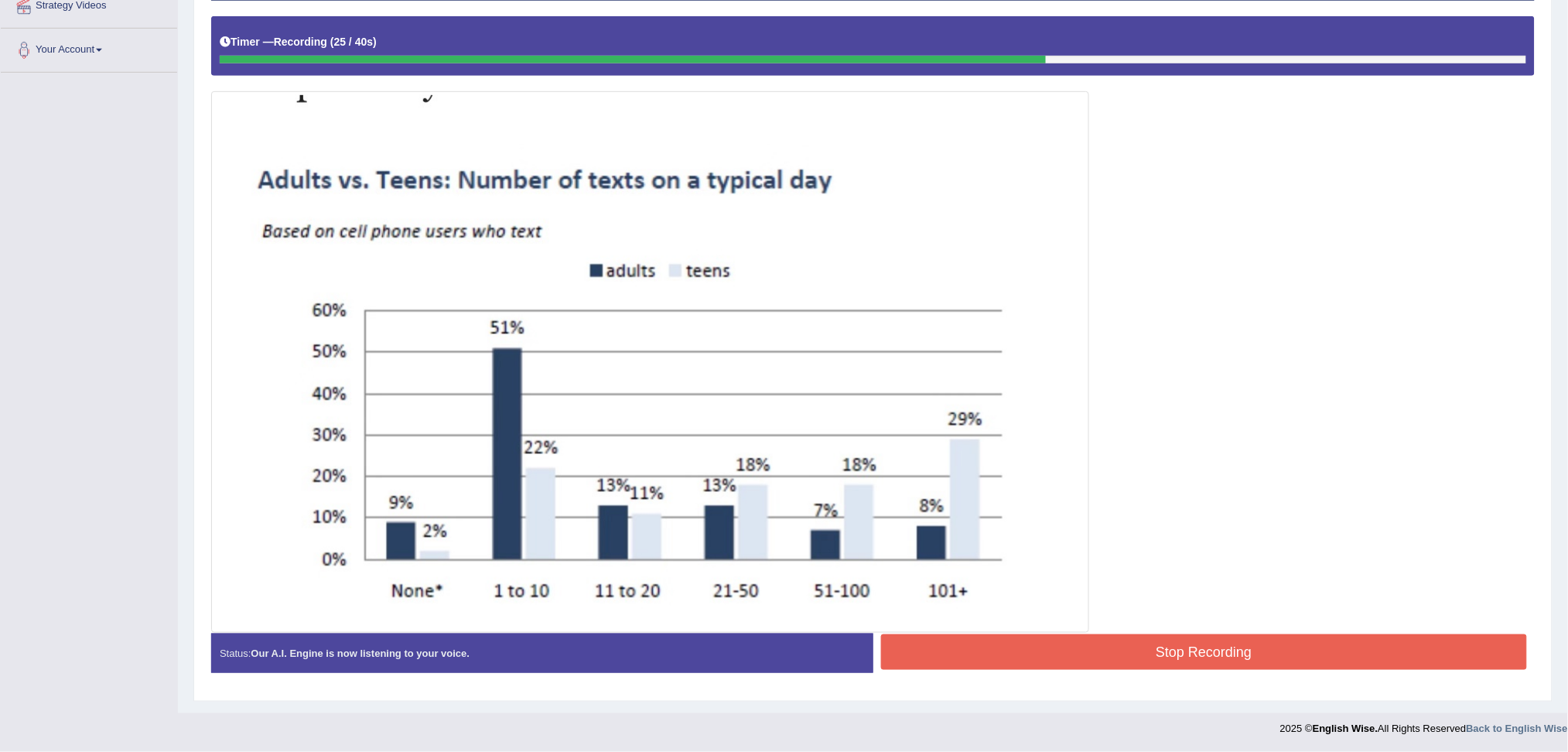
click at [1114, 660] on button "Stop Recording" at bounding box center [1204, 652] width 647 height 36
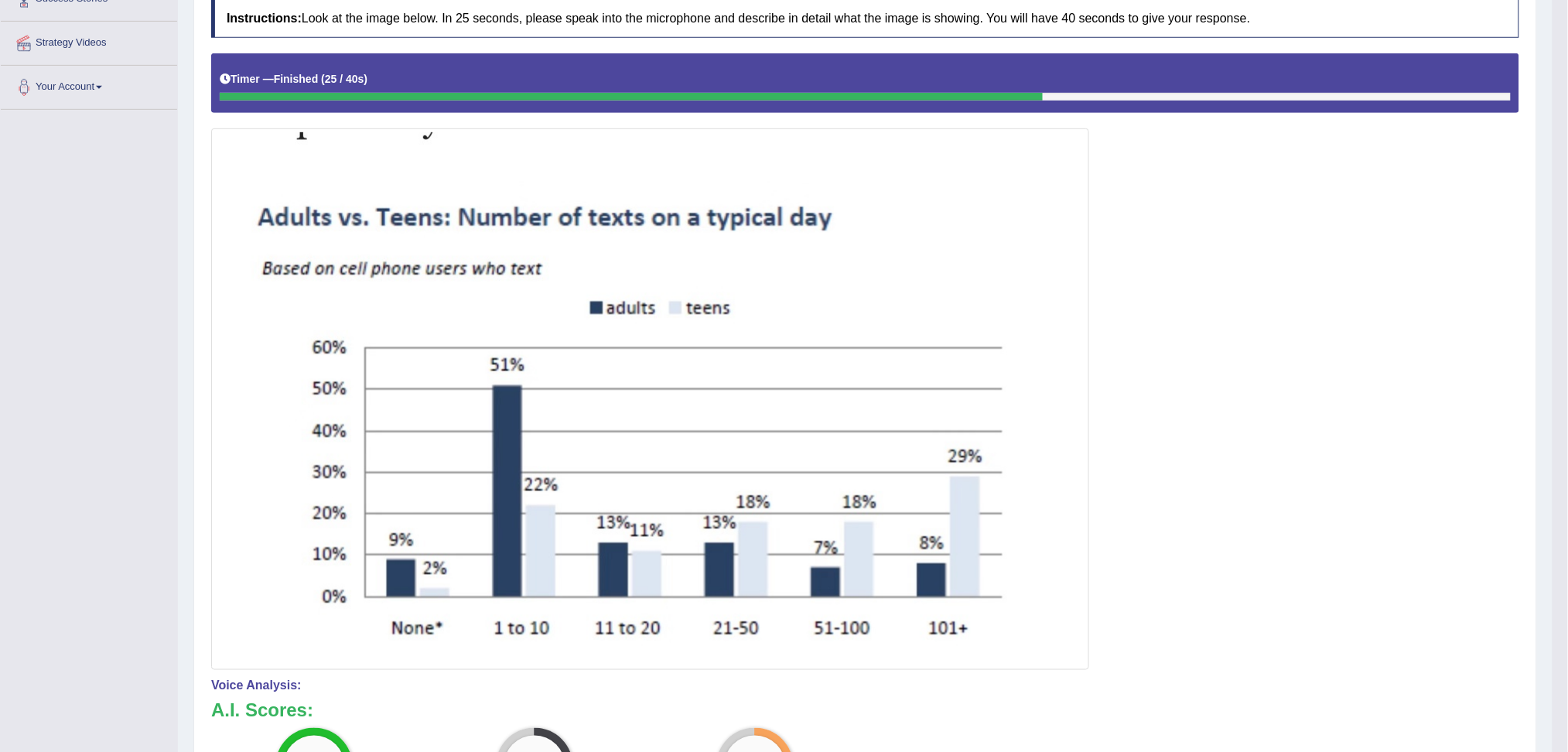
scroll to position [113, 0]
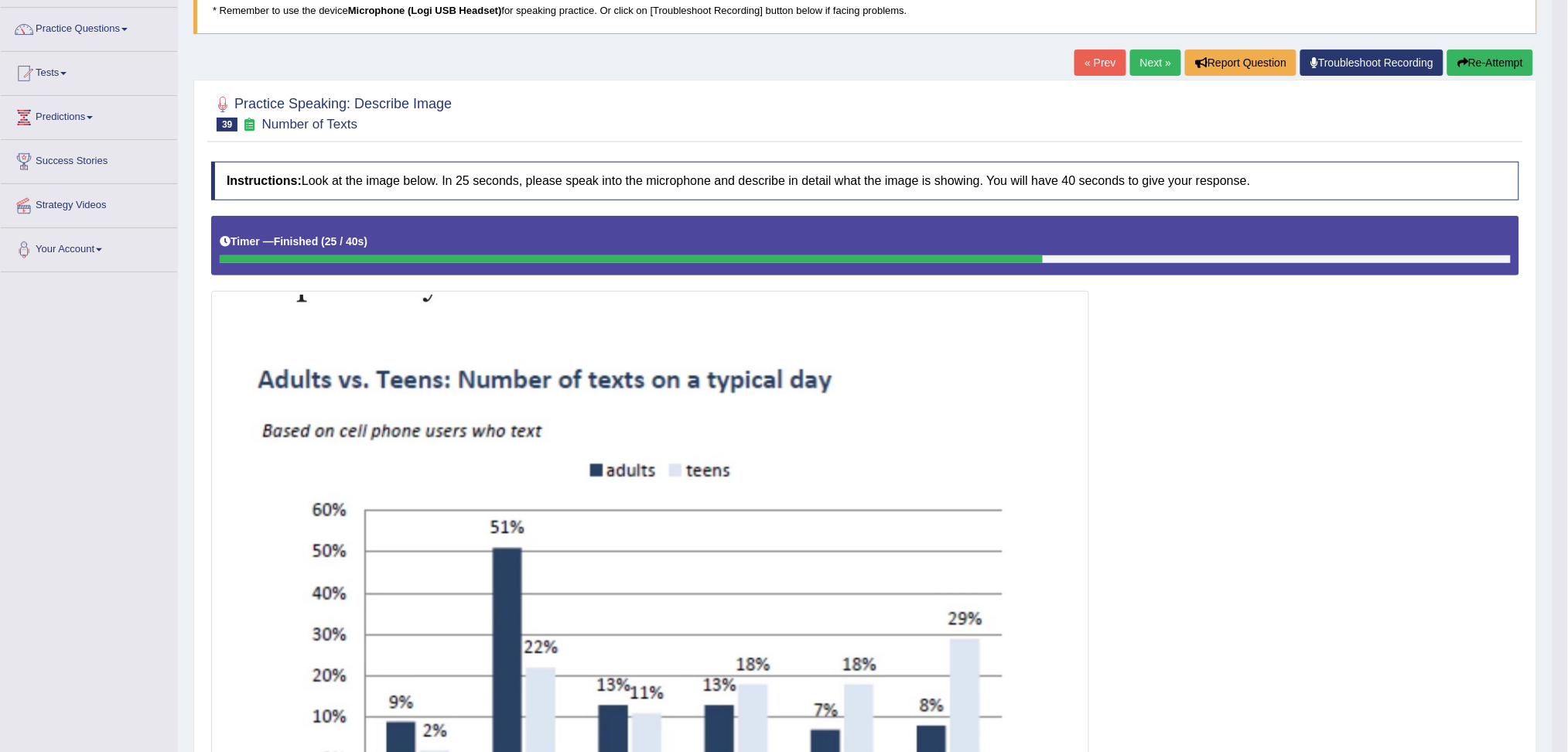
click at [1147, 59] on link "Next »" at bounding box center [1155, 63] width 51 height 27
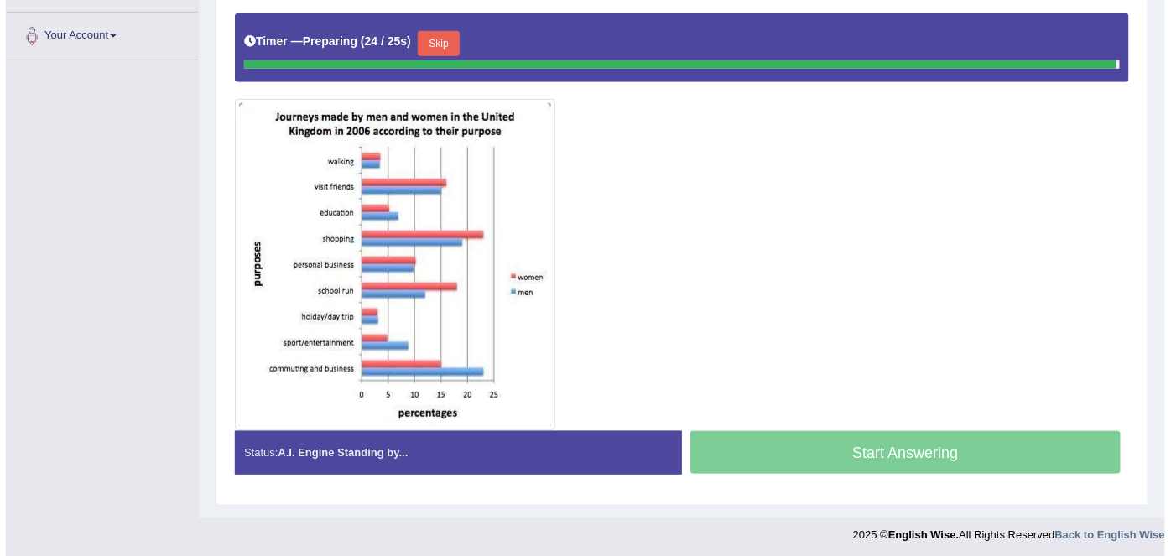
scroll to position [354, 0]
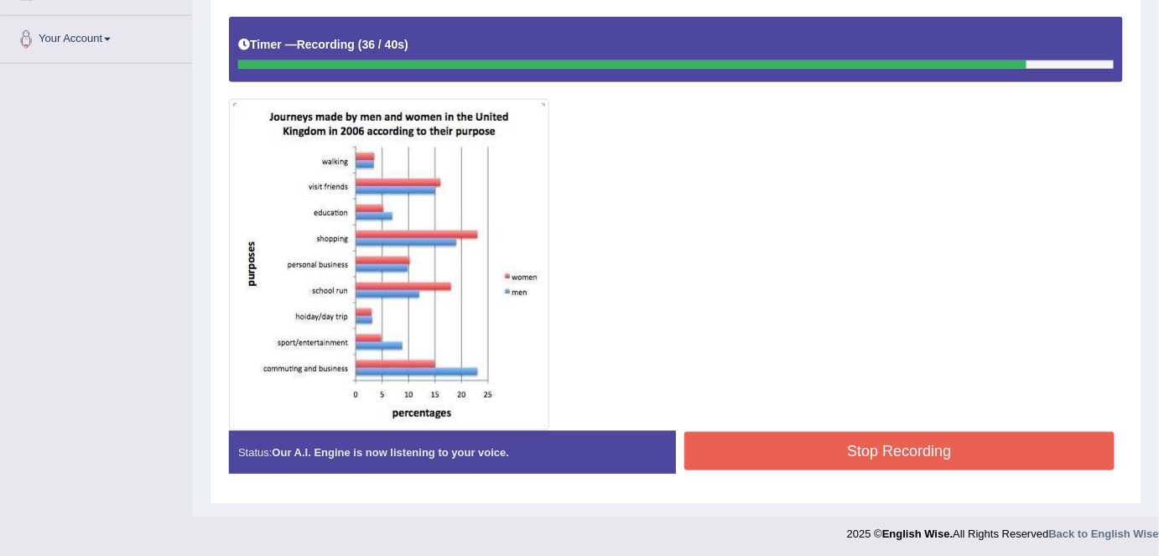
click at [845, 447] on button "Stop Recording" at bounding box center [899, 451] width 430 height 39
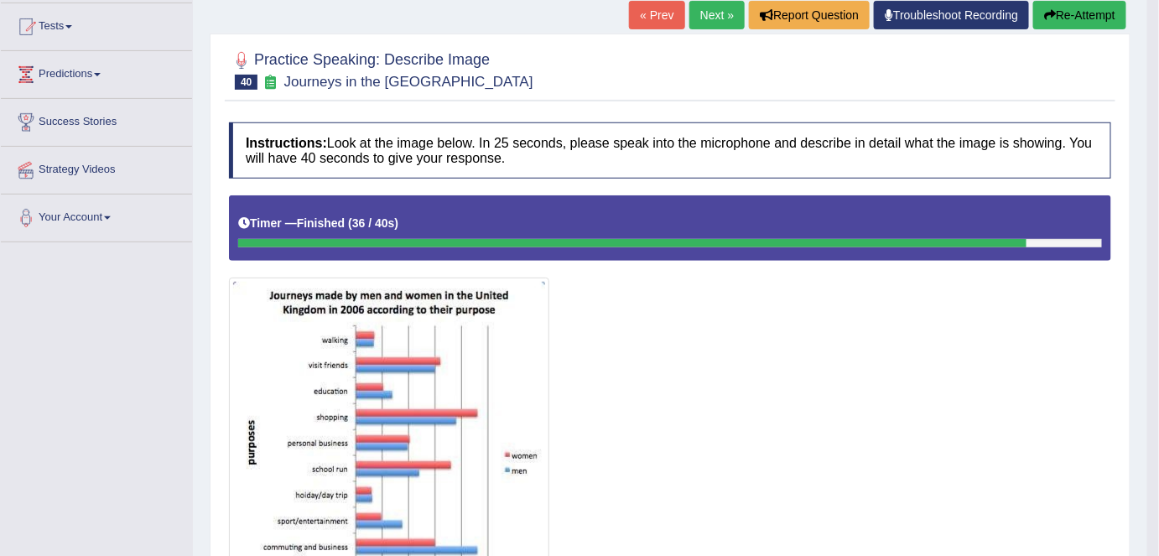
scroll to position [83, 0]
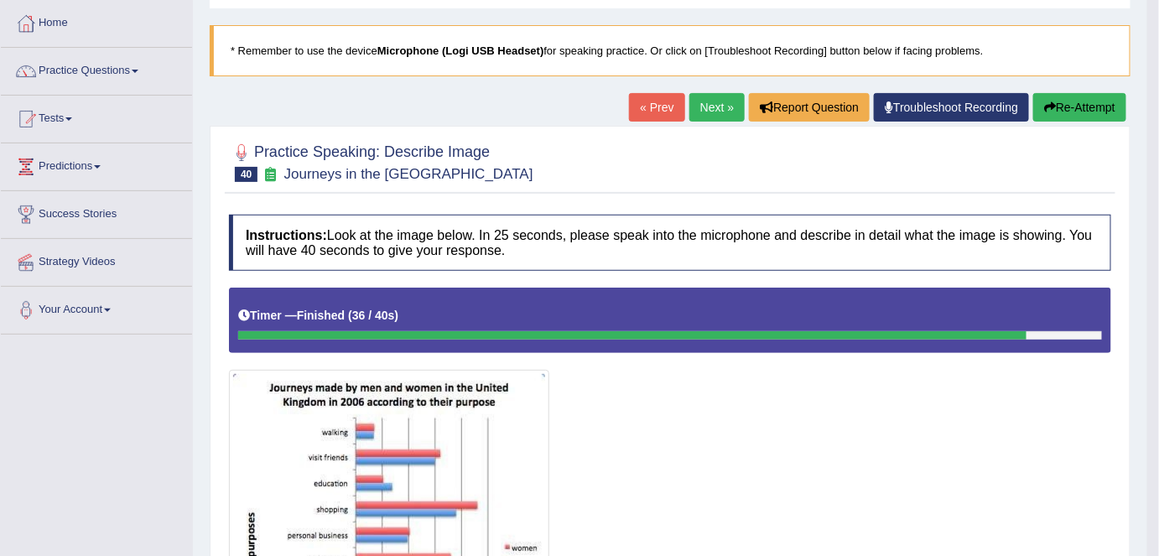
click at [703, 99] on link "Next »" at bounding box center [716, 107] width 55 height 29
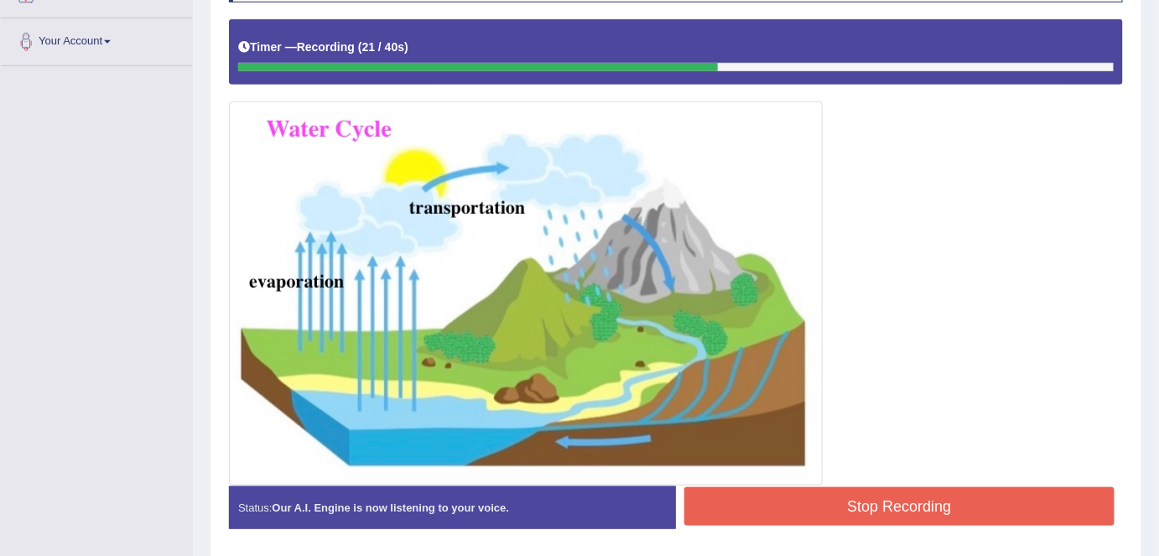
scroll to position [407, 0]
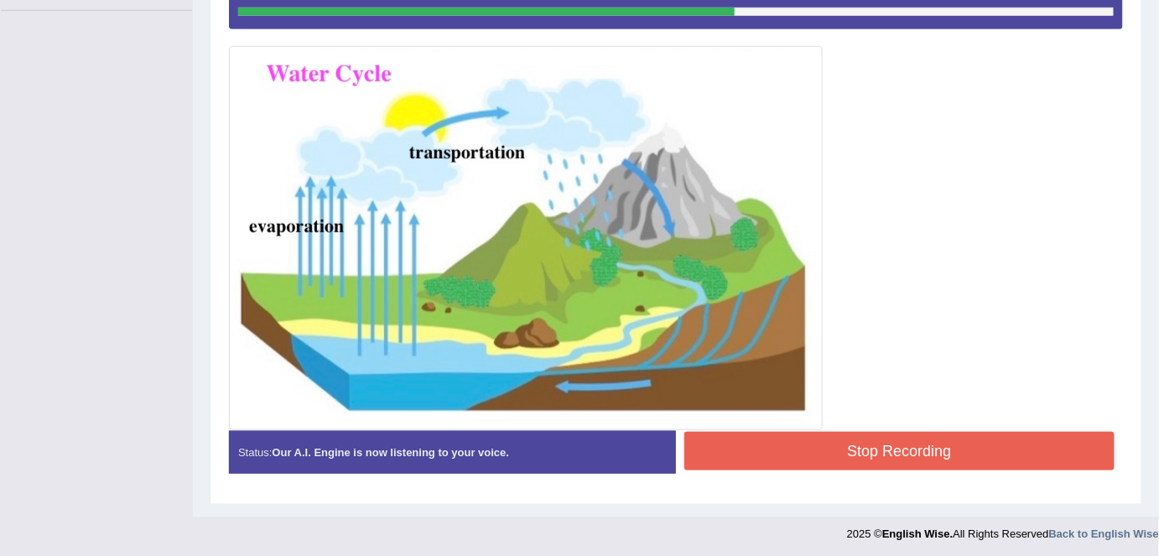
click at [984, 432] on button "Stop Recording" at bounding box center [899, 451] width 430 height 39
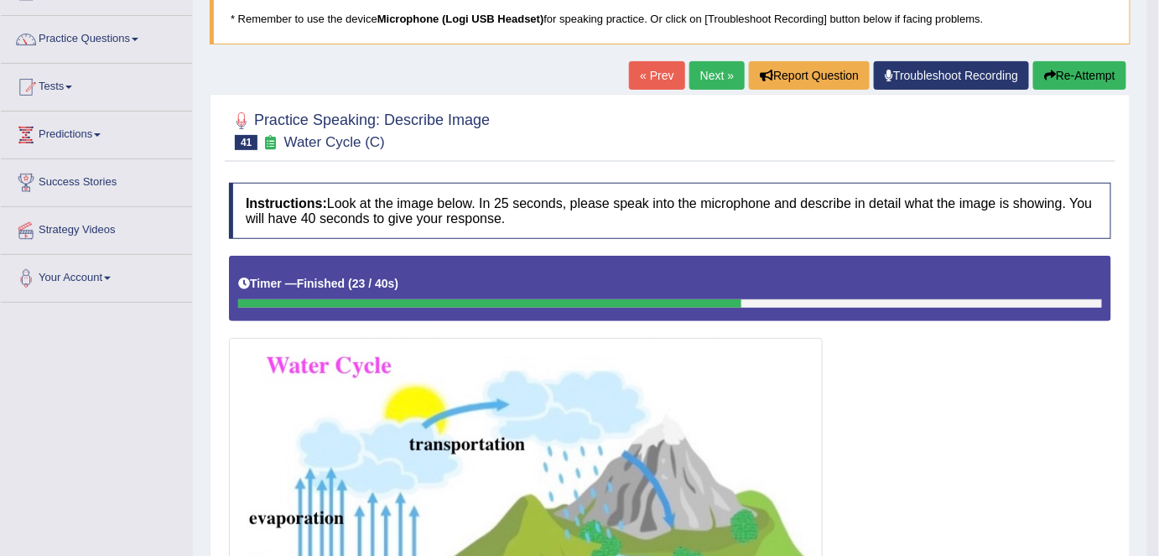
scroll to position [0, 0]
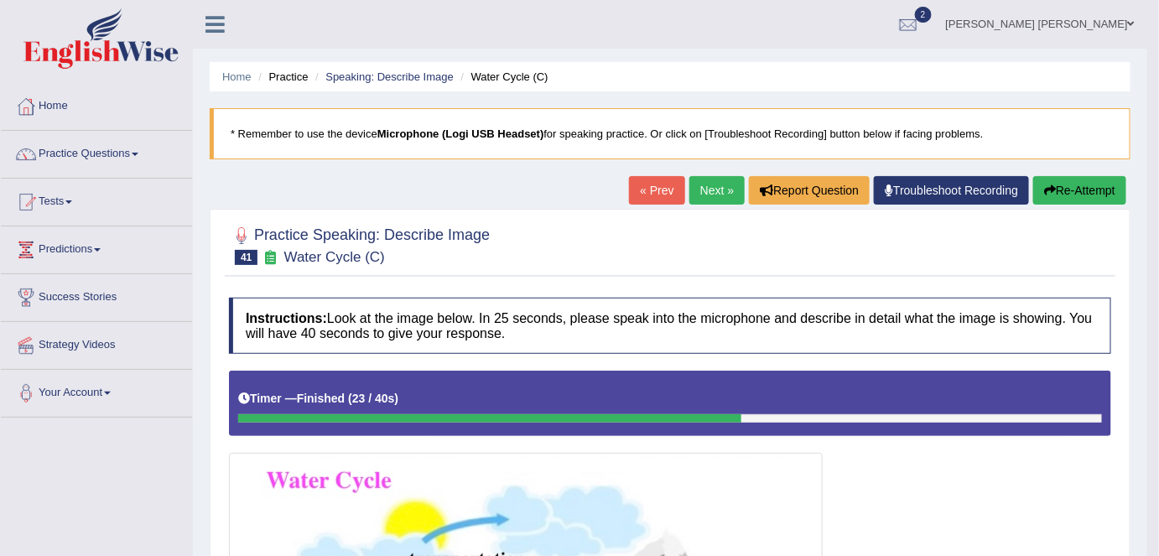
click at [704, 190] on link "Next »" at bounding box center [716, 190] width 55 height 29
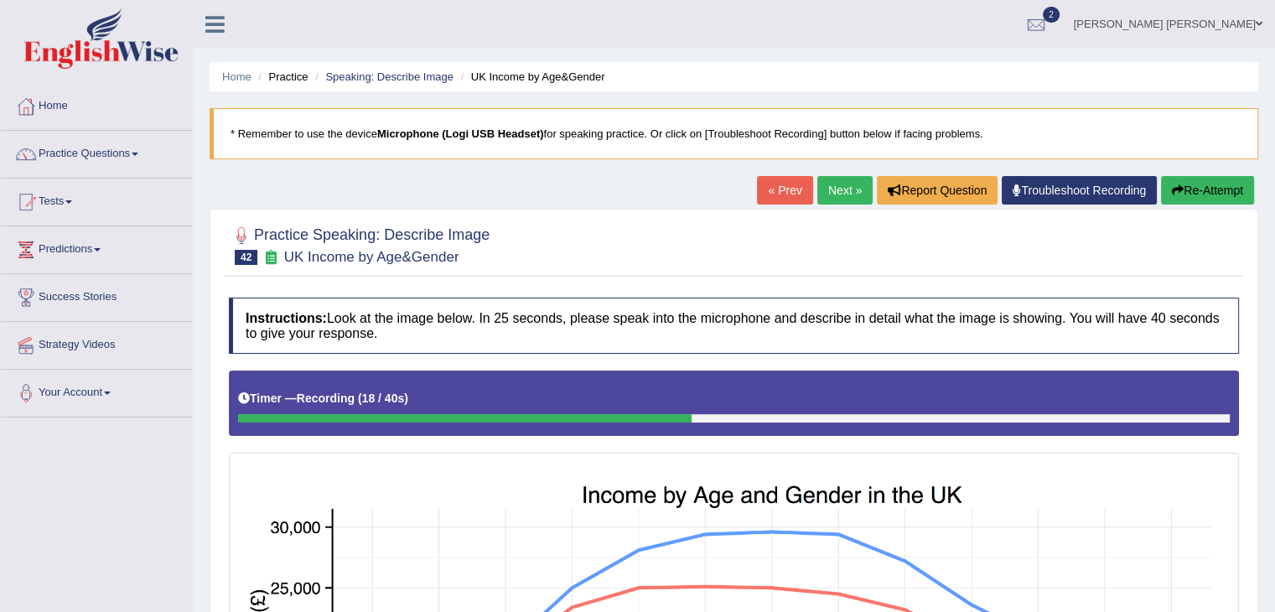
click at [1158, 192] on button "Re-Attempt" at bounding box center [1207, 190] width 93 height 29
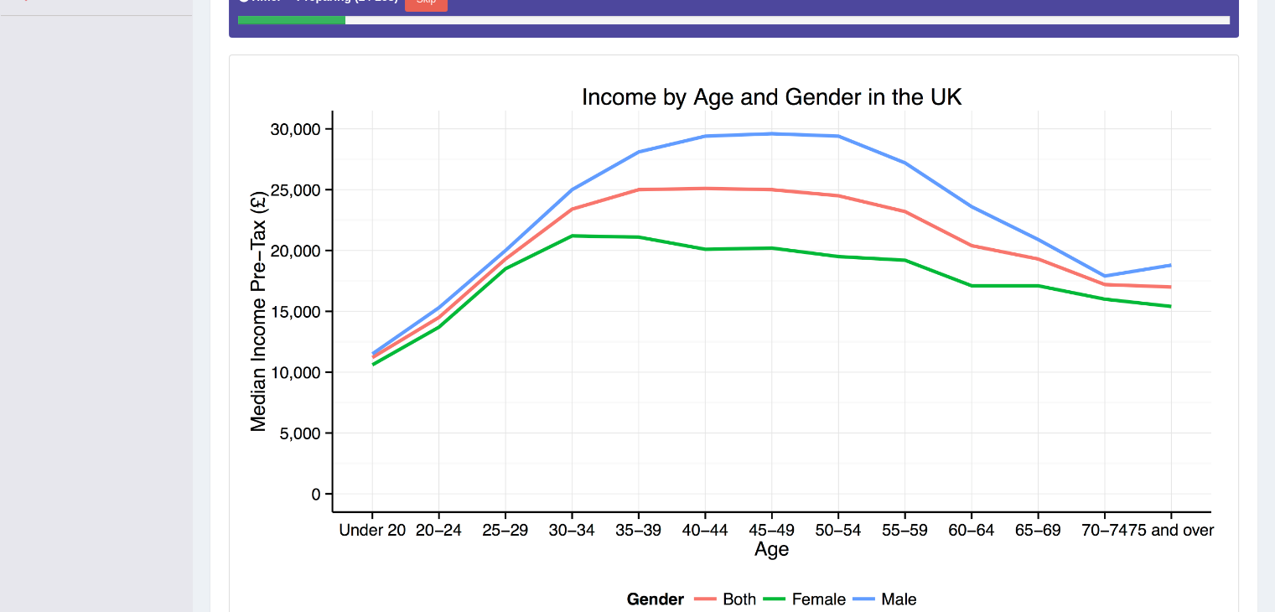
scroll to position [318, 0]
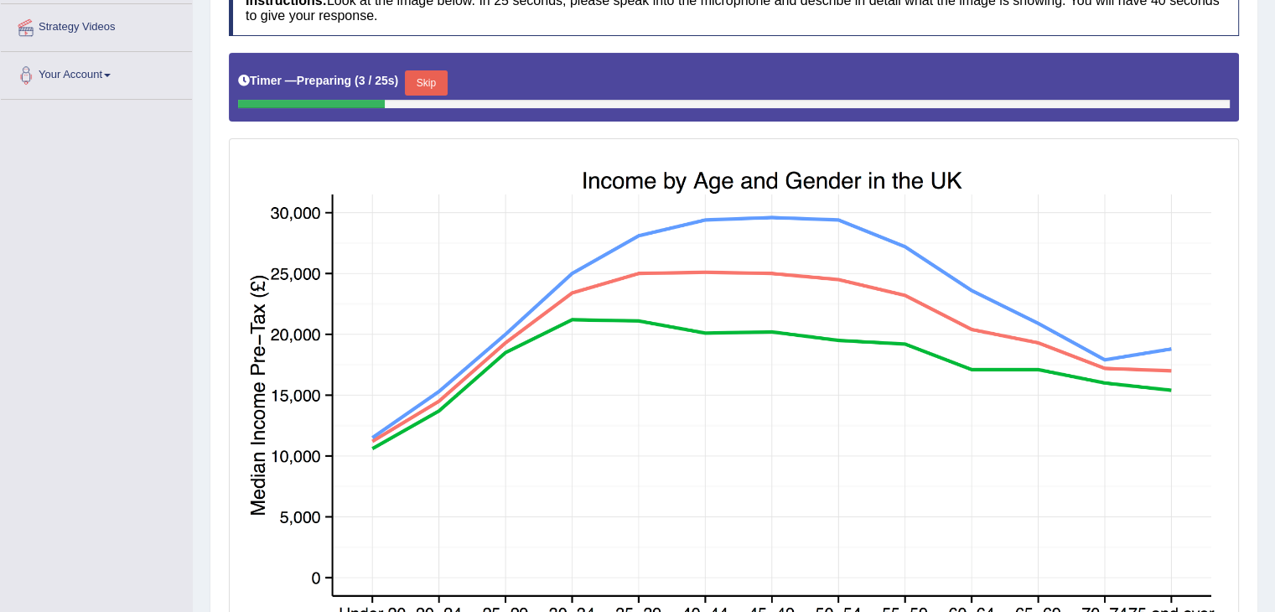
drag, startPoint x: 1271, startPoint y: 273, endPoint x: 1281, endPoint y: 297, distance: 25.5
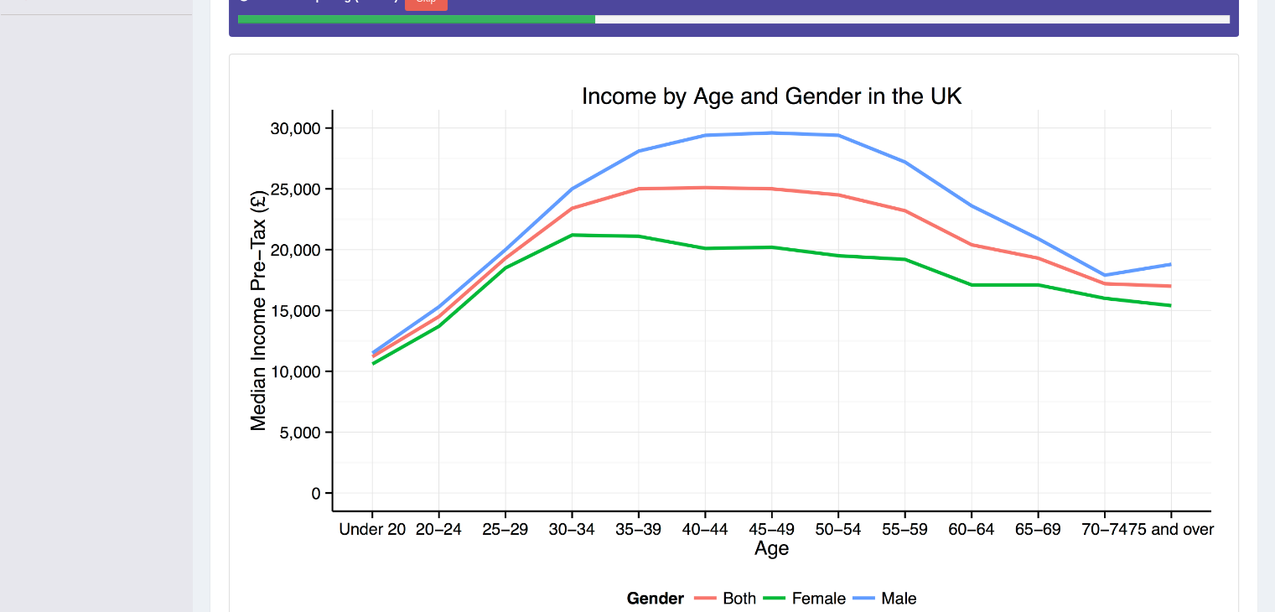
scroll to position [396, 0]
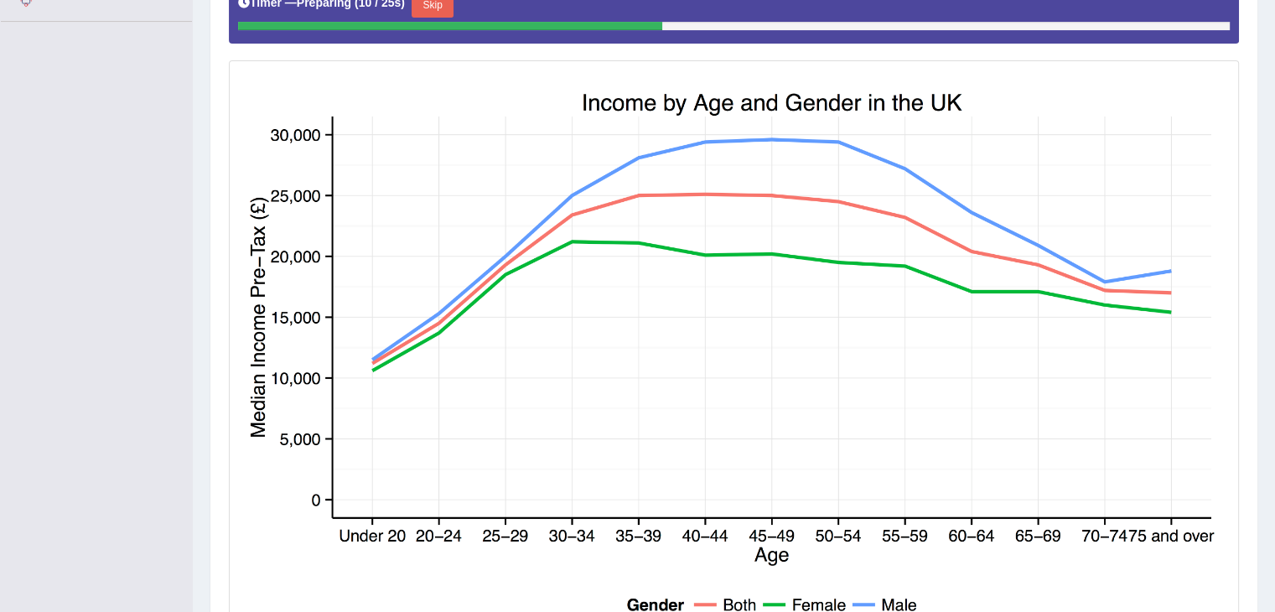
click at [437, 8] on button "Skip" at bounding box center [433, 4] width 42 height 25
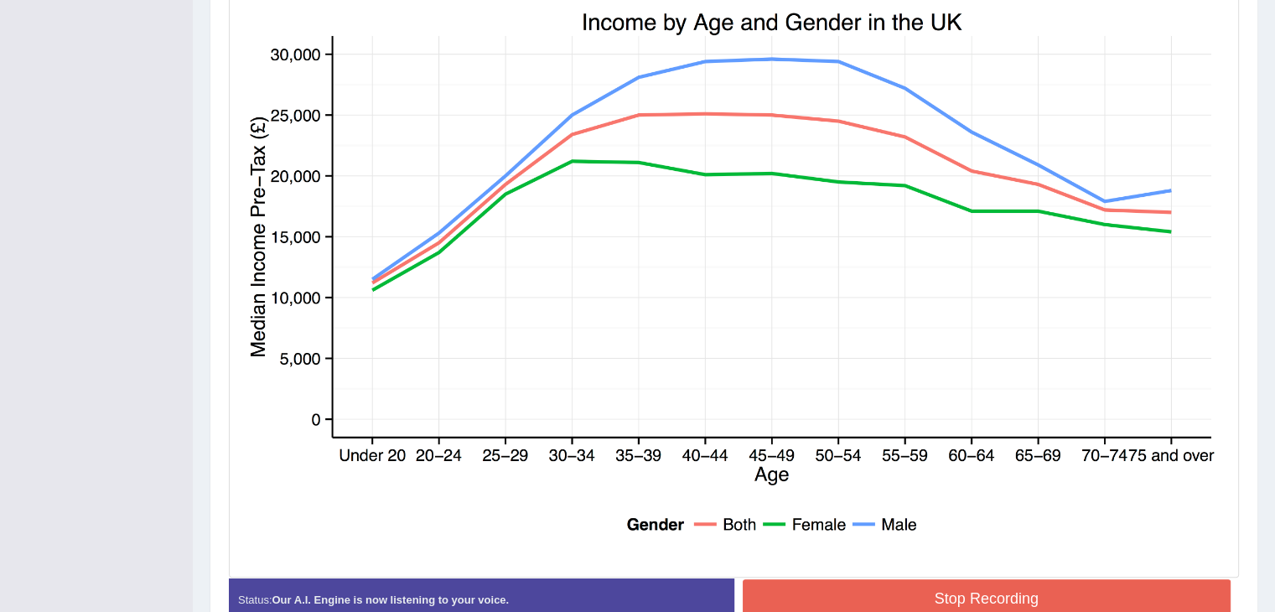
scroll to position [564, 0]
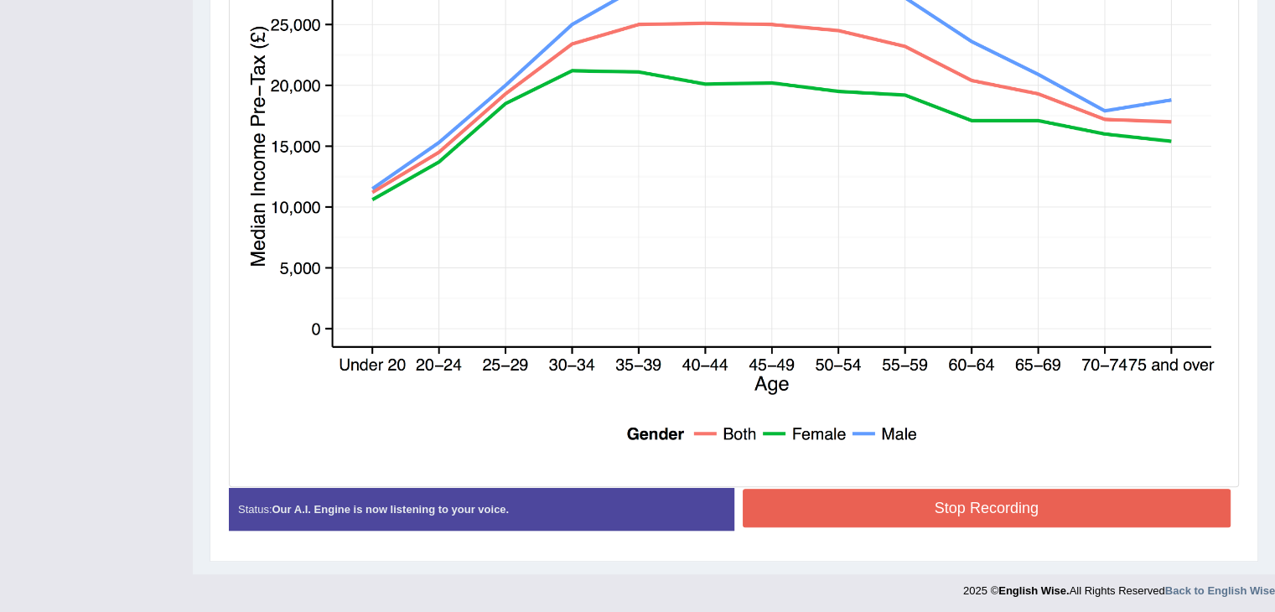
click at [911, 521] on button "Stop Recording" at bounding box center [987, 508] width 489 height 39
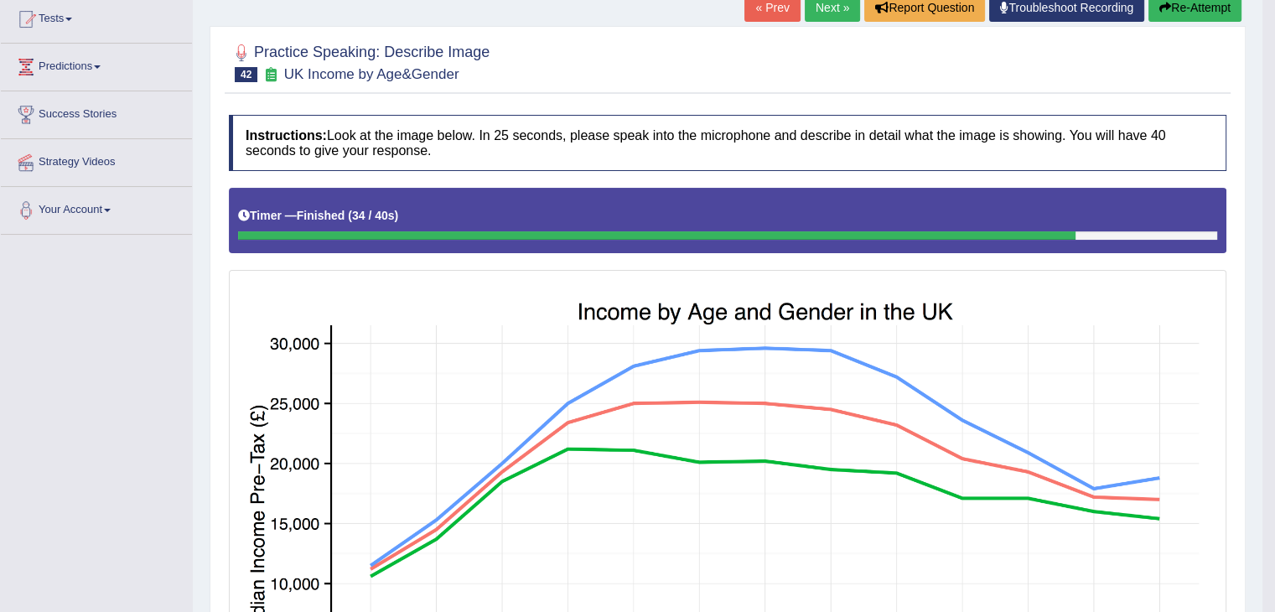
scroll to position [143, 0]
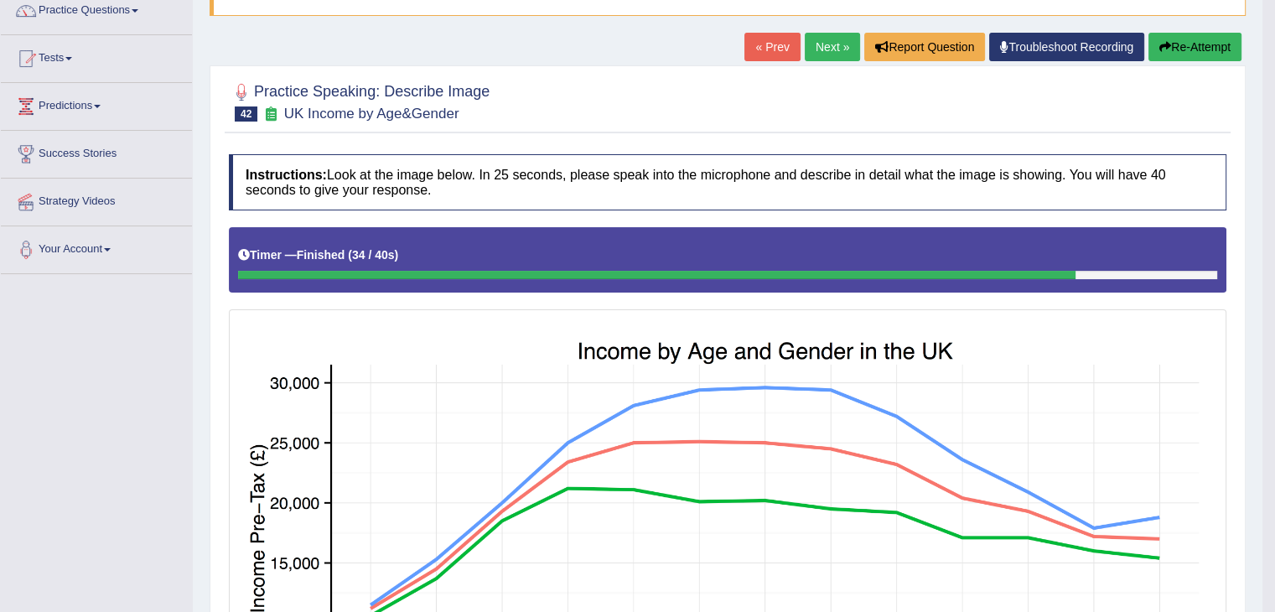
click at [824, 40] on link "Next »" at bounding box center [832, 47] width 55 height 29
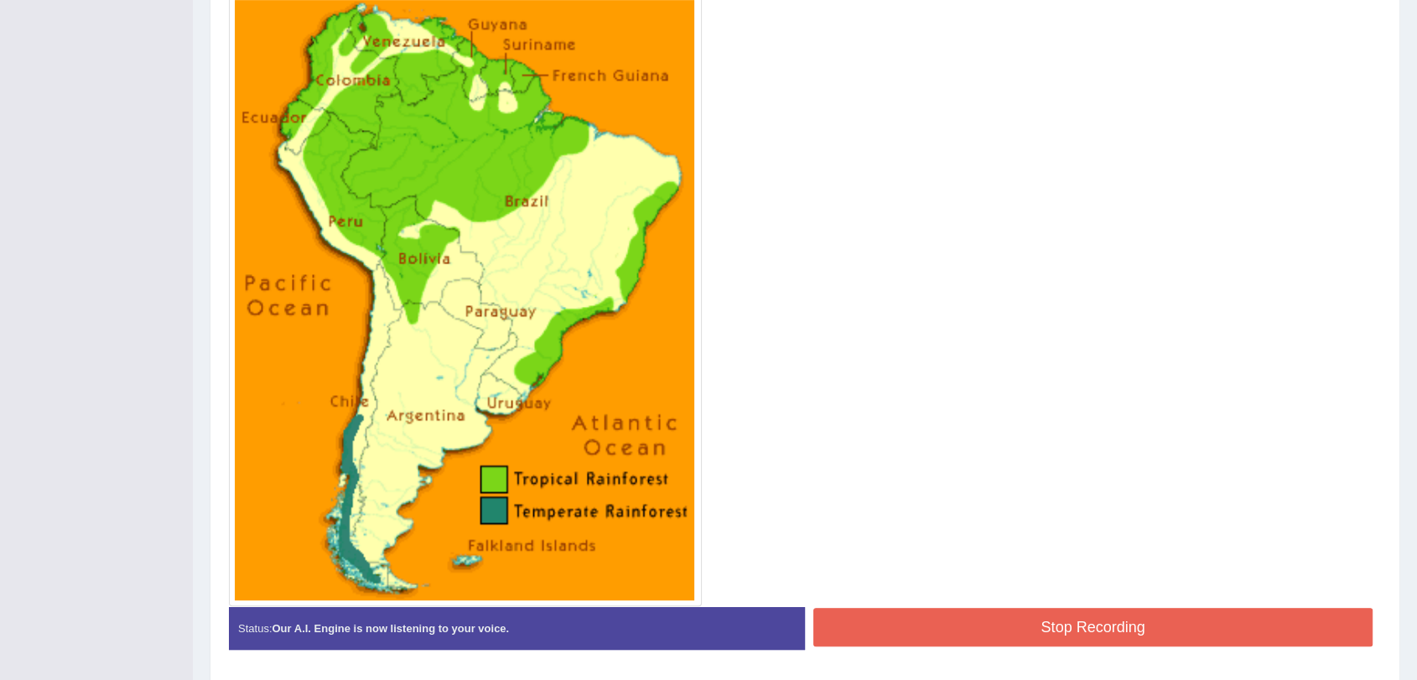
scroll to position [499, 0]
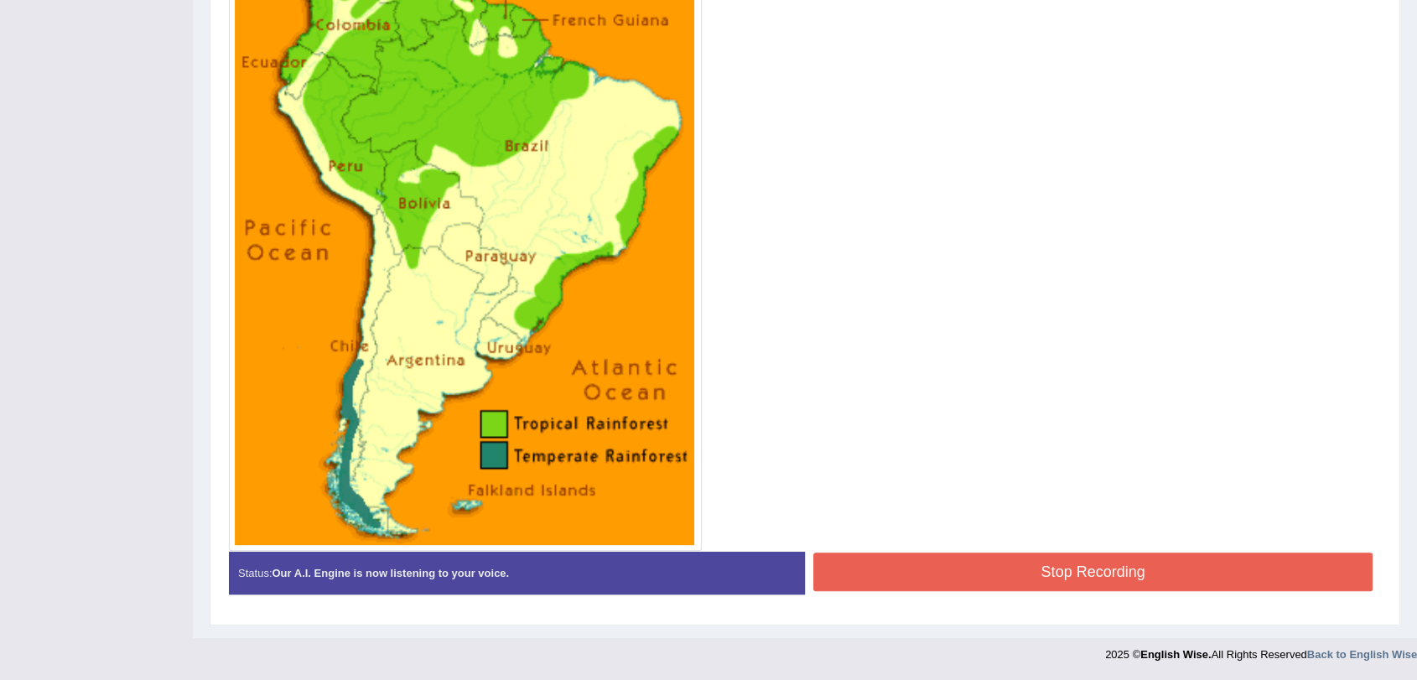
click at [1040, 572] on button "Stop Recording" at bounding box center [1092, 572] width 559 height 39
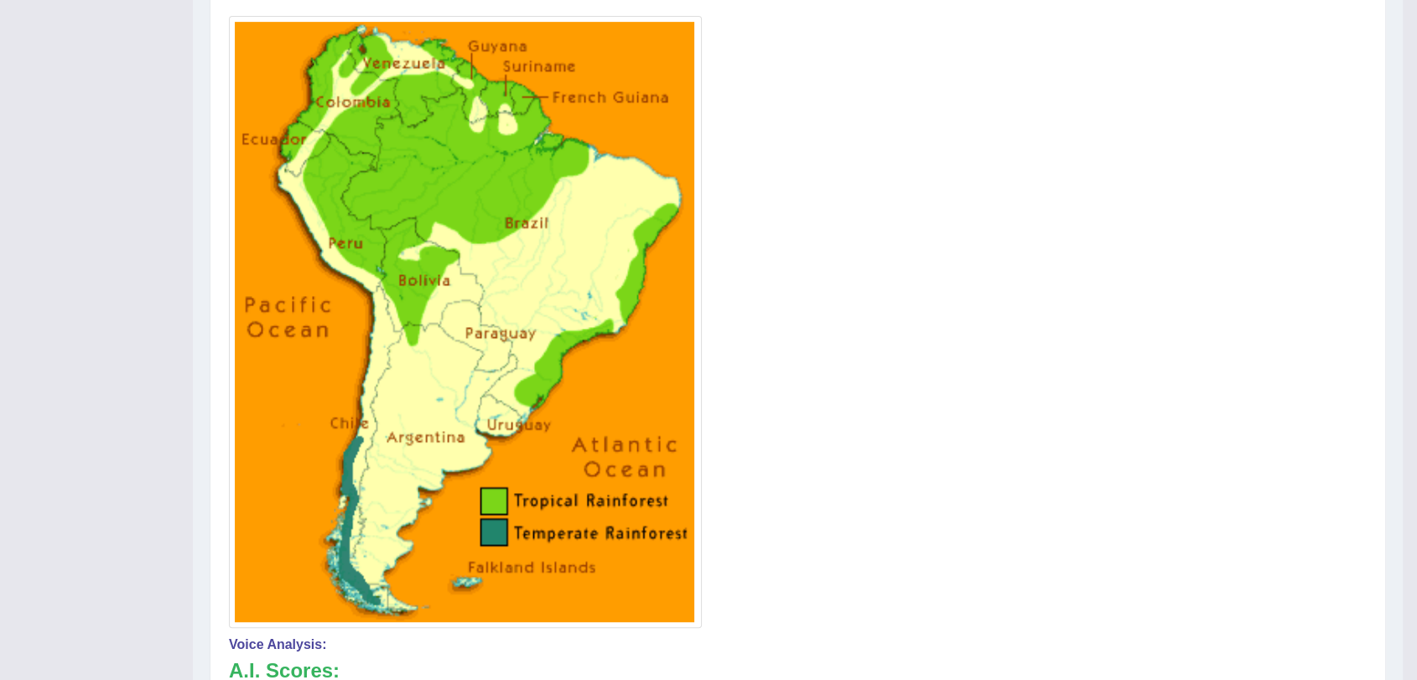
scroll to position [0, 0]
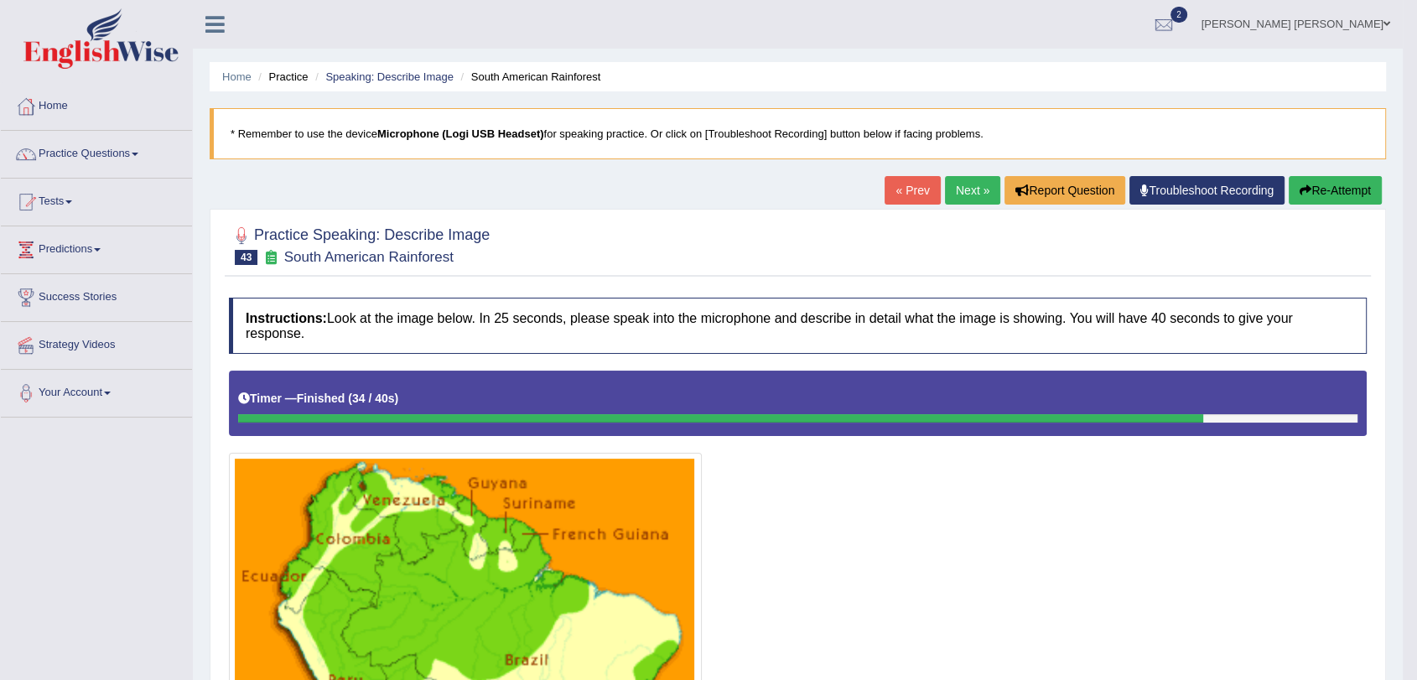
click at [955, 183] on link "Next »" at bounding box center [972, 190] width 55 height 29
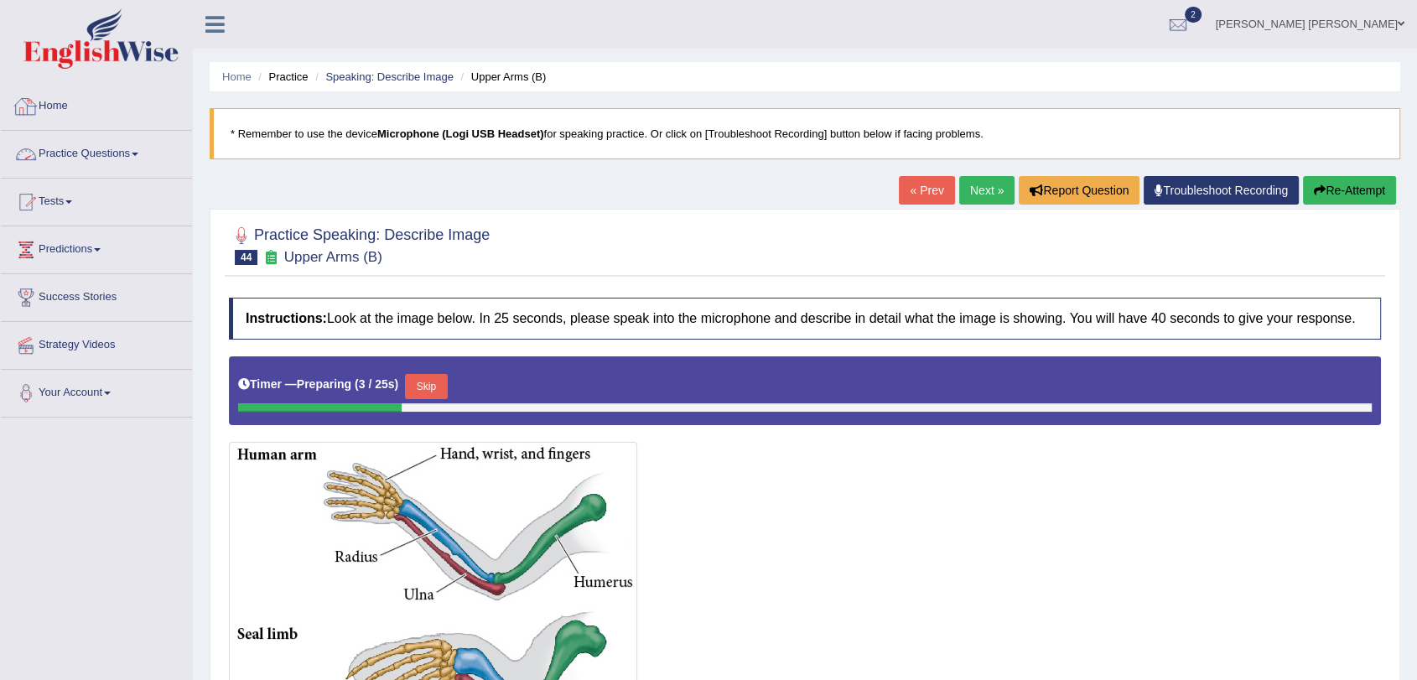
click at [54, 119] on link "Home" at bounding box center [96, 104] width 191 height 42
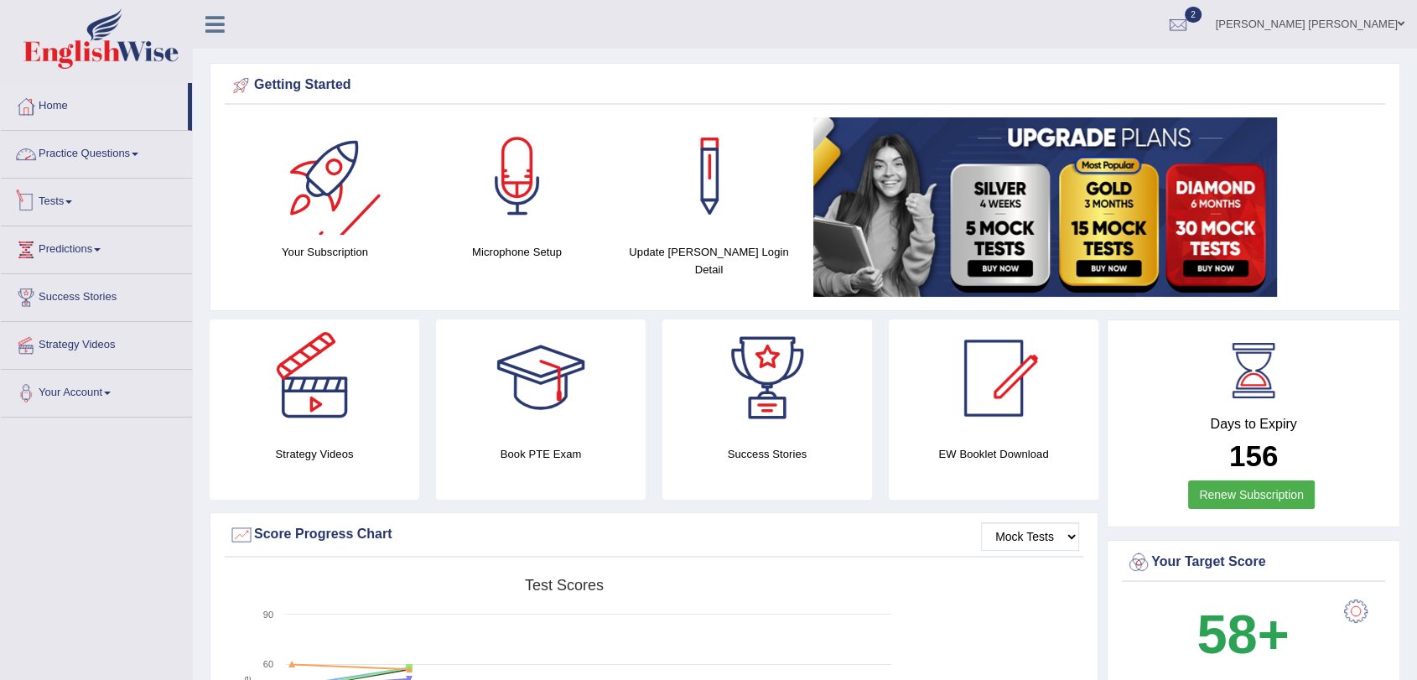
click at [133, 143] on link "Practice Questions" at bounding box center [96, 152] width 191 height 42
